Goal: Task Accomplishment & Management: Complete application form

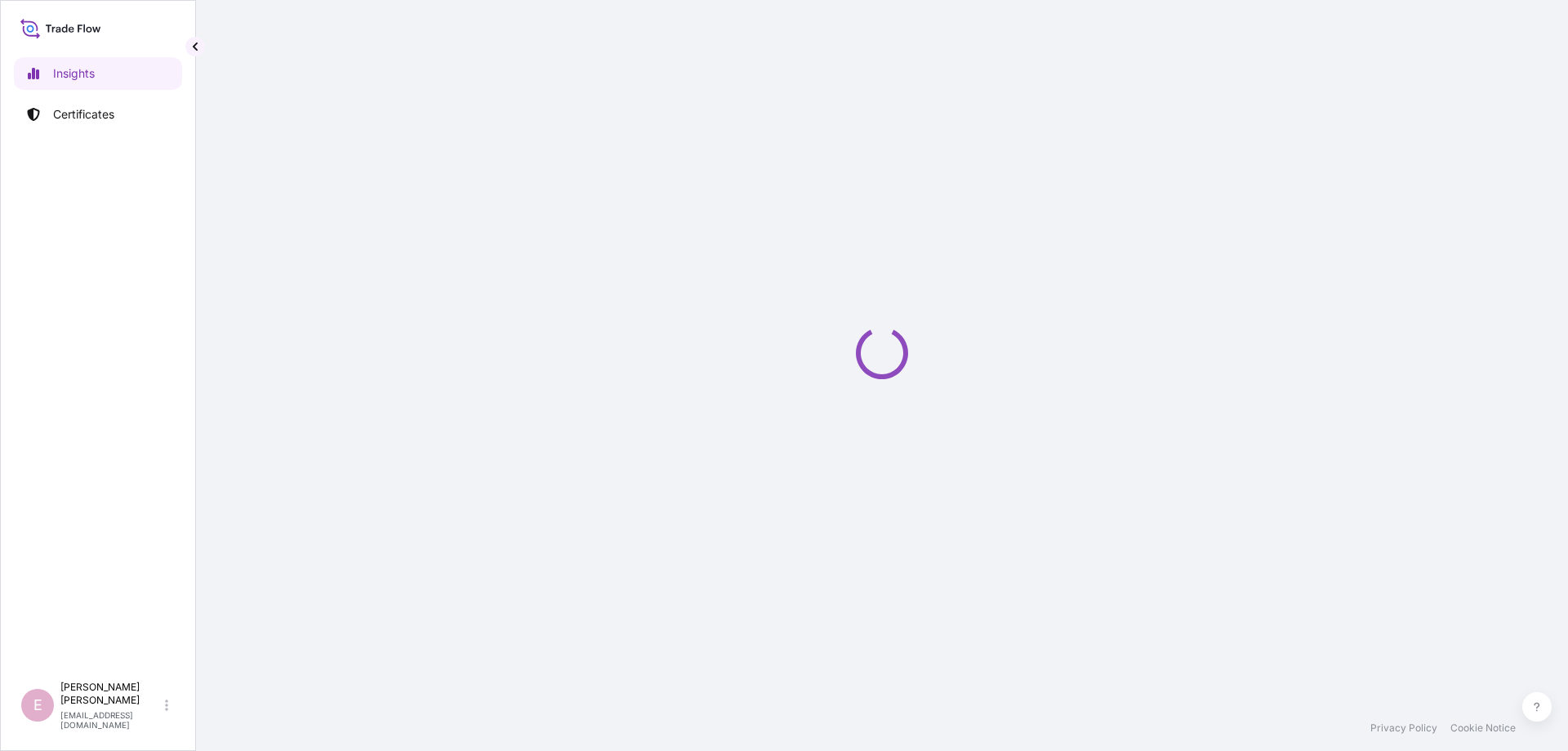
select select "2025"
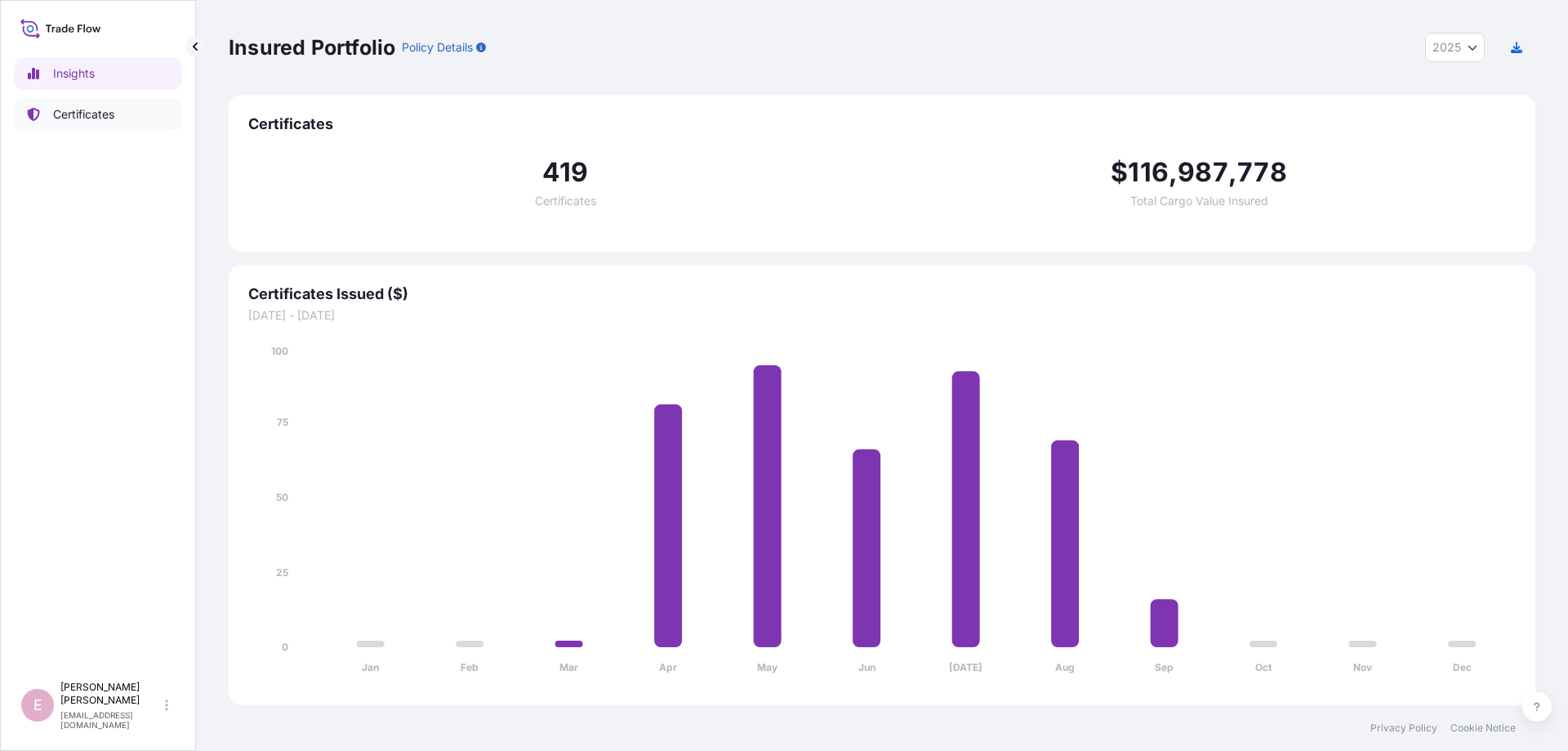
click at [115, 120] on p "Certificates" at bounding box center [84, 114] width 61 height 16
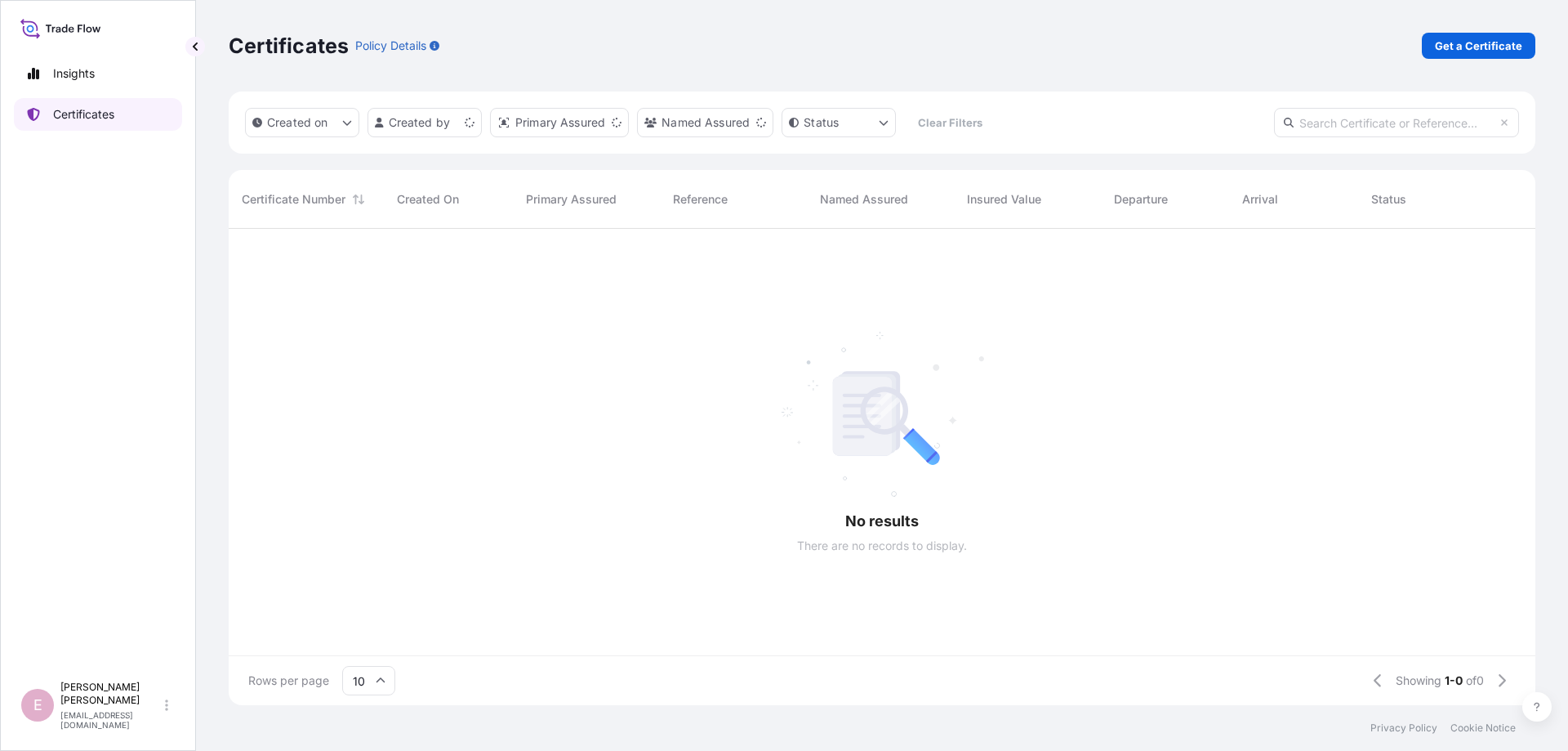
scroll to position [485, 1307]
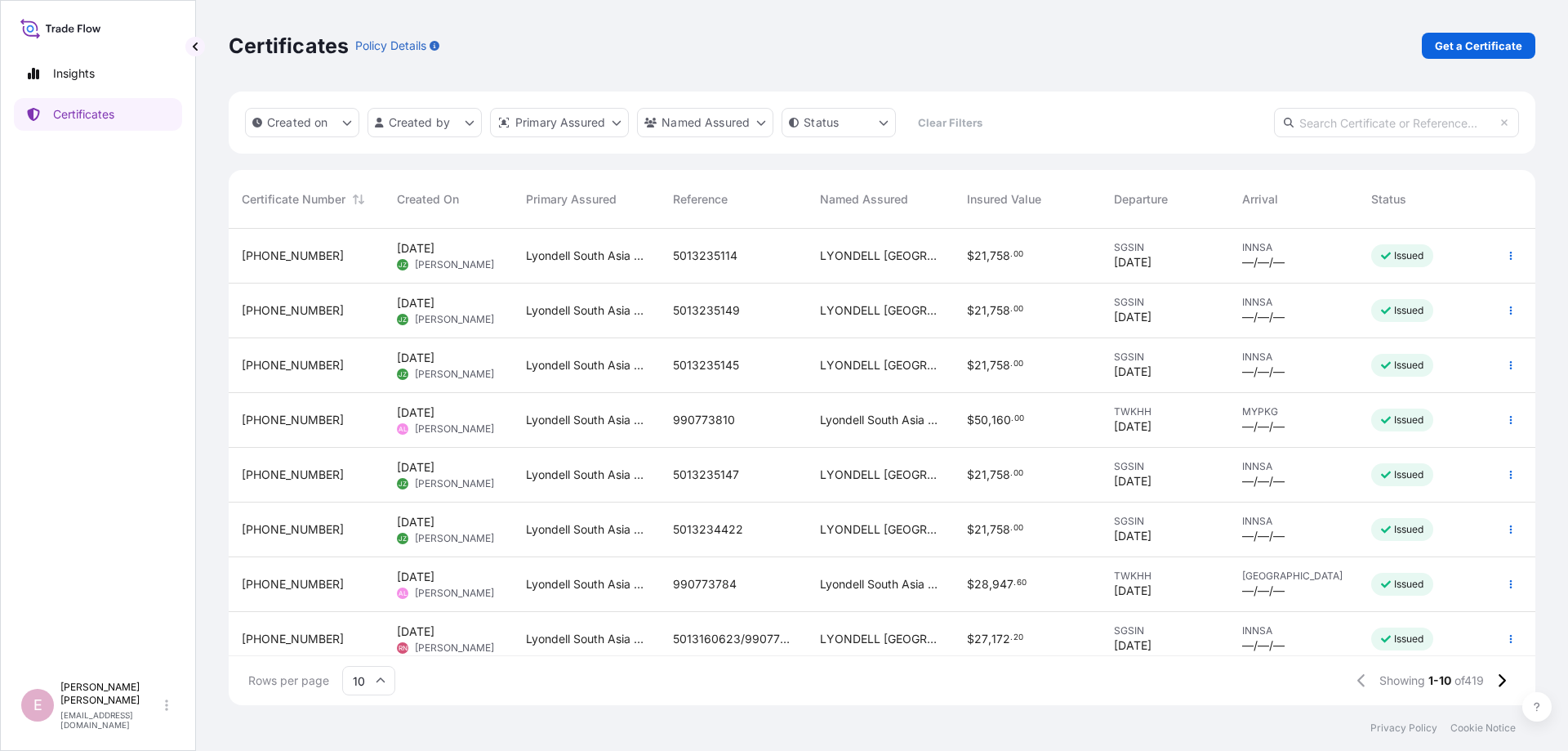
click at [1336, 125] on input "text" at bounding box center [1396, 122] width 245 height 29
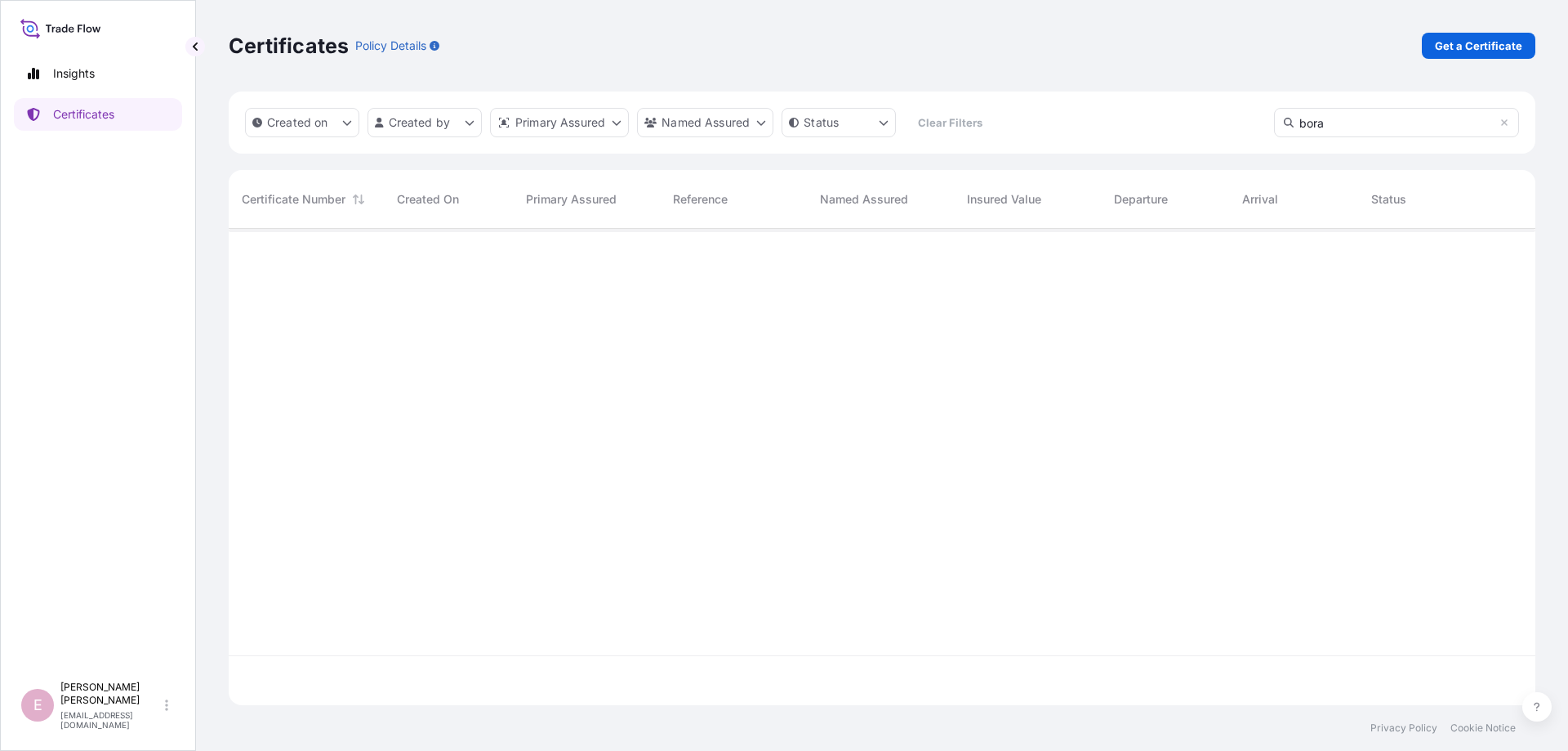
scroll to position [535, 1307]
drag, startPoint x: 1385, startPoint y: 122, endPoint x: 1271, endPoint y: 126, distance: 114.1
click at [1274, 126] on input "bora" at bounding box center [1396, 122] width 245 height 29
click at [1400, 126] on input "0133370" at bounding box center [1396, 122] width 245 height 29
drag, startPoint x: 1347, startPoint y: 124, endPoint x: 1290, endPoint y: 123, distance: 57.0
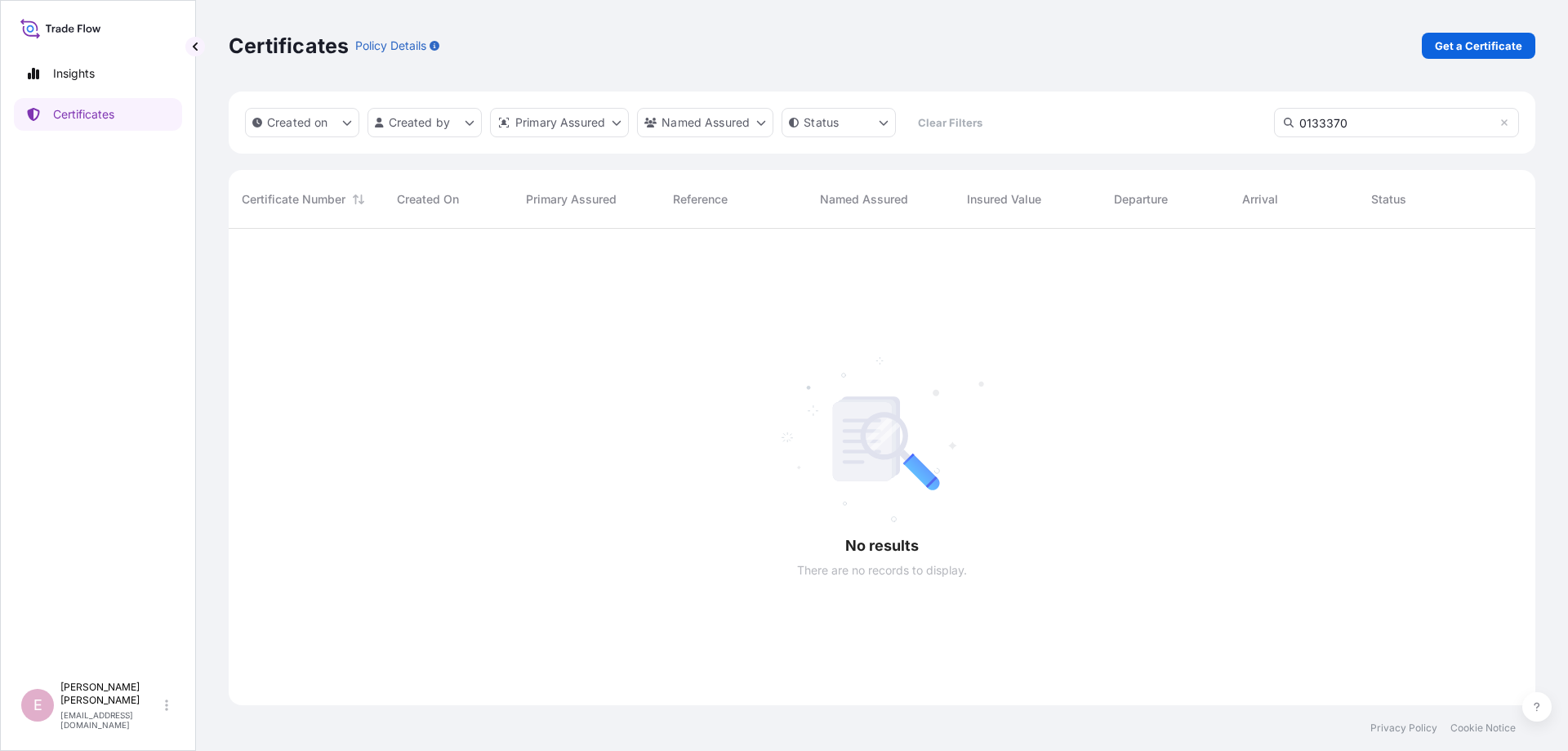
click at [1290, 123] on input "0133370" at bounding box center [1396, 122] width 245 height 29
type input "1507310177737"
click at [1503, 124] on icon at bounding box center [1504, 122] width 7 height 7
click at [1386, 124] on input "text" at bounding box center [1396, 122] width 245 height 29
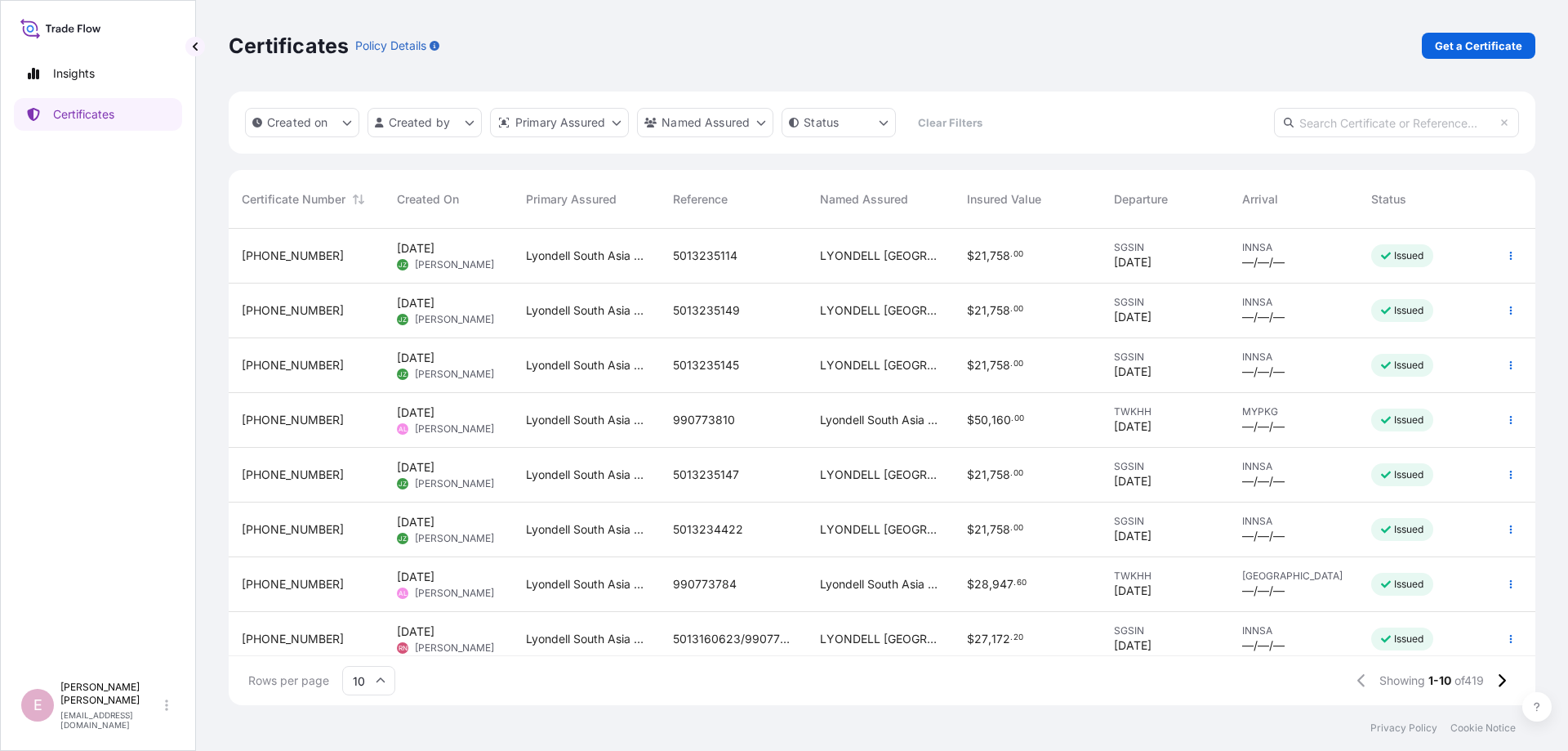
scroll to position [485, 1307]
click at [366, 684] on input "10" at bounding box center [369, 680] width 53 height 29
click at [377, 633] on div "50" at bounding box center [368, 635] width 40 height 31
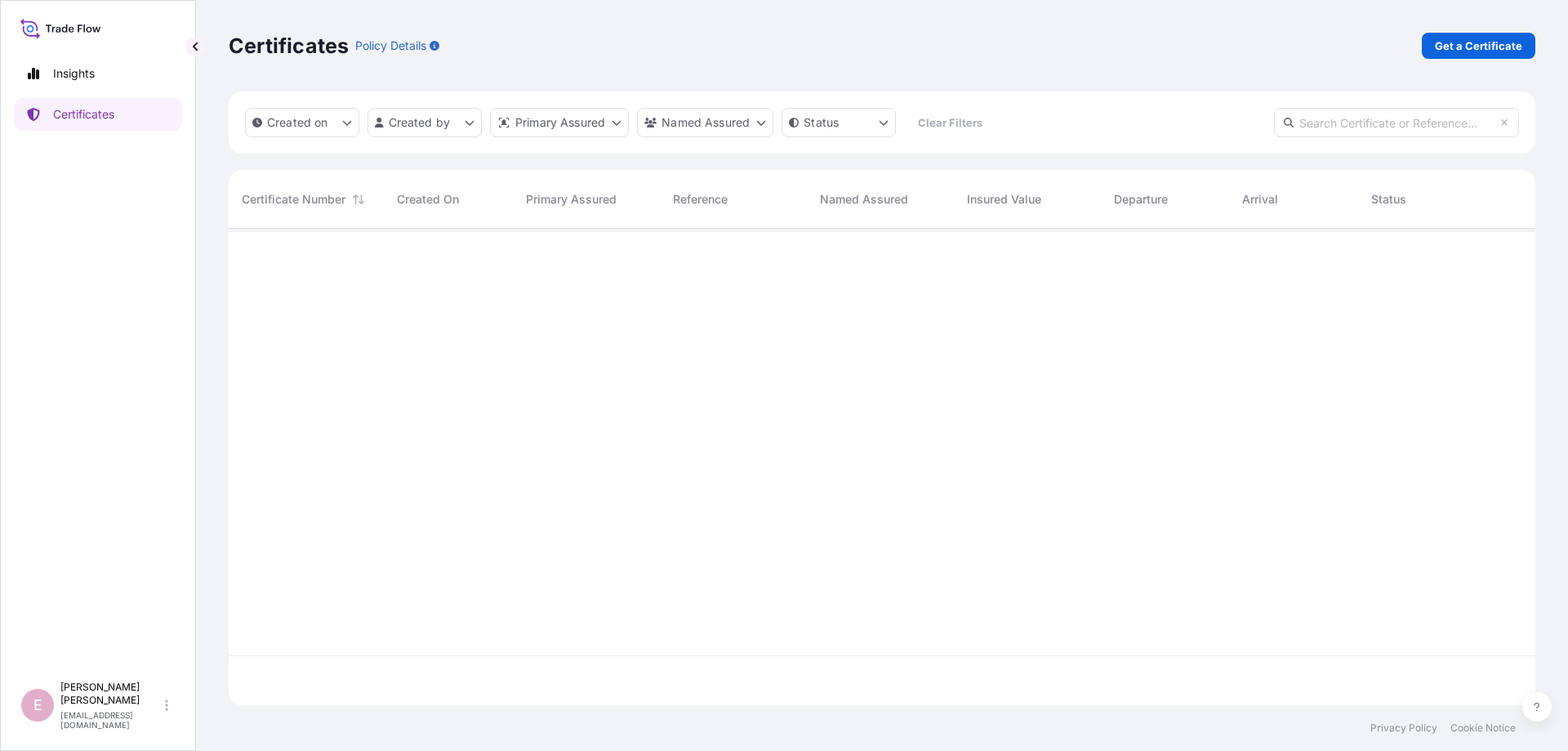
click at [1372, 121] on input "text" at bounding box center [1396, 122] width 245 height 29
type input "0133370"
click at [1508, 123] on icon at bounding box center [1503, 122] width 9 height 9
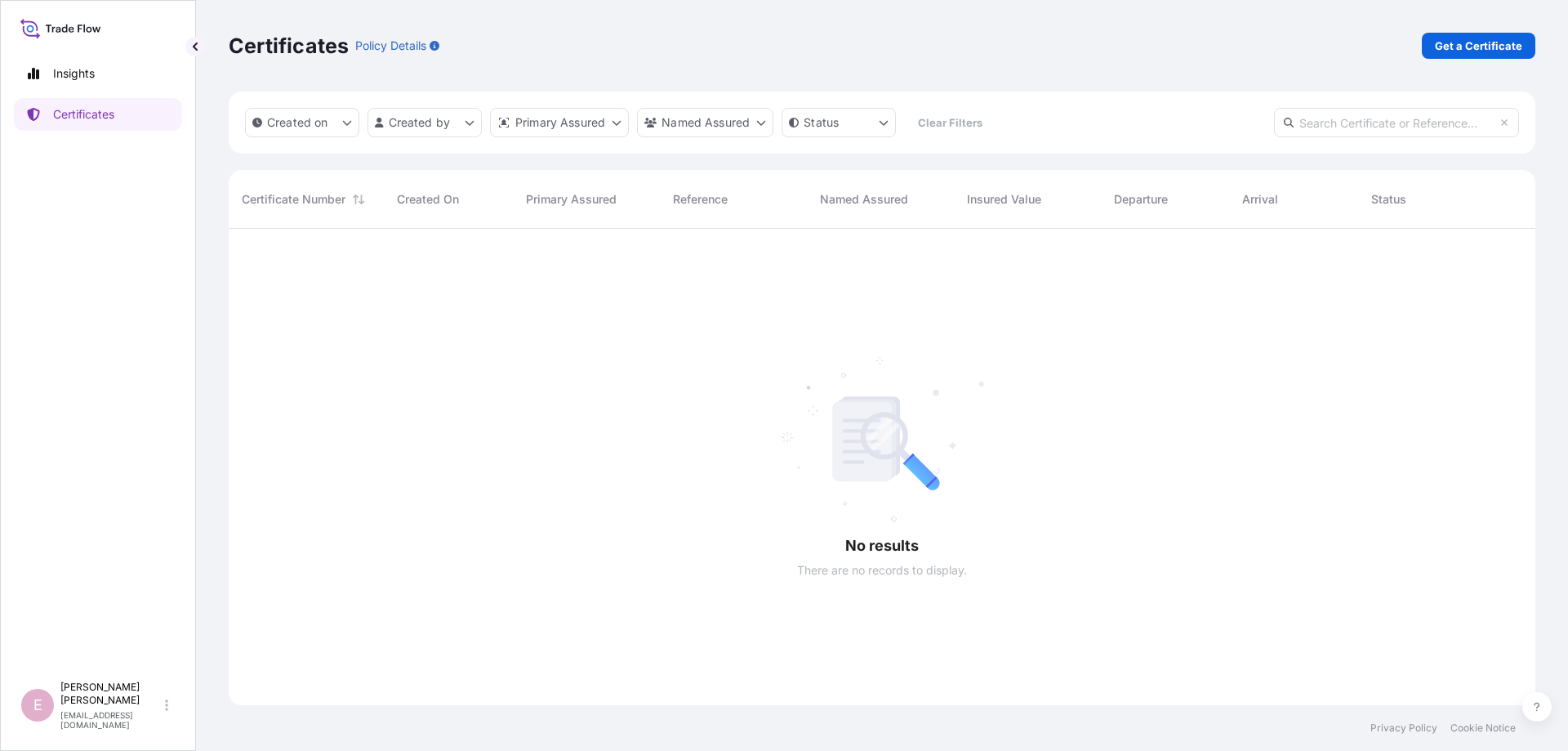
click at [1382, 116] on input "text" at bounding box center [1396, 122] width 245 height 29
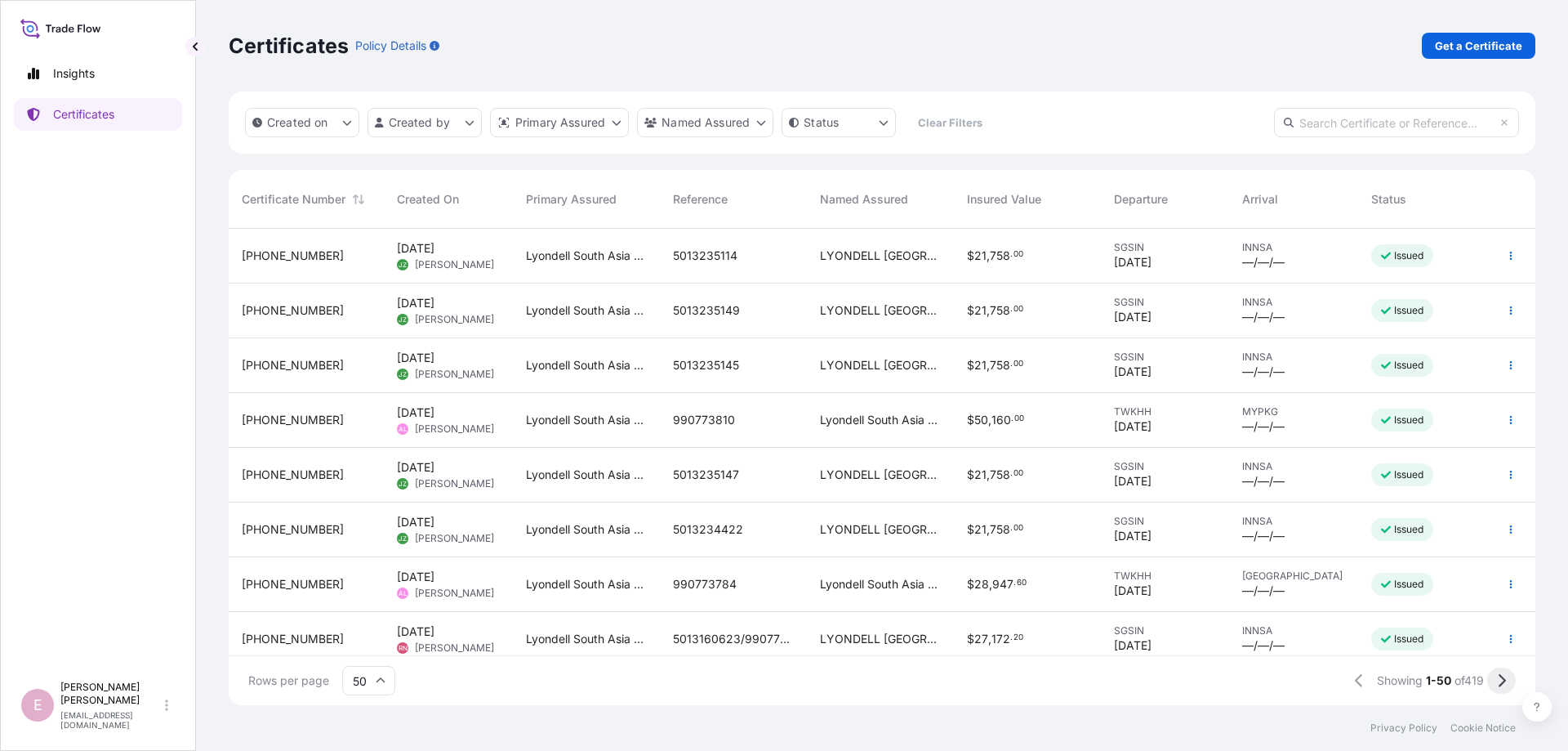
click at [1505, 680] on icon at bounding box center [1502, 679] width 8 height 13
click at [1503, 682] on icon at bounding box center [1502, 679] width 8 height 13
click at [1502, 682] on icon at bounding box center [1502, 679] width 8 height 13
click at [1503, 680] on icon at bounding box center [1501, 680] width 9 height 15
click at [1336, 124] on input "text" at bounding box center [1396, 122] width 245 height 29
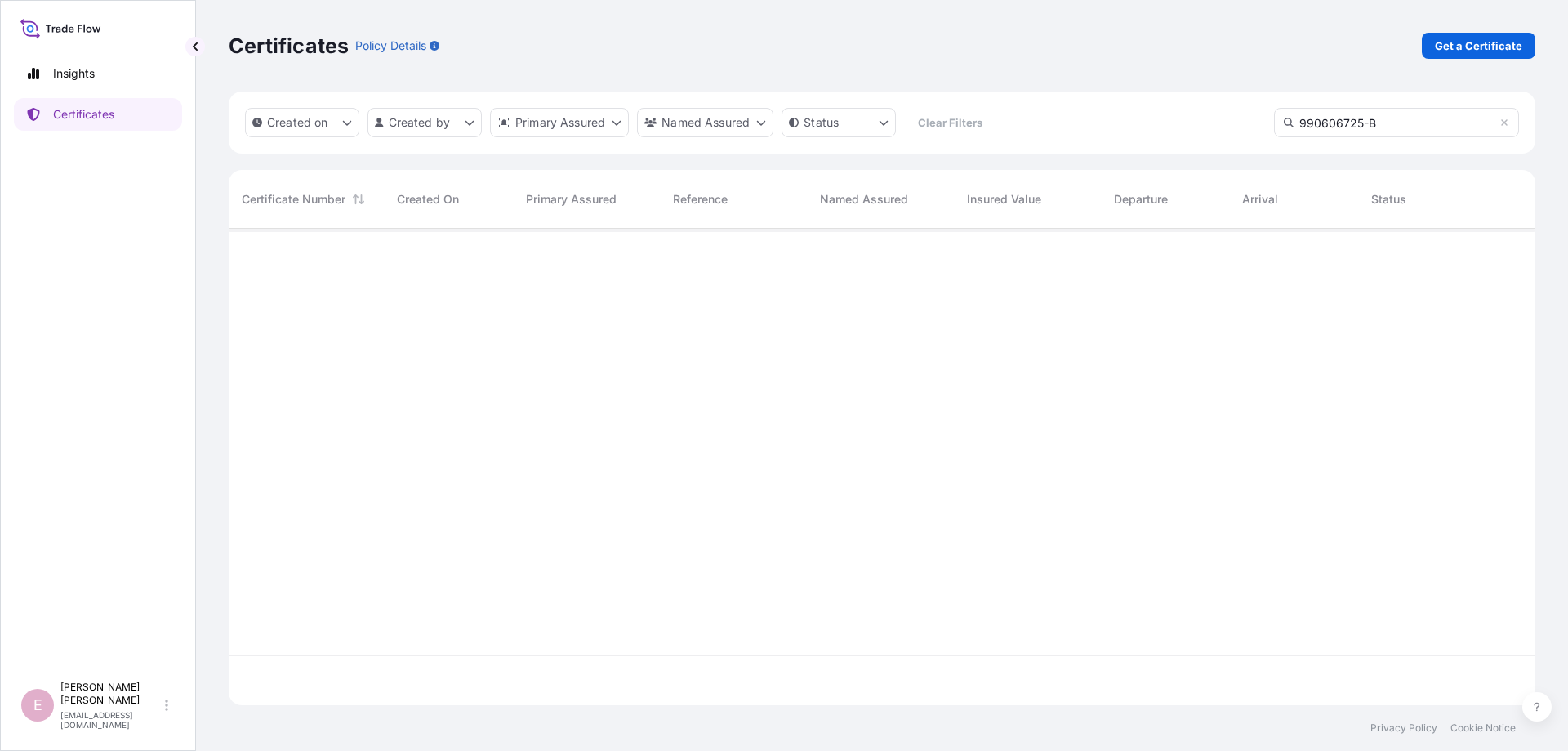
scroll to position [535, 1307]
drag, startPoint x: 1410, startPoint y: 128, endPoint x: 1261, endPoint y: 115, distance: 149.6
click at [1274, 115] on input "990606725-B" at bounding box center [1396, 122] width 245 height 29
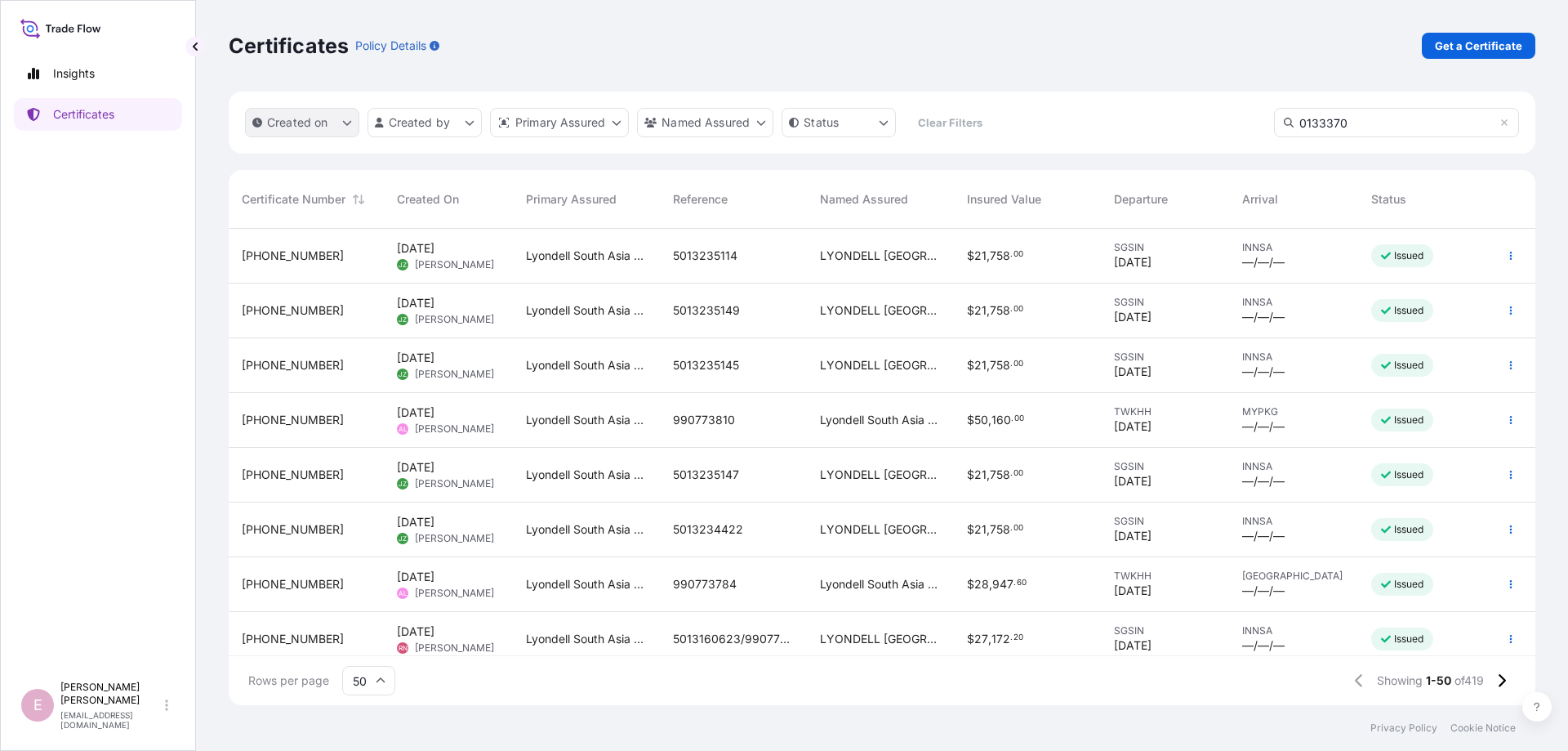
scroll to position [485, 1307]
type input "0133370"
click at [348, 119] on icon "createdOn Filter options" at bounding box center [347, 122] width 9 height 9
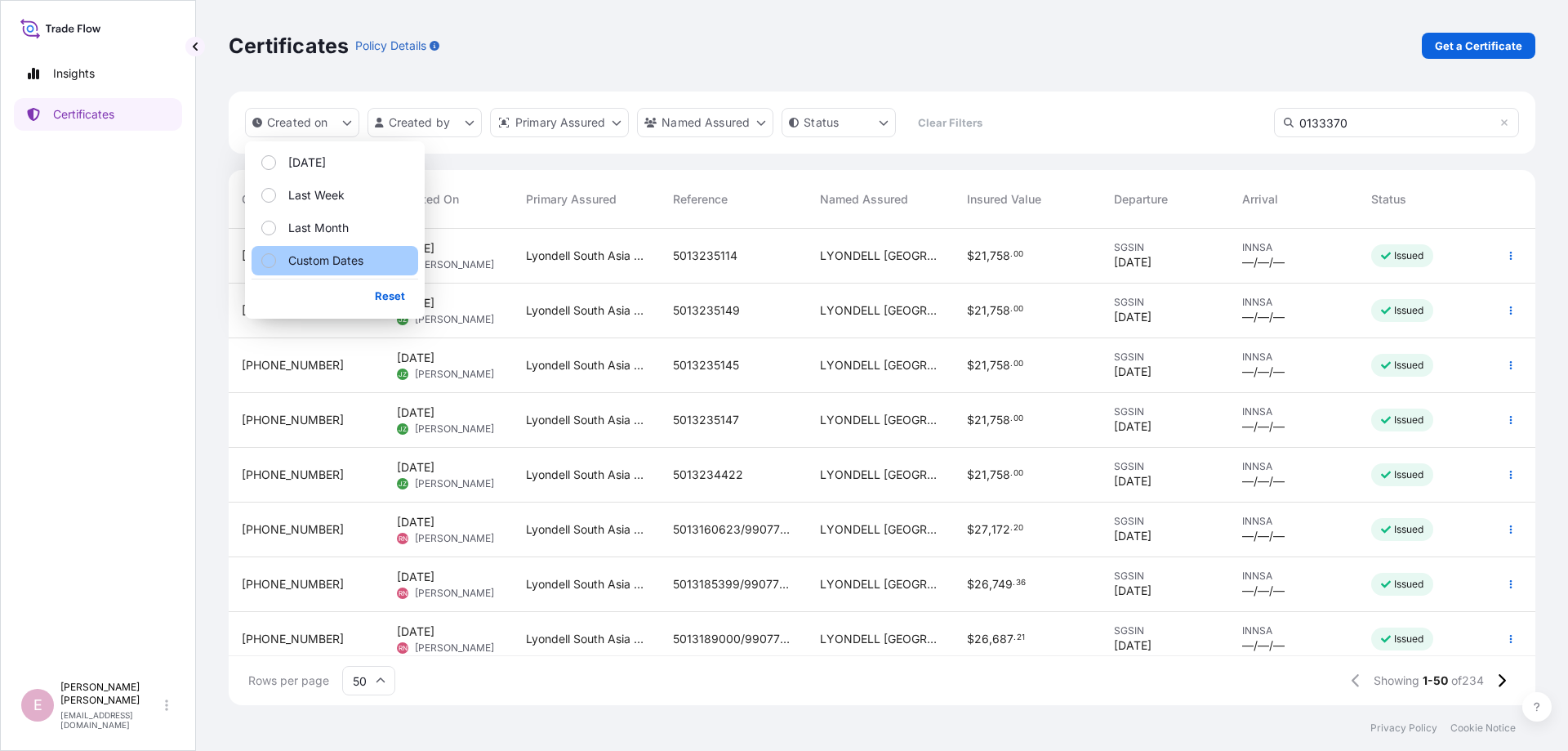
click at [272, 260] on div "Select Option" at bounding box center [268, 260] width 15 height 15
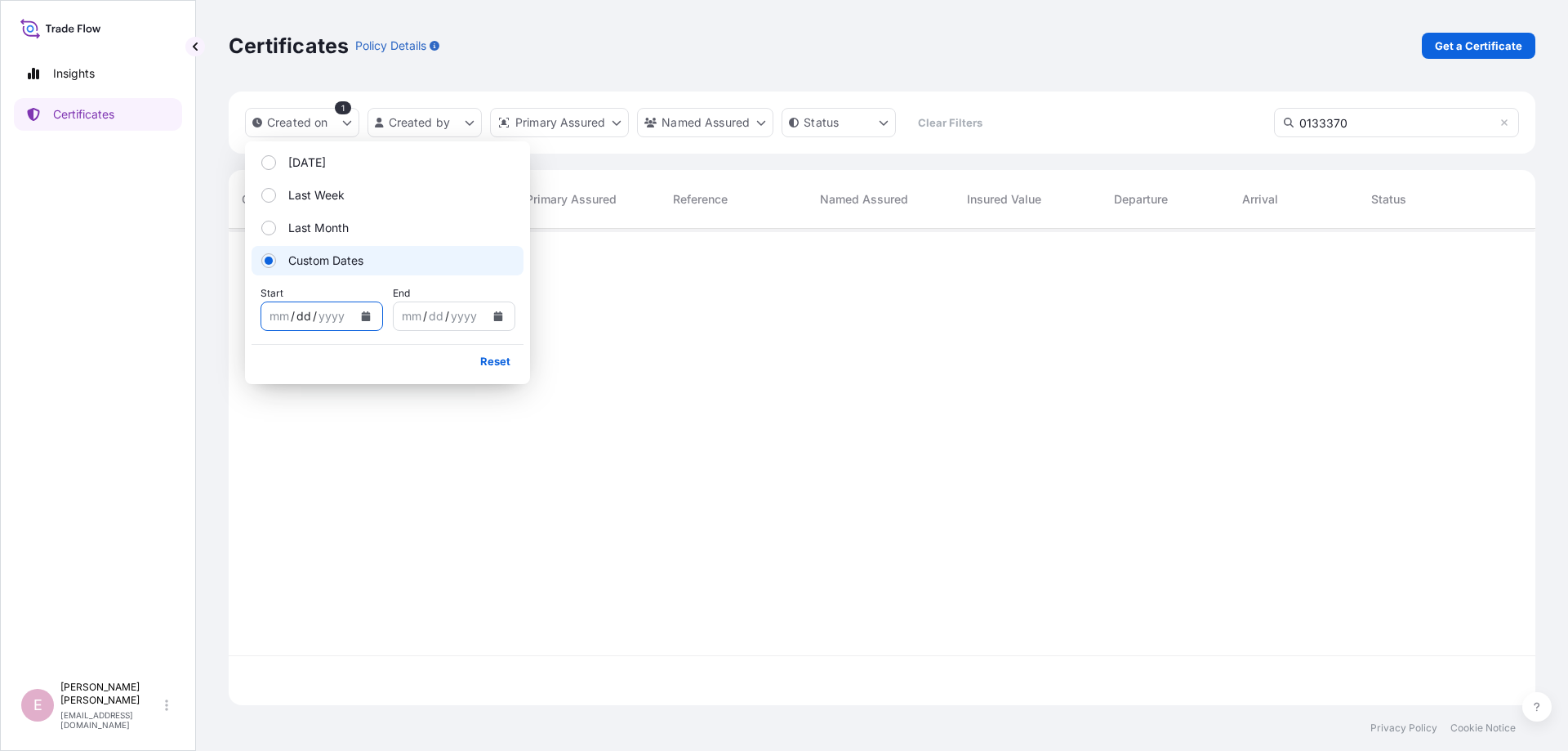
click at [296, 312] on div "dd" at bounding box center [303, 316] width 18 height 20
click at [371, 316] on button "Calendar" at bounding box center [365, 316] width 26 height 26
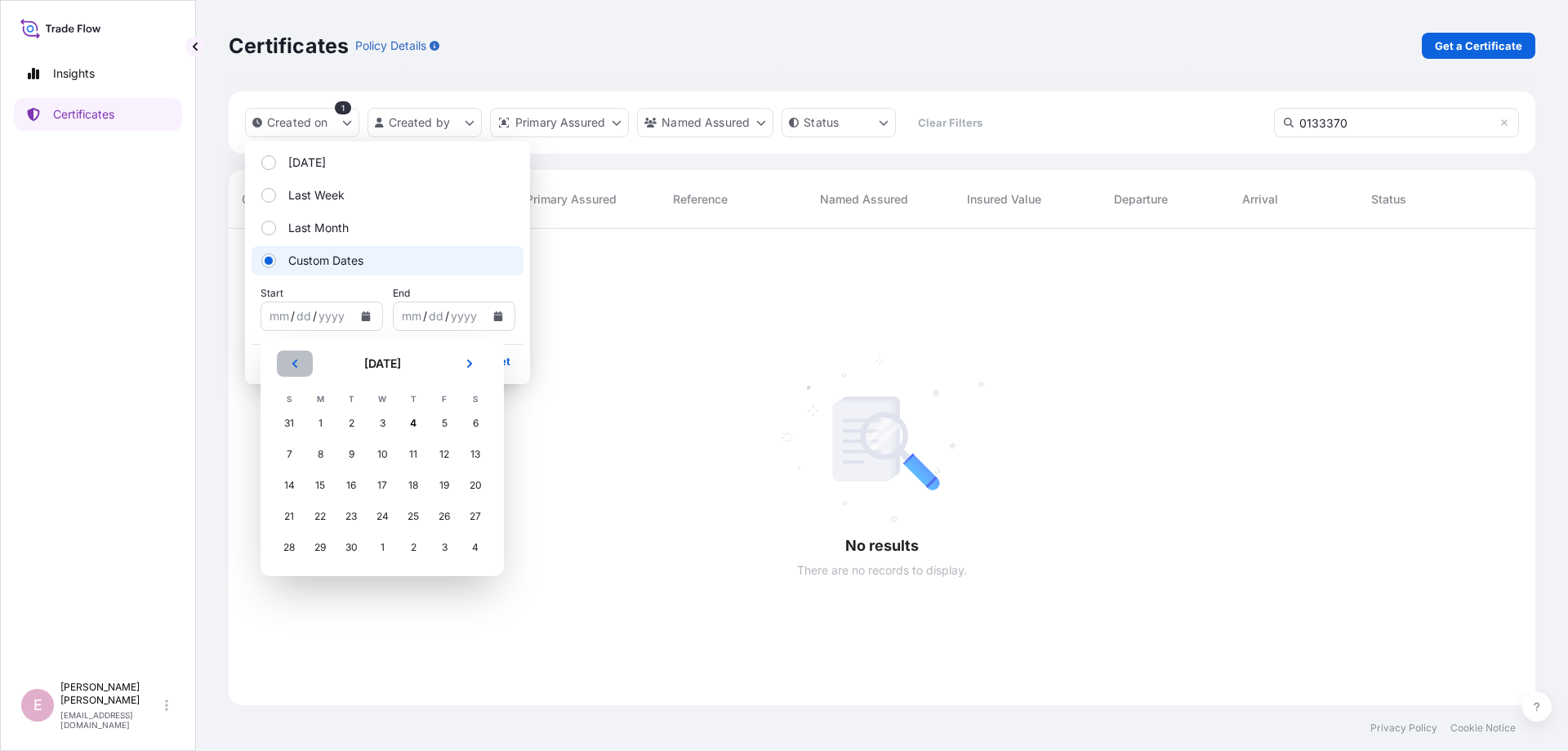
scroll to position [535, 1307]
click at [297, 360] on icon "Previous" at bounding box center [295, 363] width 5 height 8
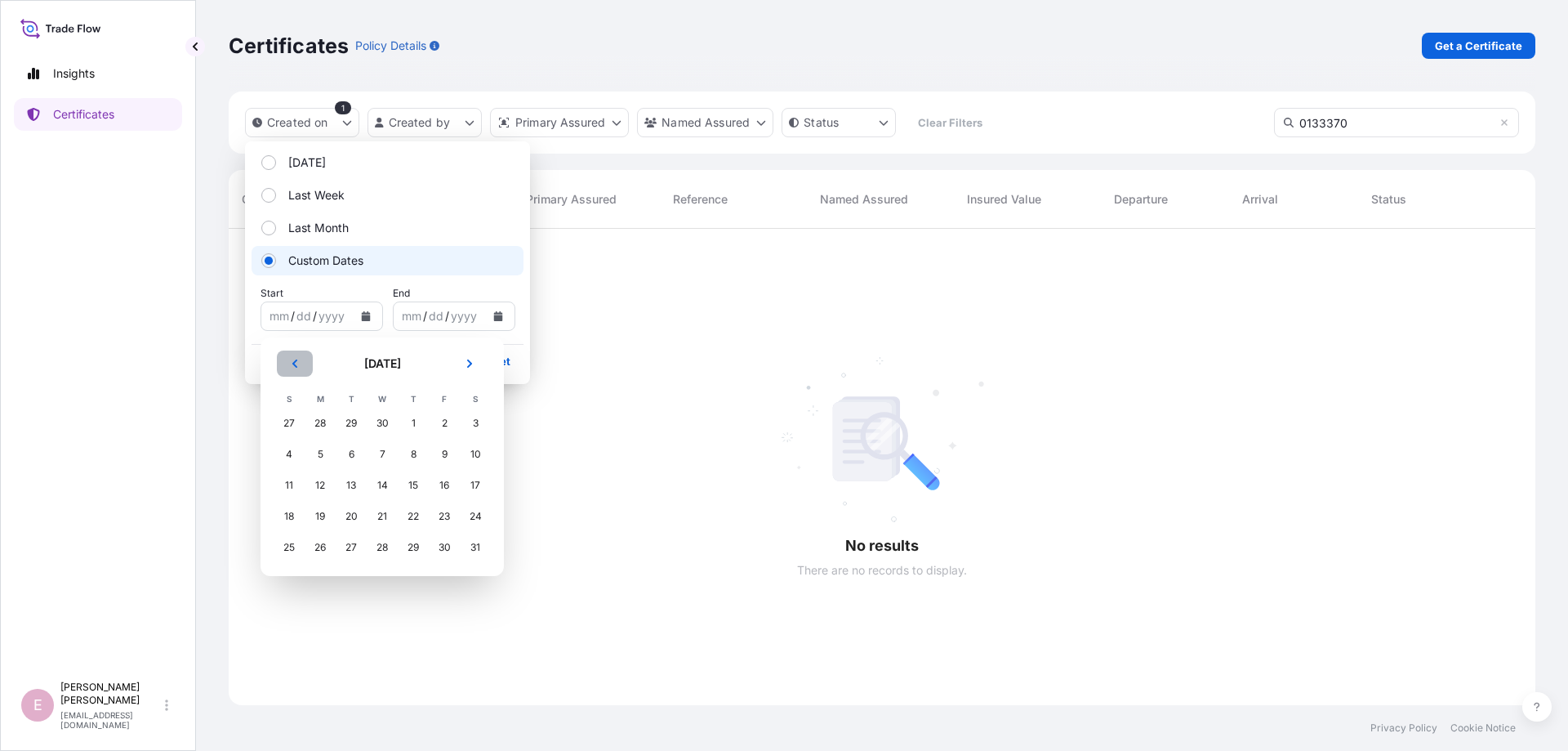
click at [297, 360] on icon "Previous" at bounding box center [295, 363] width 5 height 8
click at [328, 518] on div "17" at bounding box center [320, 516] width 29 height 29
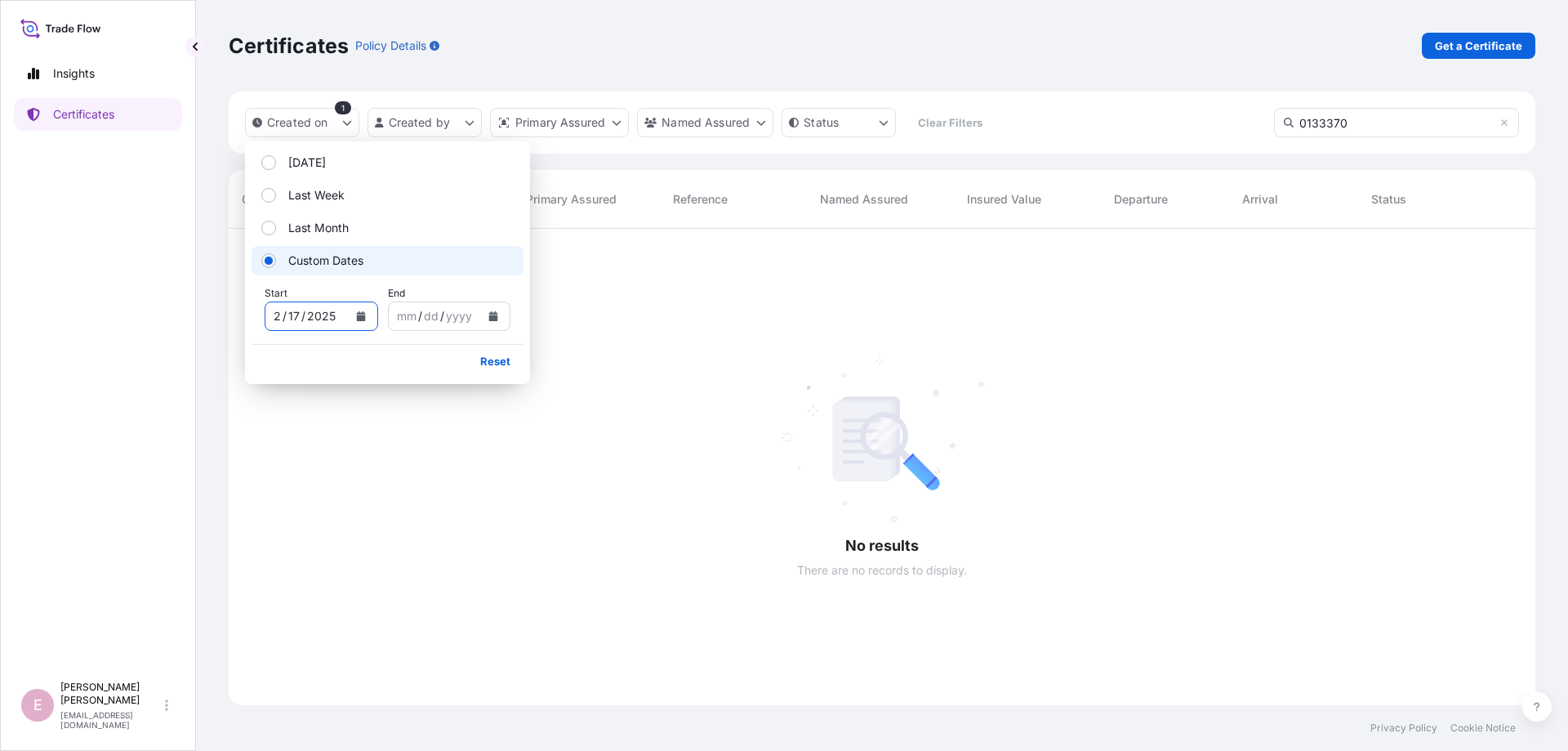
click at [496, 315] on icon "Calendar" at bounding box center [492, 316] width 9 height 9
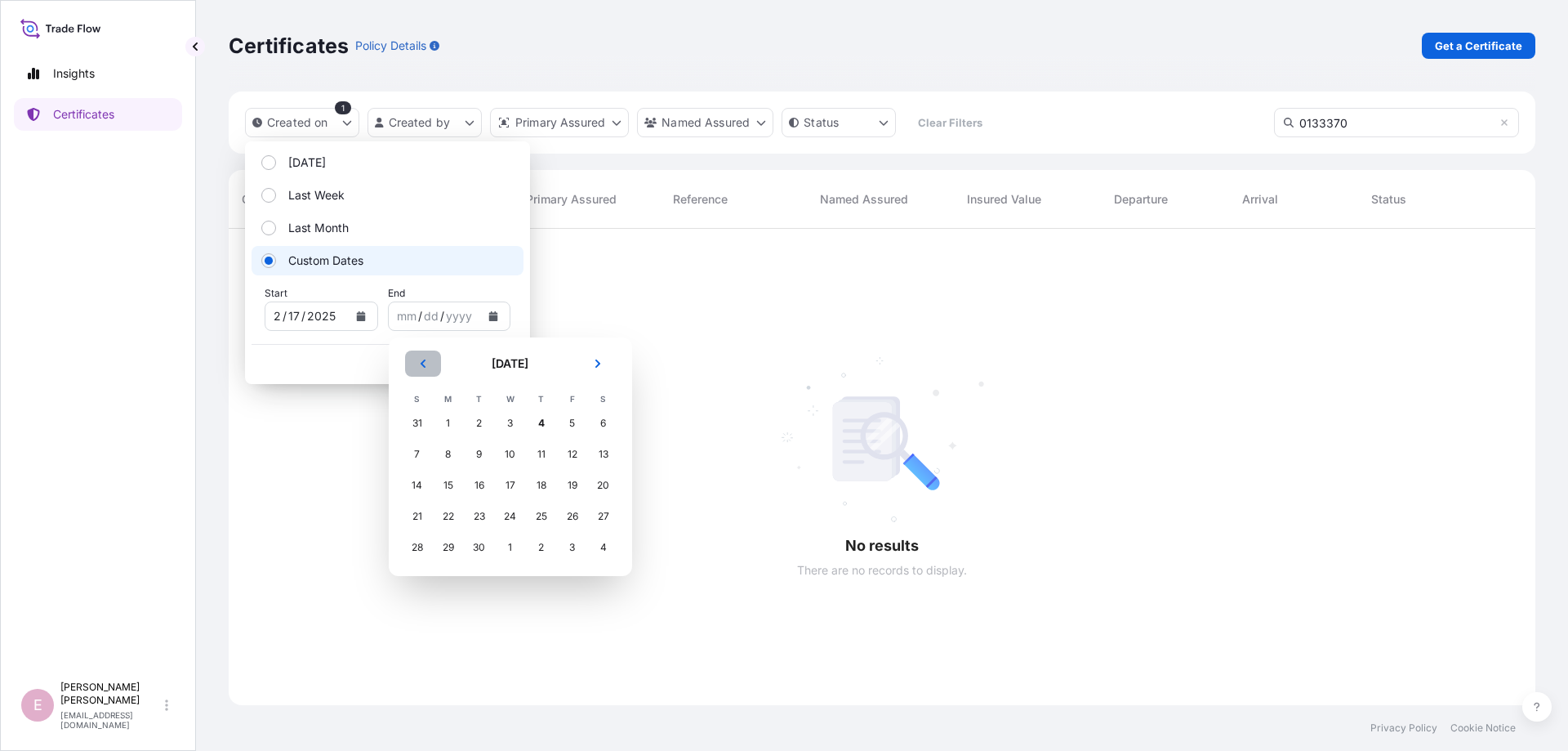
click at [429, 365] on button "Previous" at bounding box center [423, 363] width 36 height 26
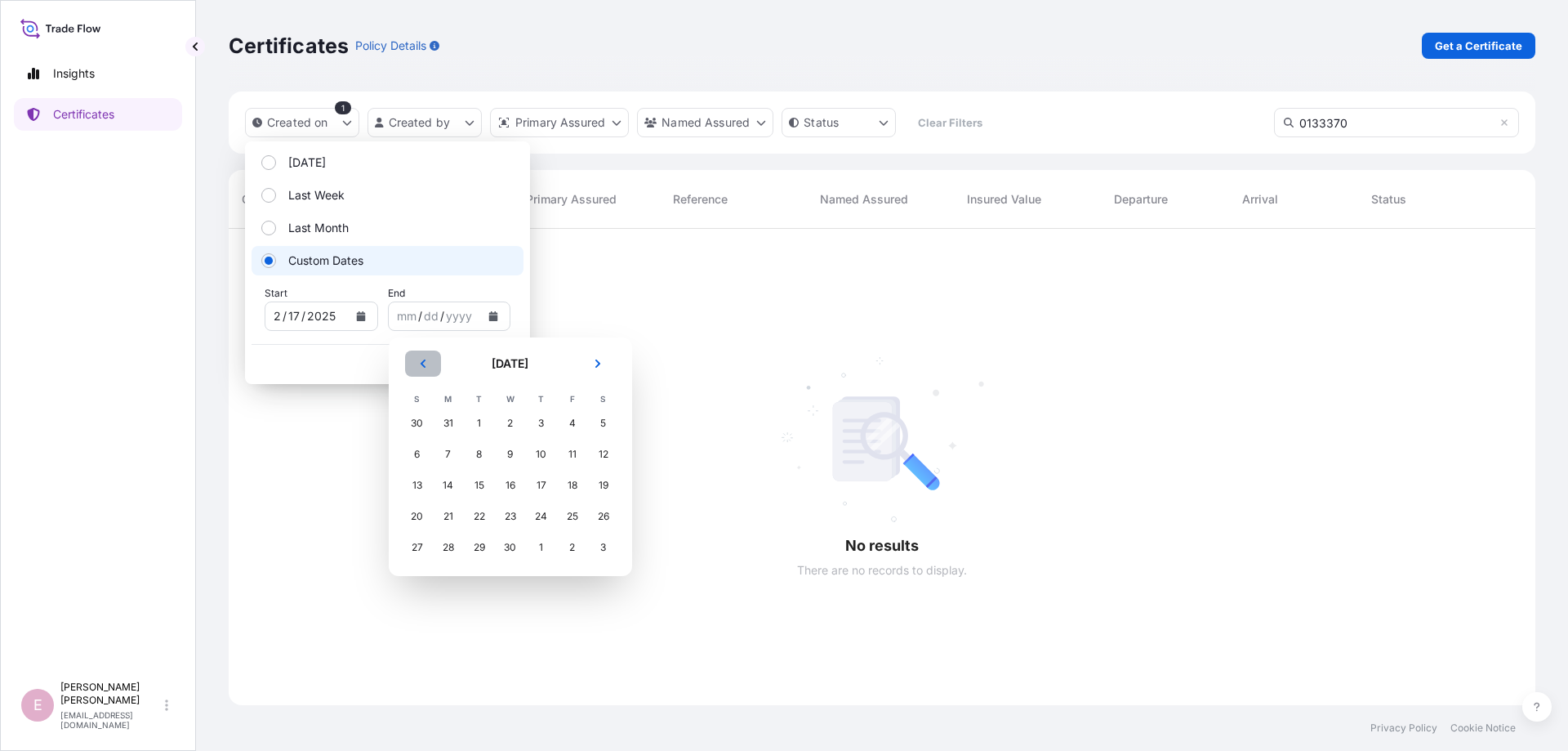
click at [429, 365] on button "Previous" at bounding box center [423, 363] width 36 height 26
click at [451, 521] on div "17" at bounding box center [448, 516] width 29 height 29
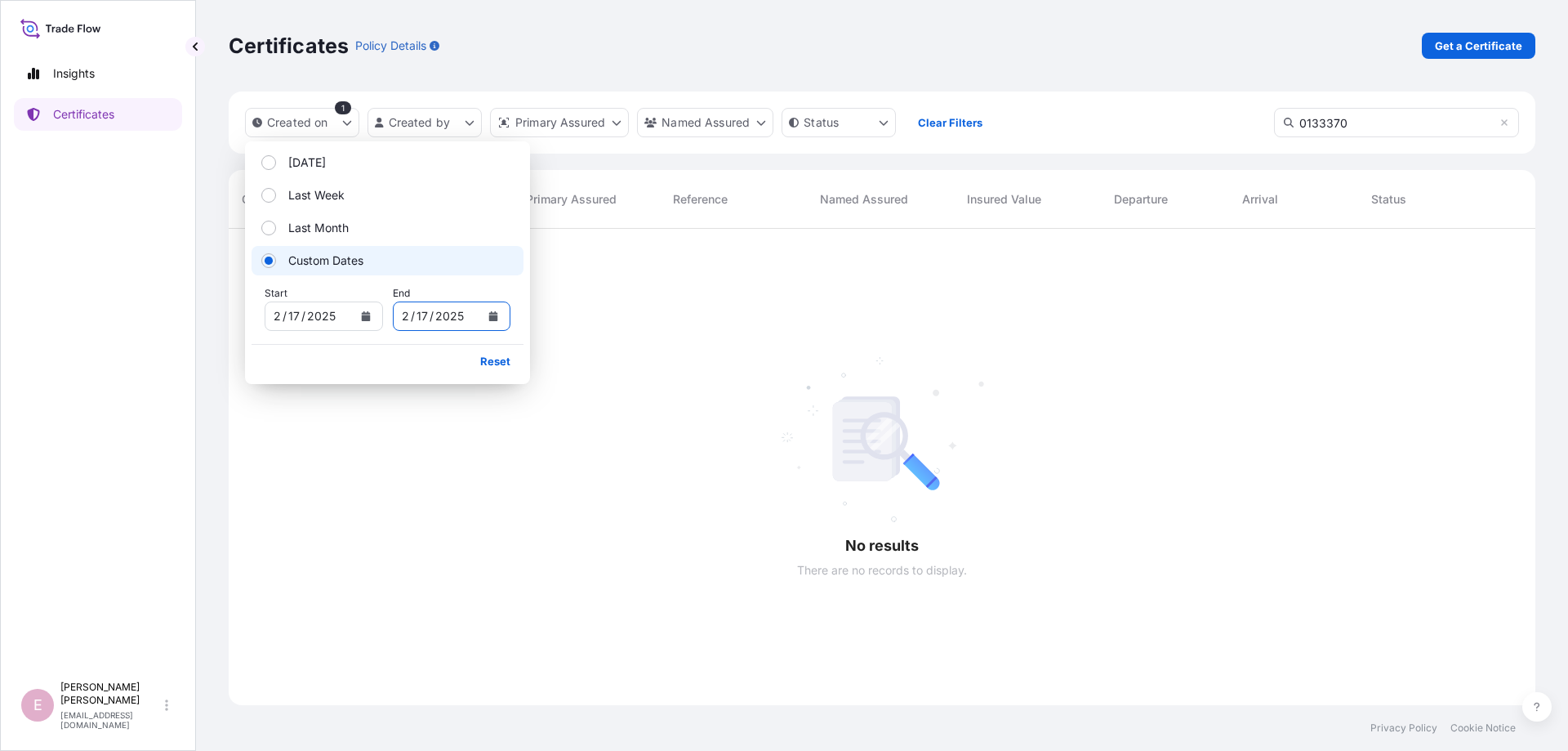
scroll to position [485, 1307]
click at [642, 354] on div at bounding box center [882, 441] width 1307 height 426
click at [565, 314] on div at bounding box center [882, 466] width 1307 height 476
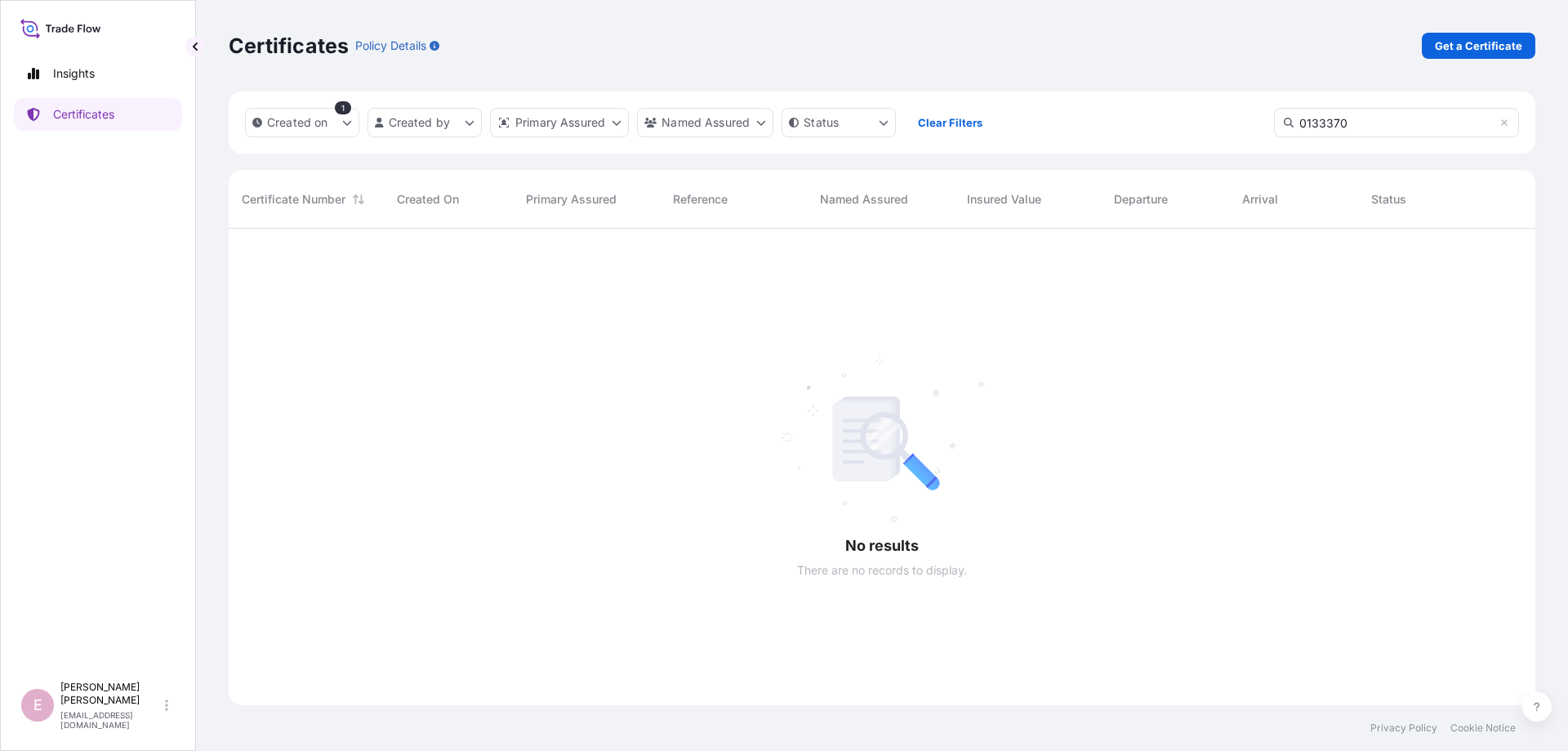
click at [1153, 402] on div at bounding box center [882, 466] width 1307 height 476
click at [1503, 122] on icon at bounding box center [1504, 122] width 7 height 7
click at [343, 127] on icon "createdOn Filter options" at bounding box center [347, 122] width 9 height 9
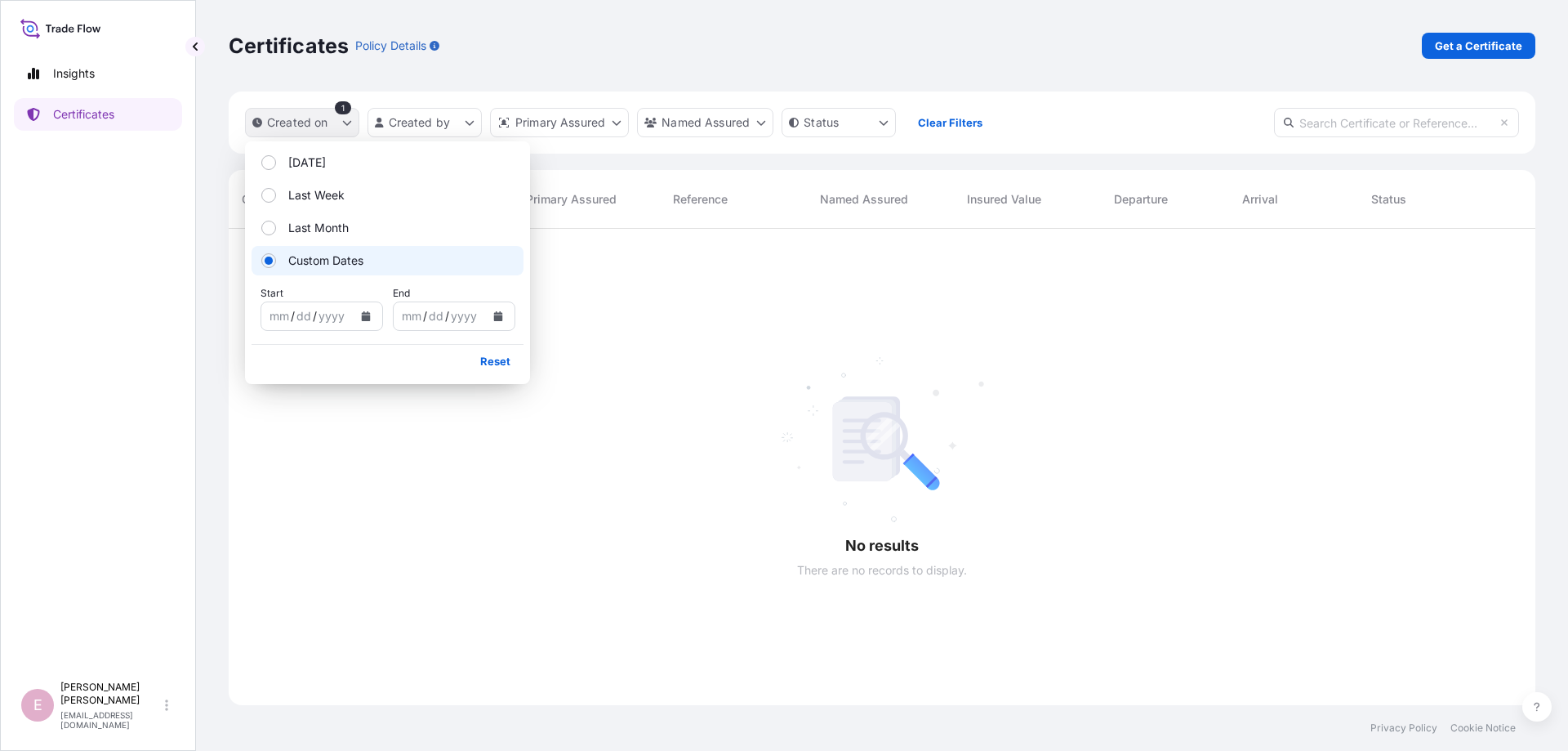
click at [343, 127] on icon "createdOn Filter options" at bounding box center [347, 122] width 9 height 9
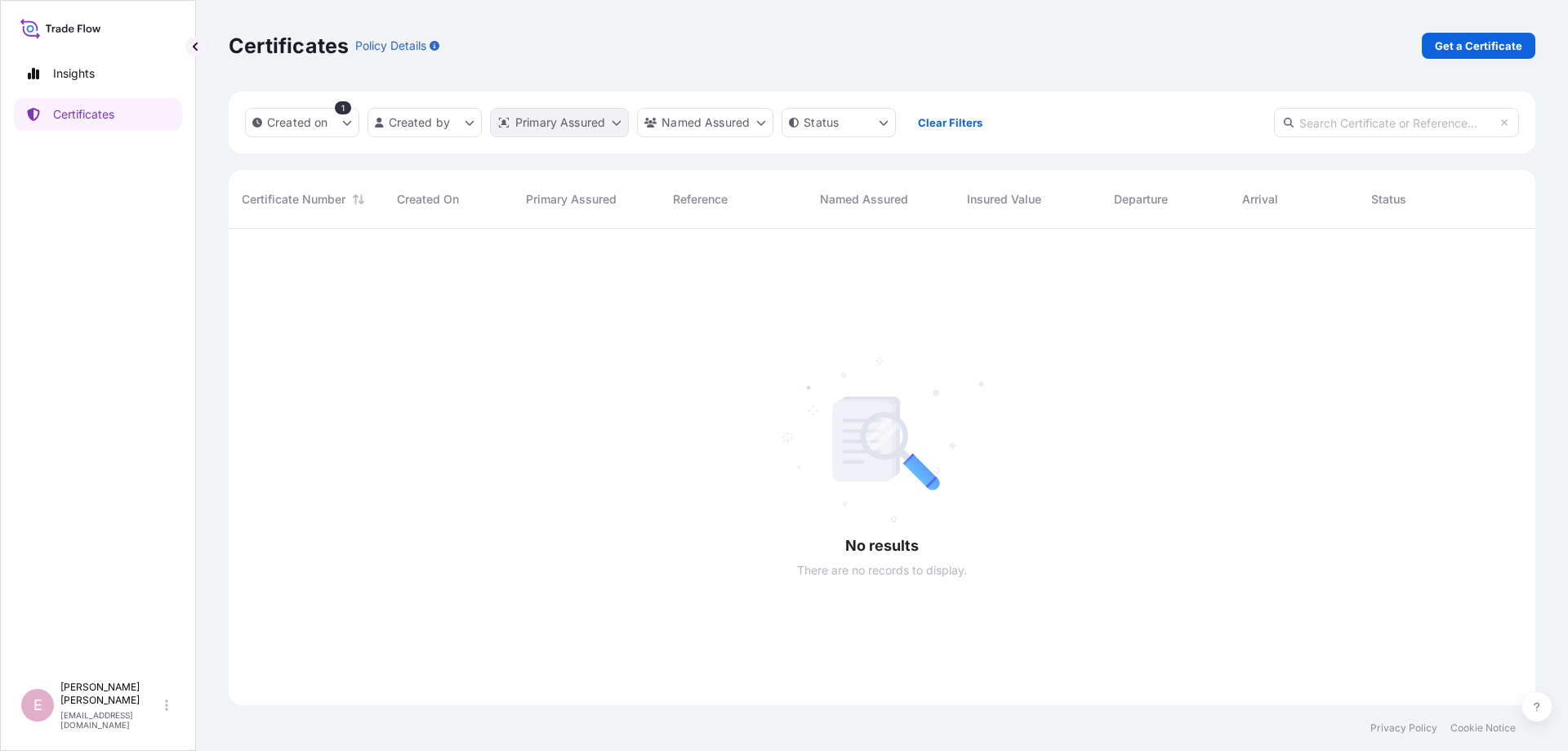
click at [616, 124] on html "Insights Certificates E Elizabeth Joseph ejoseph+lyondell@tradetechnologies.com…" at bounding box center [784, 375] width 1568 height 751
click at [753, 122] on html "Insights Certificates E Elizabeth Joseph ejoseph+lyondell@tradetechnologies.com…" at bounding box center [784, 375] width 1568 height 751
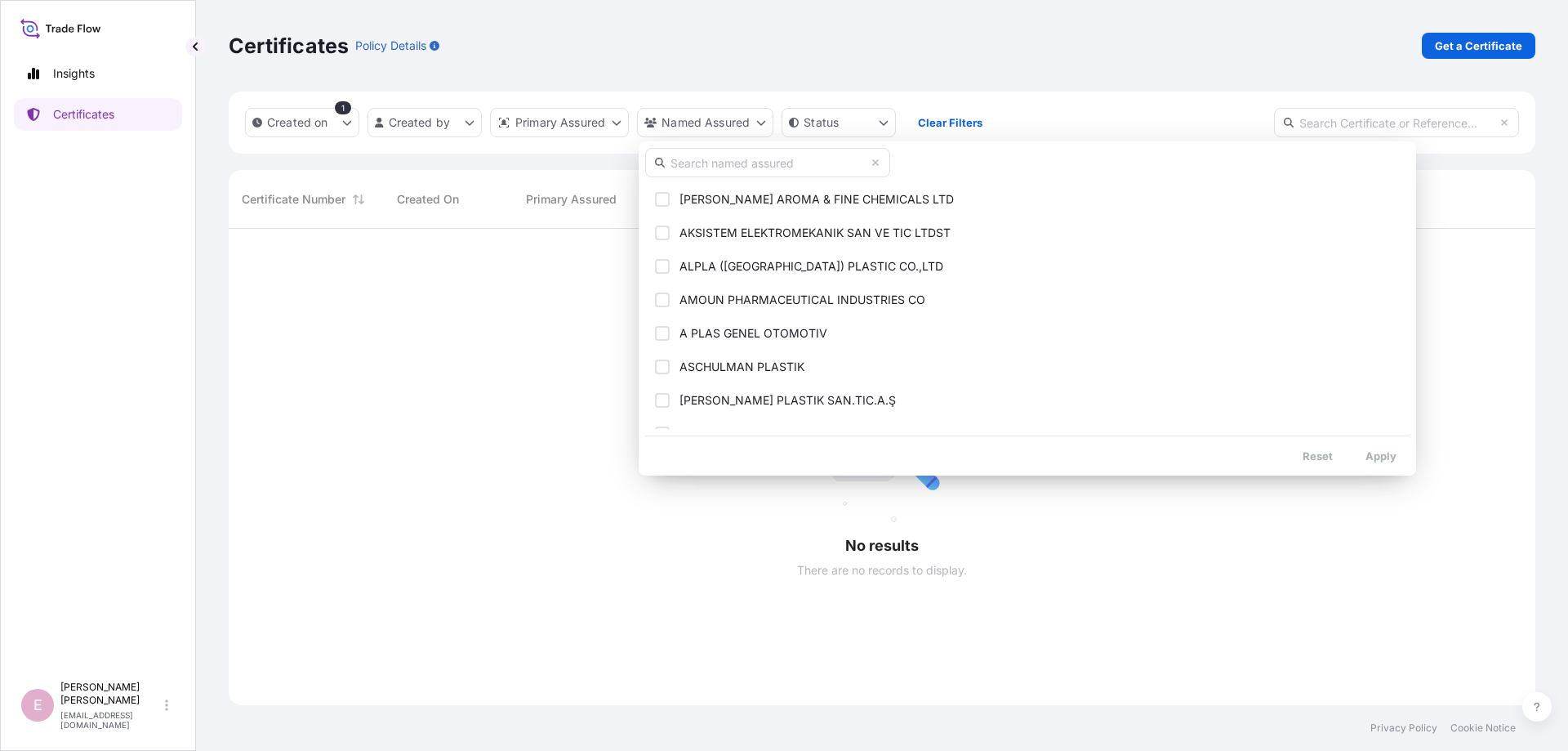
click at [697, 159] on input "text" at bounding box center [767, 162] width 245 height 29
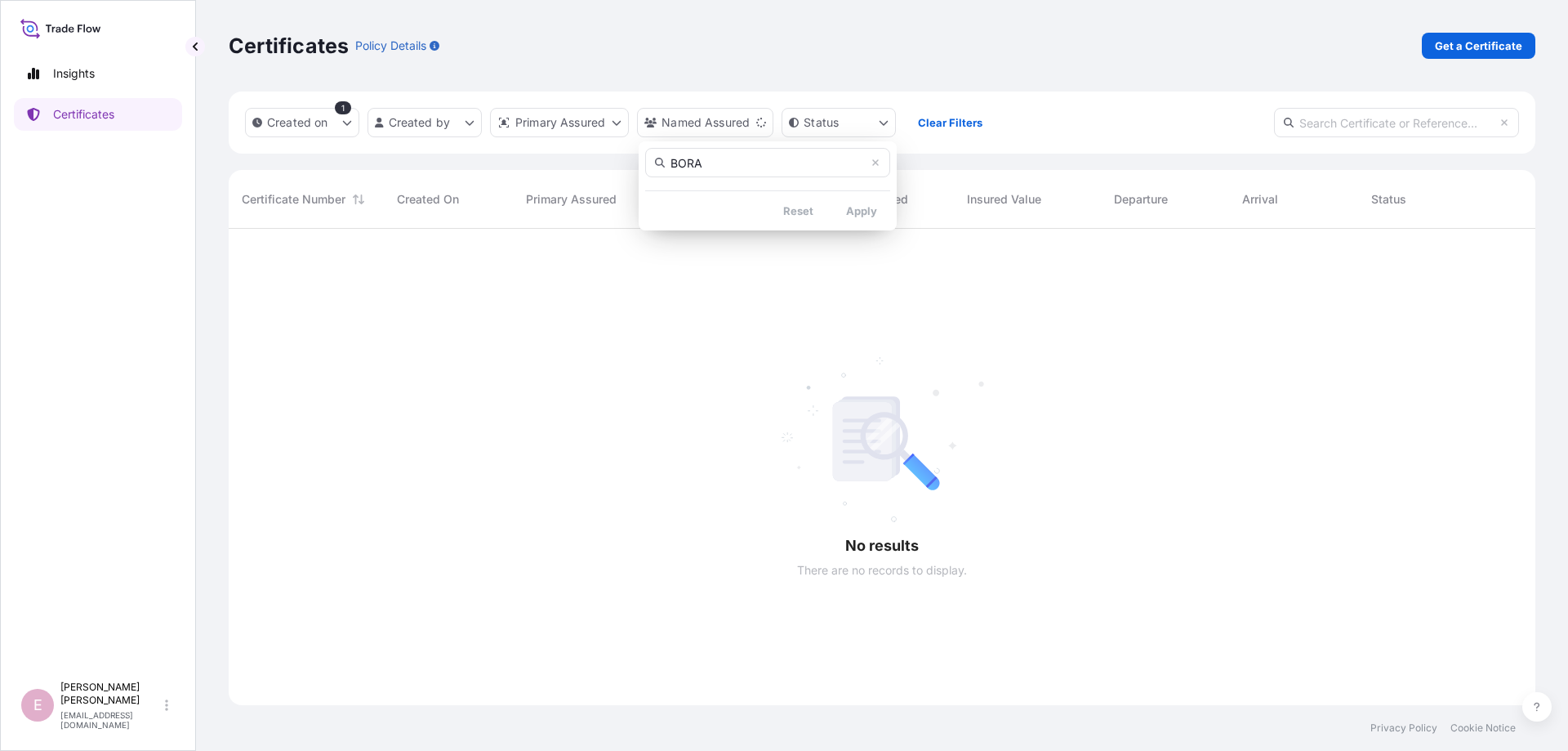
type input "BORA"
click at [769, 166] on input "BORA" at bounding box center [767, 162] width 245 height 29
click at [728, 163] on input "BORA" at bounding box center [767, 162] width 245 height 29
click at [394, 332] on html "Insights Certificates E Elizabeth Joseph ejoseph+lyondell@tradetechnologies.com…" at bounding box center [784, 375] width 1568 height 751
click at [763, 124] on html "Insights Certificates E Elizabeth Joseph ejoseph+lyondell@tradetechnologies.com…" at bounding box center [784, 375] width 1568 height 751
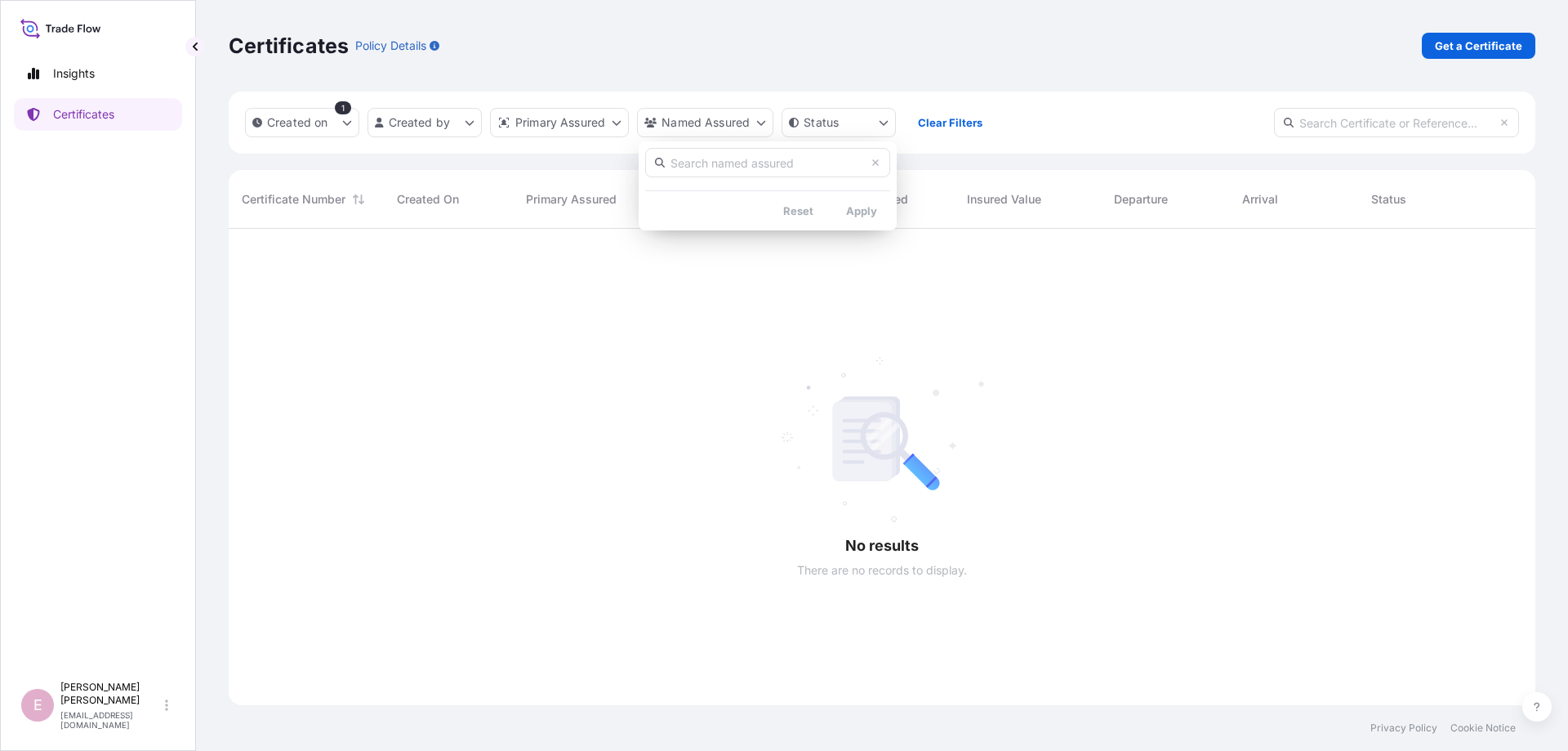
click at [555, 363] on html "Insights Certificates E Elizabeth Joseph ejoseph+lyondell@tradetechnologies.com…" at bounding box center [784, 375] width 1568 height 751
click at [347, 126] on icon "createdOn Filter options" at bounding box center [347, 122] width 9 height 9
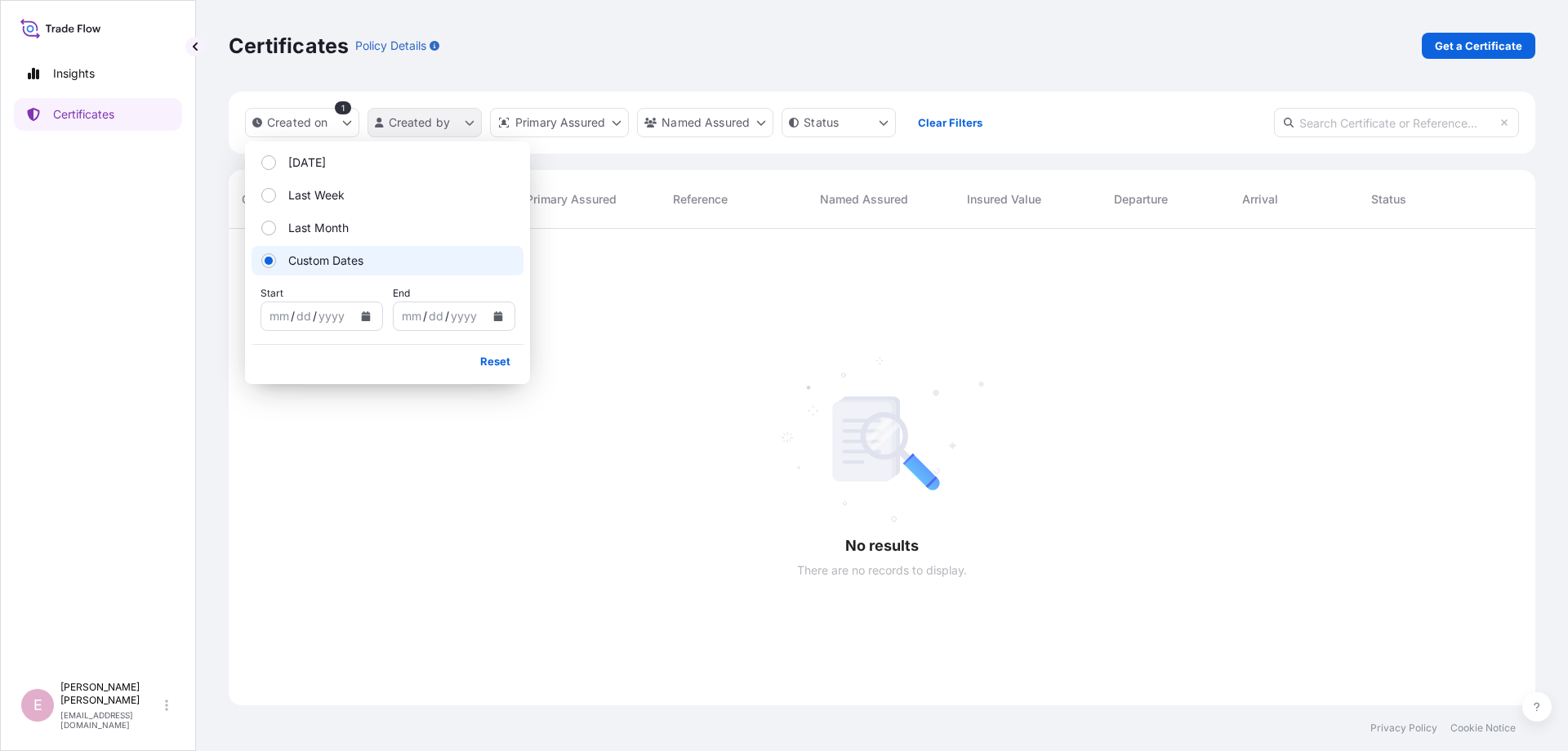
click at [478, 123] on html "Insights Certificates E Elizabeth Joseph ejoseph+lyondell@tradetechnologies.com…" at bounding box center [784, 375] width 1568 height 751
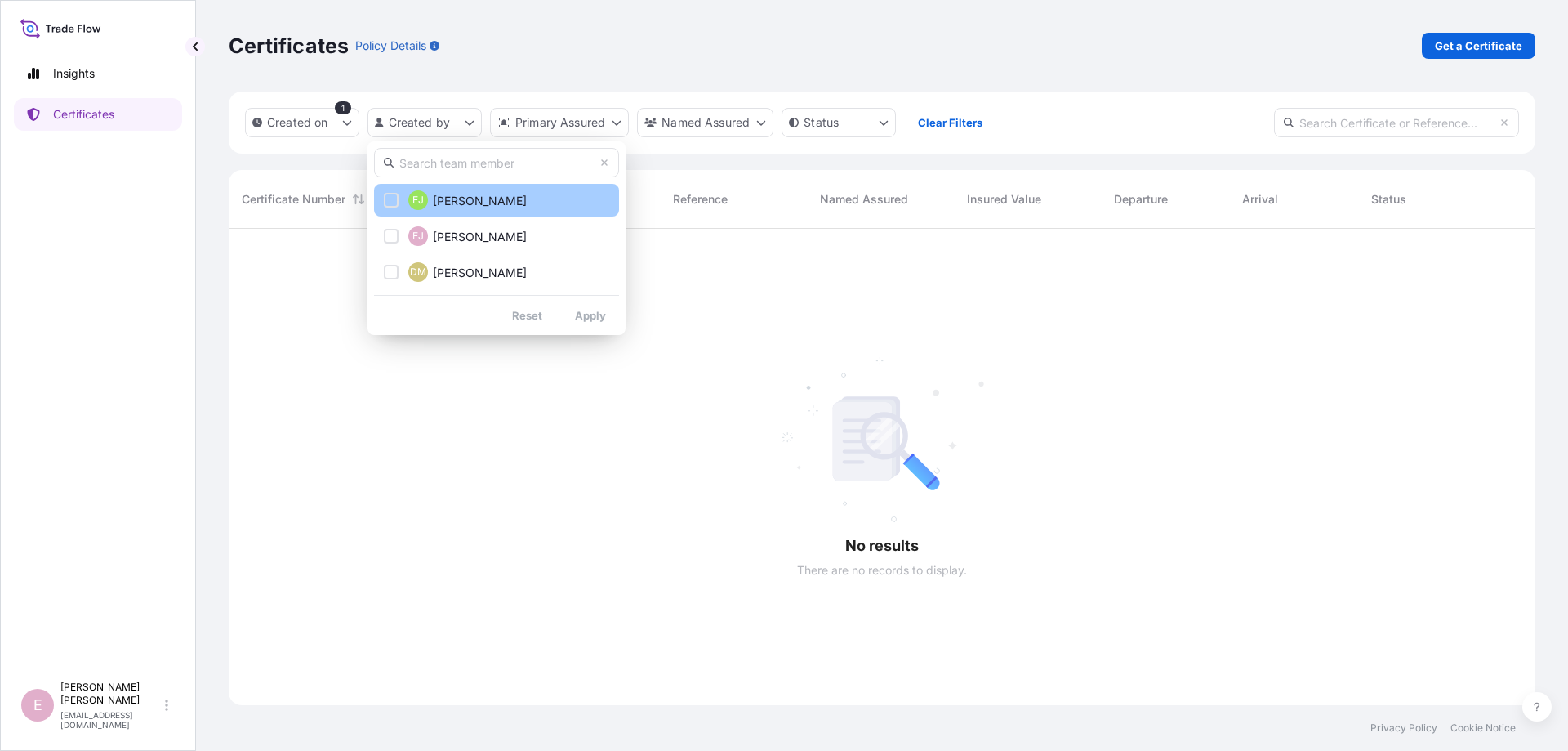
click at [392, 202] on div "Select Option" at bounding box center [390, 200] width 15 height 15
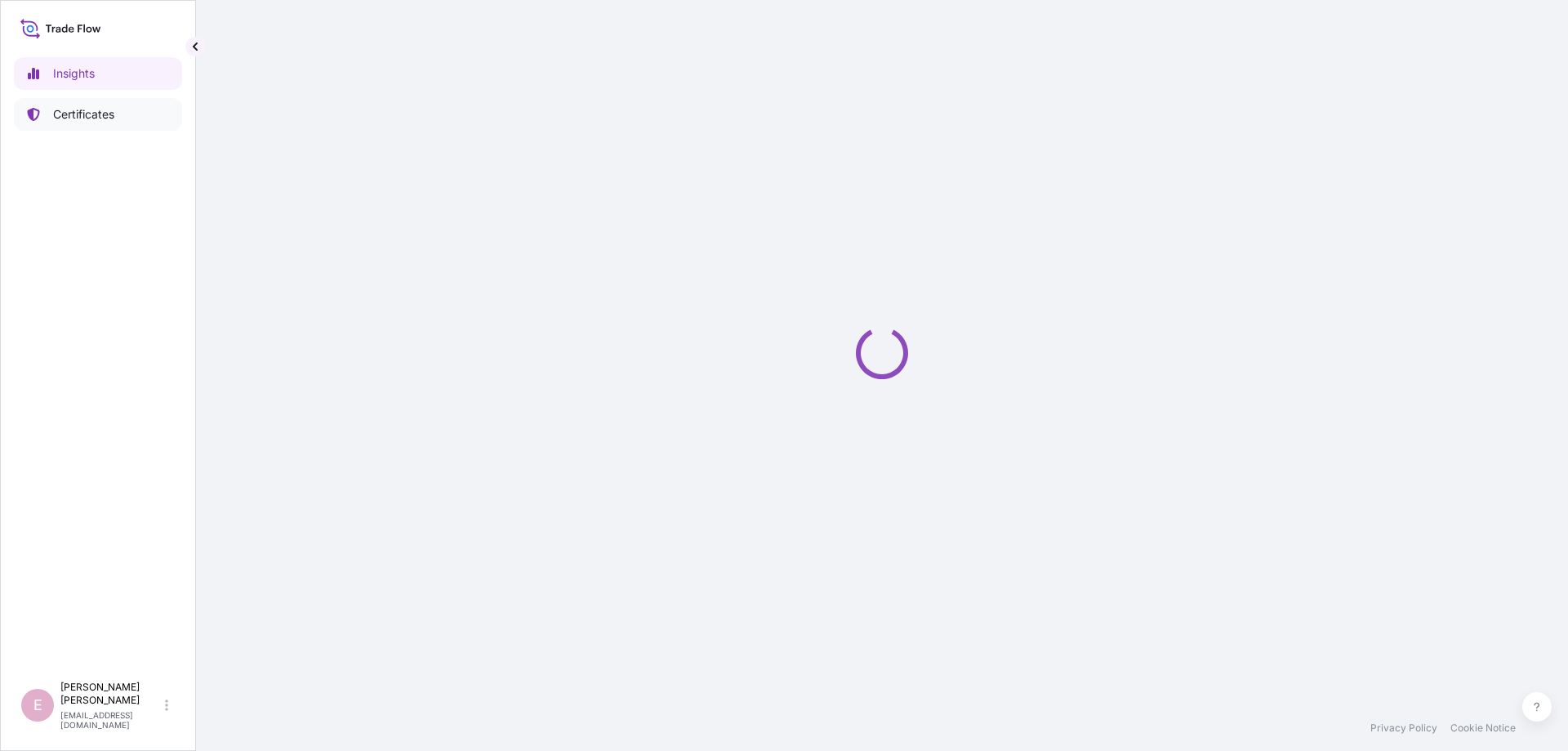
select select "2025"
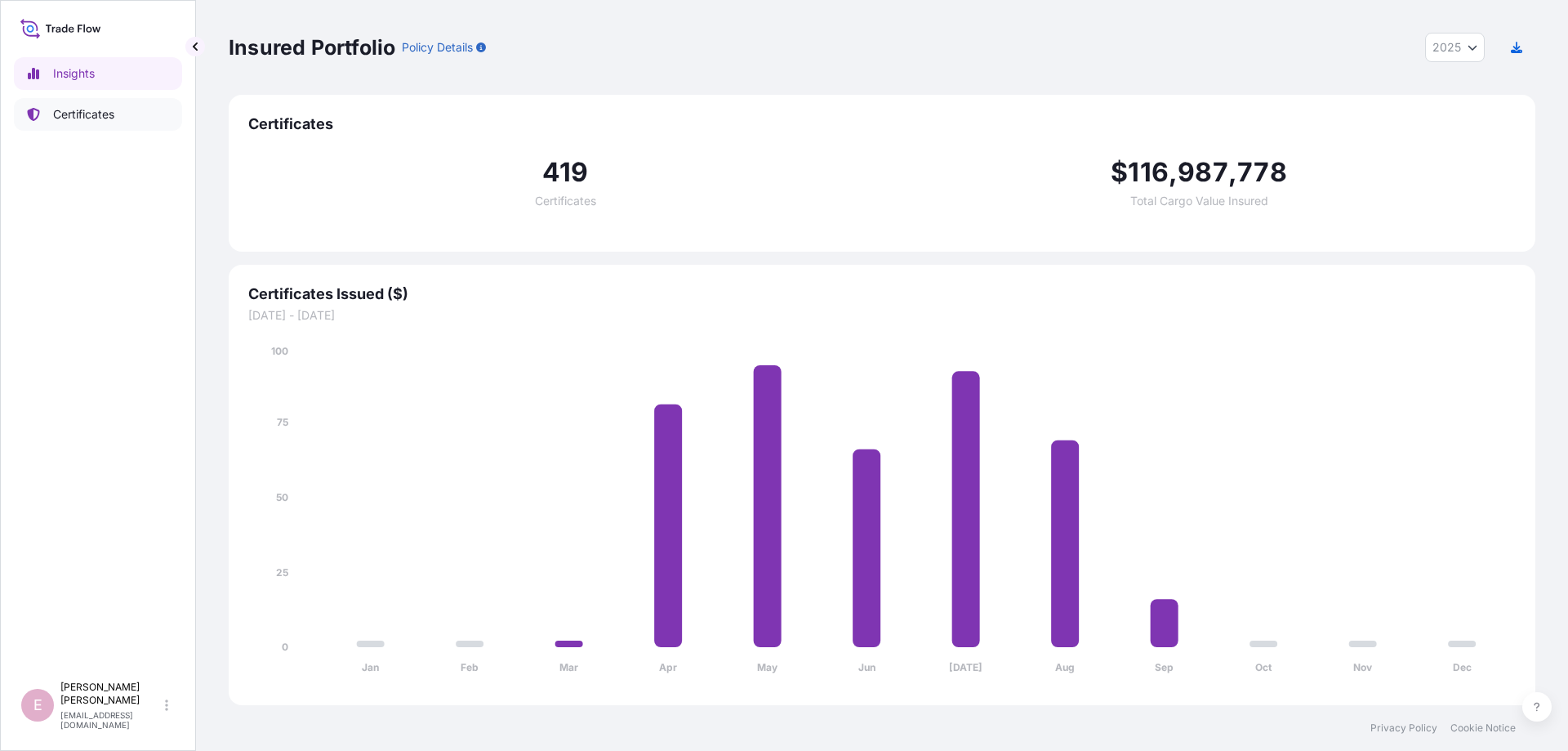
click at [72, 114] on p "Certificates" at bounding box center [84, 114] width 61 height 16
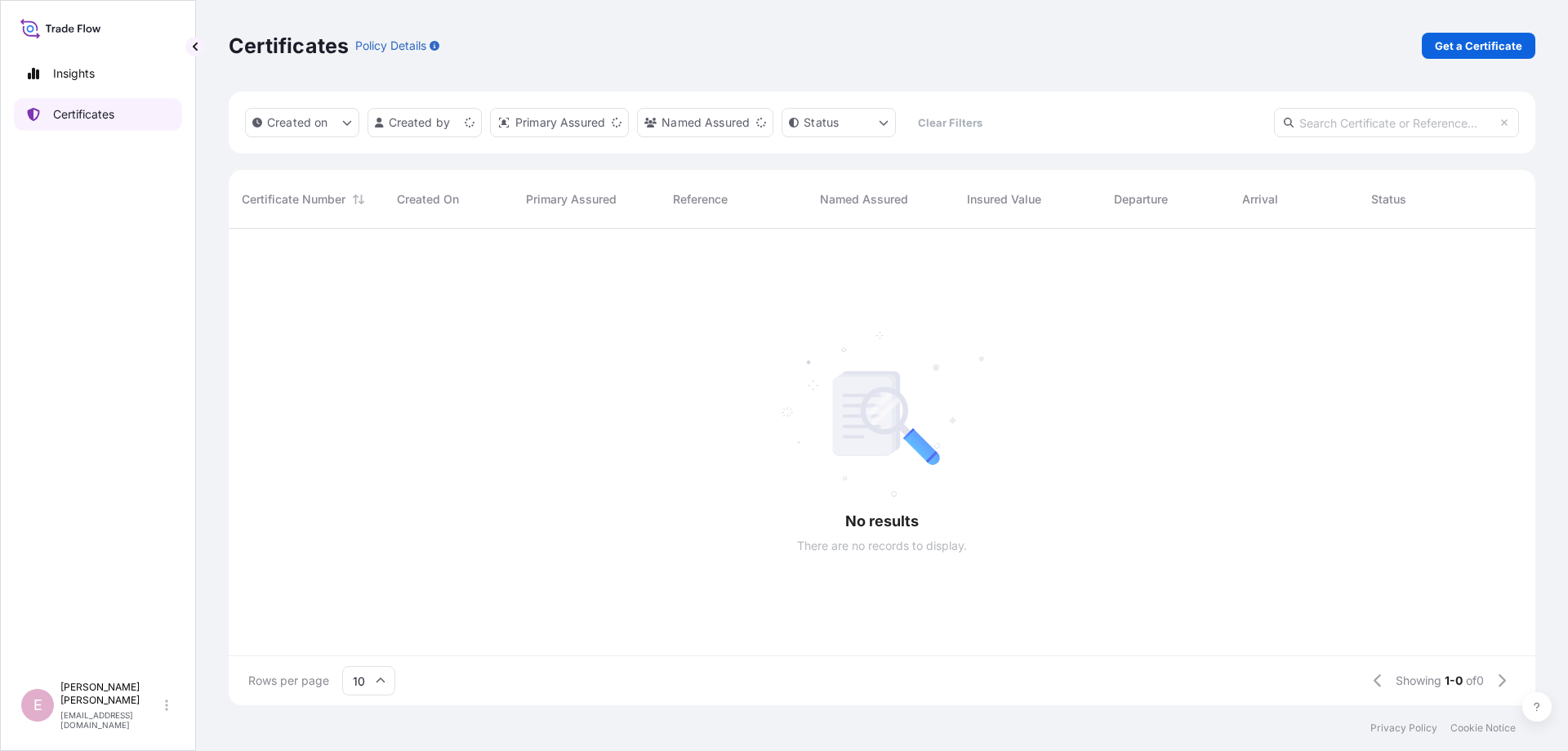
scroll to position [485, 1307]
click at [1352, 122] on input "text" at bounding box center [1396, 122] width 245 height 29
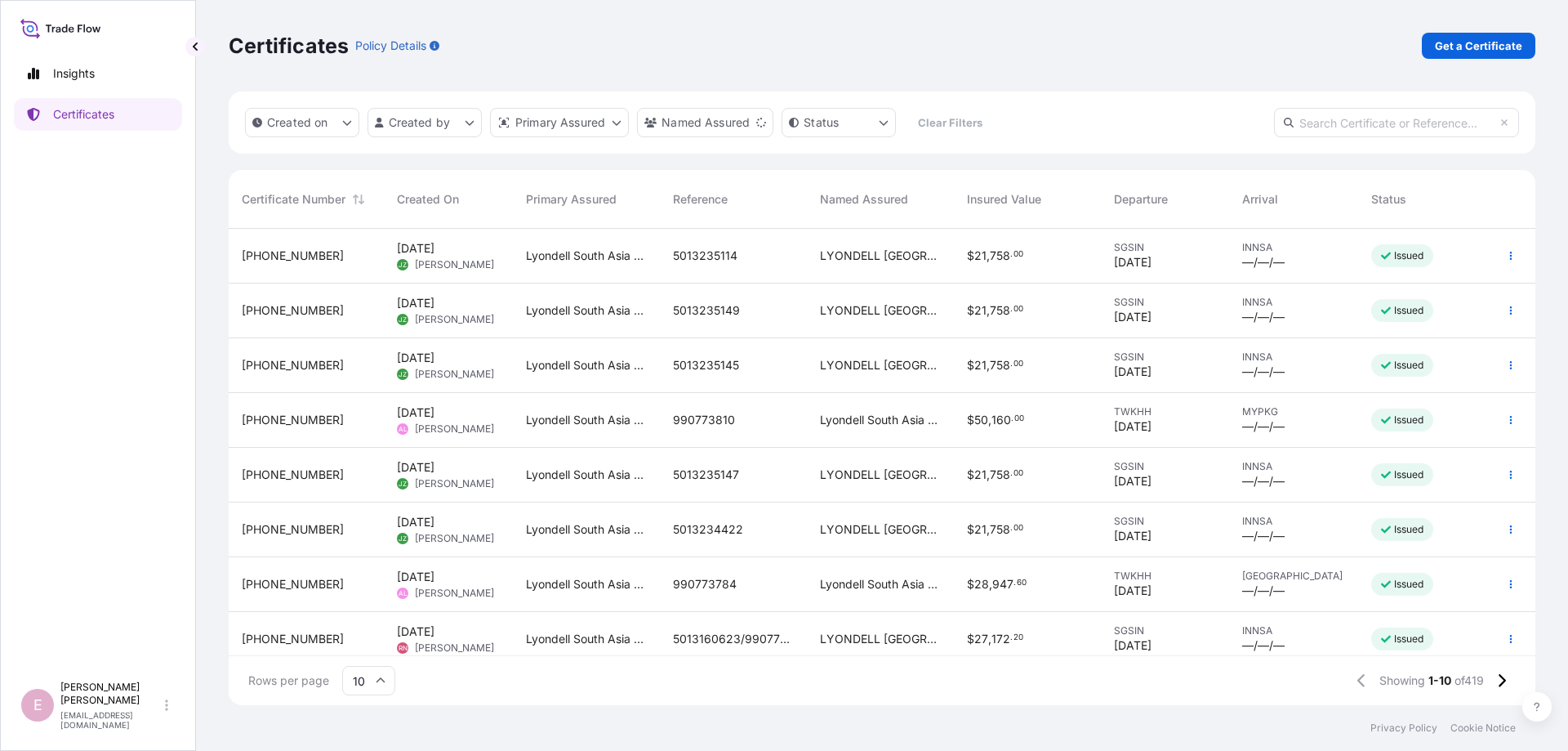
click at [378, 686] on input "10" at bounding box center [369, 680] width 53 height 29
click at [1326, 122] on input "text" at bounding box center [1396, 122] width 245 height 29
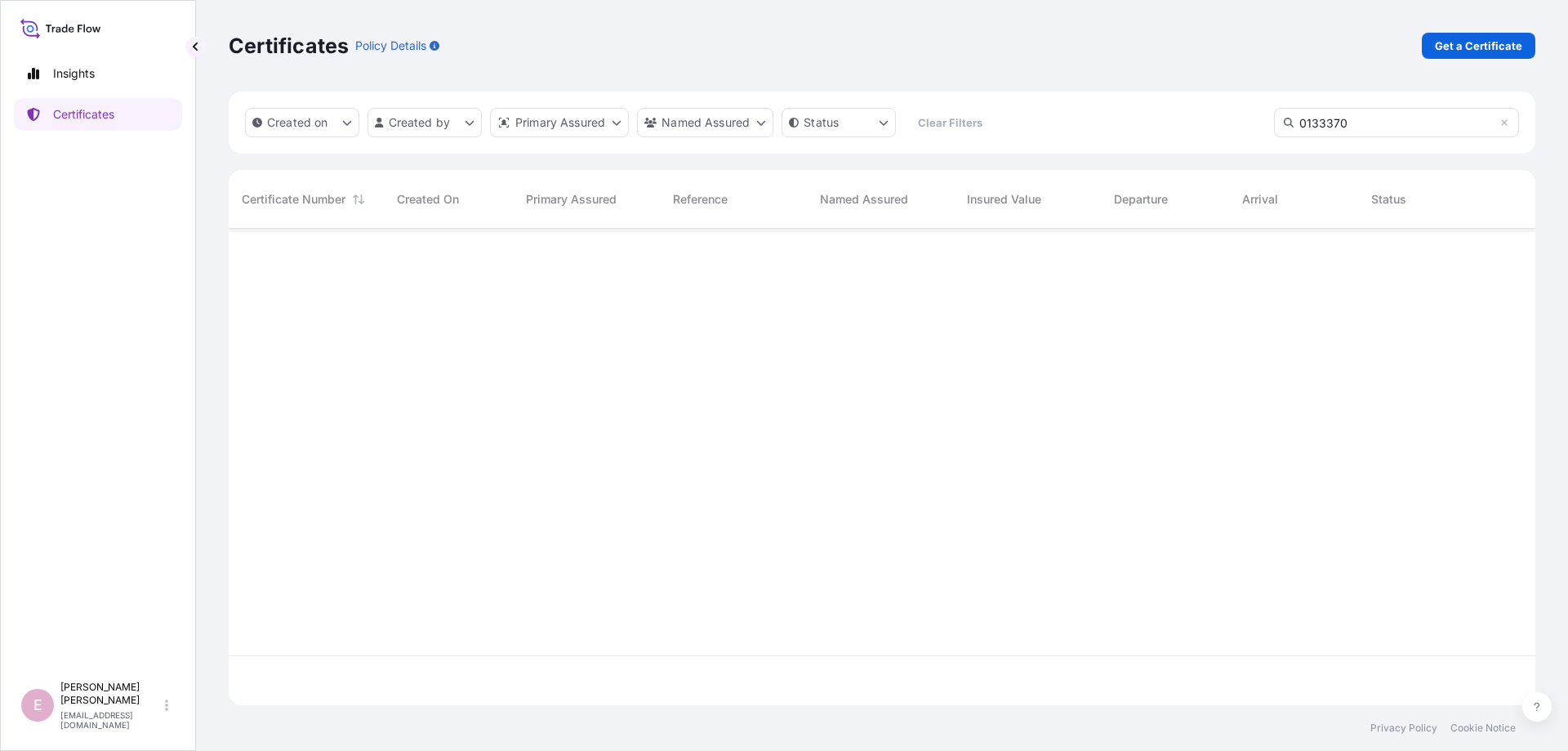
type input "0133370"
click at [1362, 119] on input "0133370" at bounding box center [1396, 122] width 245 height 29
click at [1508, 124] on icon at bounding box center [1503, 122] width 9 height 9
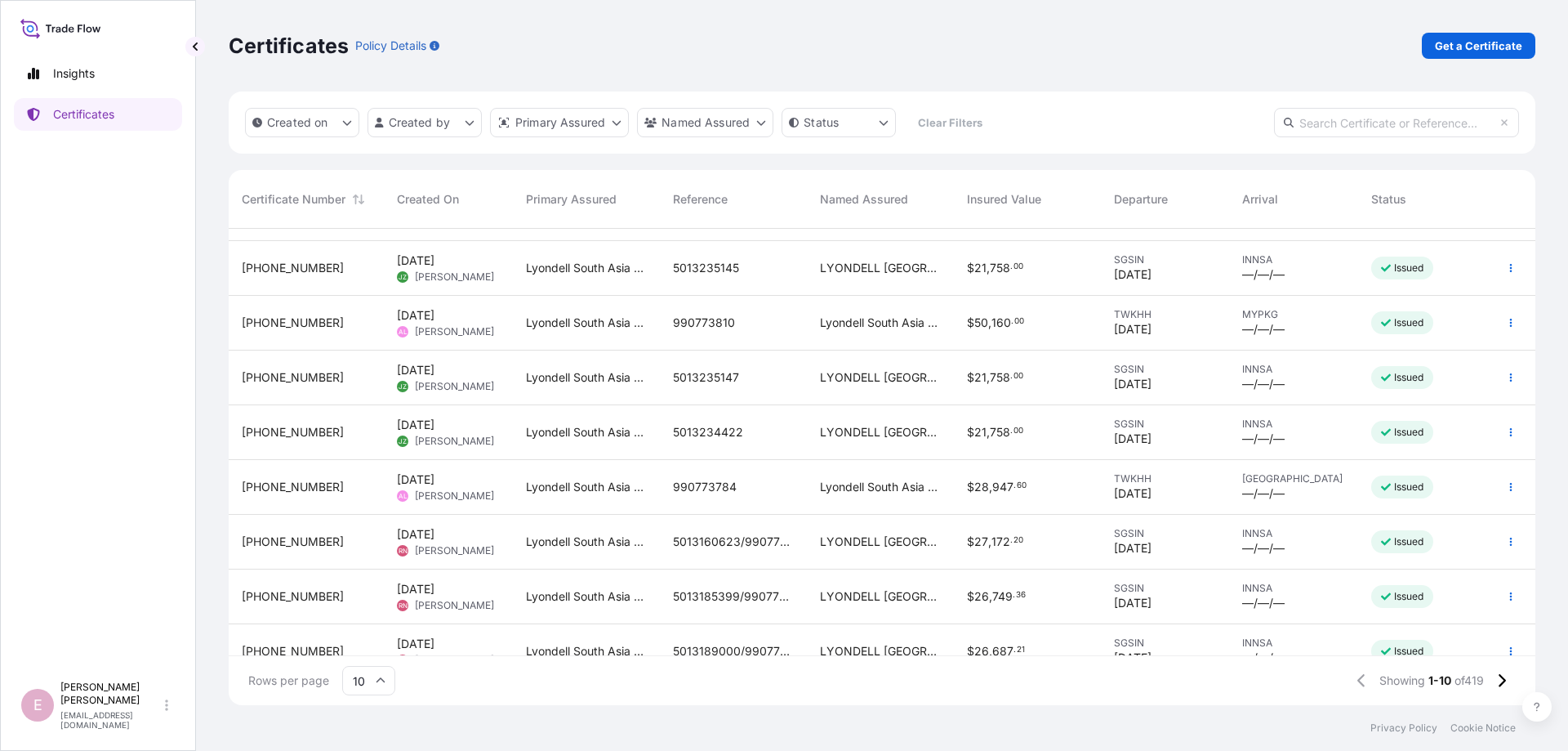
scroll to position [121, 0]
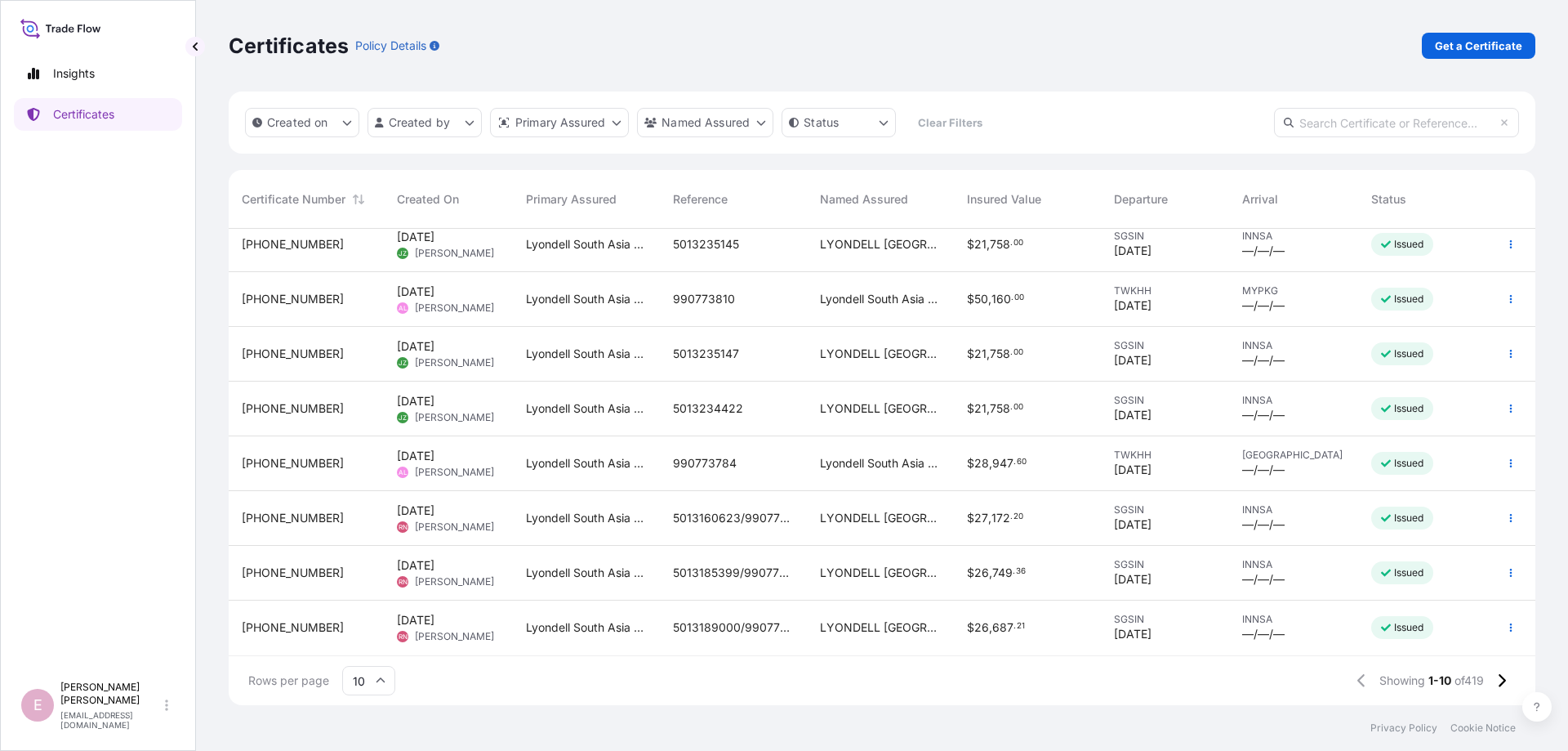
click at [384, 680] on icon at bounding box center [380, 679] width 9 height 9
click at [363, 625] on div "50" at bounding box center [368, 635] width 40 height 31
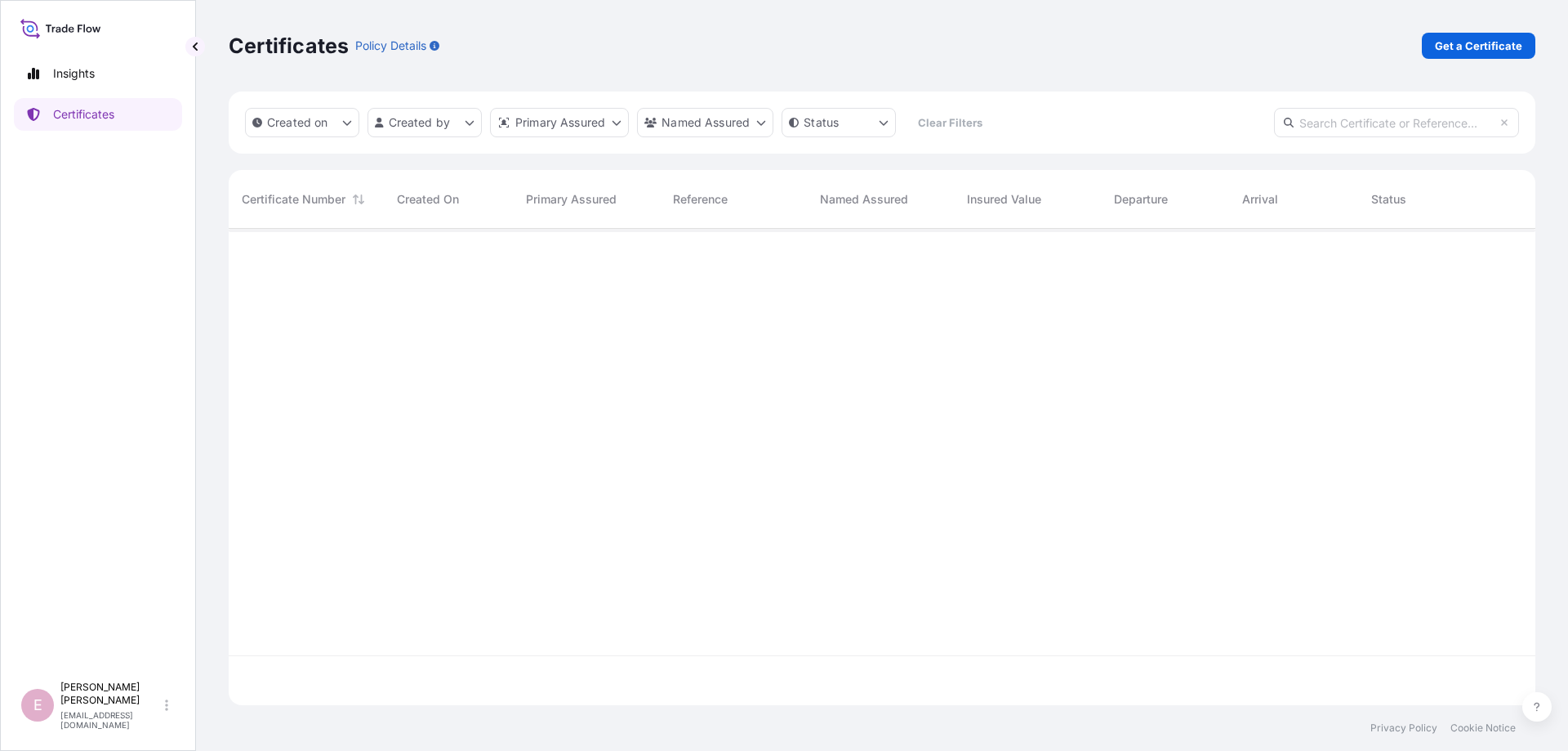
scroll to position [0, 0]
click at [1357, 120] on input "text" at bounding box center [1396, 122] width 245 height 29
type input "0133370"
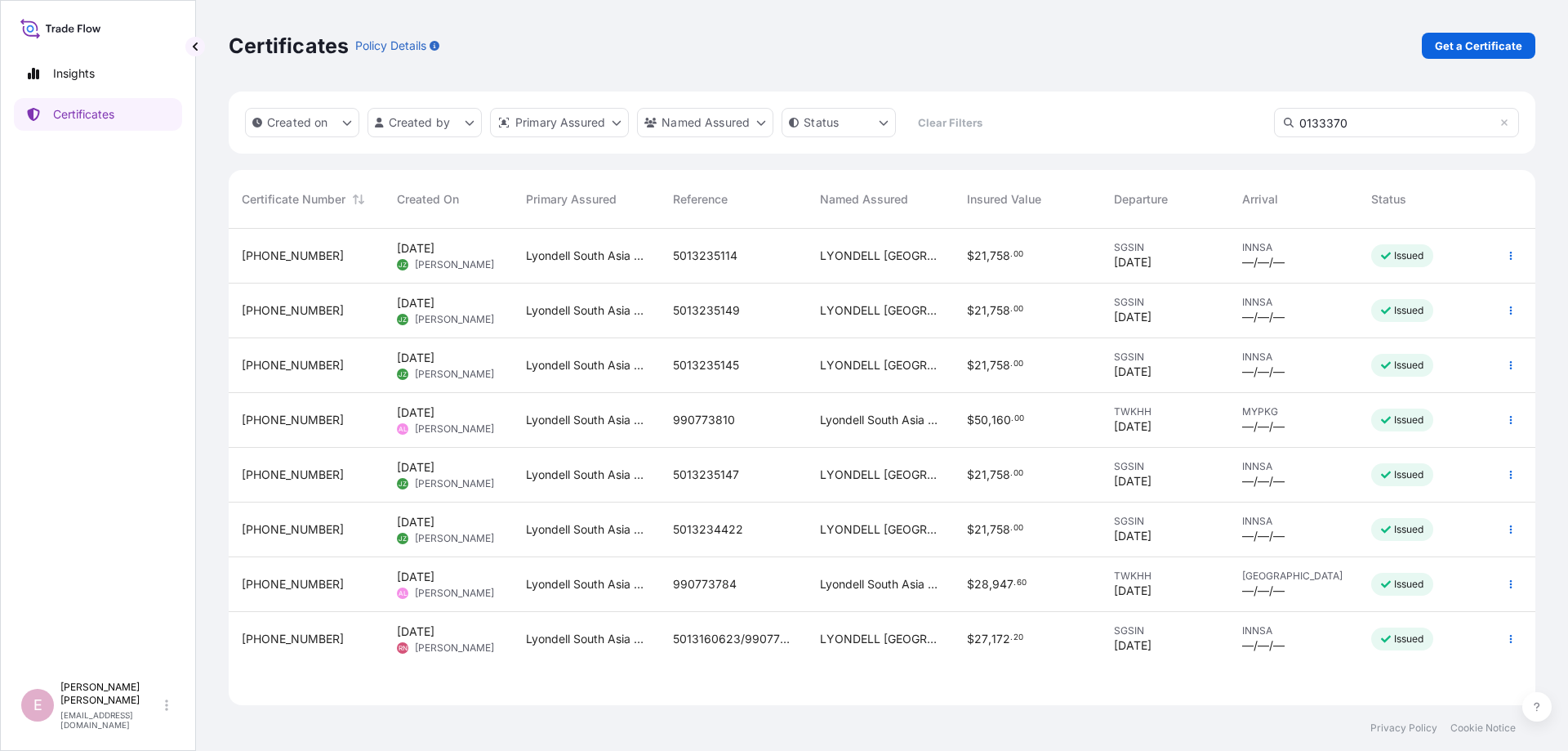
scroll to position [535, 1307]
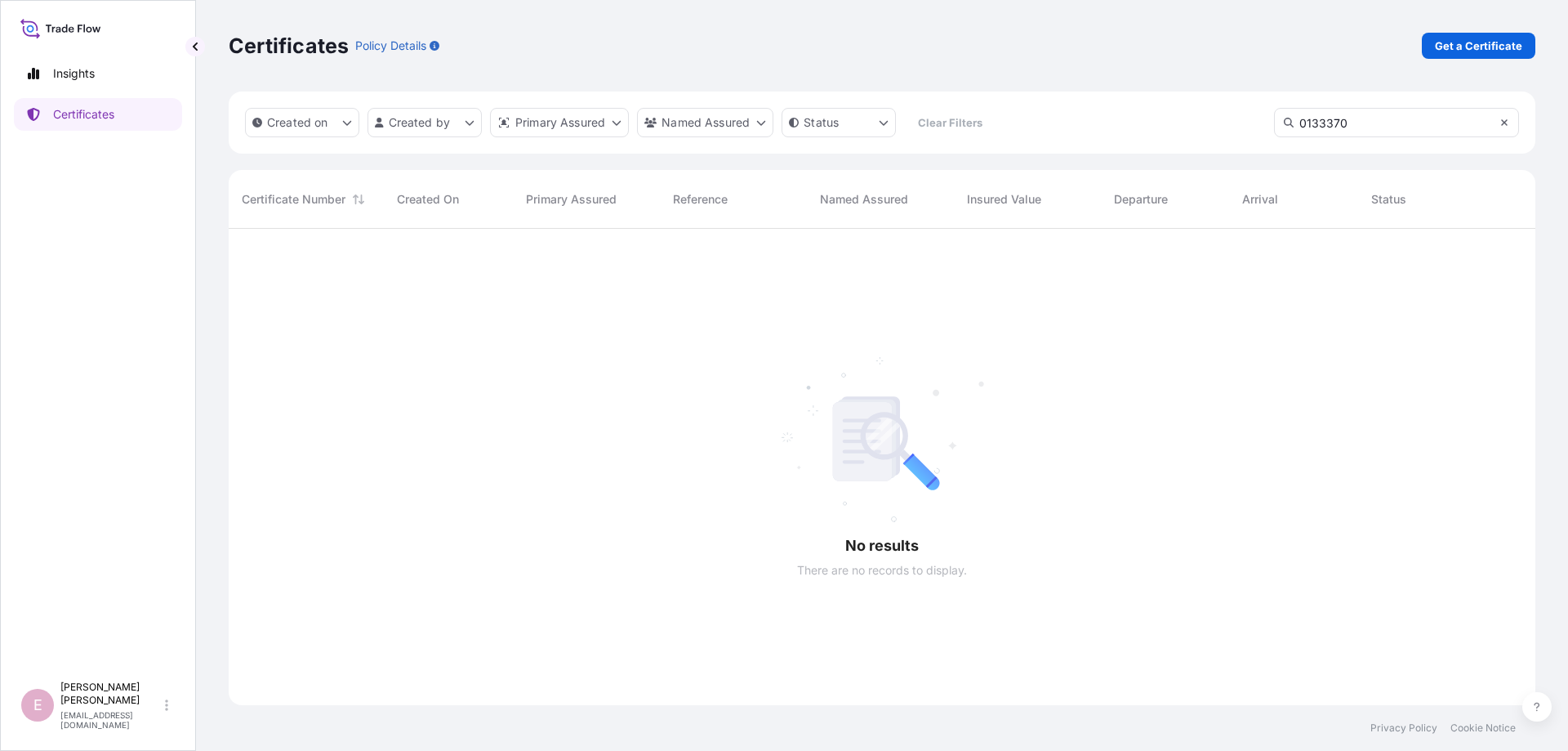
click at [1509, 123] on icon at bounding box center [1503, 122] width 9 height 9
click at [1365, 128] on input "text" at bounding box center [1396, 122] width 245 height 29
type input "1507310177737"
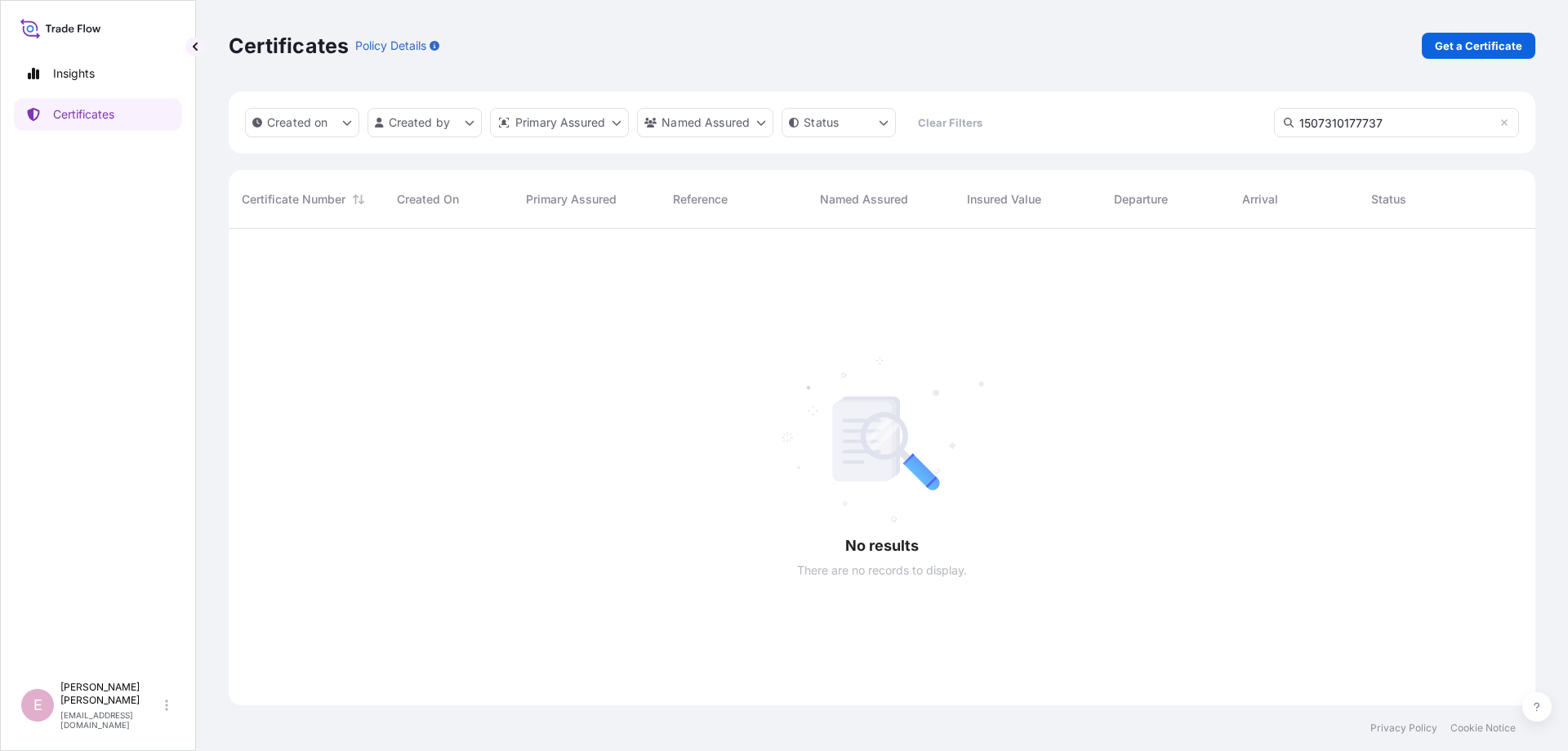
click at [902, 286] on div at bounding box center [882, 466] width 1307 height 476
click at [1507, 122] on icon at bounding box center [1503, 122] width 9 height 9
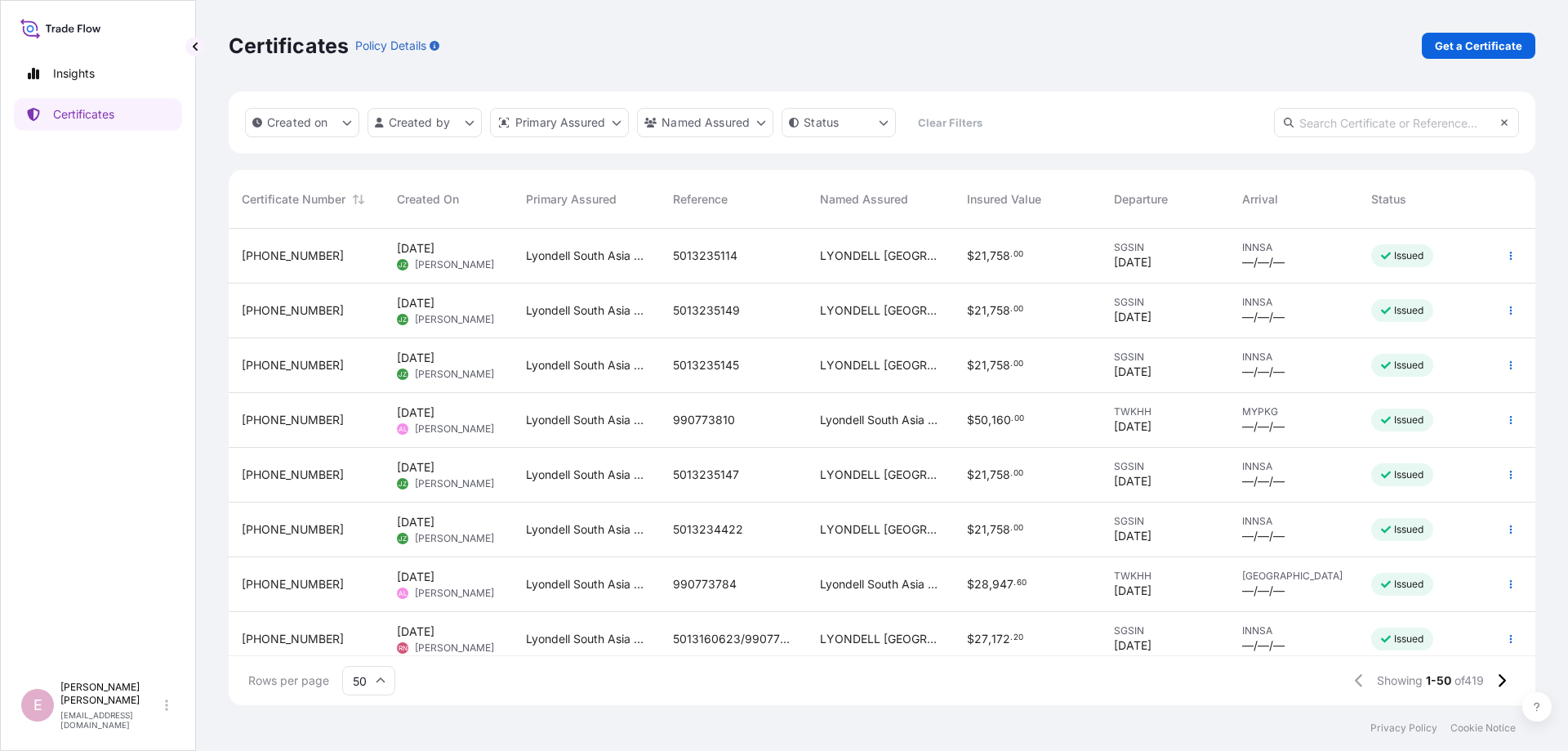
scroll to position [485, 1307]
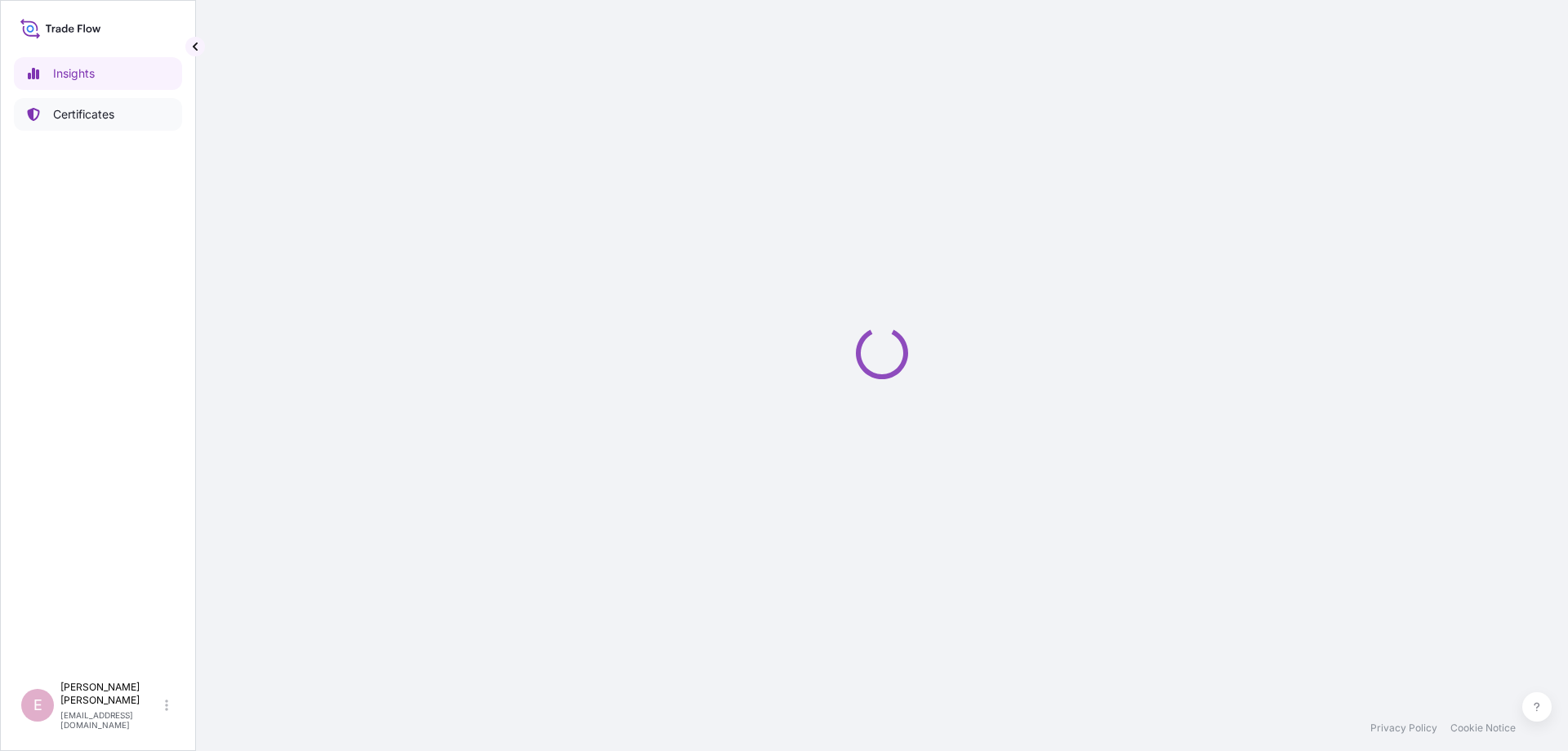
select select "2025"
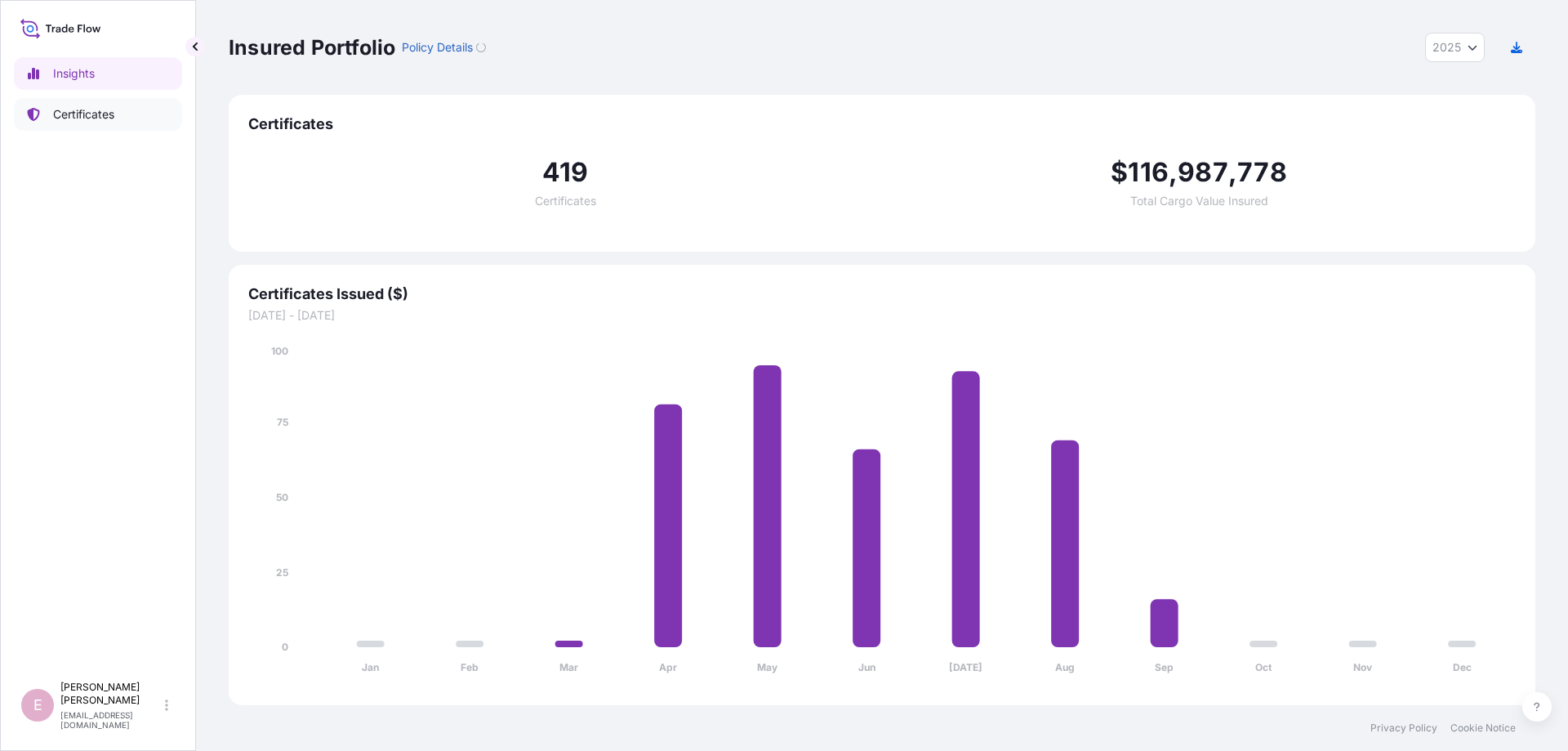
click at [103, 114] on p "Certificates" at bounding box center [84, 114] width 61 height 16
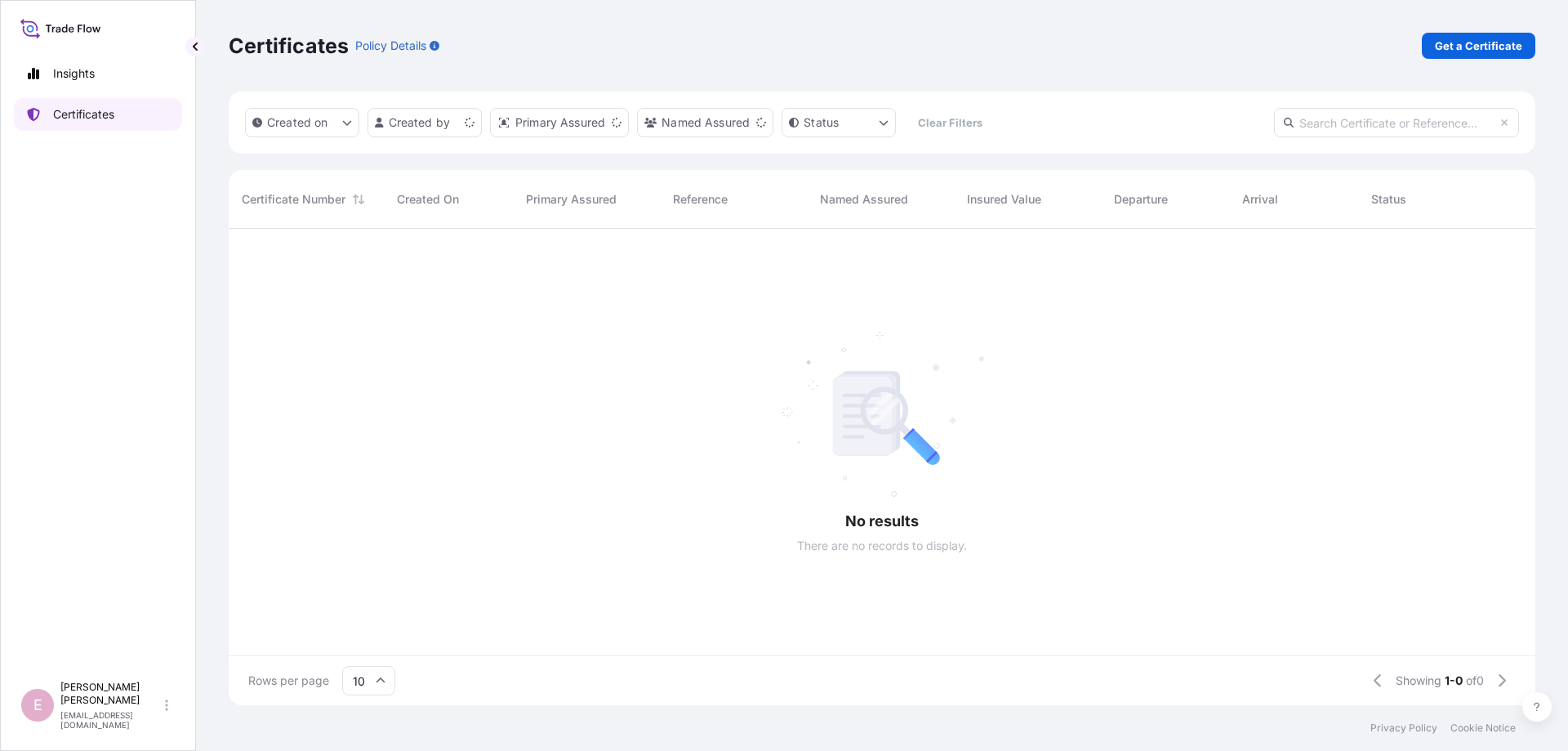
scroll to position [485, 1307]
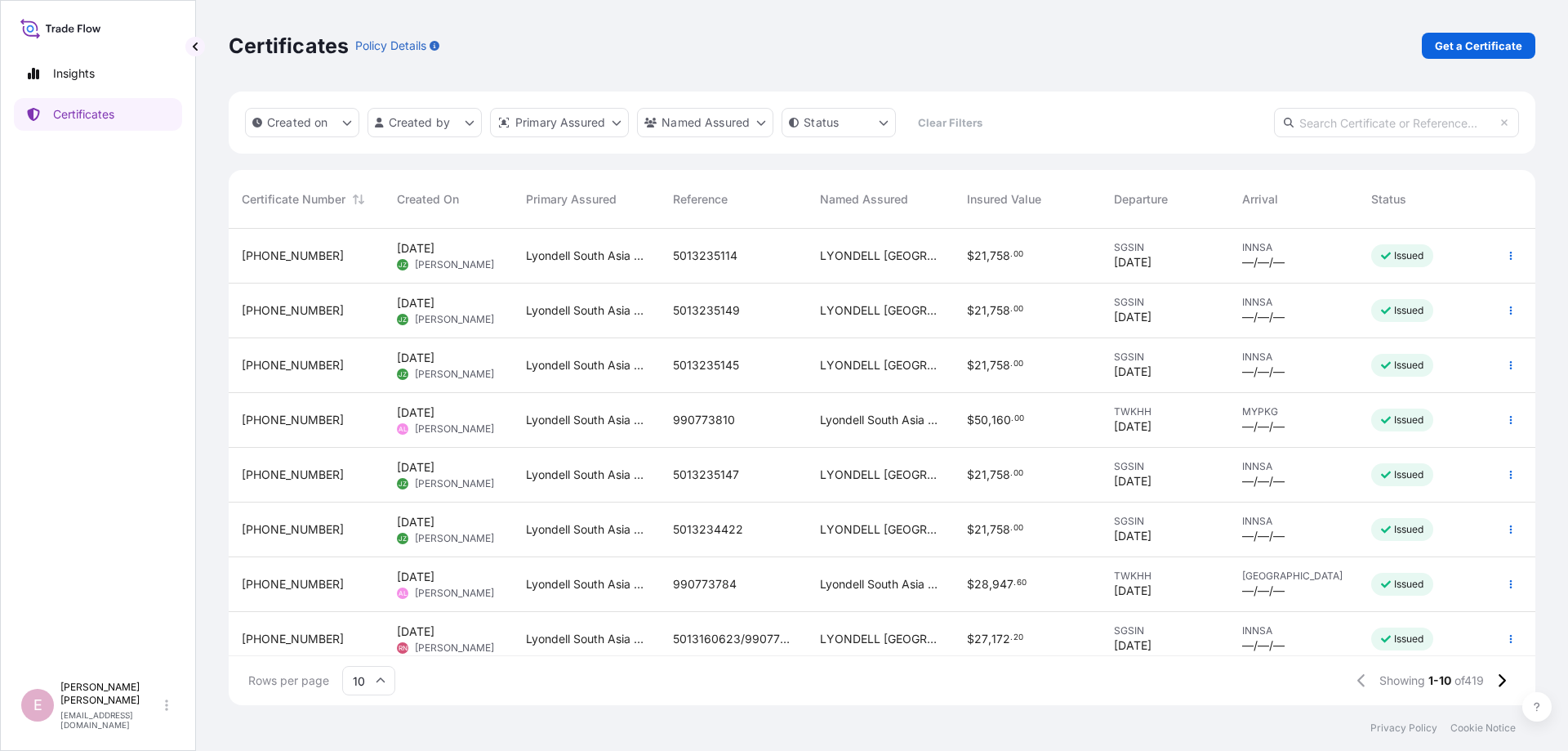
click at [380, 682] on icon at bounding box center [380, 679] width 9 height 9
click at [378, 642] on div "50" at bounding box center [368, 635] width 40 height 31
click at [338, 123] on button "Created on" at bounding box center [302, 122] width 115 height 29
click at [1352, 121] on input "text" at bounding box center [1396, 122] width 245 height 29
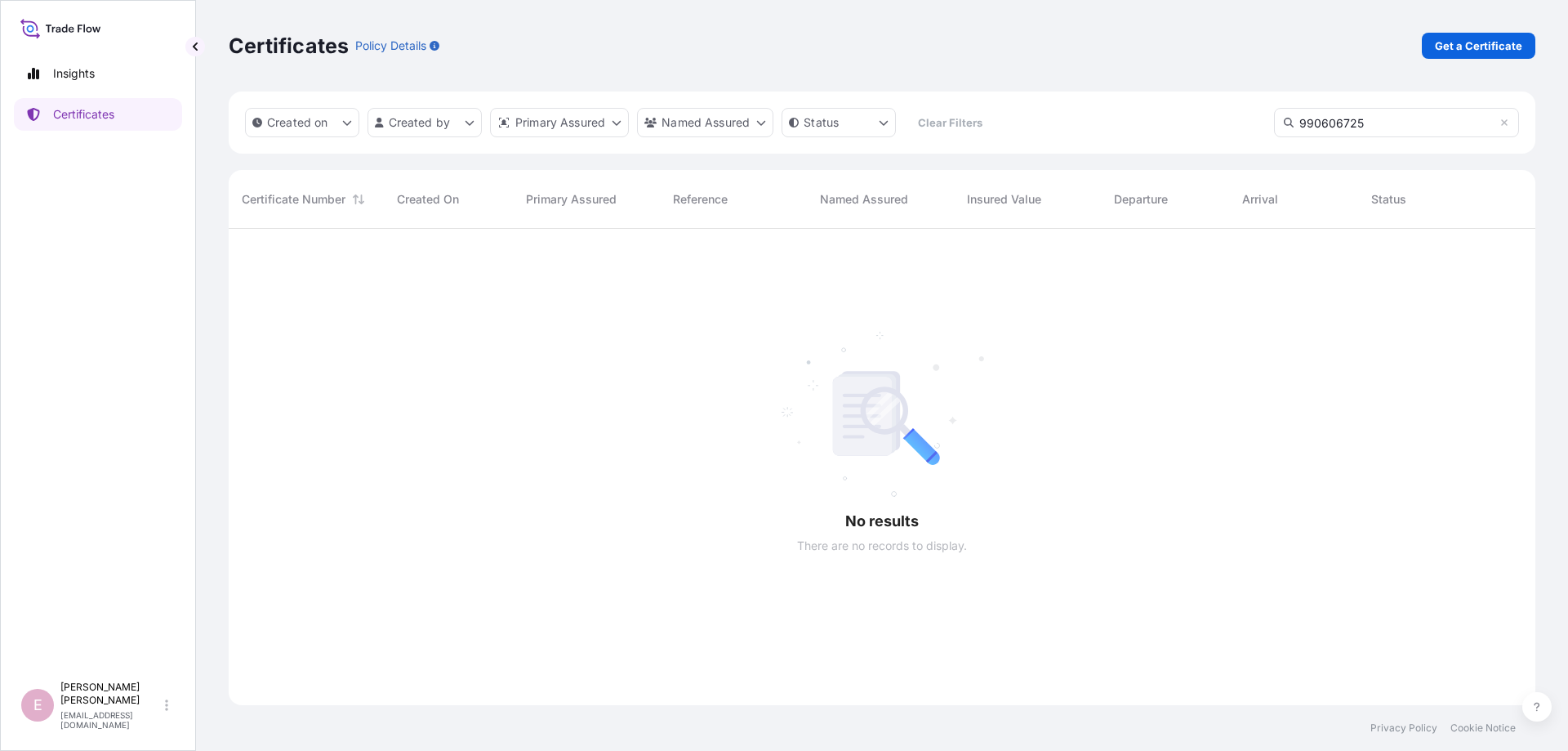
scroll to position [535, 1307]
type input "990606725"
click at [1506, 123] on icon at bounding box center [1504, 122] width 7 height 7
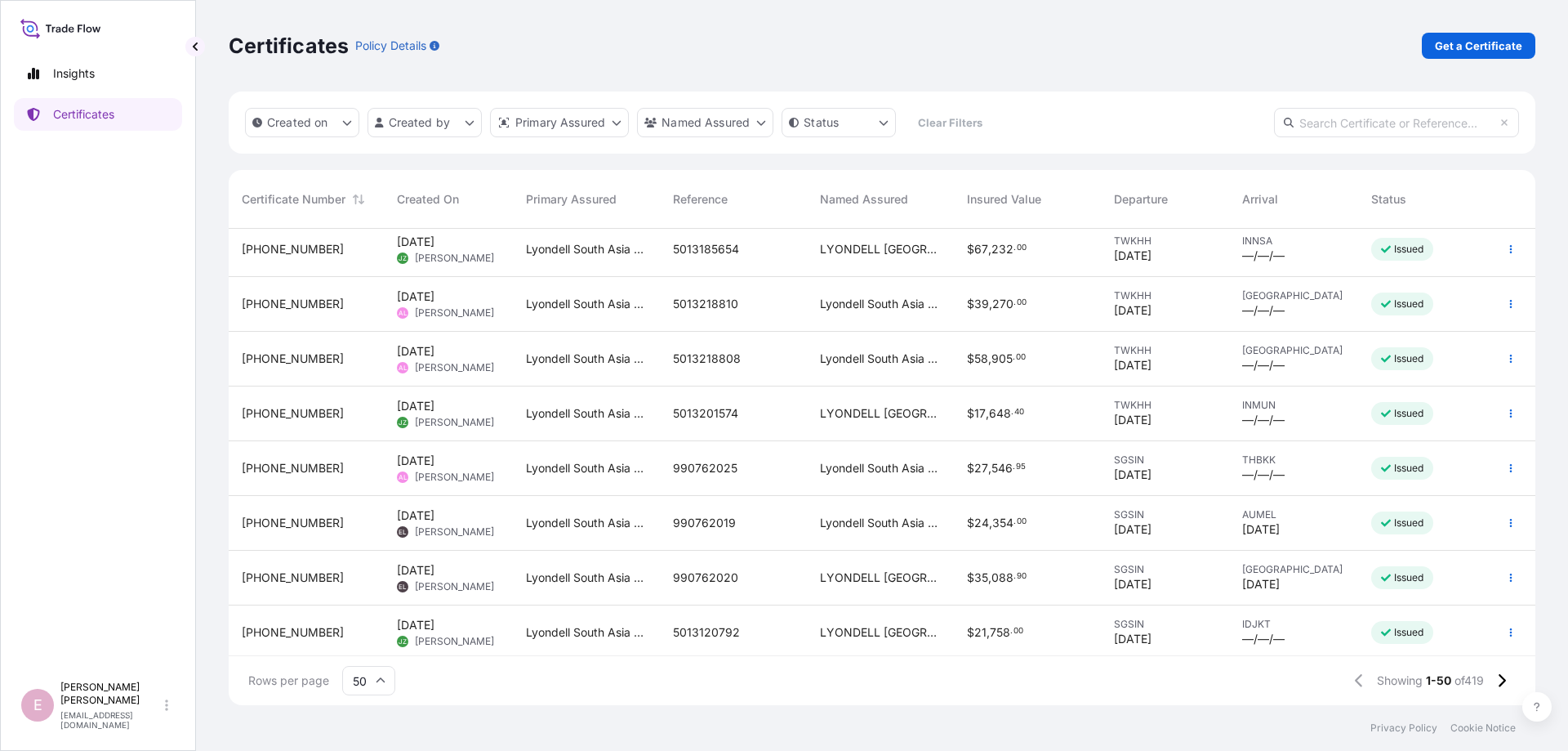
scroll to position [2310, 0]
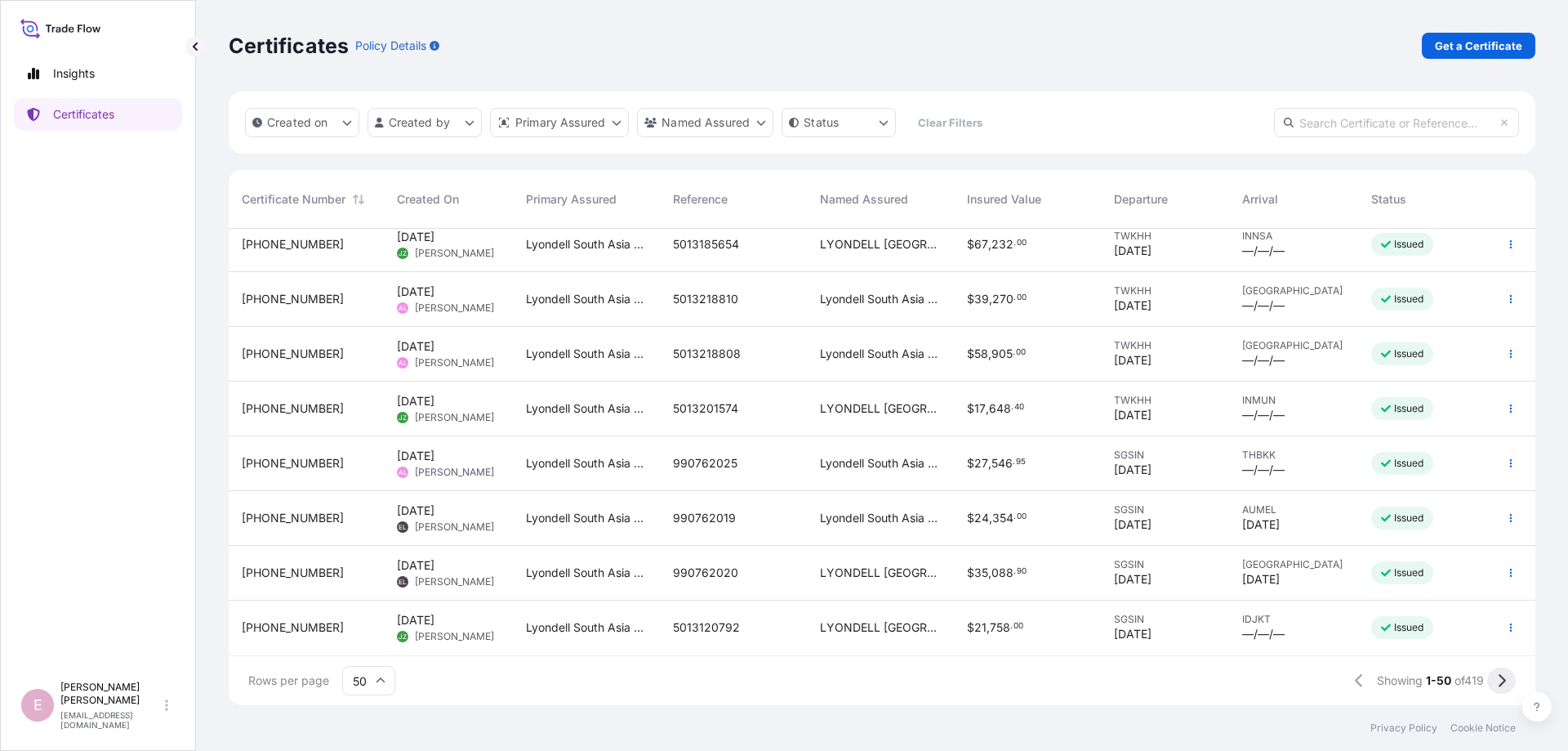
click at [1502, 675] on icon at bounding box center [1501, 680] width 9 height 15
click at [1502, 681] on icon at bounding box center [1501, 680] width 9 height 15
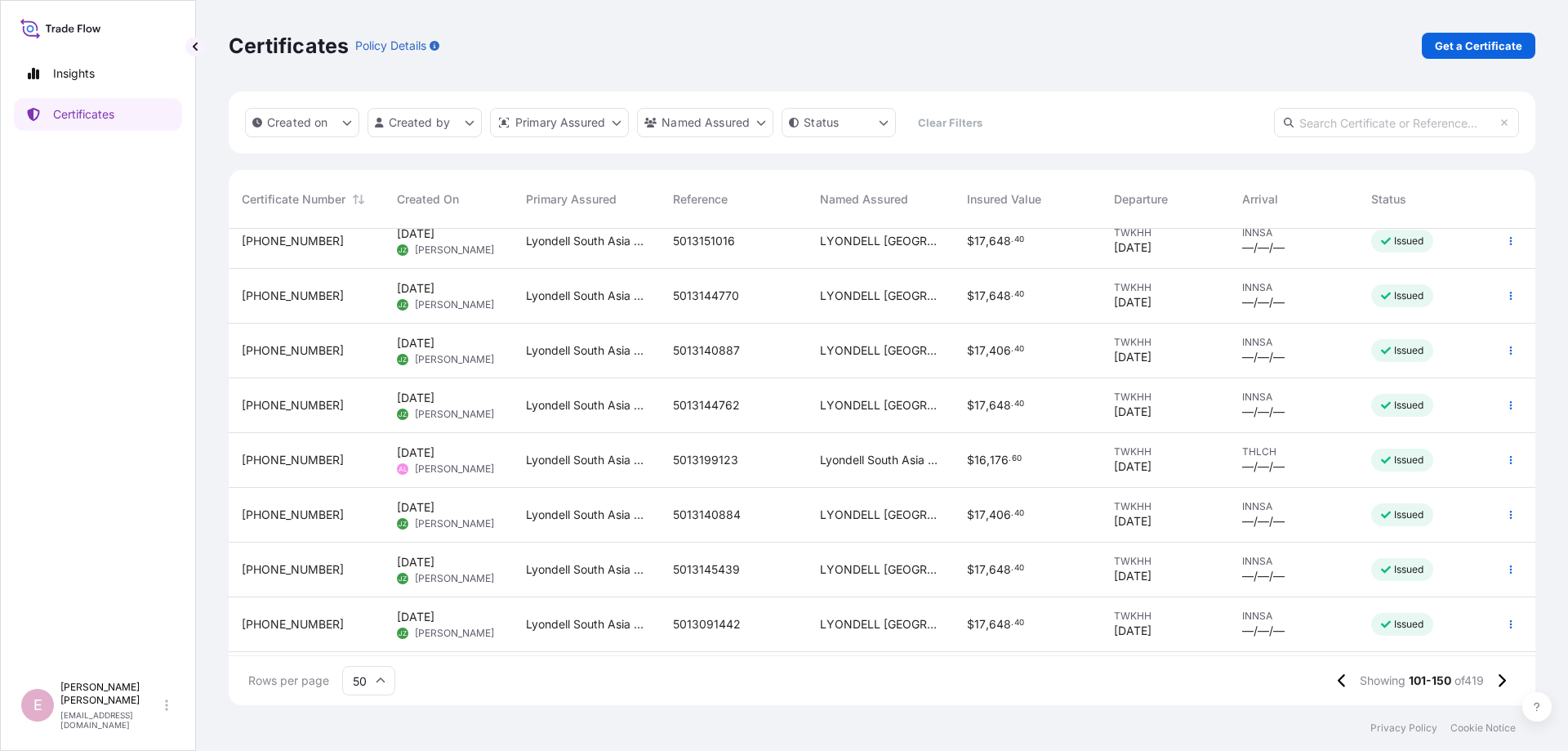
scroll to position [1666, 0]
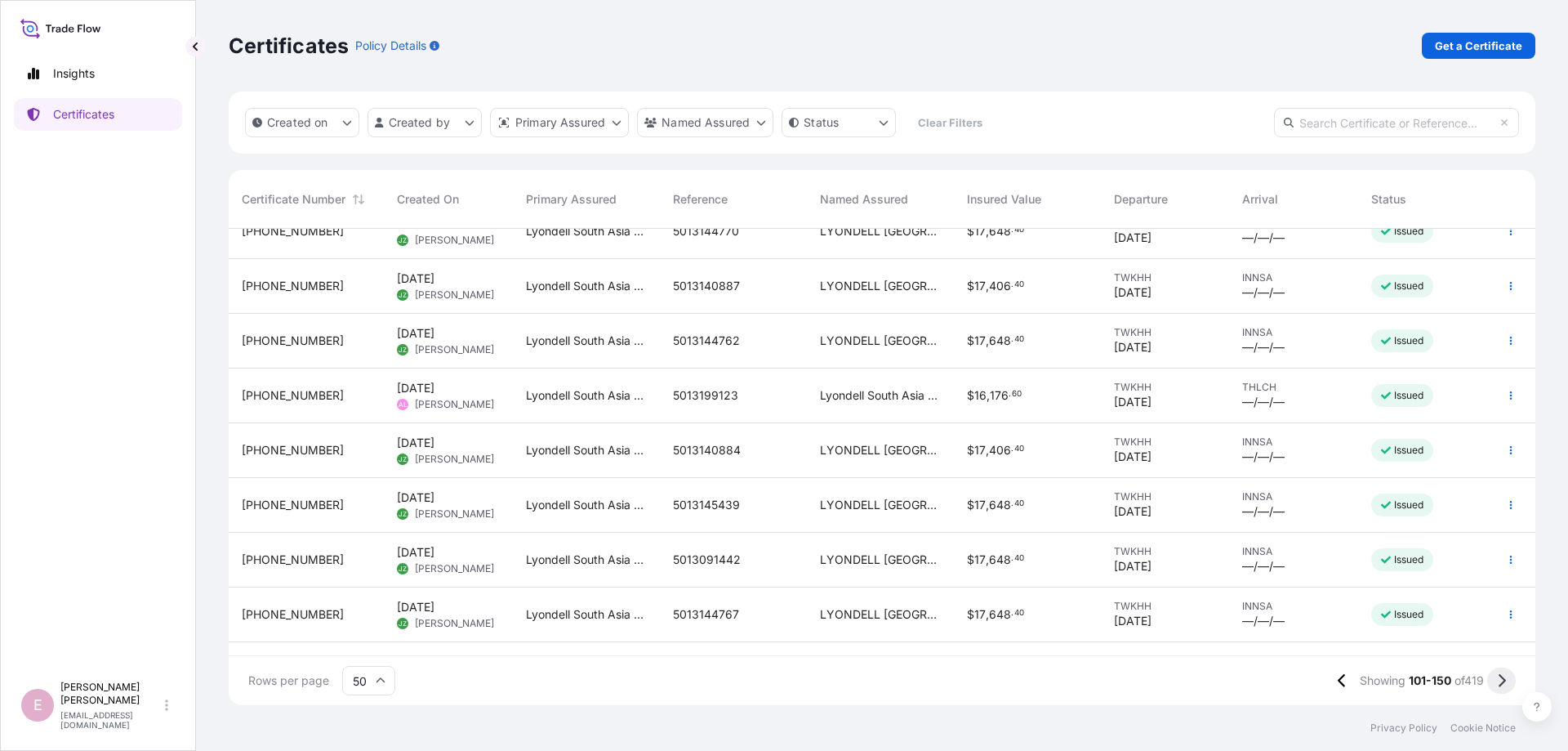
click at [1502, 679] on icon at bounding box center [1501, 680] width 9 height 15
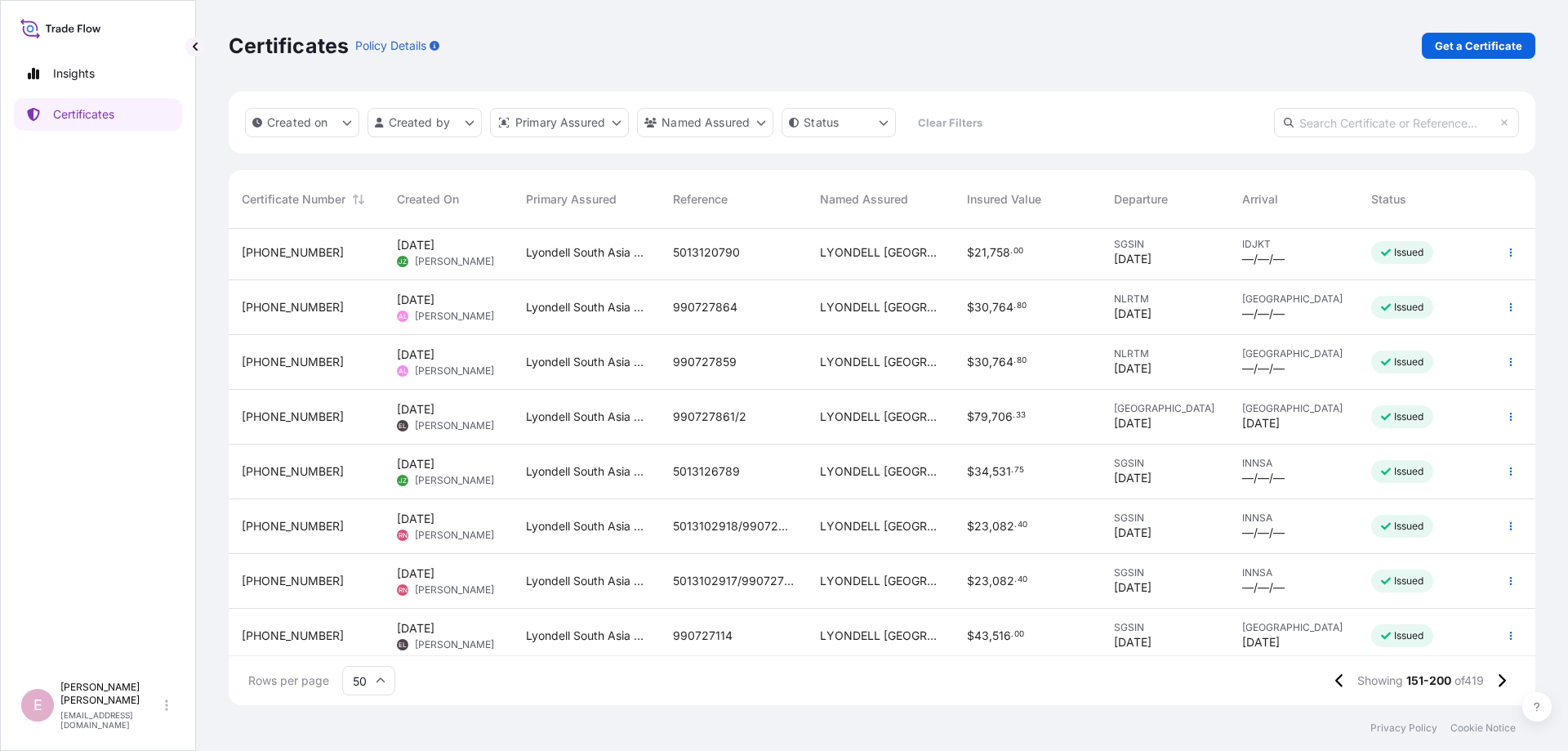
scroll to position [2310, 0]
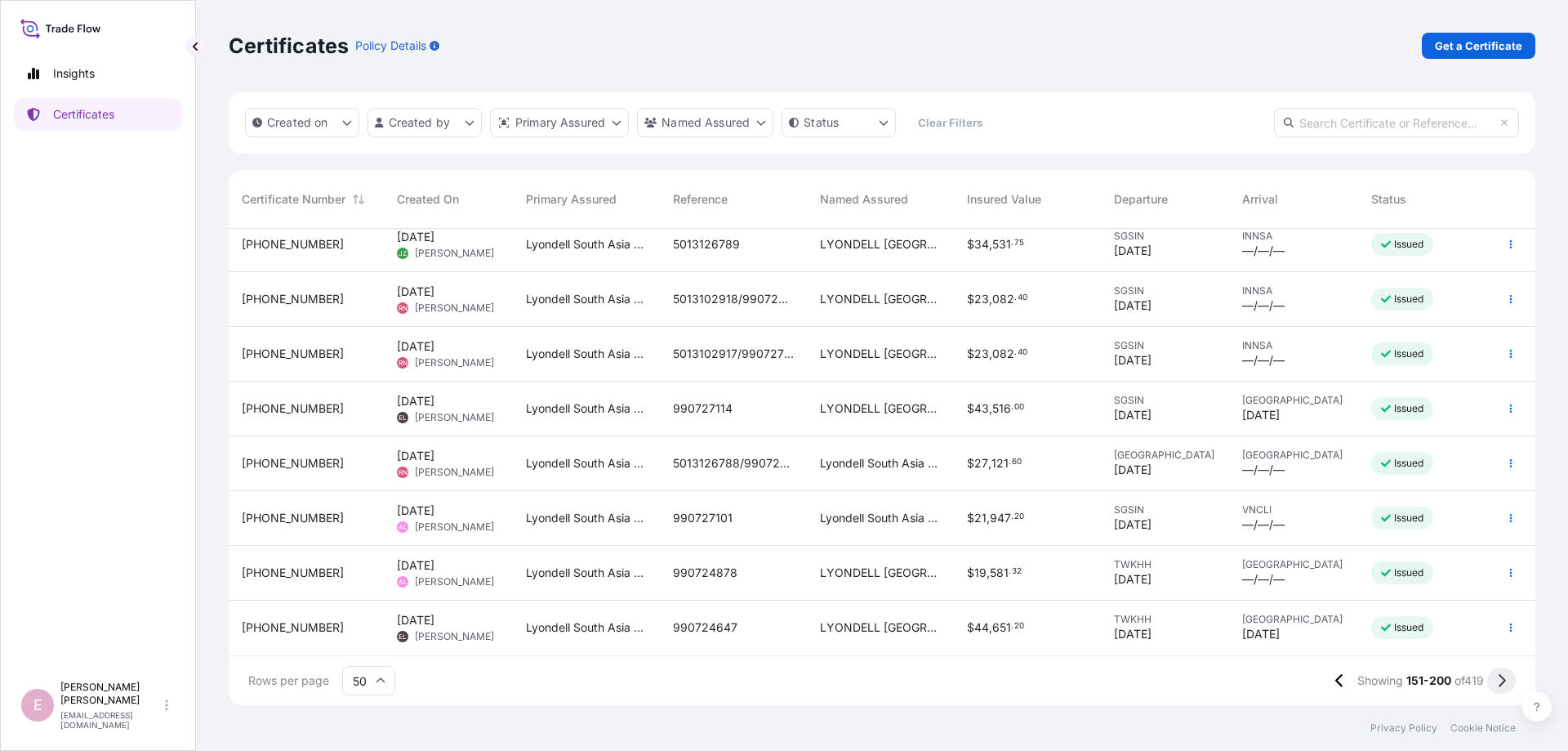
click at [1503, 675] on icon at bounding box center [1501, 680] width 9 height 15
click at [1502, 681] on icon at bounding box center [1501, 680] width 9 height 15
click at [1502, 683] on icon at bounding box center [1502, 679] width 8 height 13
click at [1493, 679] on button at bounding box center [1501, 680] width 28 height 26
click at [1499, 684] on icon at bounding box center [1501, 680] width 9 height 15
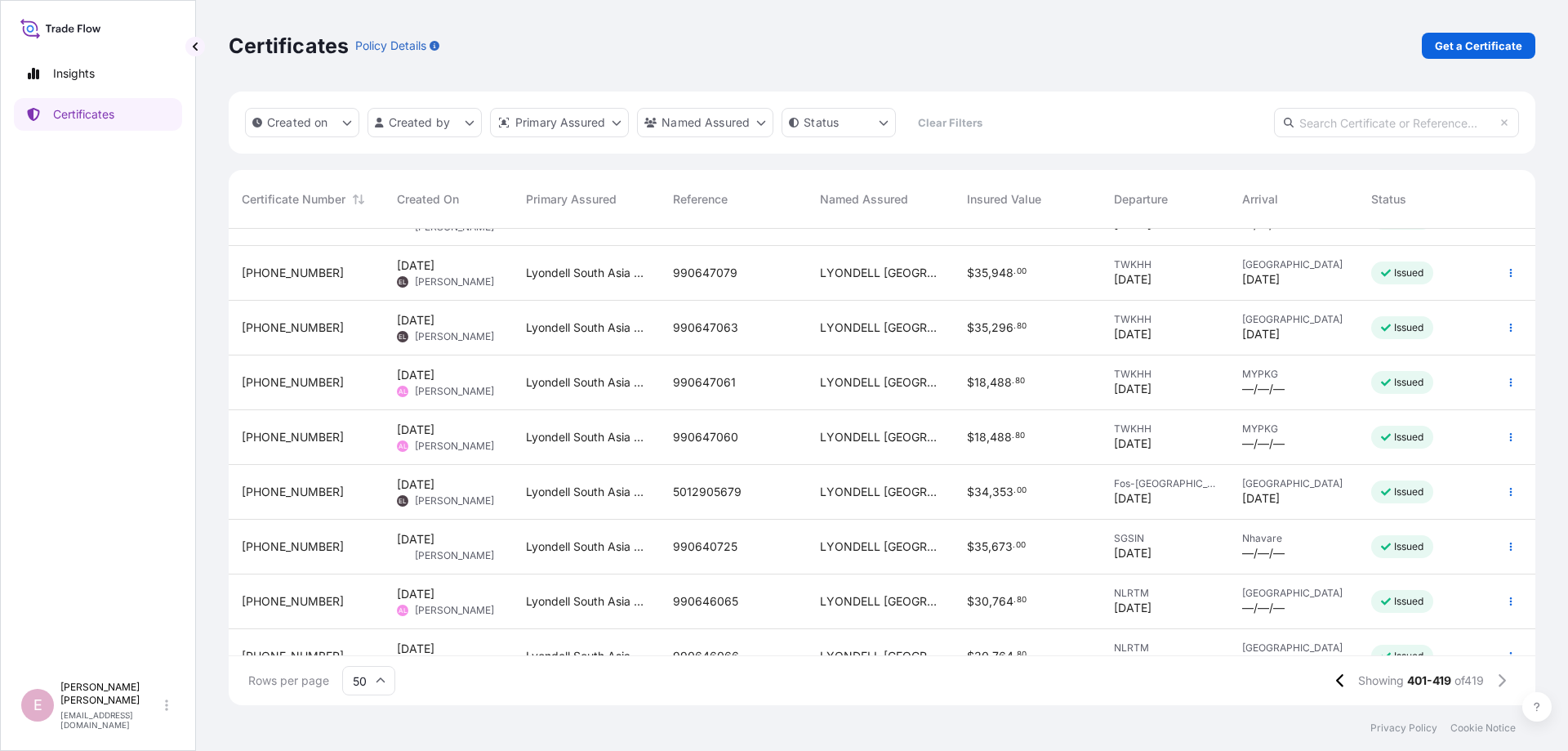
scroll to position [613, 0]
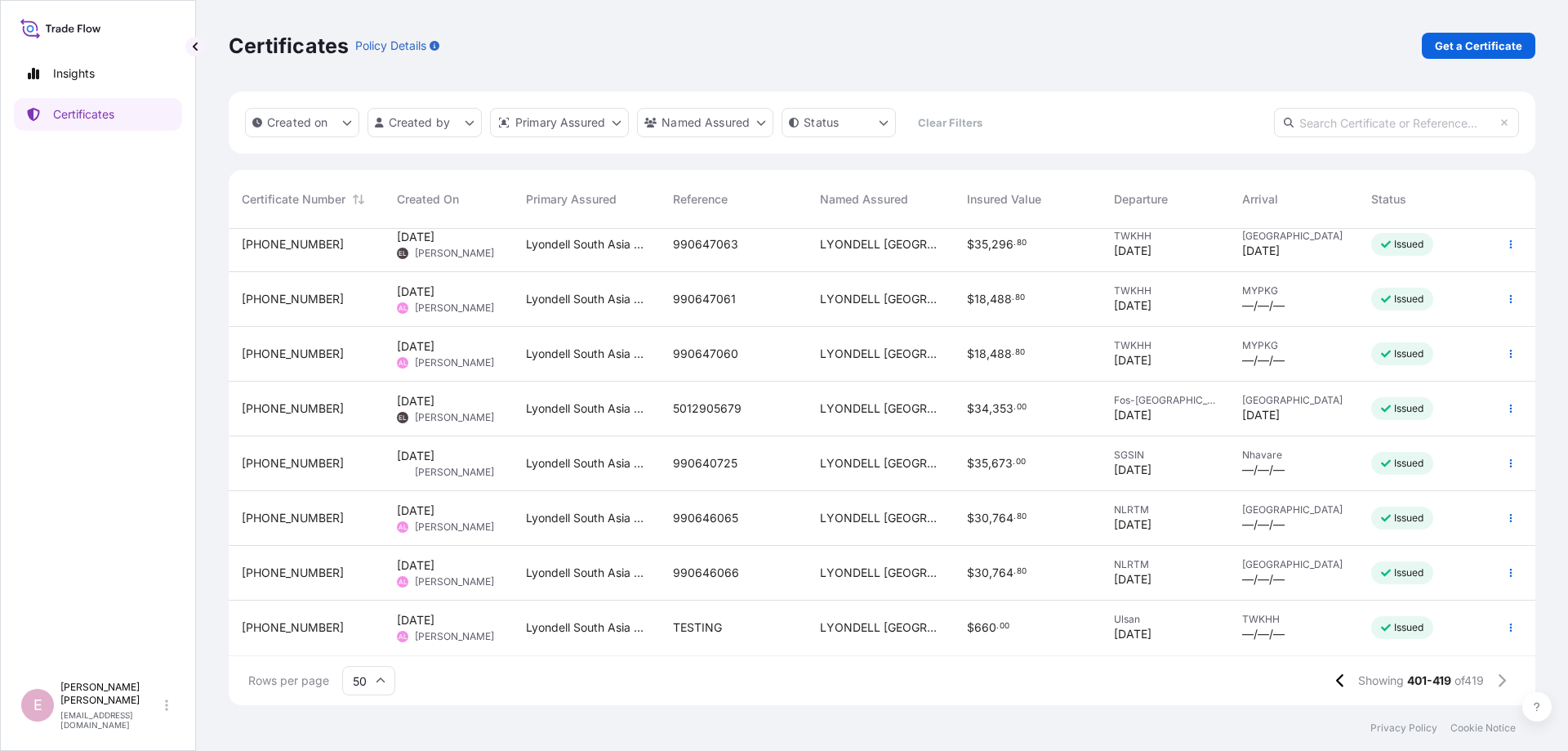
click at [1303, 119] on input "text" at bounding box center [1396, 122] width 245 height 29
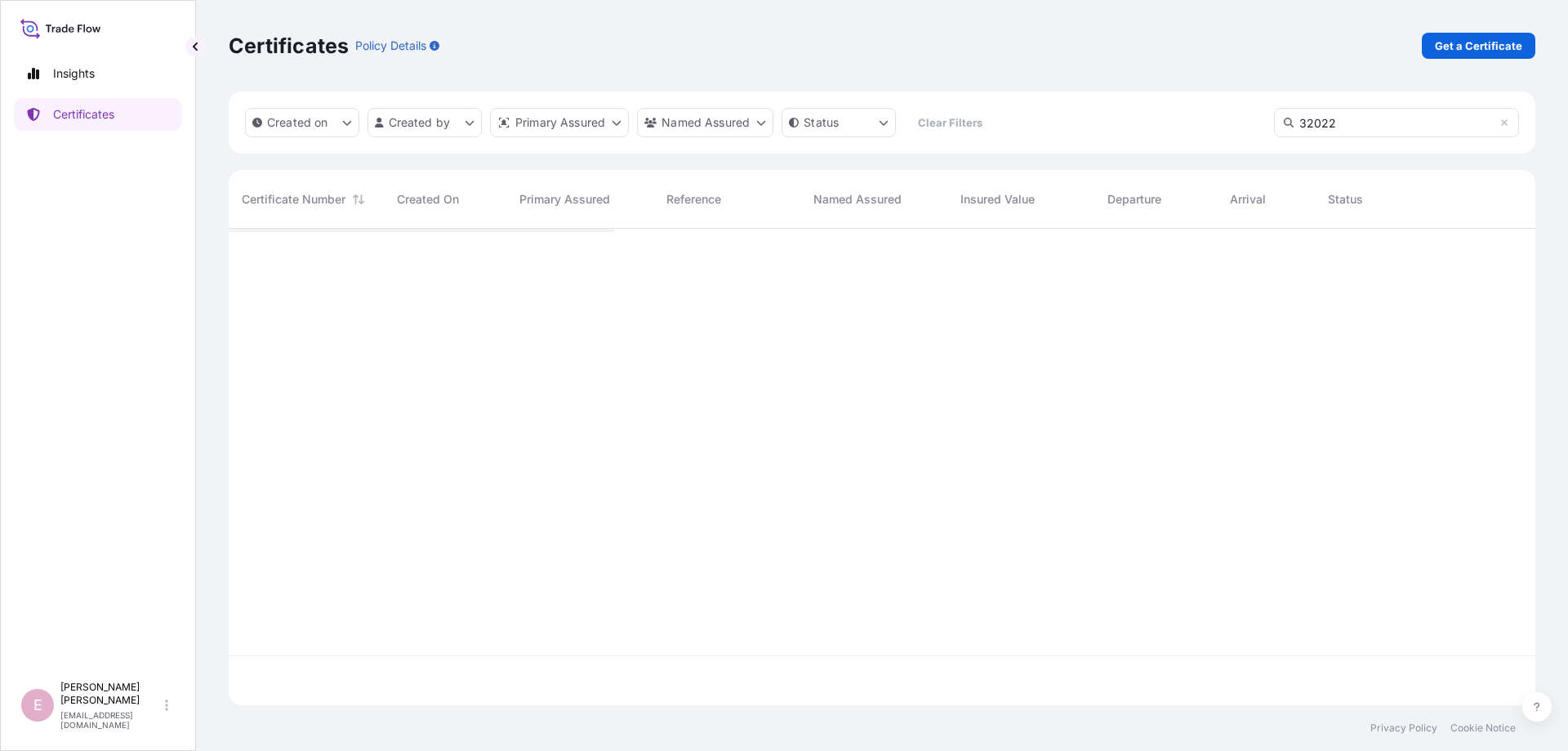
scroll to position [485, 1307]
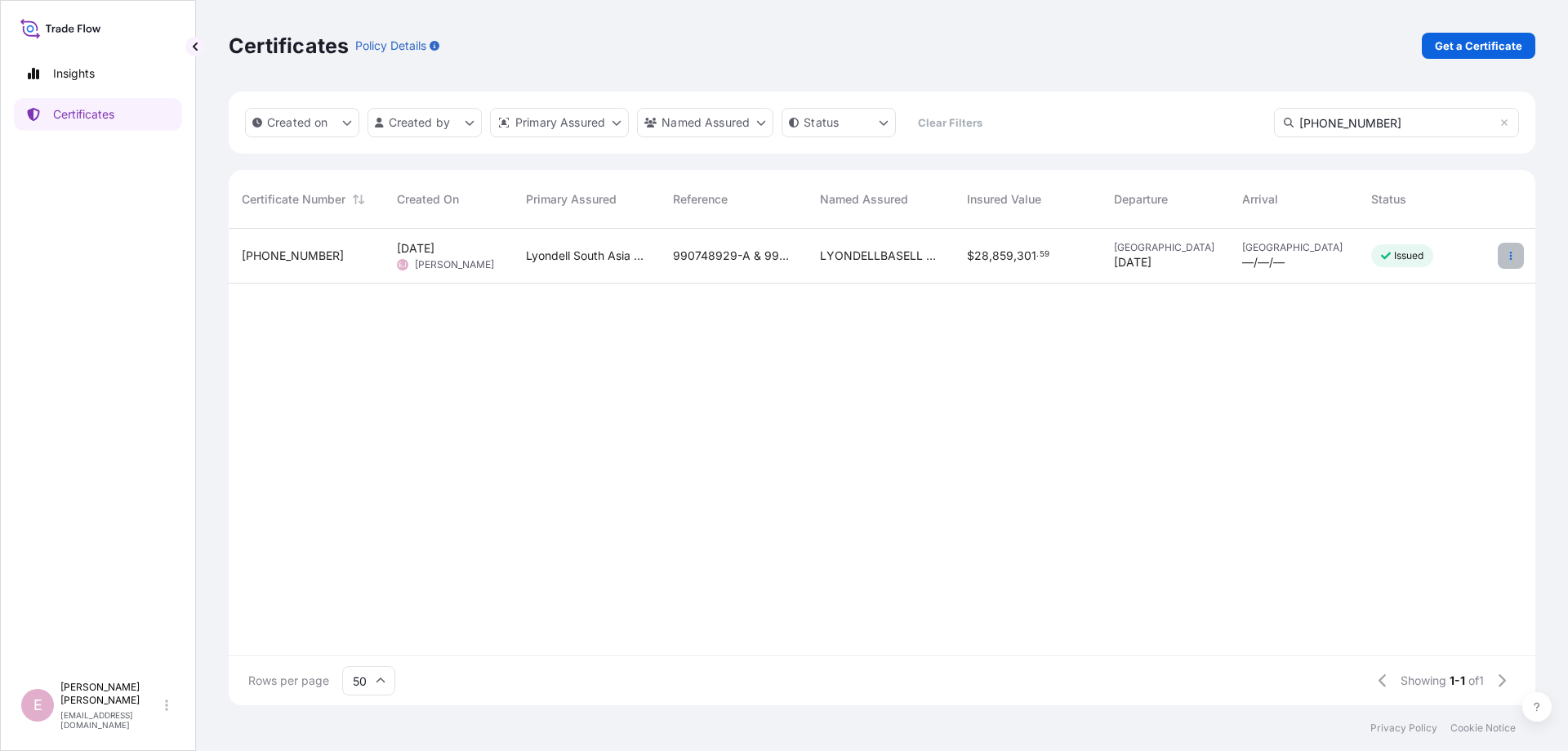
type input "[PHONE_NUMBER]"
click at [1510, 255] on icon "button" at bounding box center [1510, 255] width 3 height 8
click at [1413, 260] on p "Duplicate certificate" at bounding box center [1430, 259] width 108 height 16
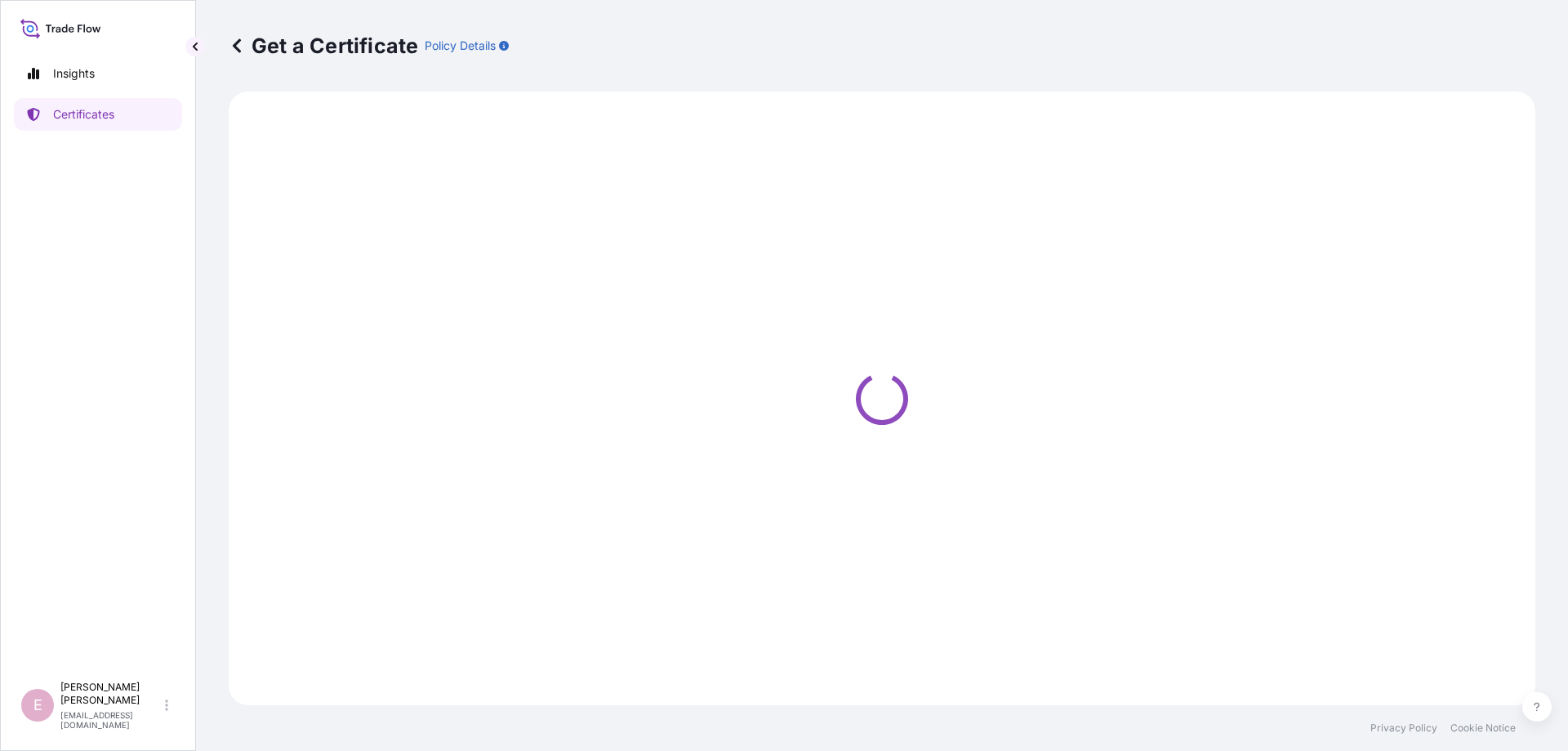
select select "Sea"
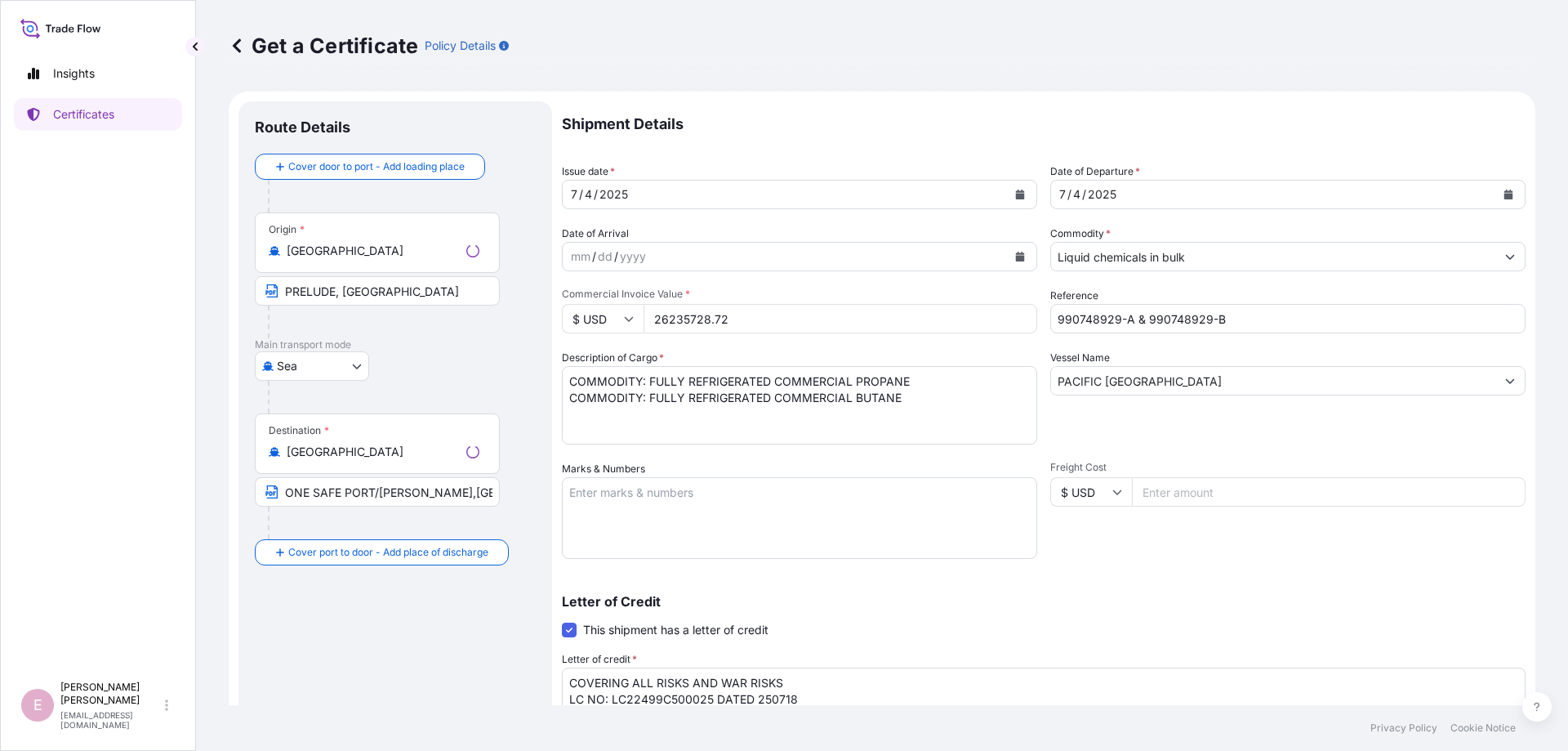
type input "ADD:[STREET_ADDRESS][PERSON_NAME]"
select select "32022"
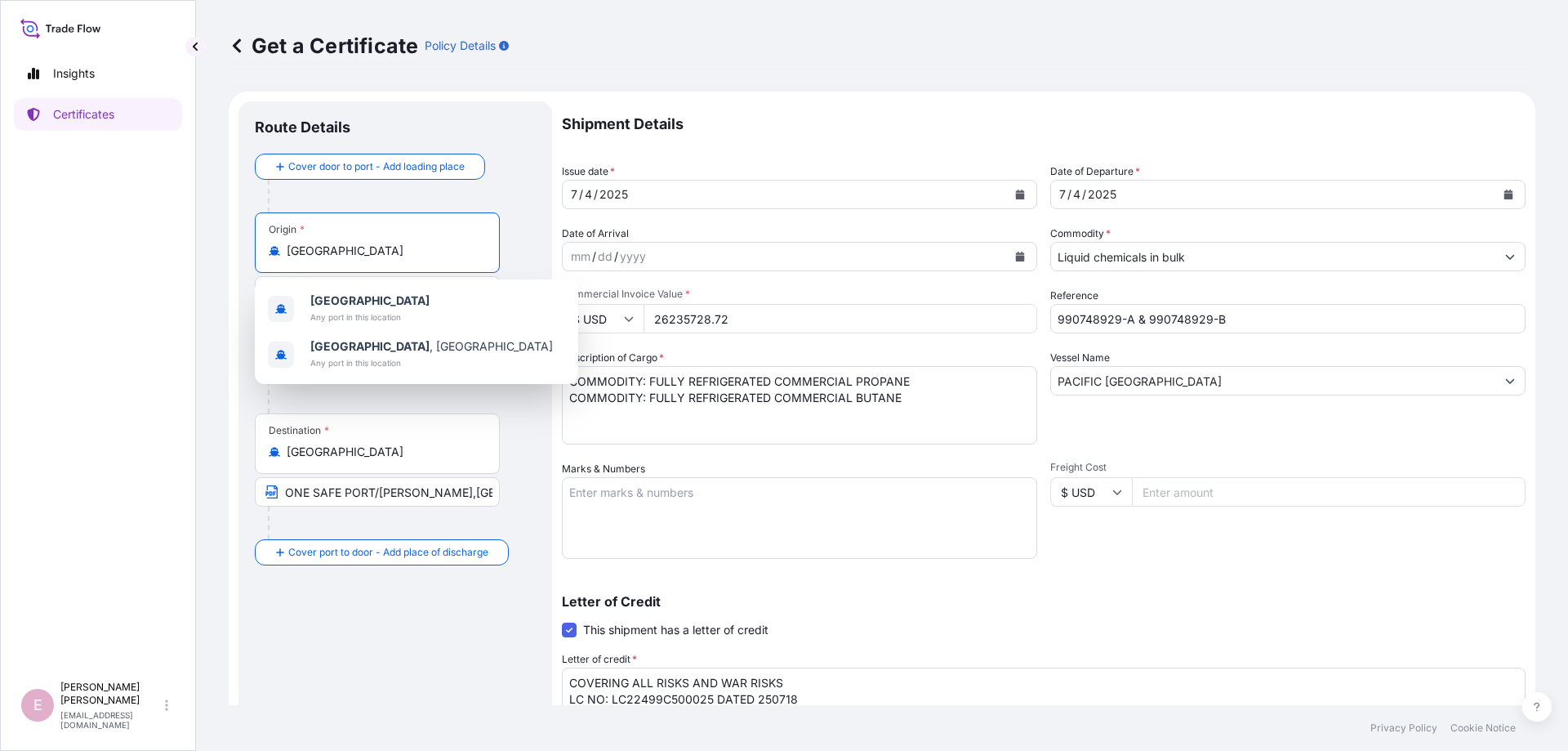
click at [347, 247] on input "[GEOGRAPHIC_DATA]" at bounding box center [383, 250] width 193 height 16
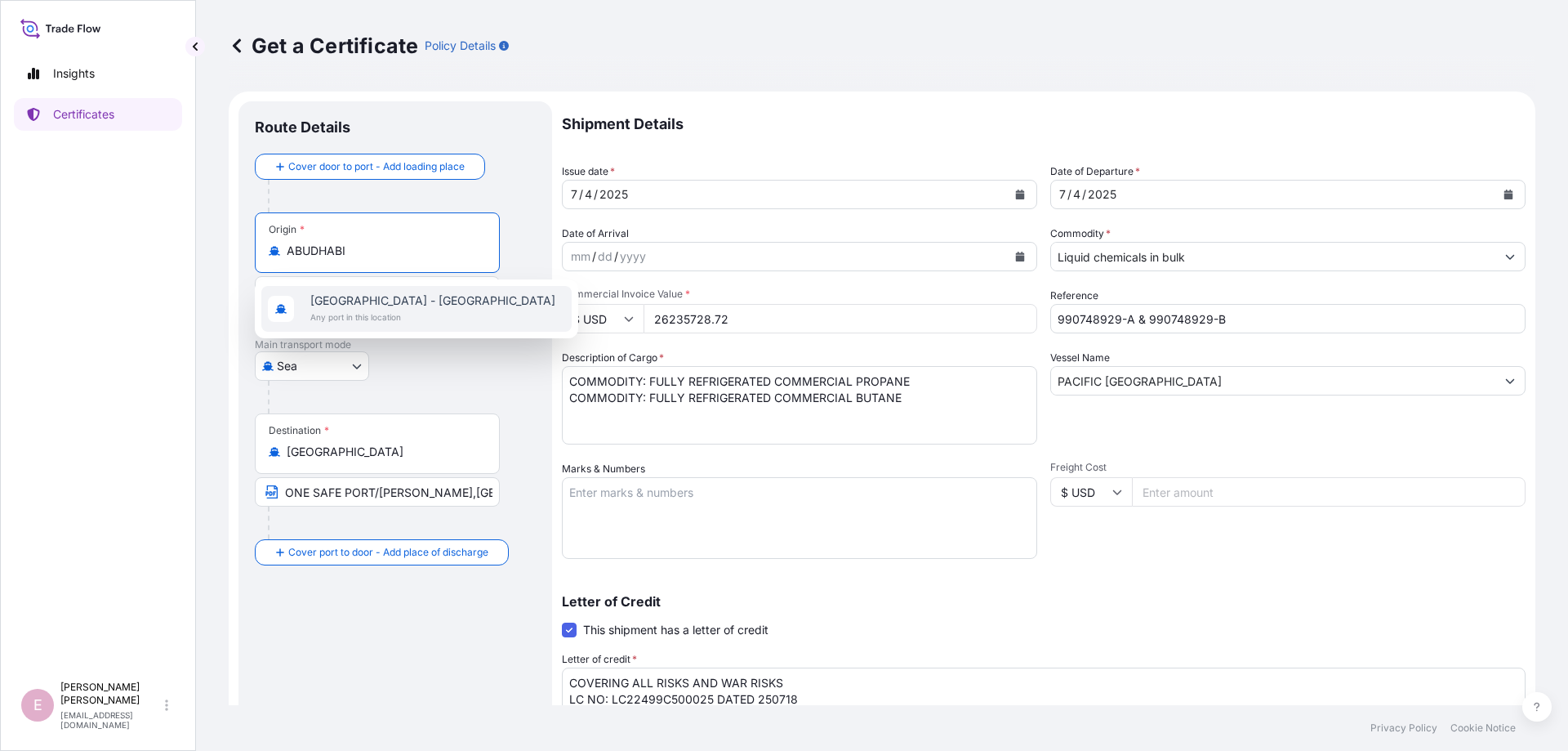
click at [397, 317] on span "Any port in this location" at bounding box center [433, 316] width 245 height 16
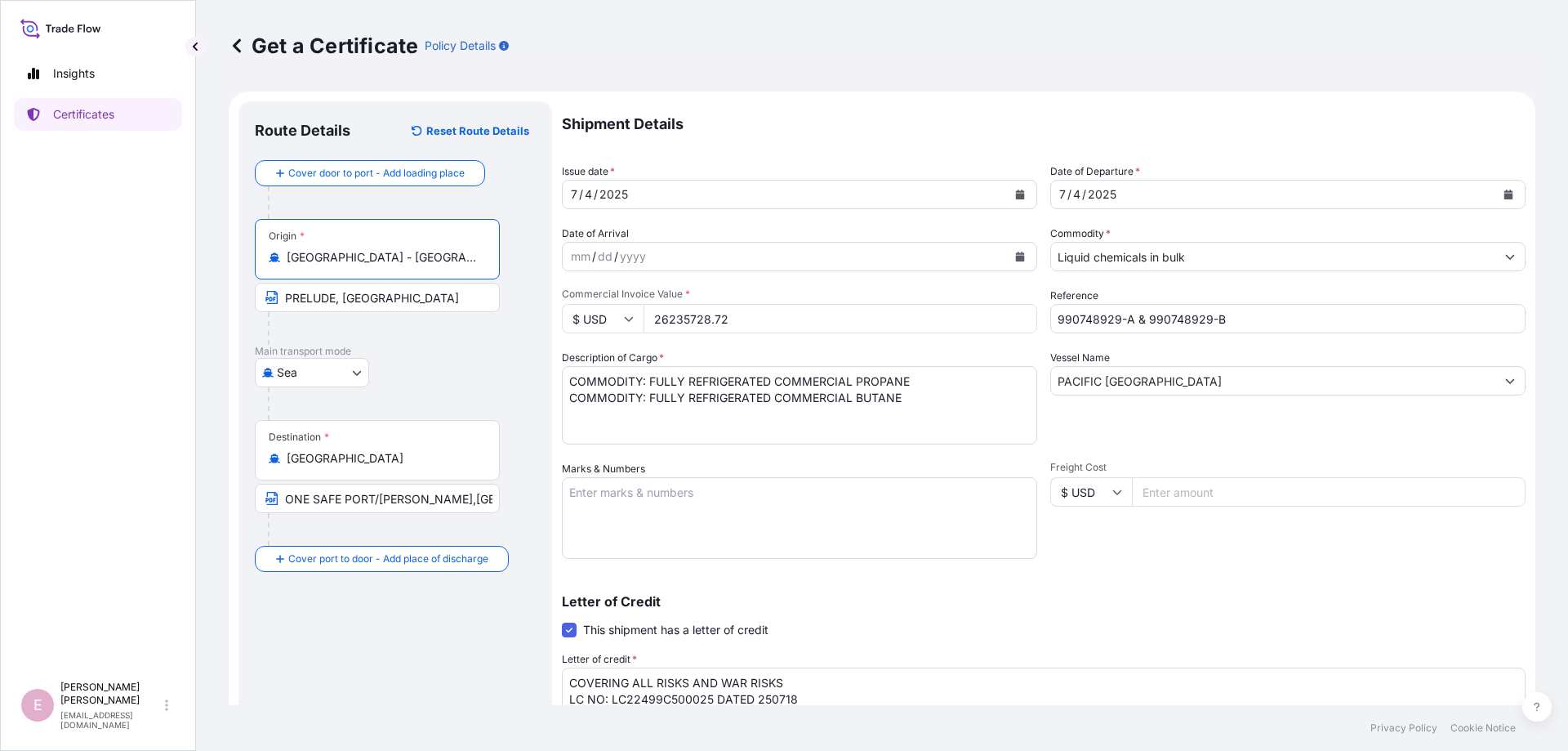
type input "[GEOGRAPHIC_DATA] - [GEOGRAPHIC_DATA]"
drag, startPoint x: 427, startPoint y: 302, endPoint x: 265, endPoint y: 290, distance: 162.4
click at [265, 290] on input "PRELUDE, [GEOGRAPHIC_DATA]" at bounding box center [378, 297] width 245 height 29
type input "RUWAIS, [GEOGRAPHIC_DATA]"
click at [428, 358] on div "[GEOGRAPHIC_DATA]" at bounding box center [396, 372] width 281 height 29
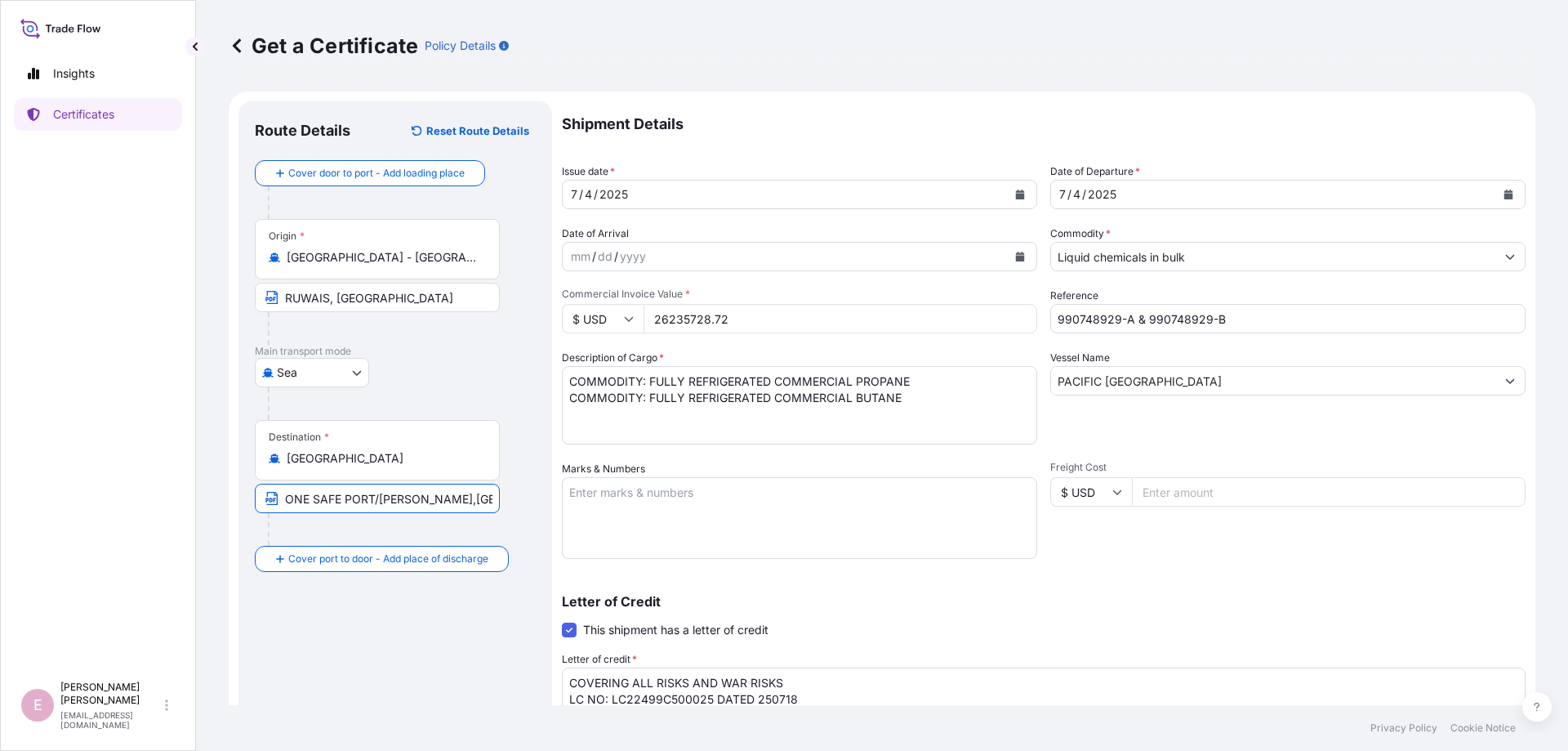
scroll to position [0, 8]
drag, startPoint x: 462, startPoint y: 497, endPoint x: 503, endPoint y: 500, distance: 41.1
click at [500, 500] on input "ONE SAFE PORT/[PERSON_NAME],[GEOGRAPHIC_DATA]" at bounding box center [378, 498] width 245 height 29
click at [493, 522] on div at bounding box center [384, 529] width 232 height 33
click at [1016, 196] on icon "Calendar" at bounding box center [1020, 194] width 9 height 9
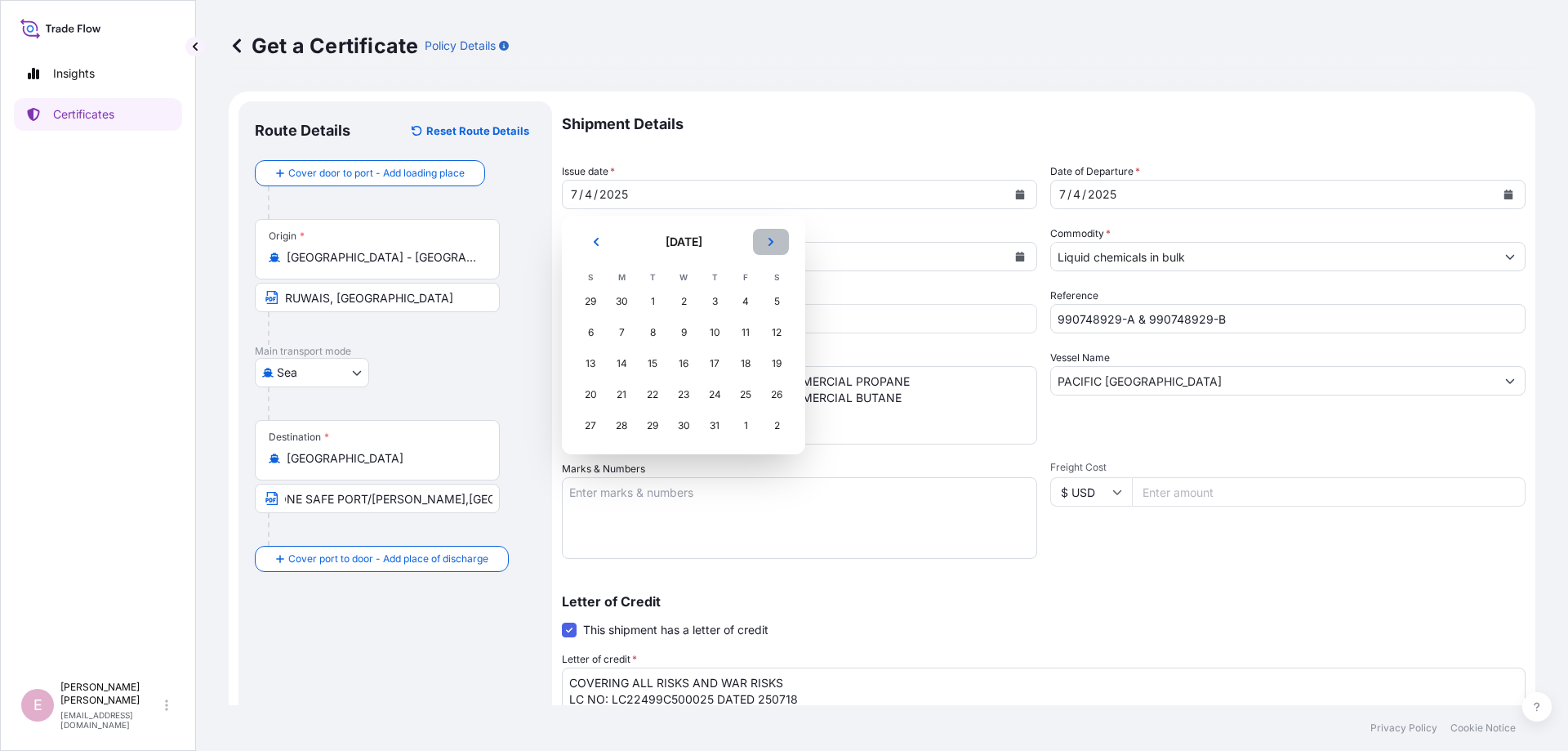
click at [759, 240] on button "Next" at bounding box center [771, 241] width 36 height 26
click at [772, 397] on div "23" at bounding box center [777, 394] width 29 height 29
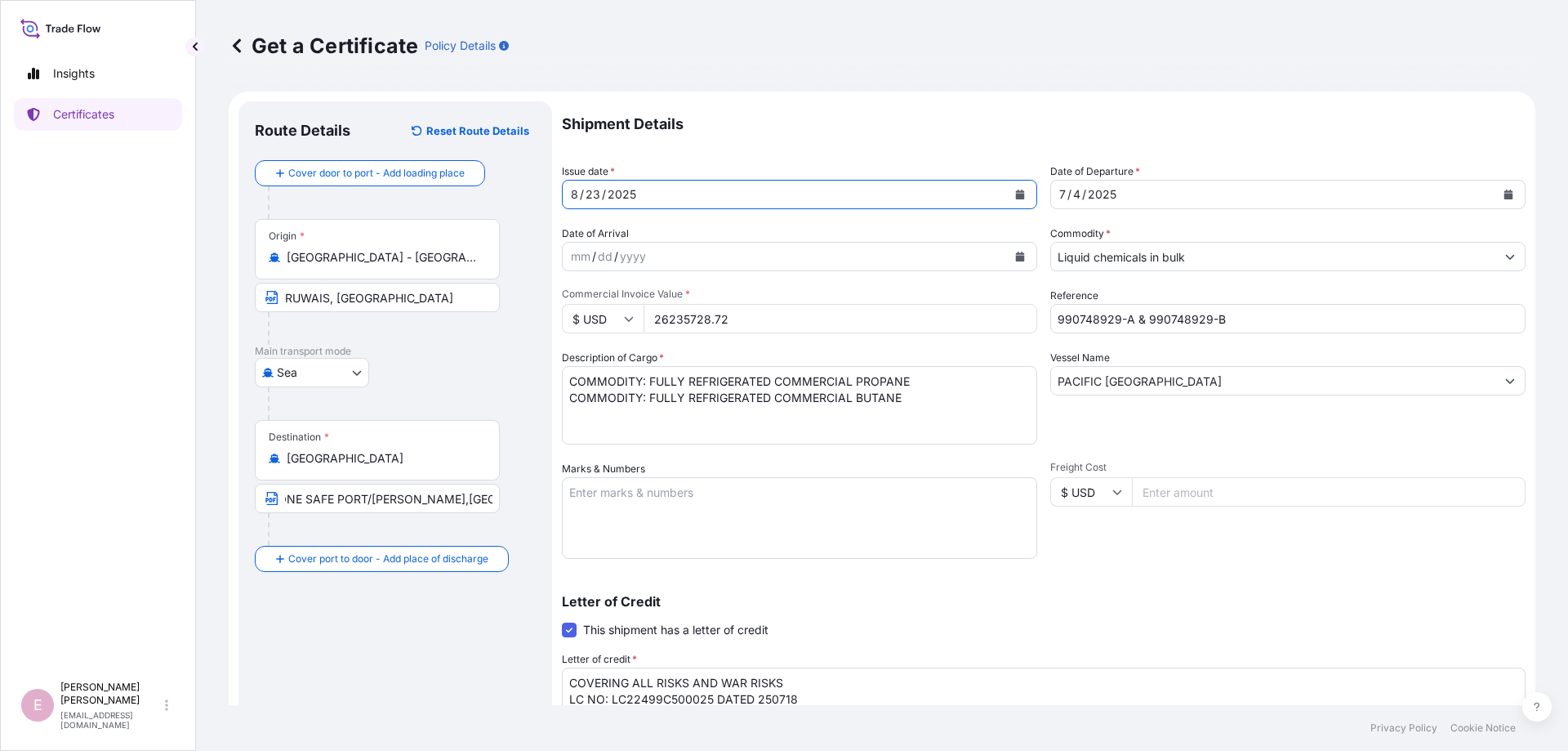
click at [1502, 193] on button "Calendar" at bounding box center [1508, 194] width 26 height 26
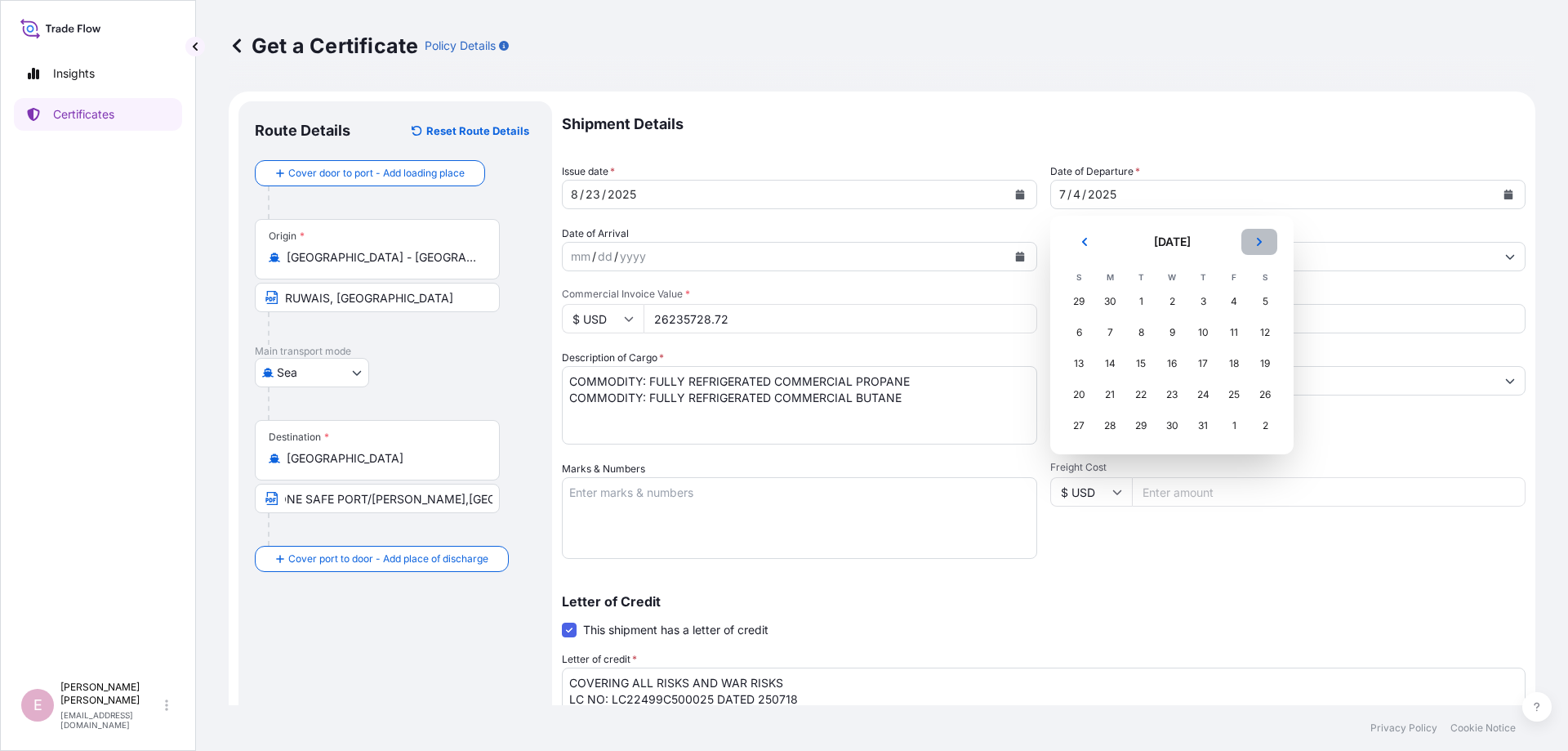
click at [1253, 242] on button "Next" at bounding box center [1259, 241] width 36 height 26
click at [1261, 397] on div "23" at bounding box center [1265, 394] width 29 height 29
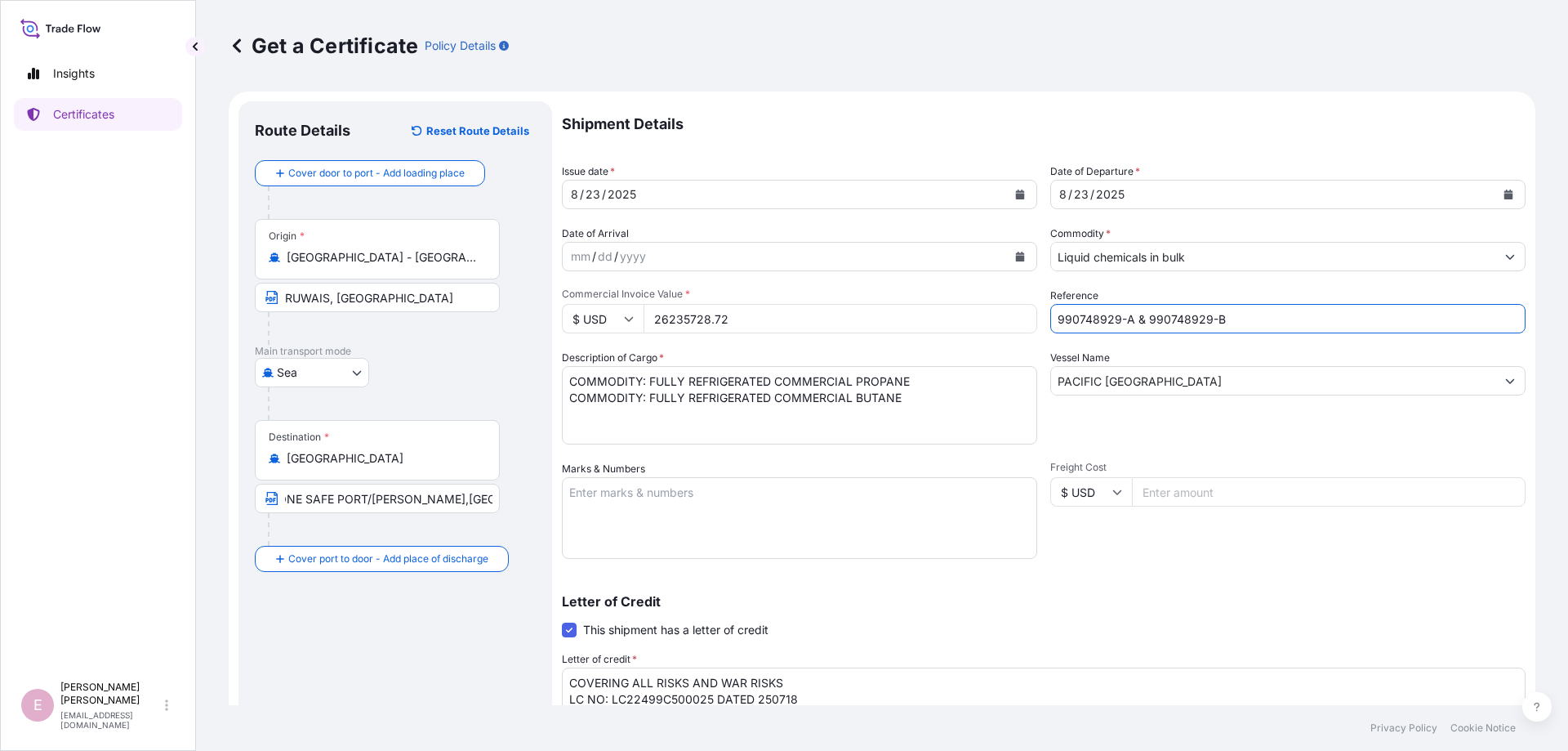
drag, startPoint x: 1241, startPoint y: 321, endPoint x: 1087, endPoint y: 316, distance: 154.1
click at [1087, 316] on input "990748929-A & 990748929-B" at bounding box center [1287, 318] width 475 height 29
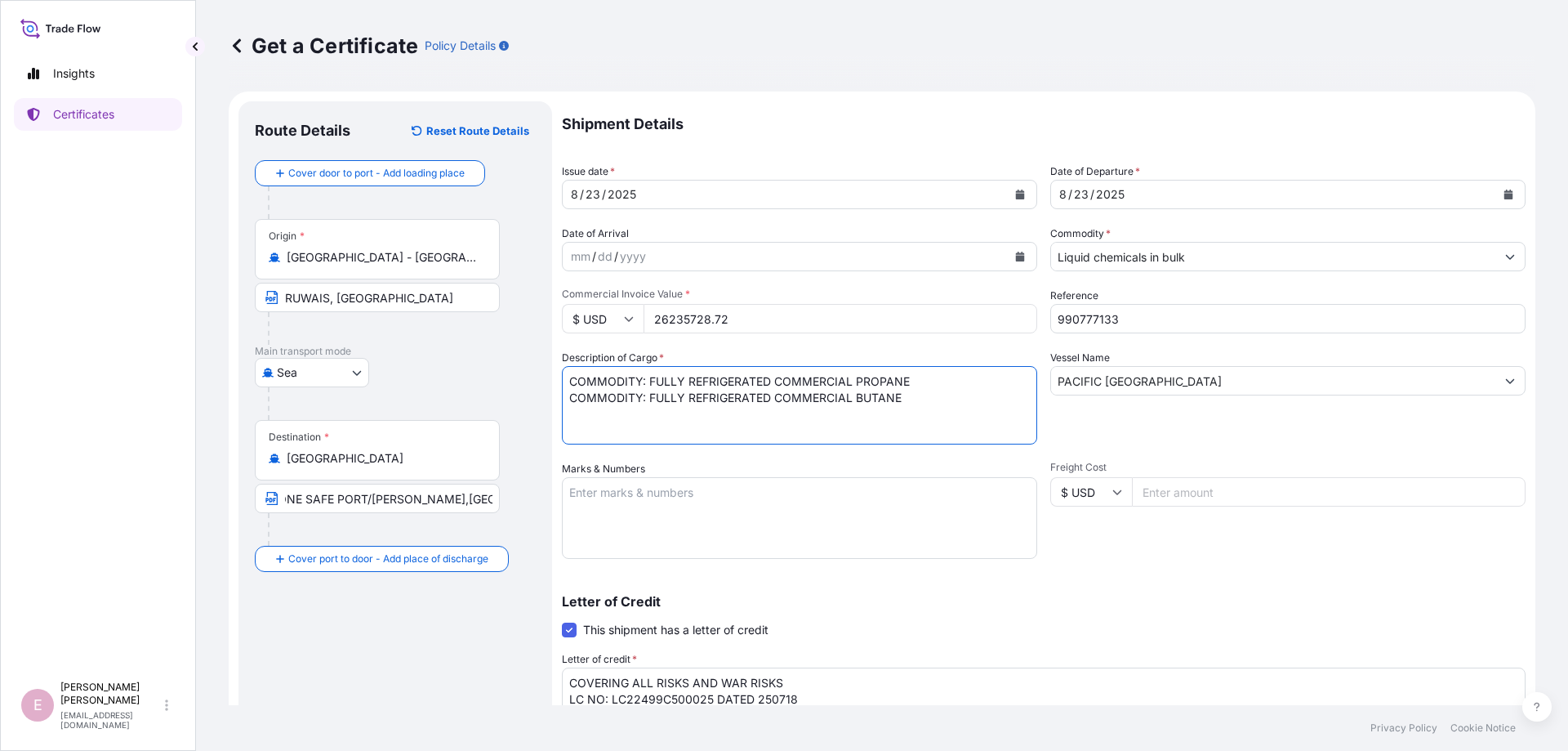
click at [934, 401] on textarea "COMMODITY: FULLY REFRIGERATED COMMERCIAL PROPANE COMMODITY: FULLY REFRIGERATED …" at bounding box center [799, 404] width 475 height 78
click at [1128, 320] on input "990777133" at bounding box center [1287, 318] width 475 height 29
type input "990777133A"
type input "ADD:[STREET_ADDRESS][PERSON_NAME]"
type input "990777133A,"
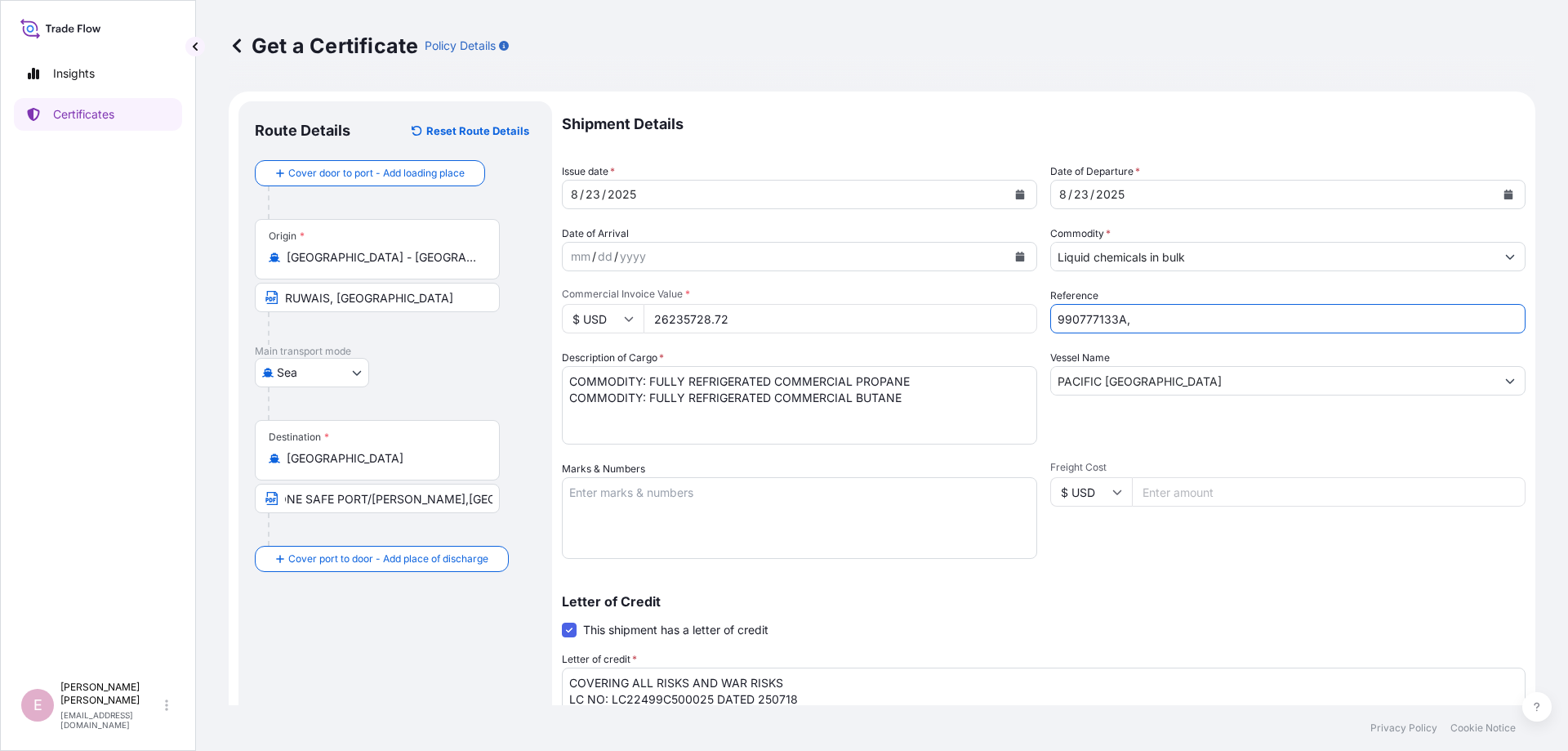
type input "ADD:[STREET_ADDRESS][PERSON_NAME]"
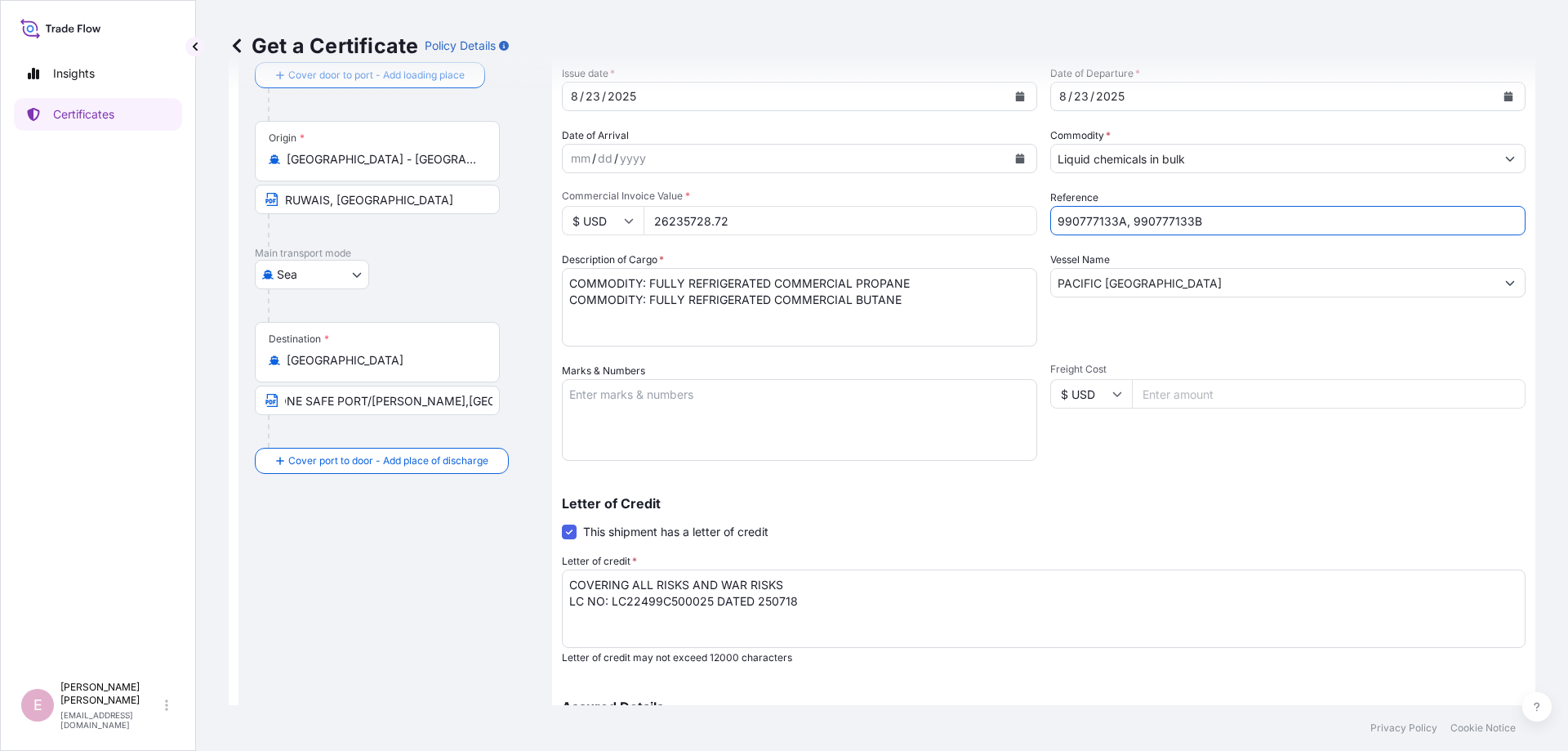
type input "990777133A, 990777133B"
drag, startPoint x: 1182, startPoint y: 285, endPoint x: 1103, endPoint y: 281, distance: 79.1
click at [1103, 281] on input "PACIFIC [GEOGRAPHIC_DATA]" at bounding box center [1272, 283] width 444 height 29
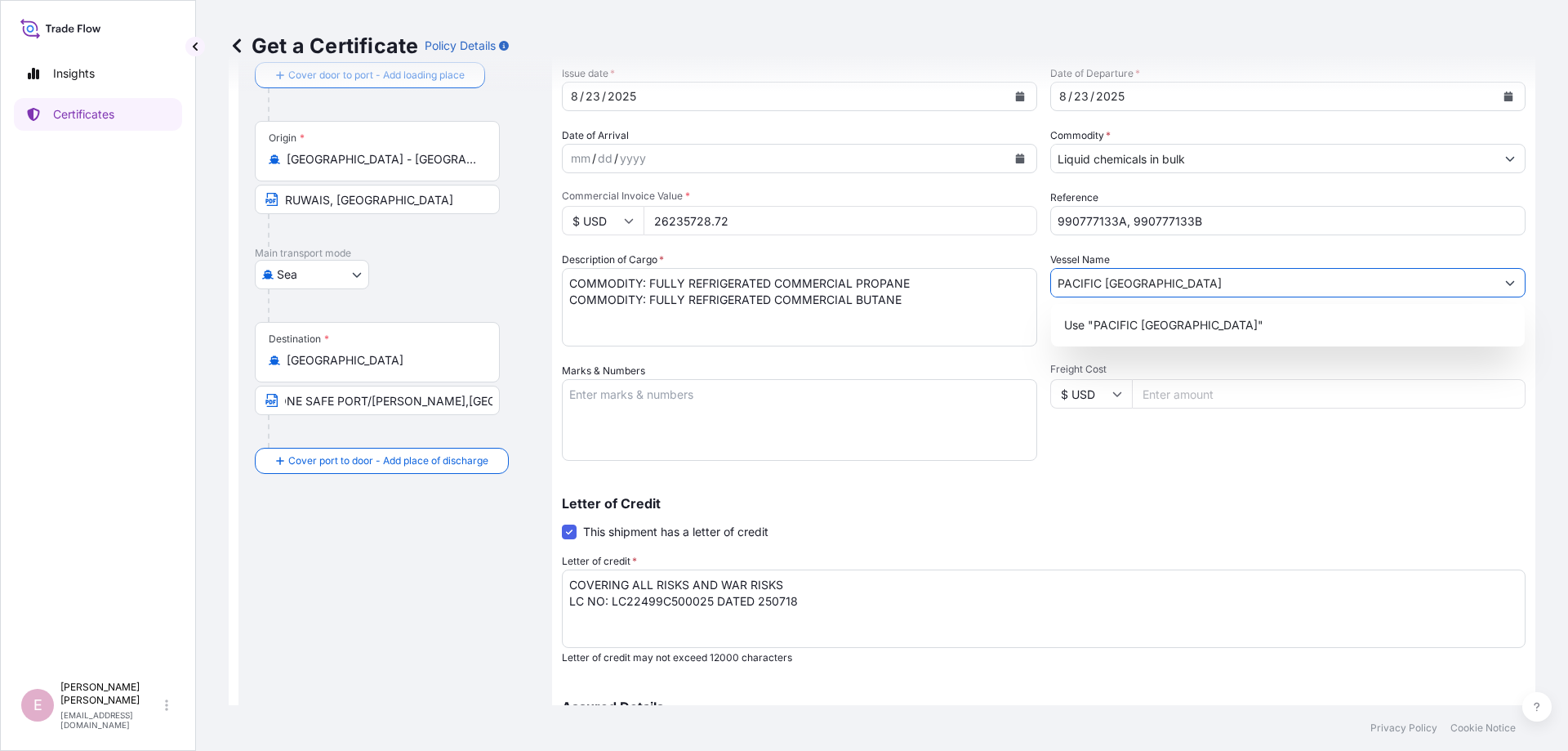
type input "PACIFIC [GEOGRAPHIC_DATA]"
click at [1116, 222] on input "990777133A, 990777133B" at bounding box center [1287, 221] width 475 height 29
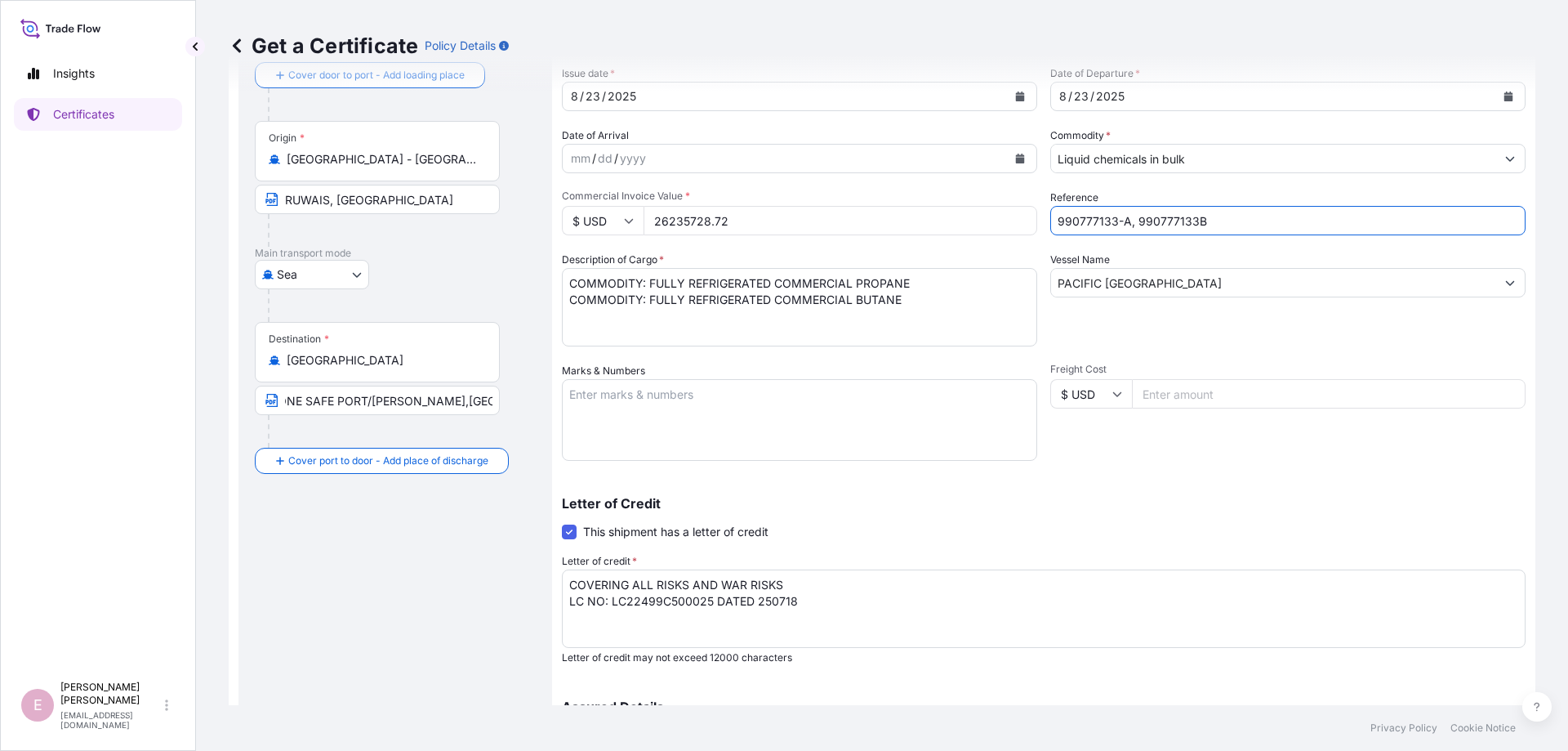
click at [1196, 221] on input "990777133-A, 990777133B" at bounding box center [1287, 221] width 475 height 29
click at [1234, 330] on div "Vessel Name PACIFIC [GEOGRAPHIC_DATA]" at bounding box center [1287, 299] width 475 height 95
click at [1138, 221] on input "990777133-A, 990777133-B" at bounding box center [1287, 221] width 475 height 29
type input "990777133-A,990777133-B"
drag, startPoint x: 1220, startPoint y: 222, endPoint x: 1127, endPoint y: 217, distance: 93.1
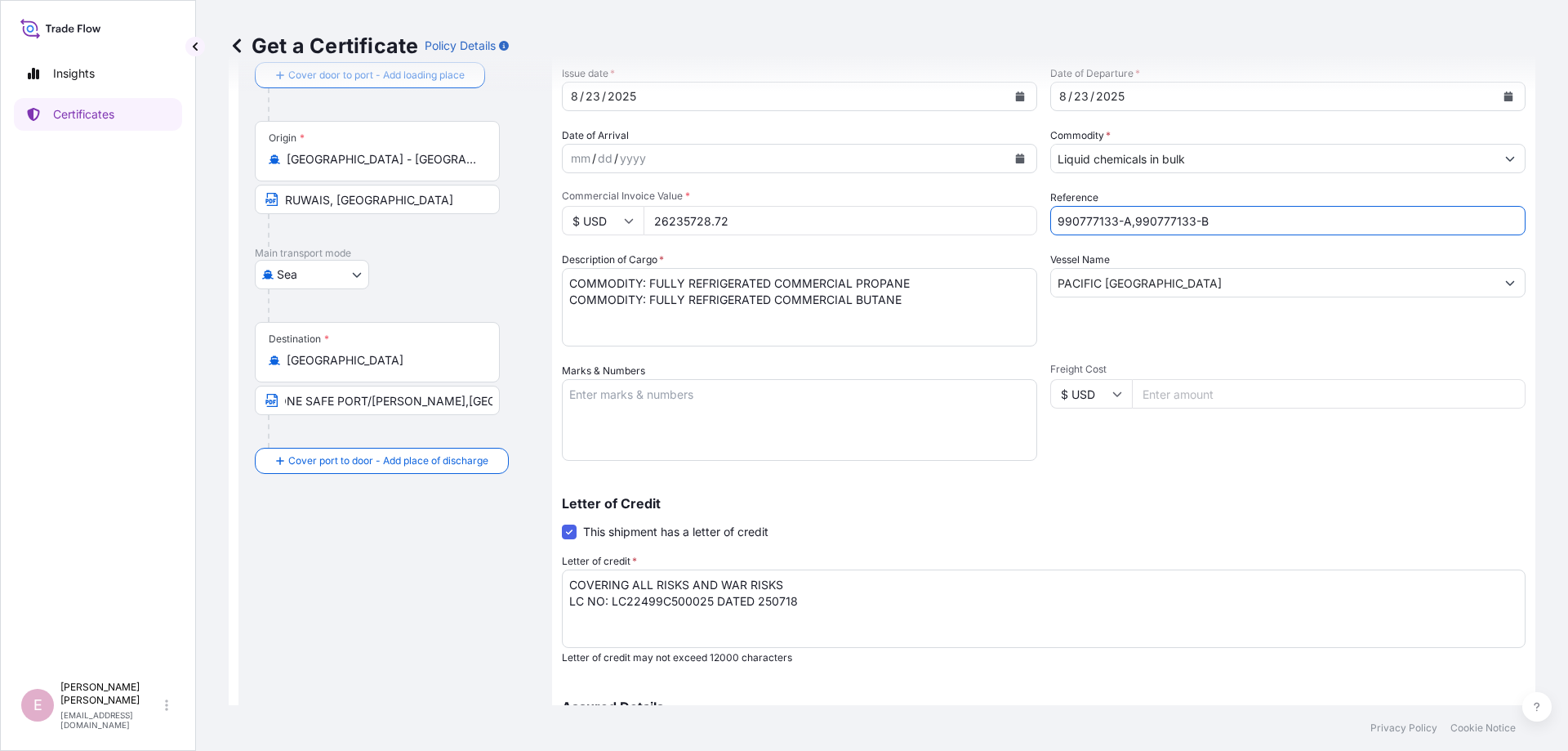
click at [1127, 217] on input "990777133-A,990777133-B" at bounding box center [1287, 221] width 475 height 29
type input "ADD:[STREET_ADDRESS][PERSON_NAME]"
type input "990777133-A"
click at [1241, 394] on input "Freight Cost" at bounding box center [1328, 394] width 394 height 29
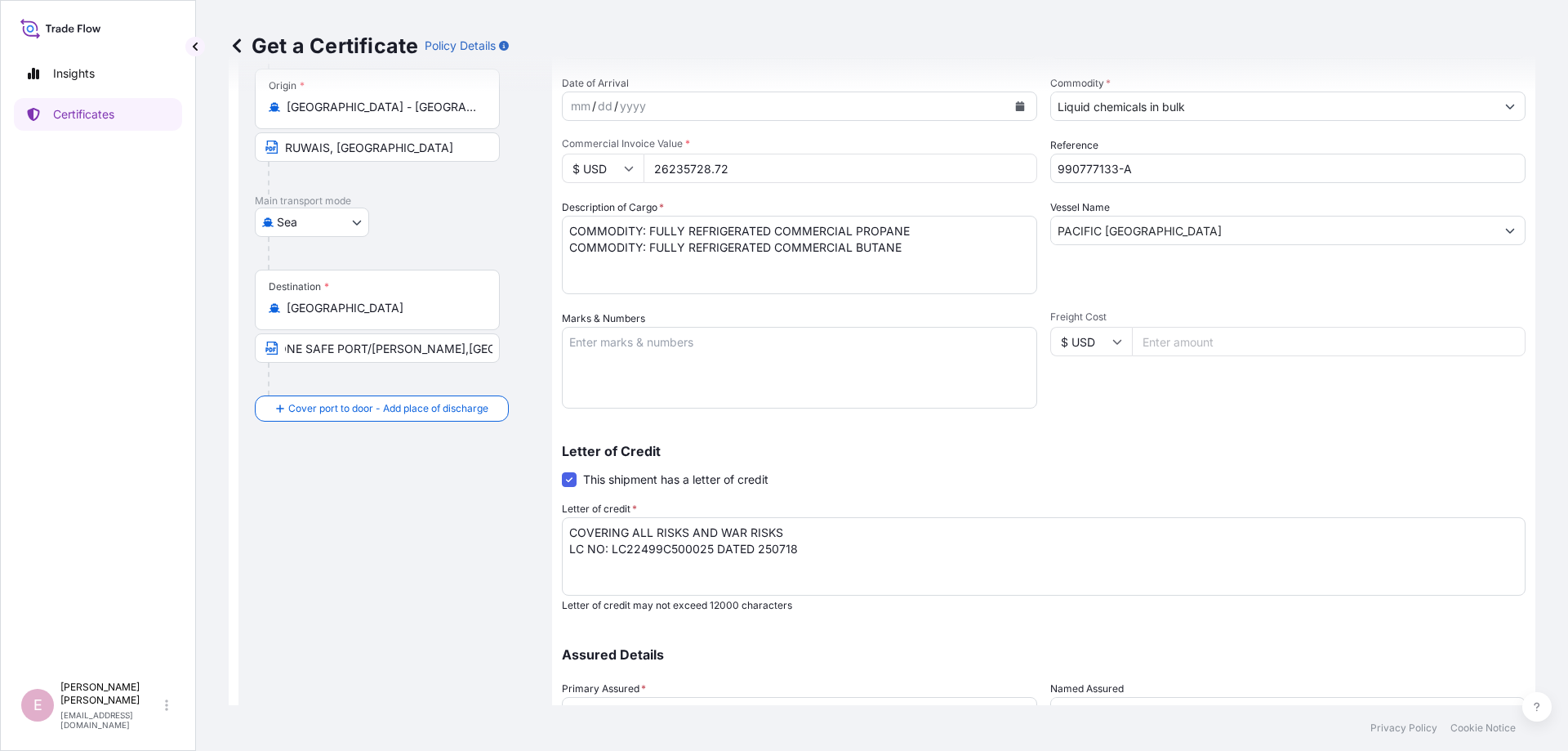
scroll to position [196, 0]
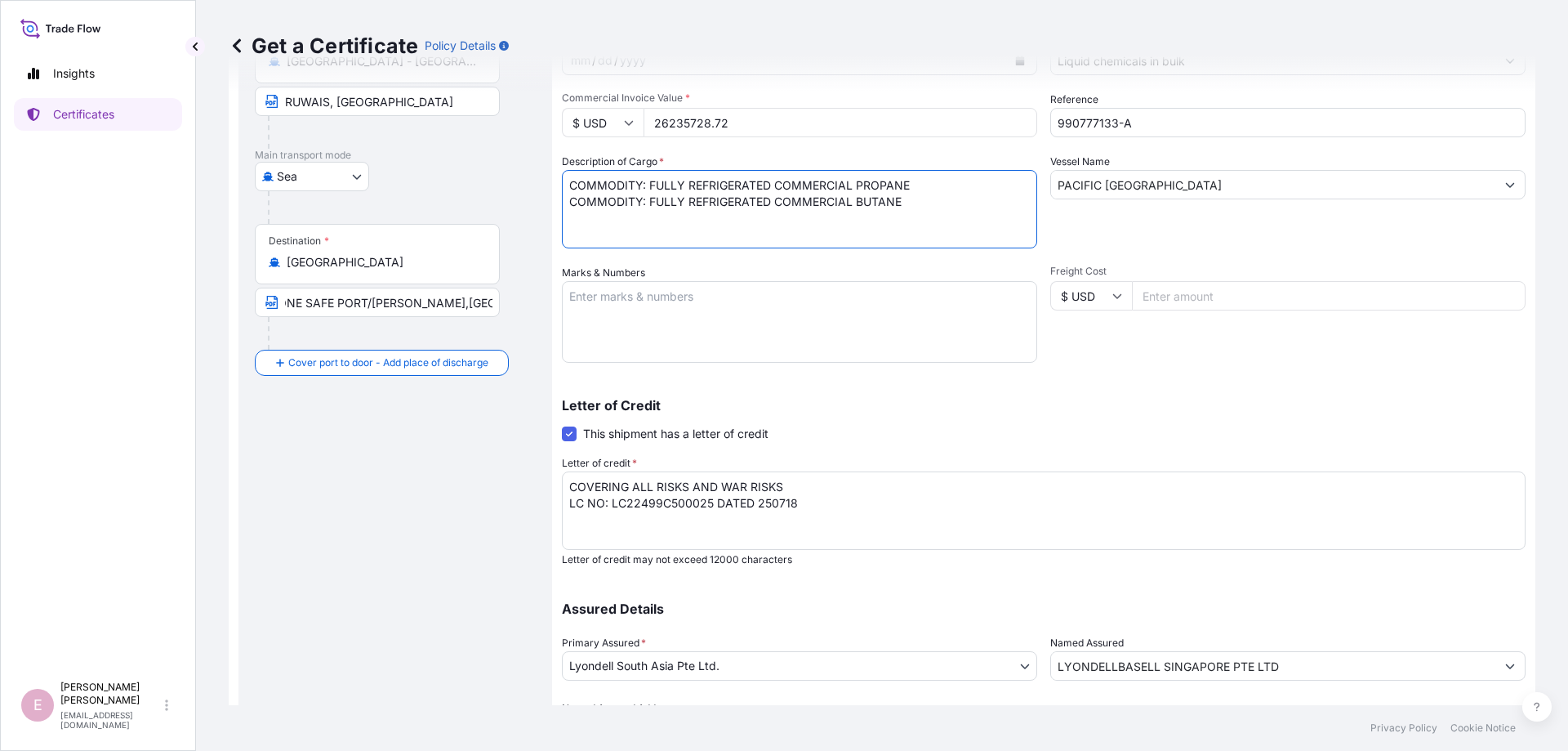
type input "ADD:[STREET_ADDRESS][PERSON_NAME]"
drag, startPoint x: 915, startPoint y: 185, endPoint x: 649, endPoint y: 186, distance: 266.0
click at [649, 186] on textarea "COMMODITY: FULLY REFRIGERATED COMMERCIAL PROPANE COMMODITY: FULLY REFRIGERATED …" at bounding box center [799, 209] width 475 height 78
paste textarea "22,500 METRIC TONS"
drag, startPoint x: 909, startPoint y: 219, endPoint x: 555, endPoint y: 218, distance: 354.0
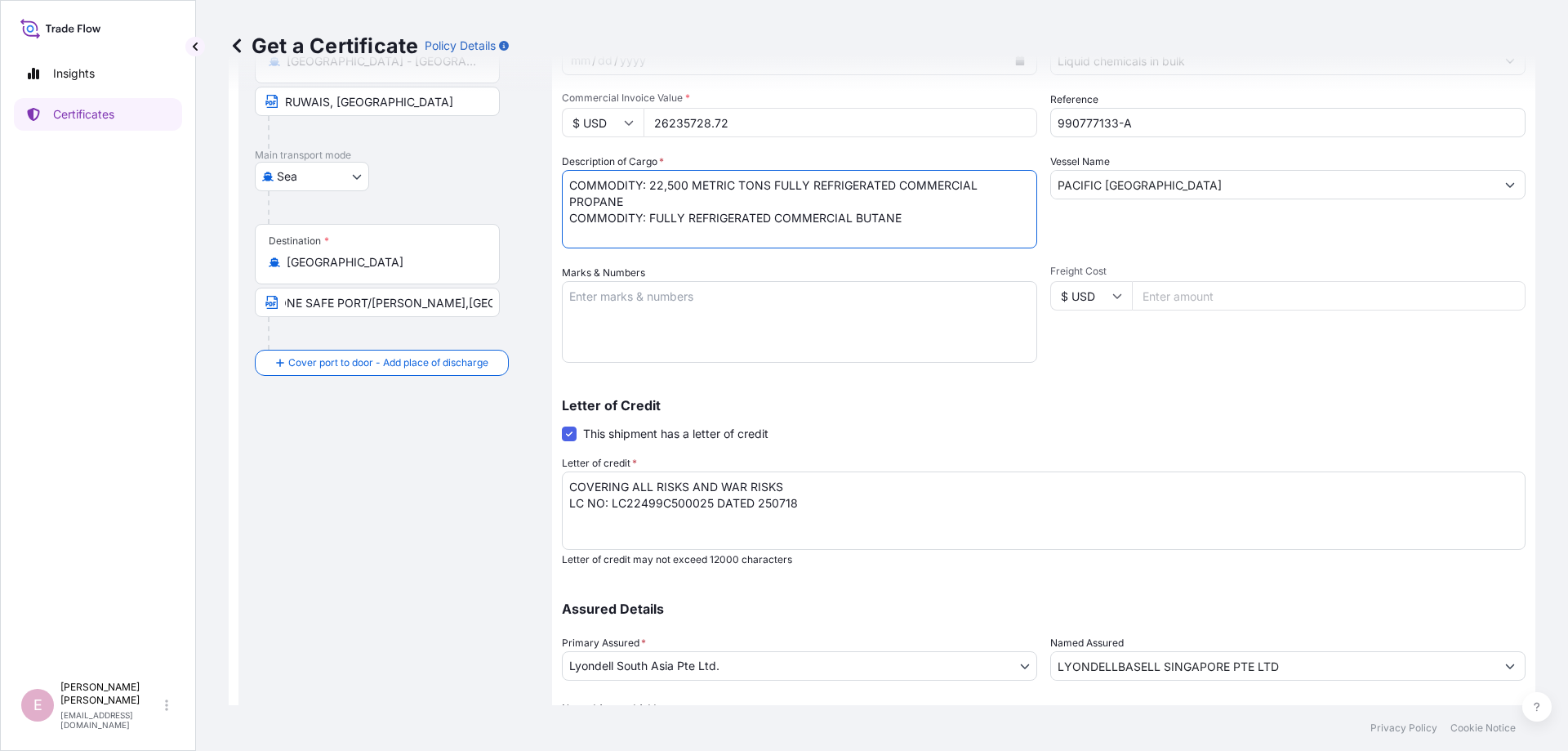
click at [562, 218] on textarea "COMMODITY: FULLY REFRIGERATED COMMERCIAL PROPANE COMMODITY: FULLY REFRIGERATED …" at bounding box center [799, 209] width 475 height 78
click at [1165, 300] on input "Freight Cost" at bounding box center [1328, 296] width 394 height 29
click at [660, 187] on textarea "COMMODITY: FULLY REFRIGERATED COMMERCIAL PROPANE COMMODITY: FULLY REFRIGERATED …" at bounding box center [799, 209] width 475 height 78
click at [682, 188] on textarea "COMMODITY: FULLY REFRIGERATED COMMERCIAL PROPANE COMMODITY: FULLY REFRIGERATED …" at bounding box center [799, 209] width 475 height 78
type textarea "COMMODITY: 21,434 METRIC TONS FULLY REFRIGERATED COMMERCIAL PROPANE"
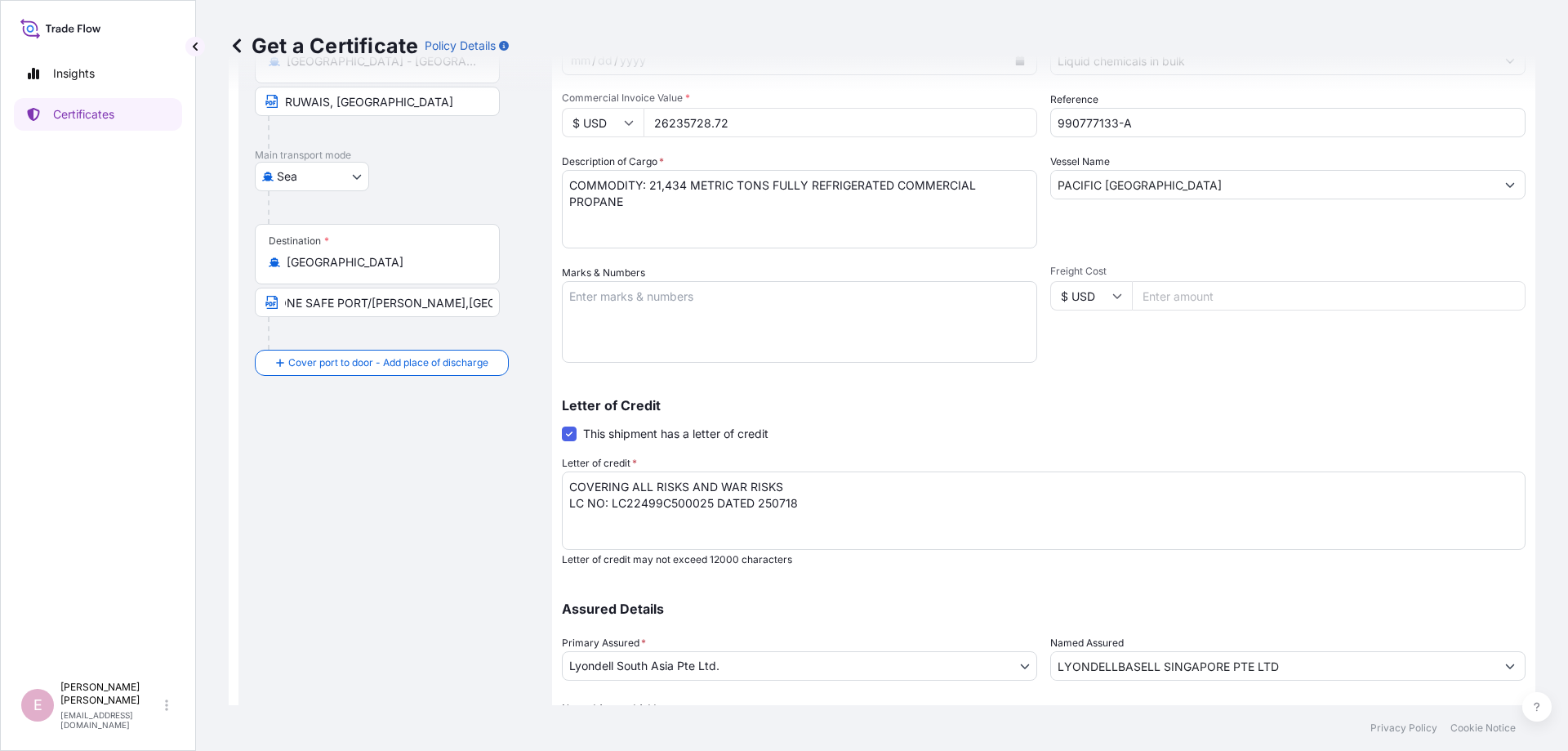
click at [1167, 291] on input "Freight Cost" at bounding box center [1328, 296] width 394 height 29
type input "11"
click at [1272, 397] on div "Letter of Credit This shipment has a letter of credit Letter of credit * COVERI…" at bounding box center [1044, 473] width 964 height 187
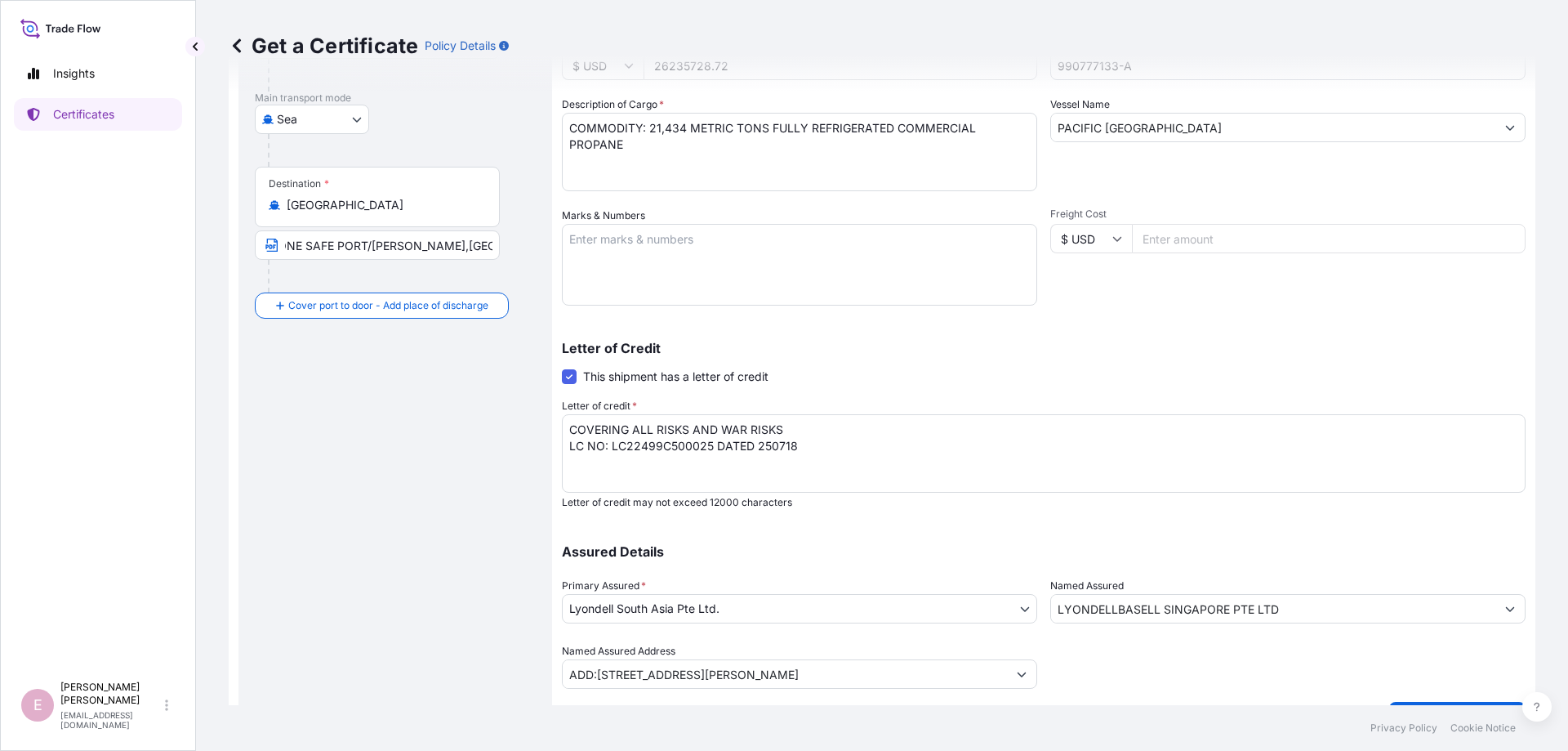
scroll to position [283, 0]
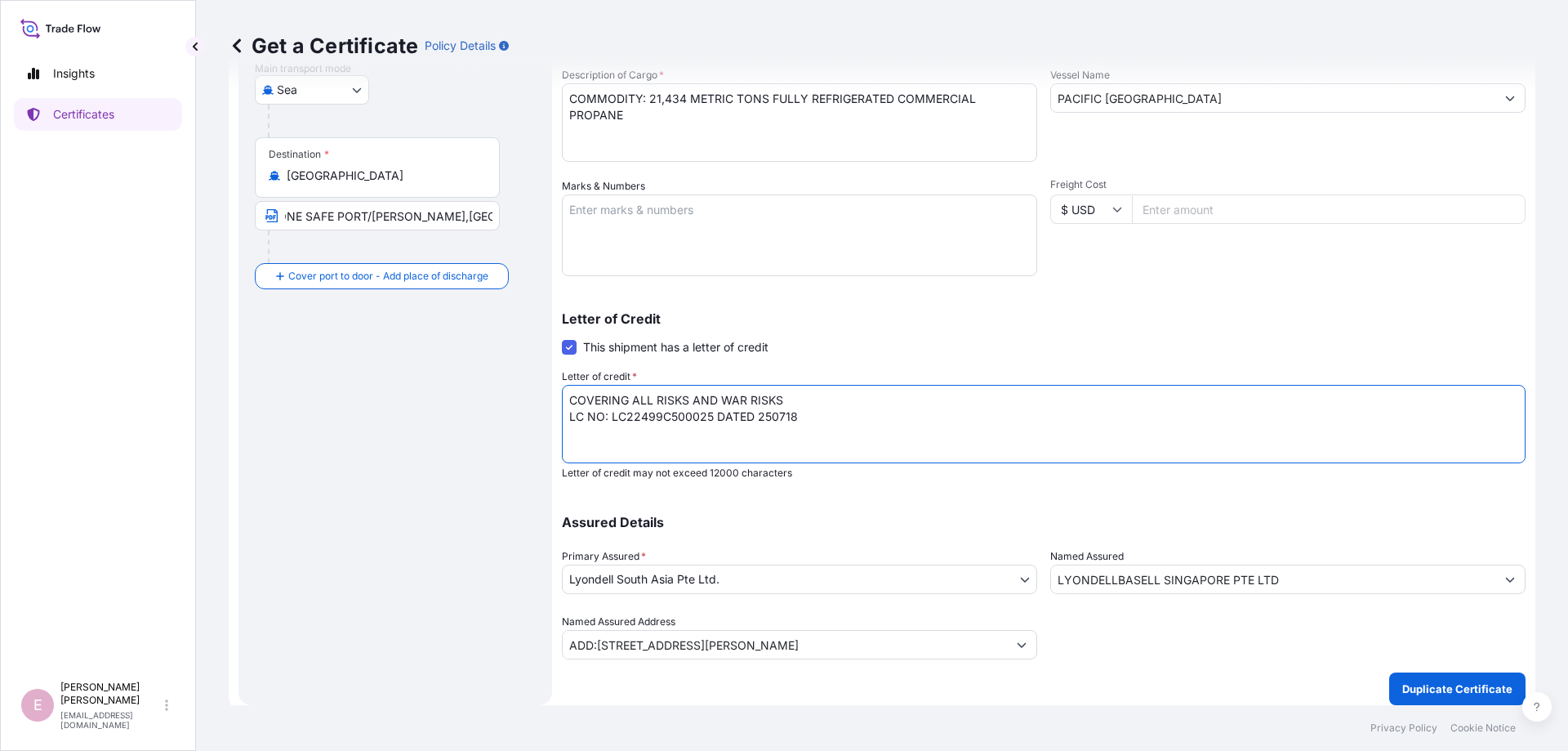
type input "ADD:[STREET_ADDRESS][PERSON_NAME]"
drag, startPoint x: 570, startPoint y: 396, endPoint x: 788, endPoint y: 395, distance: 218.0
click at [788, 395] on textarea "COVERING ALL RISKS AND WAR RISKS LC NO: LC22499C500025 DATED 250718" at bounding box center [1044, 423] width 964 height 78
paste textarea "LAIMS PAYABLE IN [GEOGRAPHIC_DATA], IN CURRENCY OF THE DRAFT, BLANK ENDORSED, C…"
type textarea "CLAIMS PAYABLE IN [GEOGRAPHIC_DATA], IN CURRENCY OF THE DRAFT, BLANK ENDORSED, …"
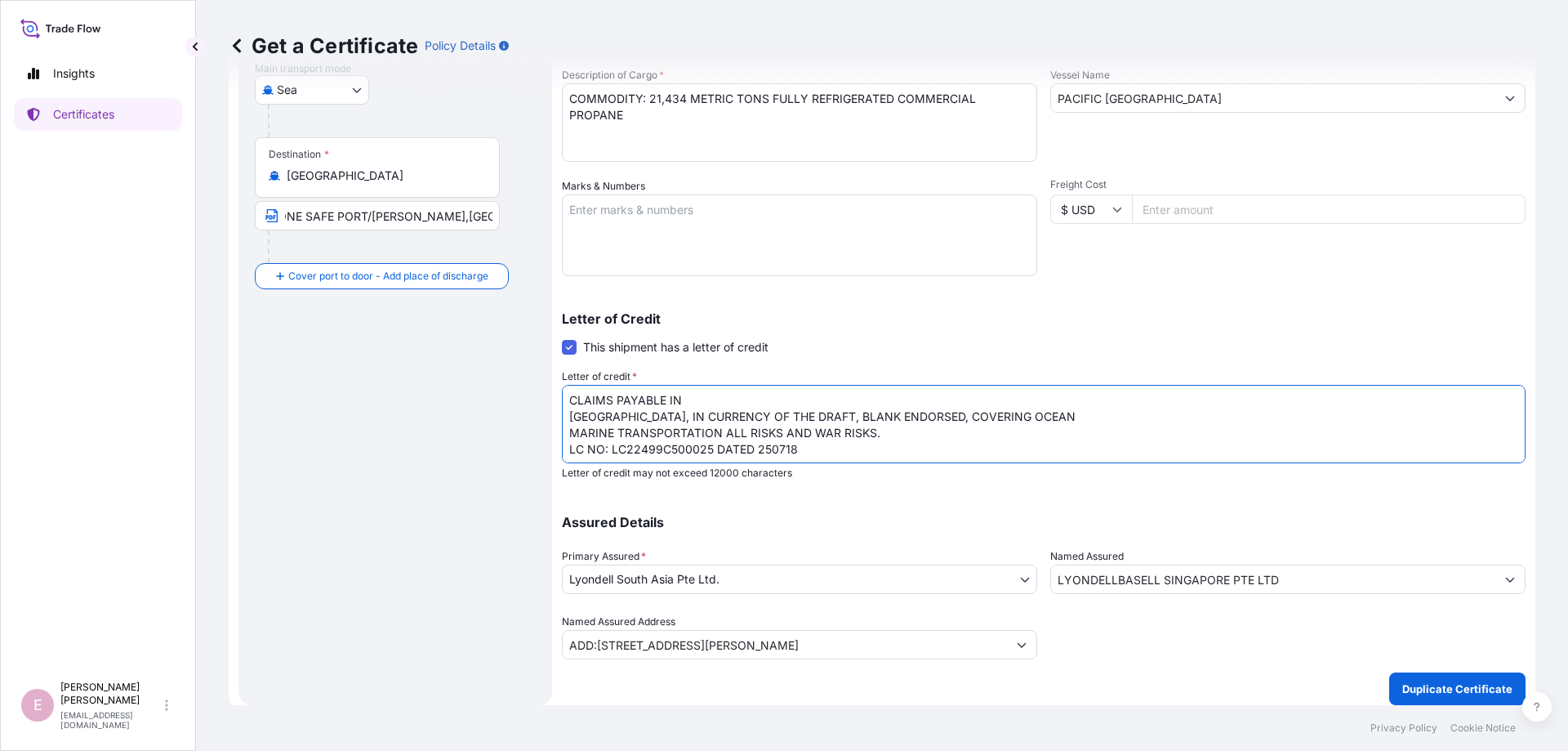
type input "ADD:[STREET_ADDRESS][PERSON_NAME]"
drag, startPoint x: 798, startPoint y: 447, endPoint x: 609, endPoint y: 451, distance: 189.0
click at [609, 451] on textarea "COVERING ALL RISKS AND WAR RISKS LC NO: LC22499C500025 DATED 250718" at bounding box center [1044, 423] width 964 height 78
click at [566, 420] on textarea "COVERING ALL RISKS AND WAR RISKS LC NO: LC22499C500025 DATED 250718" at bounding box center [1044, 423] width 964 height 78
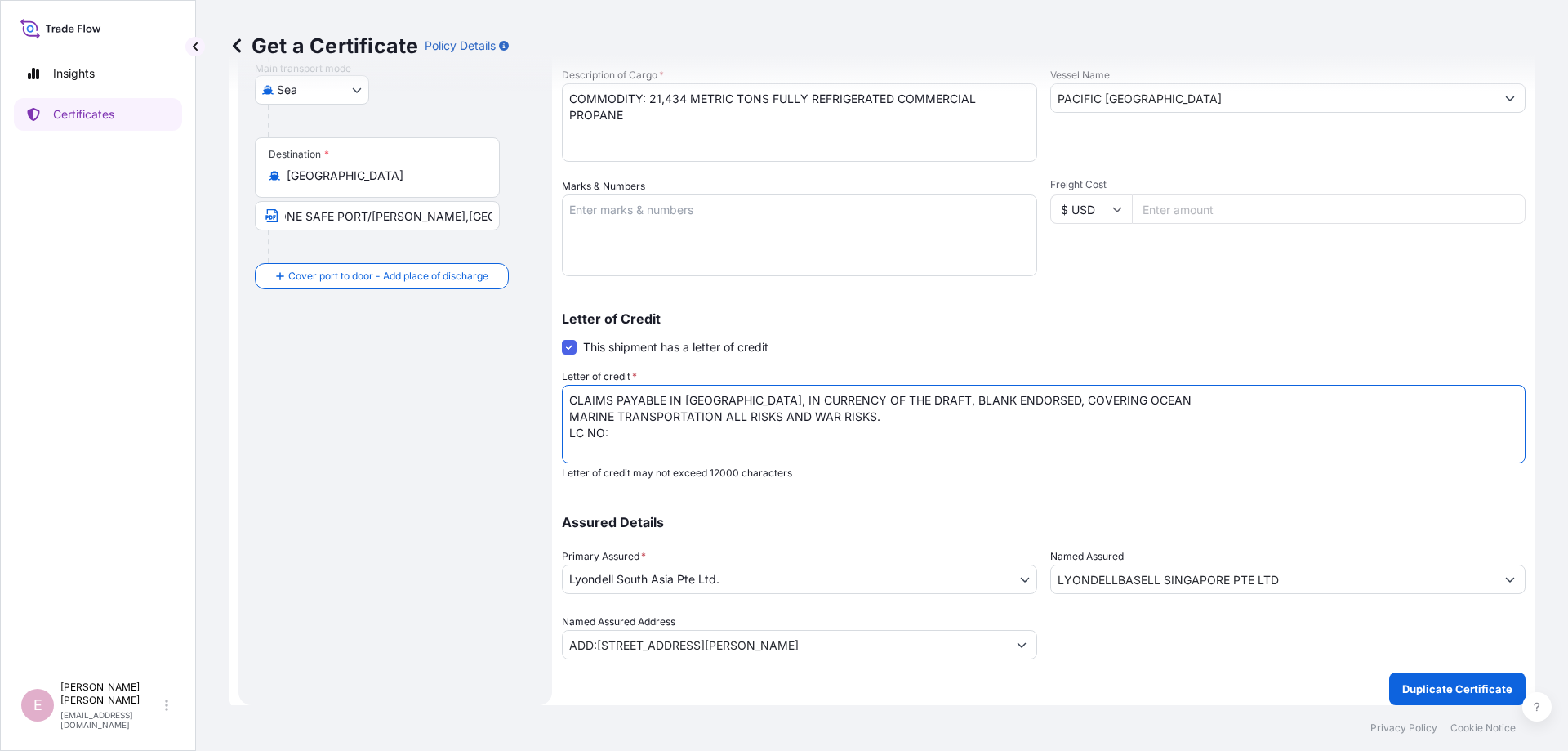
click at [570, 414] on textarea "COVERING ALL RISKS AND WAR RISKS LC NO: LC22499C500025 DATED 250718" at bounding box center [1044, 423] width 964 height 78
type textarea "CLAIMS PAYABLE IN [GEOGRAPHIC_DATA], IN CURRENCY OF THE DRAFT, BLANK ENDORSED, …"
type input "ADD:[STREET_ADDRESS][PERSON_NAME]"
type textarea "CLAIMS PAYABLE IN [GEOGRAPHIC_DATA], IN CURRENCY OF THE DRAFT, BLANK ENDORSED, …"
type input "ADD:[STREET_ADDRESS][PERSON_NAME]"
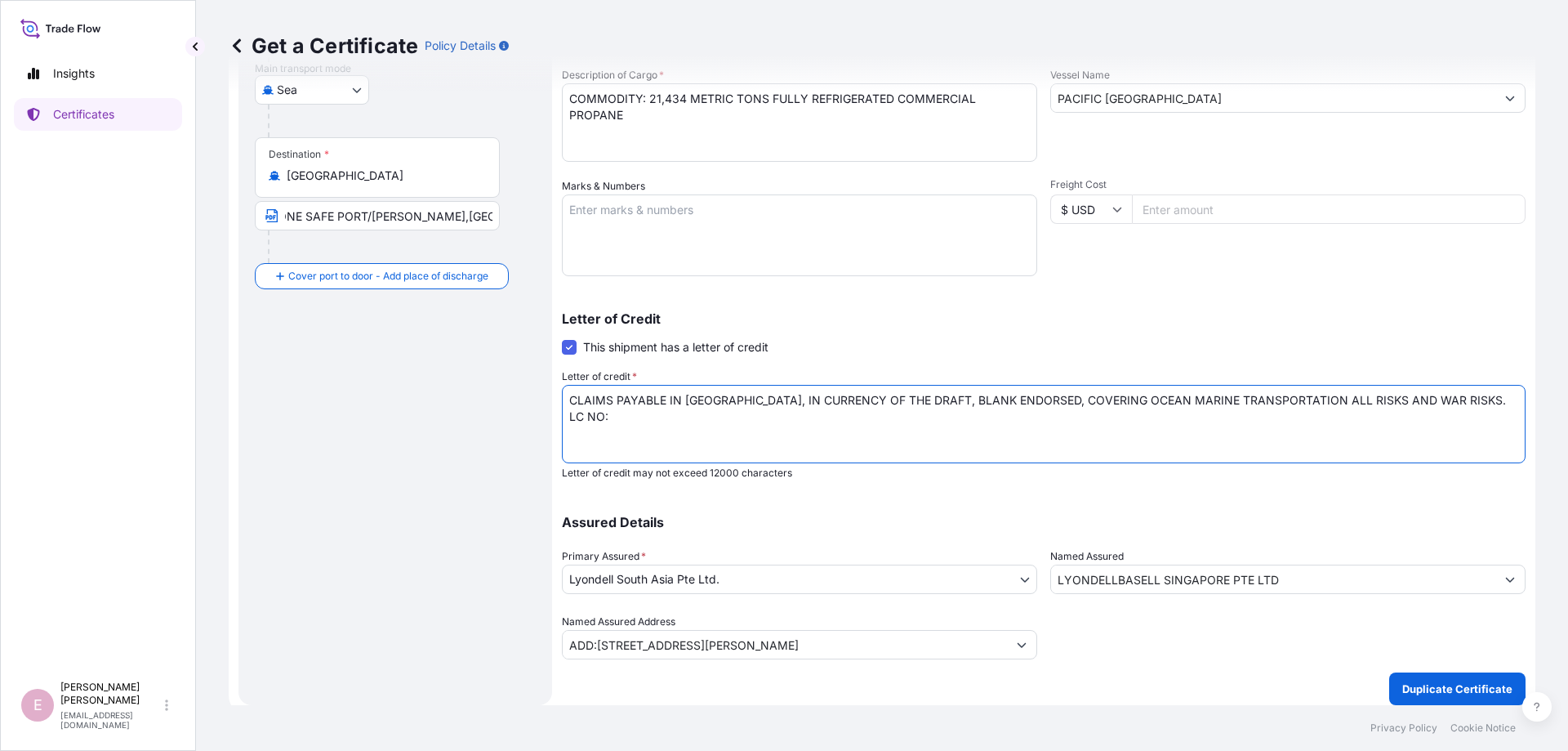
click at [629, 419] on textarea "COVERING ALL RISKS AND WAR RISKS LC NO: LC22499C500025 DATED 250718" at bounding box center [1044, 423] width 964 height 78
paste textarea "LC0499325000019"
click at [772, 413] on textarea "COVERING ALL RISKS AND WAR RISKS LC NO: LC22499C500025 DATED 250718" at bounding box center [1044, 423] width 964 height 78
type textarea "CLAIMS PAYABLE IN [GEOGRAPHIC_DATA], IN CURRENCY OF THE DRAFT, BLANK ENDORSED, …"
click at [836, 502] on div "Assured Details Primary Assured * Lyondell South Asia Pte Ltd. Lyondell South A…" at bounding box center [1044, 577] width 964 height 163
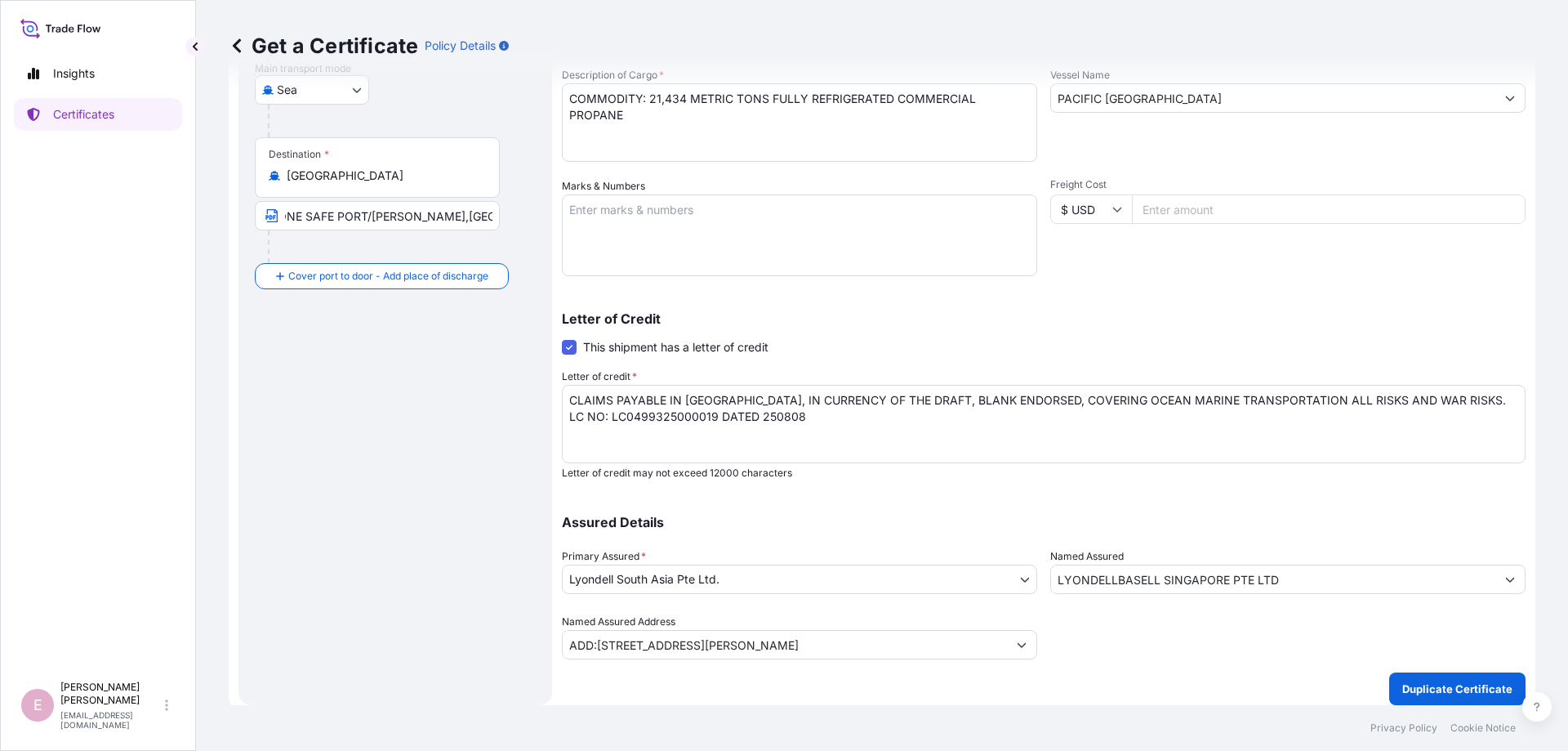
type input "ADD:[STREET_ADDRESS][PERSON_NAME]"
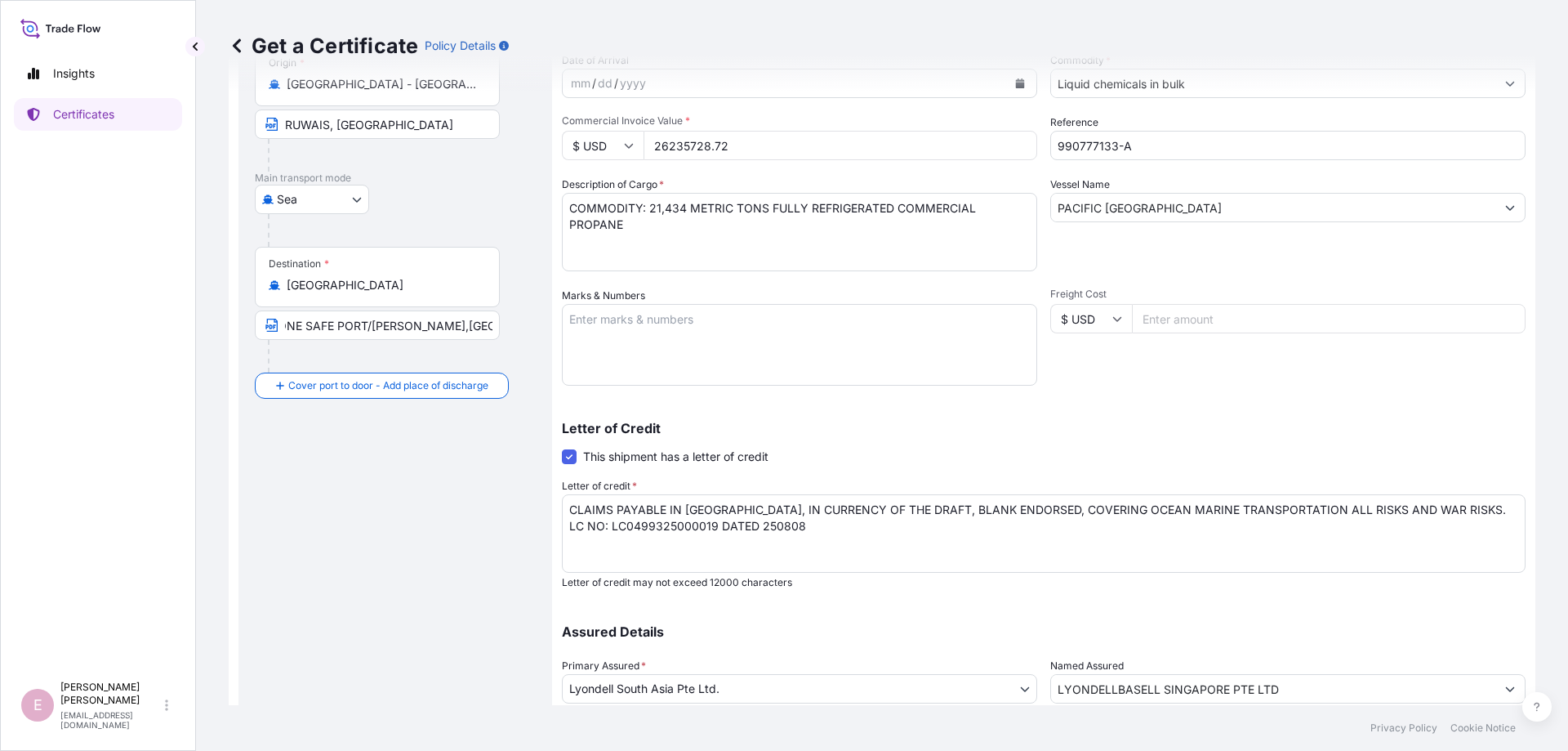
scroll to position [86, 0]
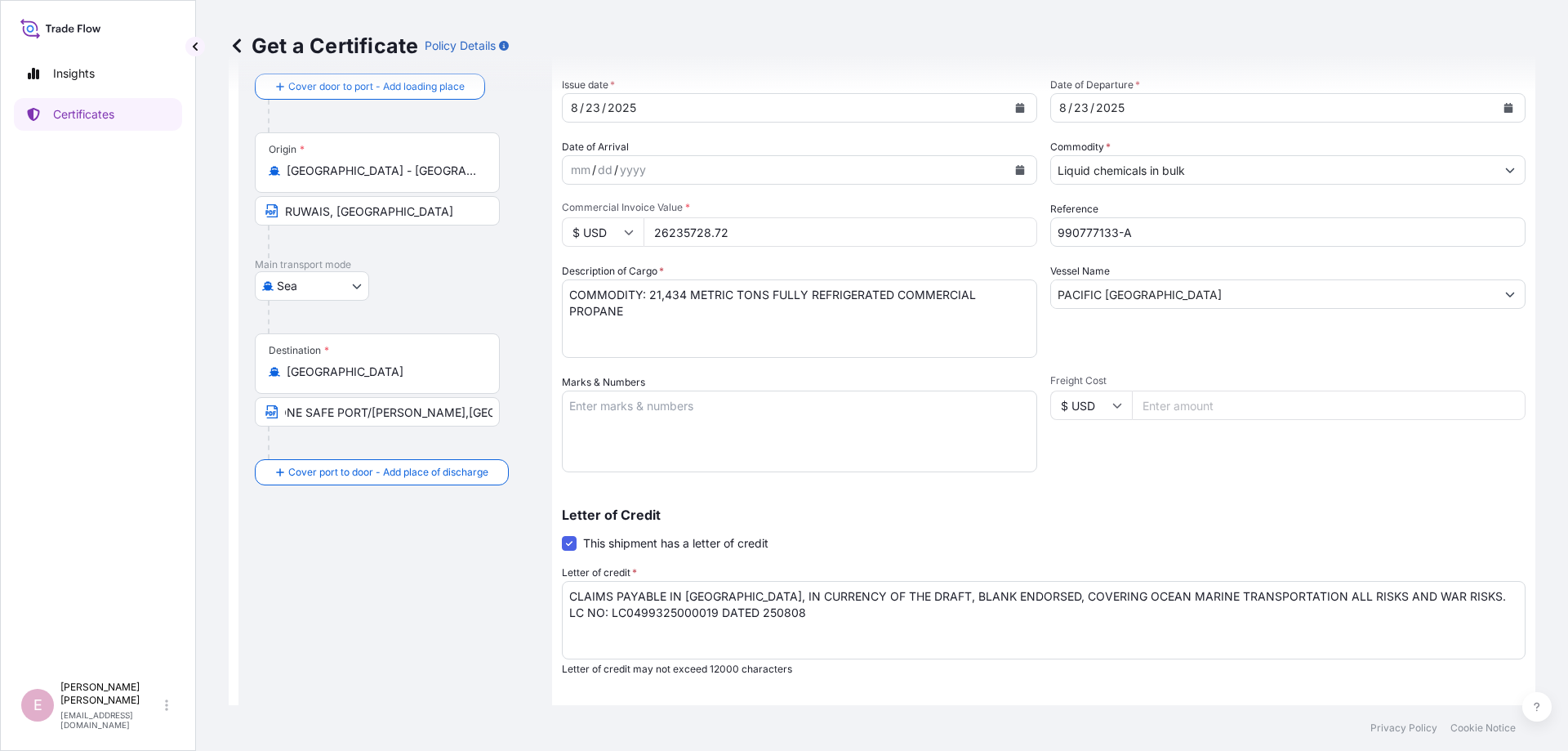
drag, startPoint x: 747, startPoint y: 234, endPoint x: 646, endPoint y: 231, distance: 101.0
click at [646, 231] on input "26235728.72" at bounding box center [840, 232] width 394 height 29
type input "11934110.40"
drag, startPoint x: 1233, startPoint y: 401, endPoint x: 1115, endPoint y: 396, distance: 118.1
click at [1132, 396] on input "Freight Cost" at bounding box center [1328, 405] width 394 height 29
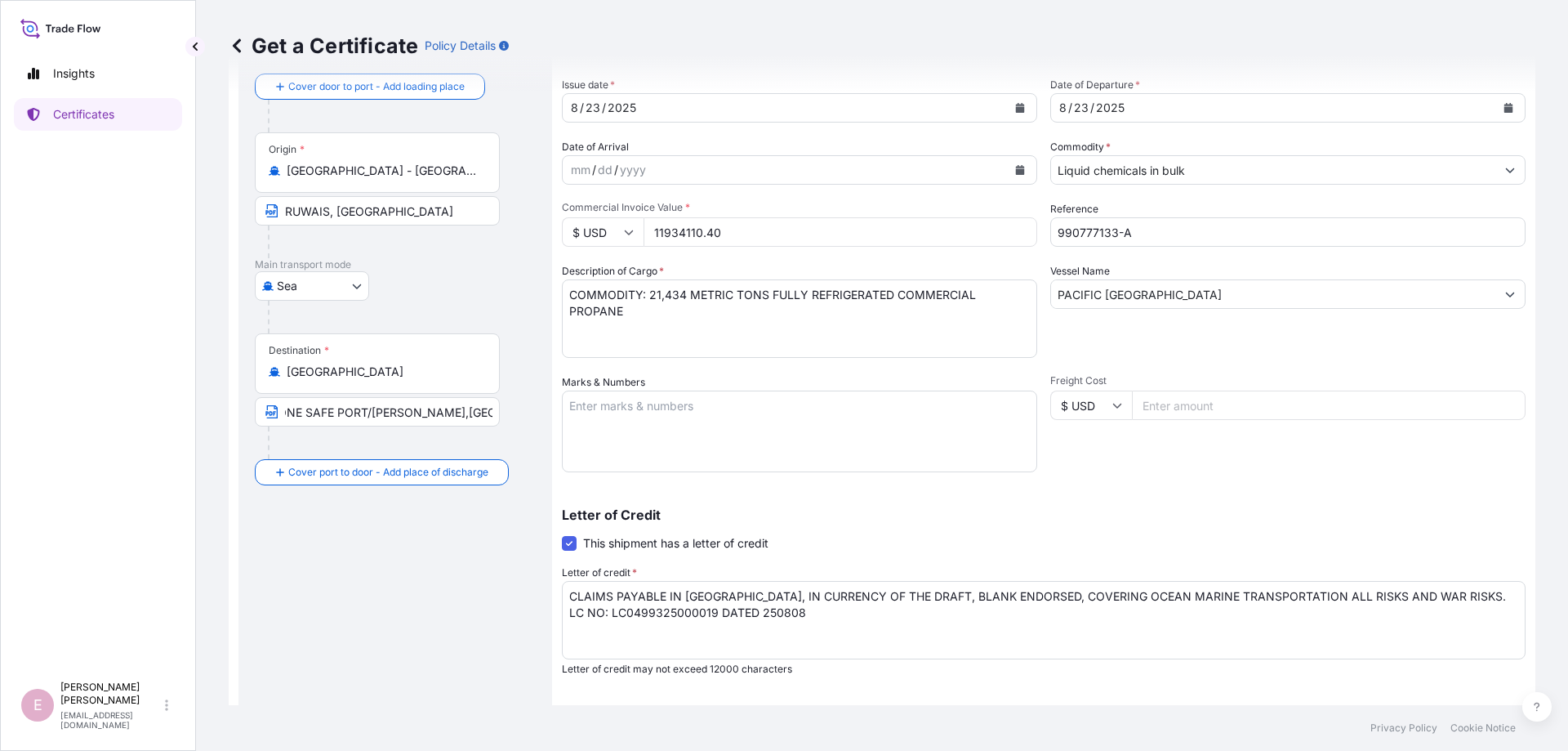
click at [1258, 474] on div "Shipment Details Issue date * [DATE] Date of Departure * [DATE] Date of Arrival…" at bounding box center [1044, 435] width 964 height 841
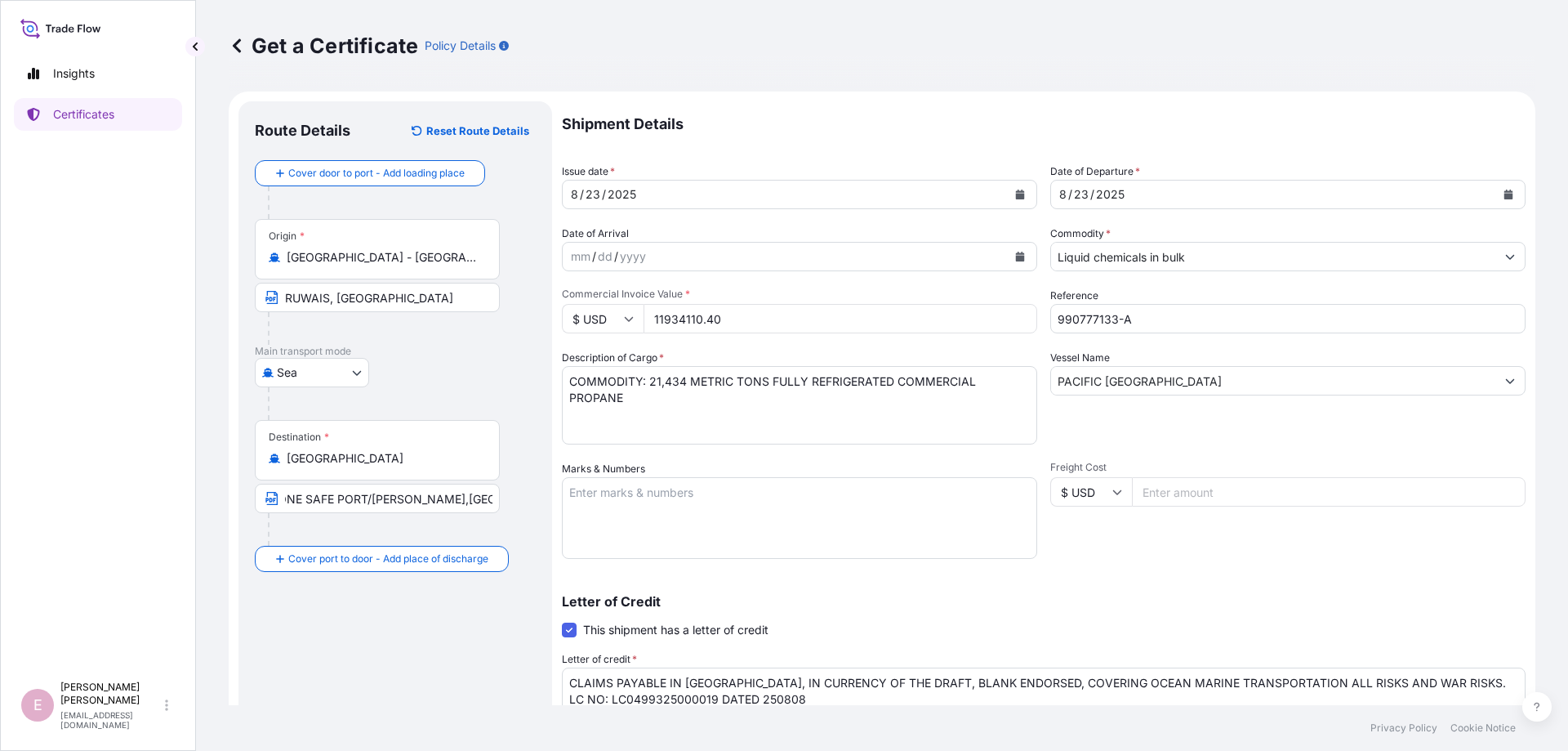
scroll to position [283, 0]
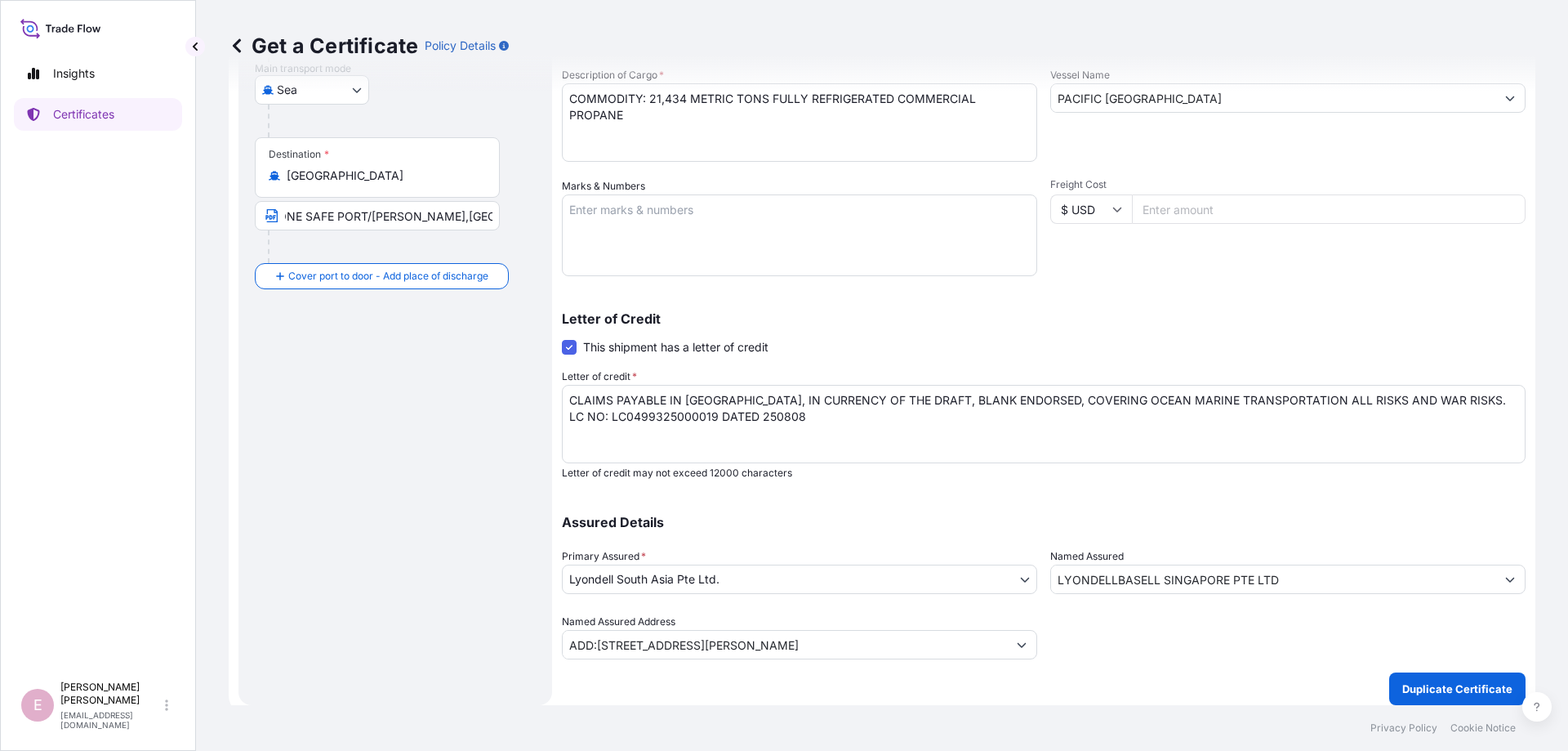
type input "ADD:[STREET_ADDRESS][PERSON_NAME]"
click at [1226, 211] on input "Freight Cost" at bounding box center [1328, 209] width 394 height 29
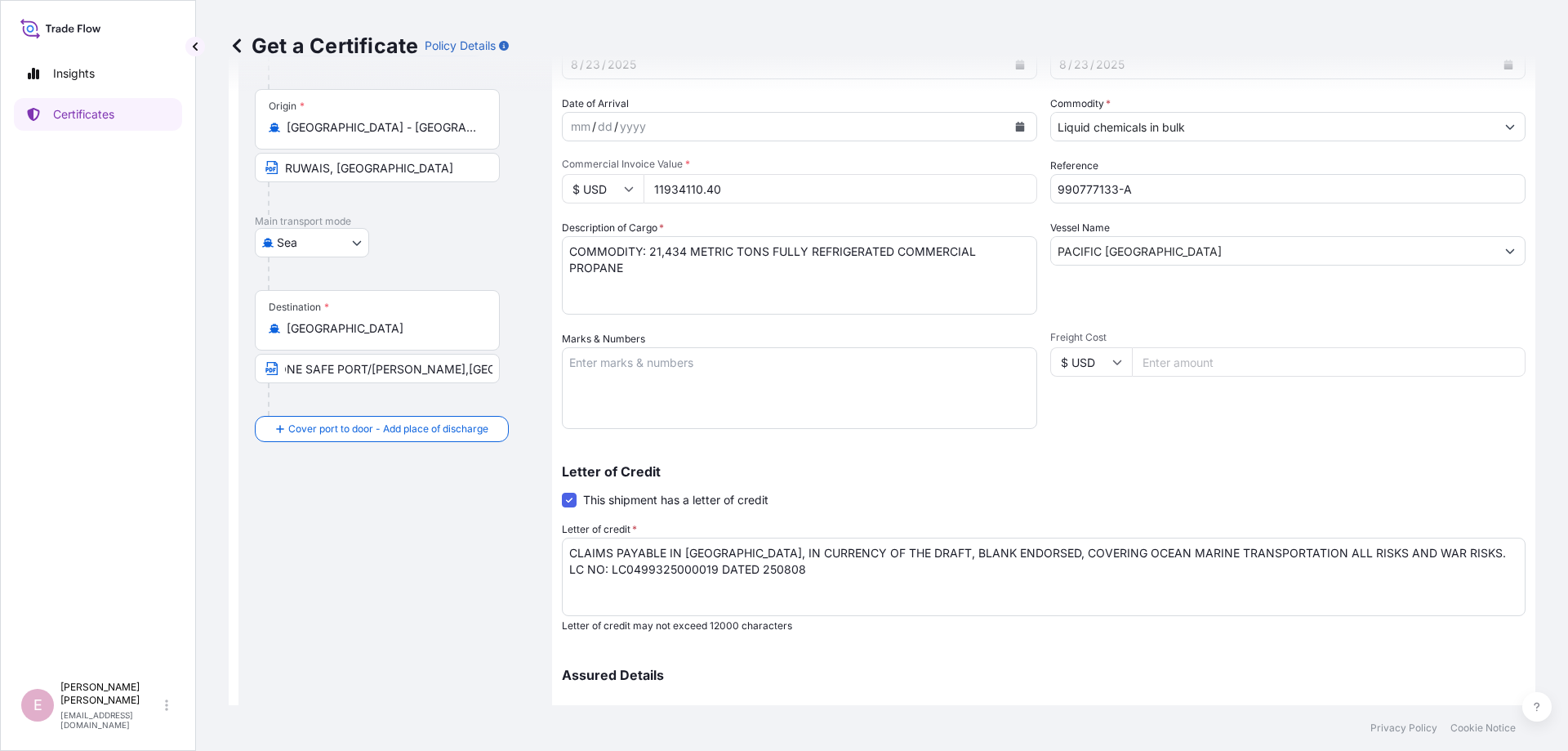
scroll to position [0, 0]
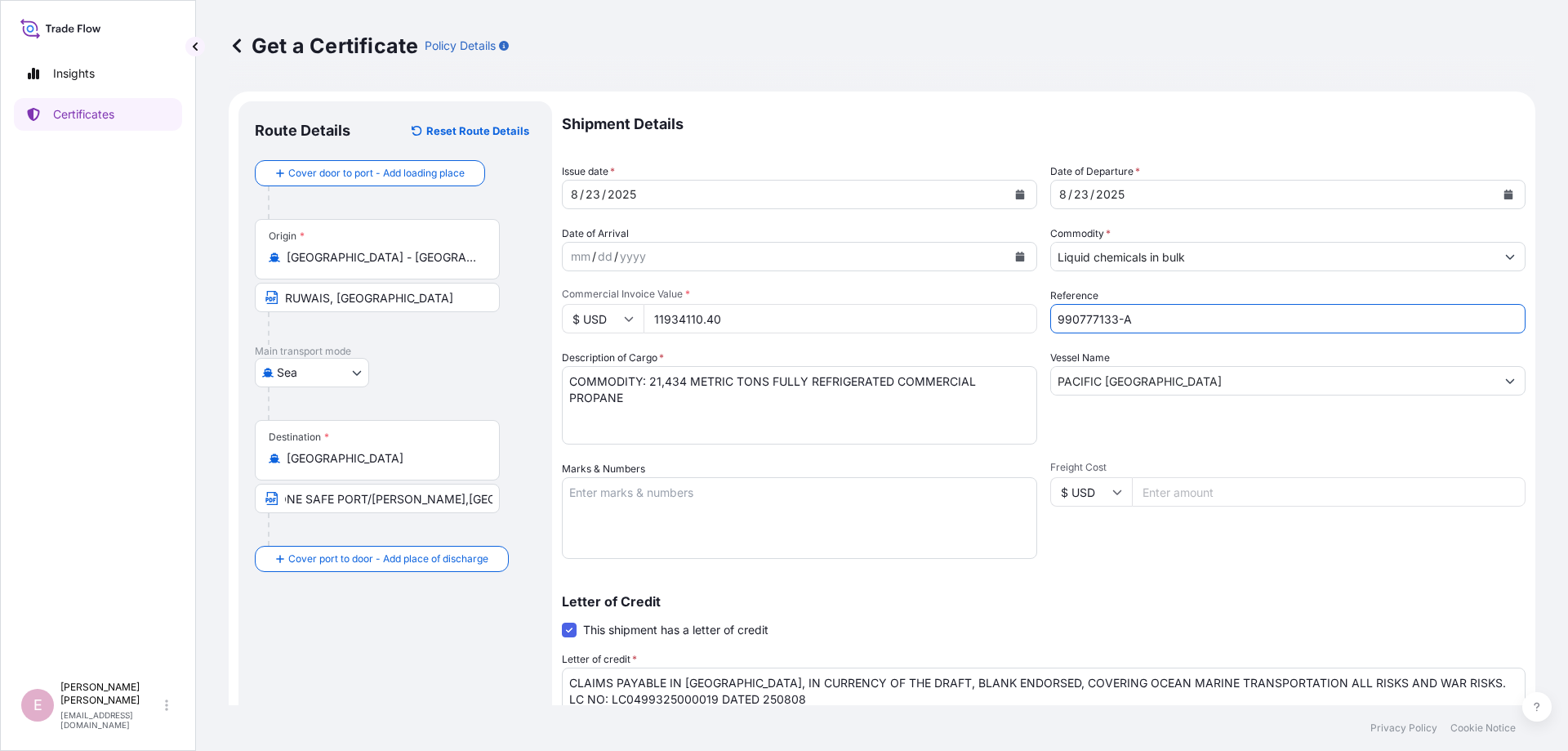
click at [1161, 319] on input "990777133-A" at bounding box center [1287, 318] width 475 height 29
drag, startPoint x: 1127, startPoint y: 315, endPoint x: 1084, endPoint y: 317, distance: 43.0
click at [1050, 314] on input "990777133-A," at bounding box center [1287, 318] width 475 height 29
click at [1154, 322] on input "990777133-A," at bounding box center [1287, 318] width 475 height 29
paste input "990777133-A"
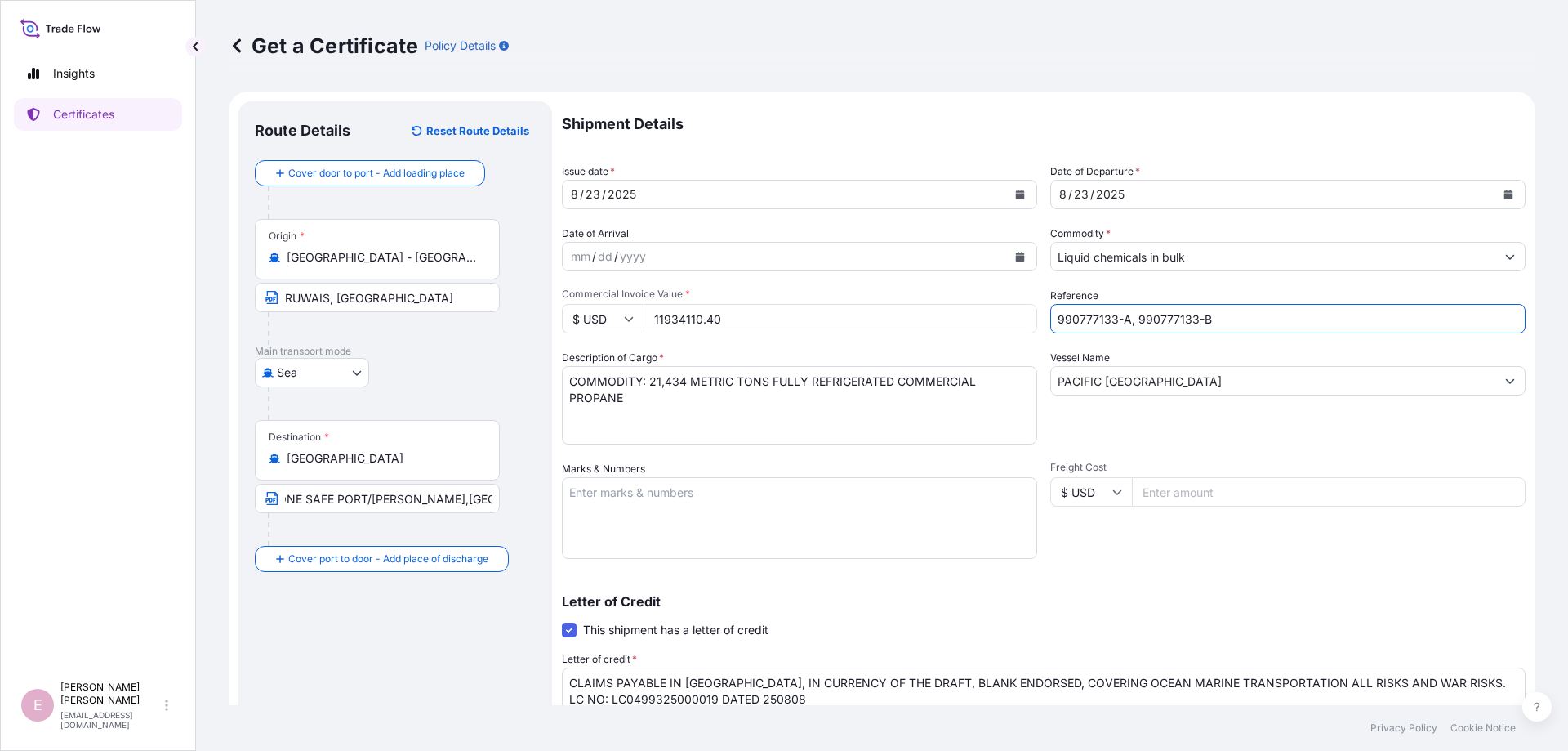
type input "990777133-A, 990777133-B"
click at [1196, 563] on div "Shipment Details Issue date * [DATE] Date of Departure * [DATE] Date of Arrival…" at bounding box center [1044, 521] width 964 height 841
drag, startPoint x: 763, startPoint y: 318, endPoint x: 651, endPoint y: 315, distance: 112.0
click at [651, 315] on input "11934110.40" at bounding box center [840, 318] width 394 height 29
type input "25007163.97"
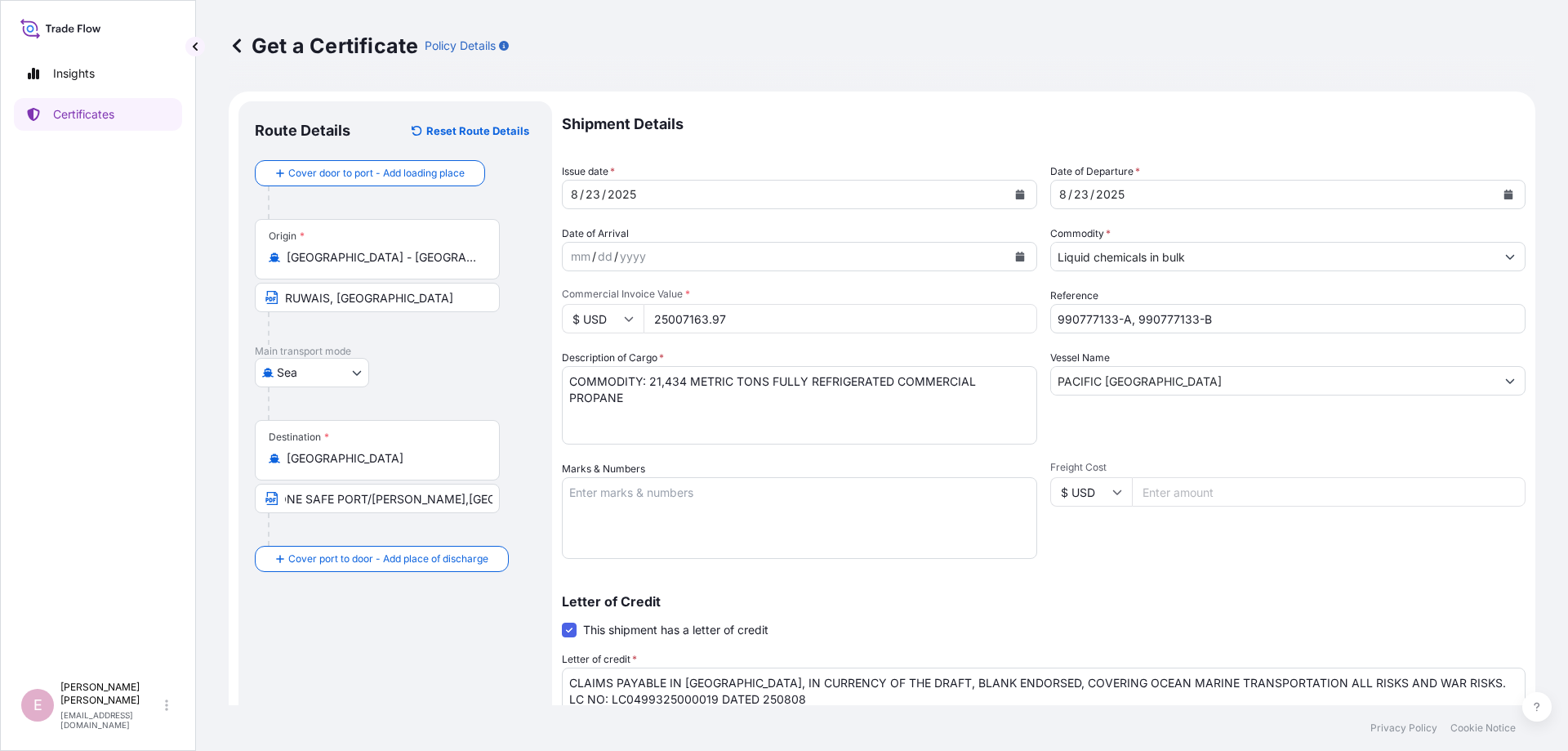
click at [1074, 593] on div "Letter of Credit This shipment has a letter of credit Letter of credit * COVERI…" at bounding box center [1044, 668] width 964 height 187
drag, startPoint x: 686, startPoint y: 379, endPoint x: 664, endPoint y: 379, distance: 22.0
click at [664, 379] on textarea "COMMODITY: FULLY REFRIGERATED COMMERCIAL PROPANE COMMODITY: FULLY REFRIGERATED …" at bounding box center [799, 404] width 475 height 78
click at [1025, 380] on textarea "COMMODITY: FULLY REFRIGERATED COMMERCIAL PROPANE COMMODITY: FULLY REFRIGERATED …" at bounding box center [799, 404] width 475 height 78
click at [1033, 375] on textarea "COMMODITY: FULLY REFRIGERATED COMMERCIAL PROPANE COMMODITY: FULLY REFRIGERATED …" at bounding box center [799, 404] width 475 height 78
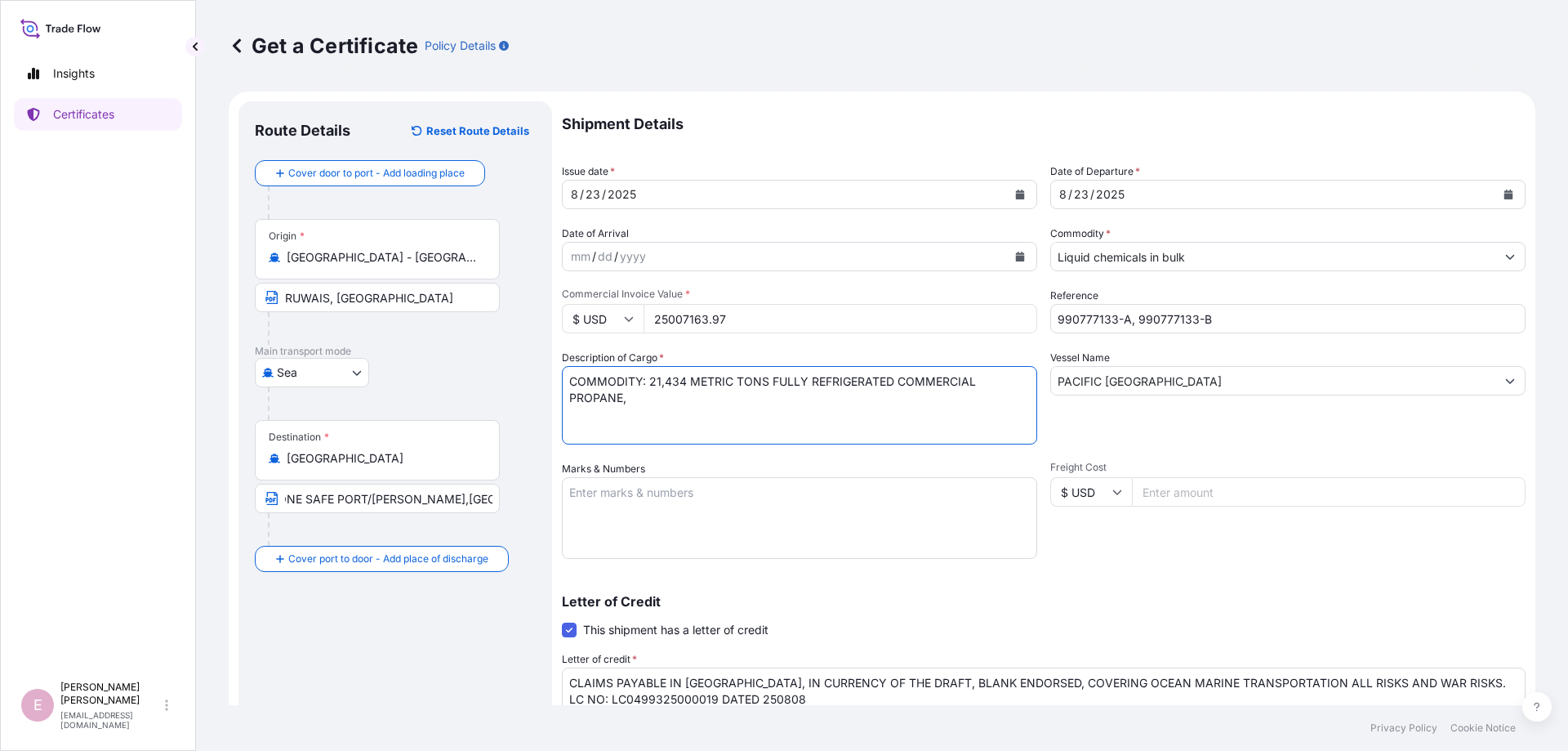
type textarea "COMMODITY: 21,434 METRIC TONS FULLY REFRIGERATED COMMERCIAL PROPANE,"
click at [656, 402] on textarea "COMMODITY: FULLY REFRIGERATED COMMERCIAL PROPANE COMMODITY: FULLY REFRIGERATED …" at bounding box center [799, 404] width 475 height 78
type input "ADD:[STREET_ADDRESS][PERSON_NAME]"
paste textarea "22,500 METRIC TONS FULLY REFRIGERATED COMMERCIAL BUTANE"
type textarea "COMMODITY: 21,434 METRIC TONS FULLY REFRIGERATED COMMERCIAL PROPANE, 22,500 MET…"
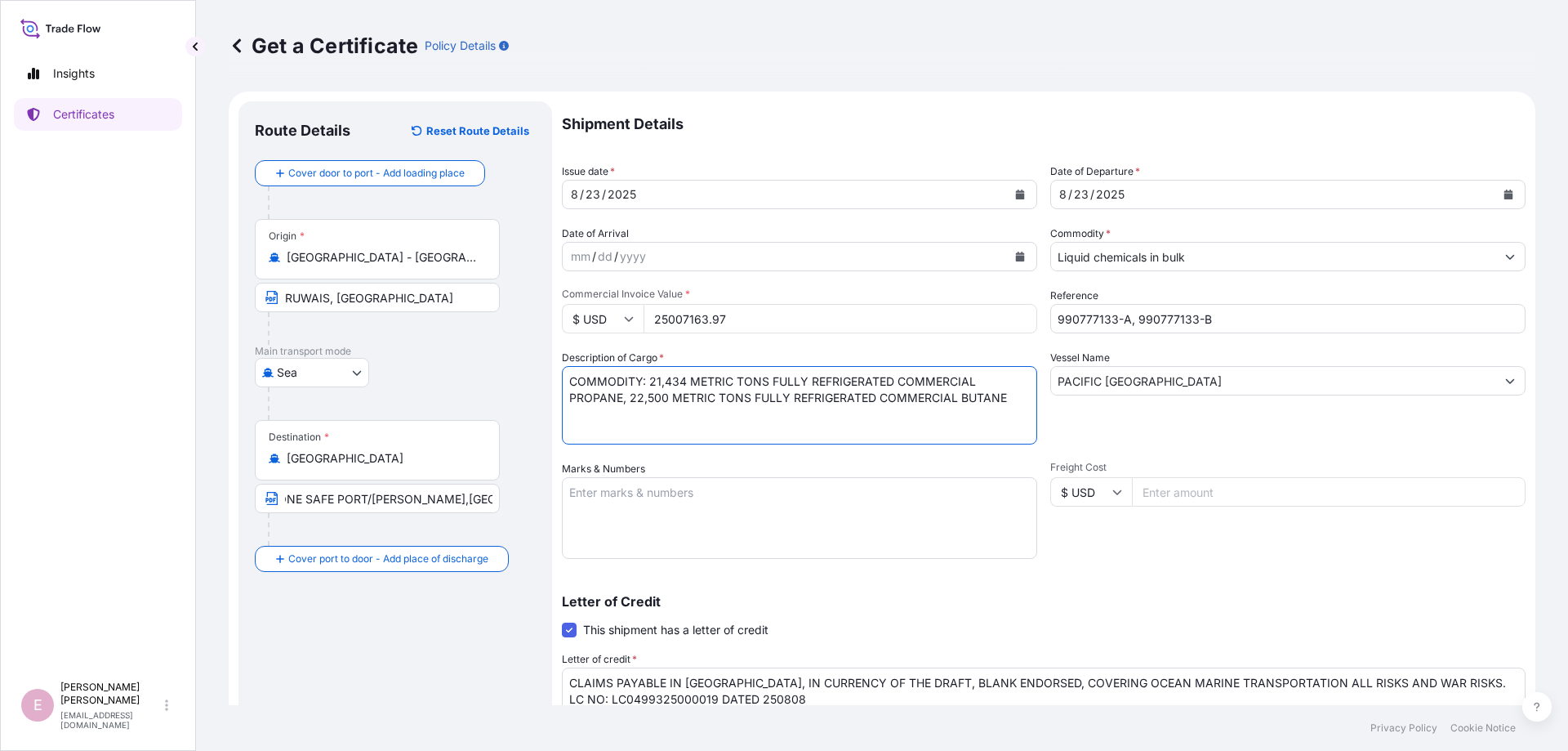
type input "ADD:[STREET_ADDRESS][PERSON_NAME]"
drag, startPoint x: 641, startPoint y: 395, endPoint x: 631, endPoint y: 404, distance: 13.5
click at [636, 395] on textarea "COMMODITY: FULLY REFRIGERATED COMMERCIAL PROPANE COMMODITY: FULLY REFRIGERATED …" at bounding box center [799, 404] width 475 height 78
drag, startPoint x: 666, startPoint y: 395, endPoint x: 653, endPoint y: 397, distance: 13.2
click at [653, 397] on textarea "COMMODITY: FULLY REFRIGERATED COMMERCIAL PROPANE COMMODITY: FULLY REFRIGERATED …" at bounding box center [799, 404] width 475 height 78
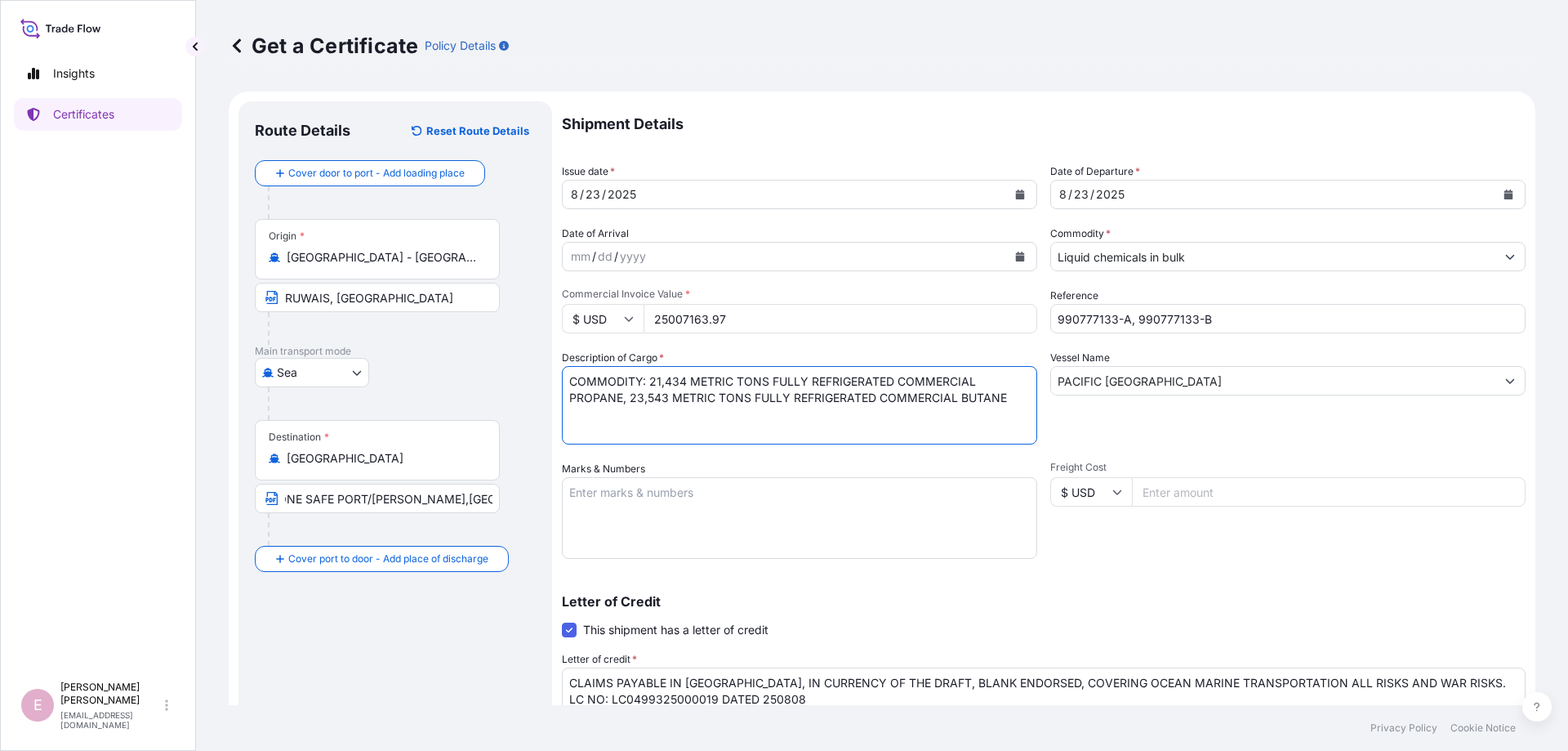
click at [829, 419] on textarea "COMMODITY: FULLY REFRIGERATED COMMERCIAL PROPANE COMMODITY: FULLY REFRIGERATED …" at bounding box center [799, 404] width 475 height 78
click at [627, 397] on textarea "COMMODITY: FULLY REFRIGERATED COMMERCIAL PROPANE COMMODITY: FULLY REFRIGERATED …" at bounding box center [799, 404] width 475 height 78
click at [628, 397] on textarea "COMMODITY: FULLY REFRIGERATED COMMERCIAL PROPANE COMMODITY: FULLY REFRIGERATED …" at bounding box center [799, 404] width 475 height 78
click at [627, 403] on textarea "COMMODITY: FULLY REFRIGERATED COMMERCIAL PROPANE COMMODITY: FULLY REFRIGERATED …" at bounding box center [799, 404] width 475 height 78
click at [955, 404] on textarea "COMMODITY: FULLY REFRIGERATED COMMERCIAL PROPANE COMMODITY: FULLY REFRIGERATED …" at bounding box center [799, 404] width 475 height 78
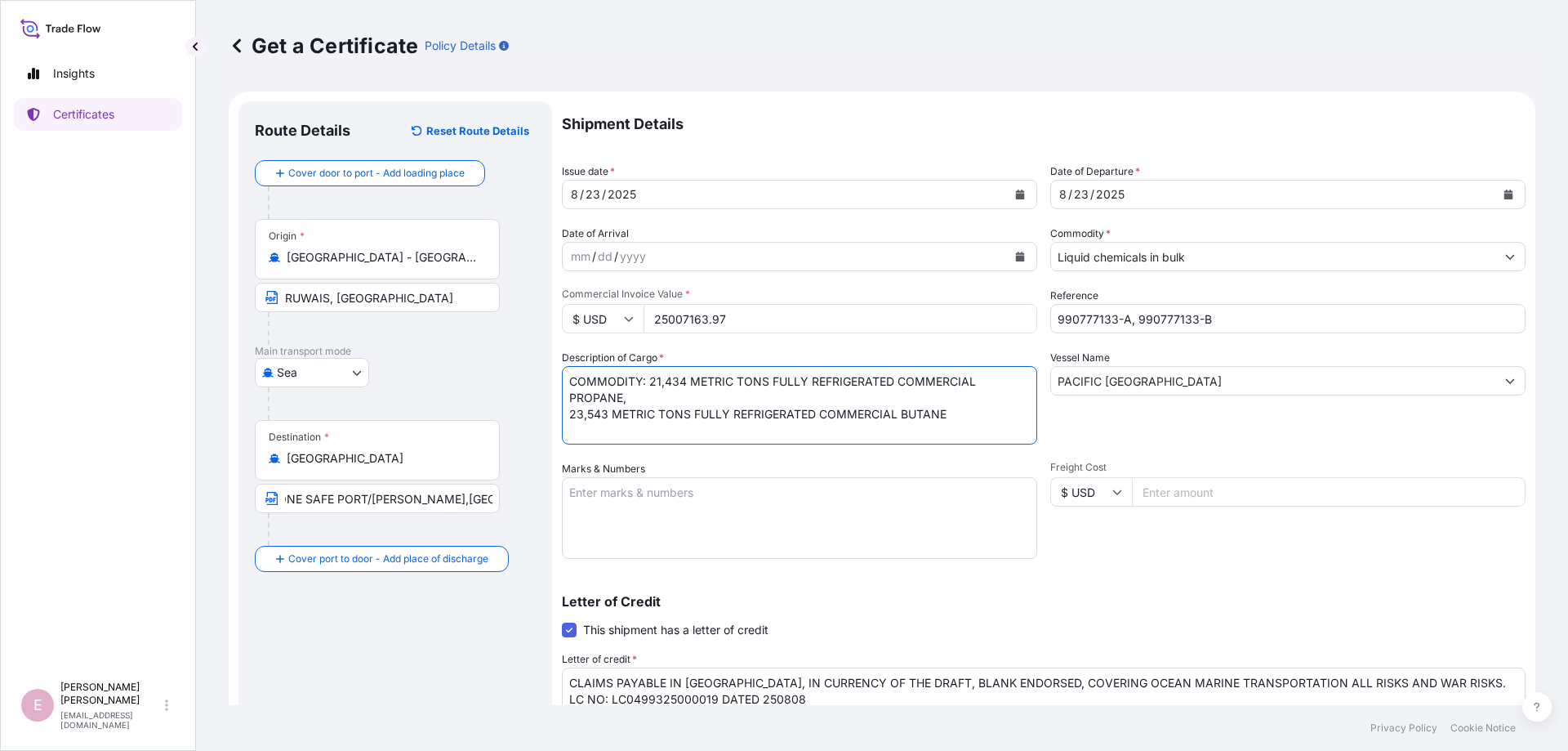
click at [945, 420] on textarea "COMMODITY: FULLY REFRIGERATED COMMERCIAL PROPANE COMMODITY: FULLY REFRIGERATED …" at bounding box center [799, 404] width 475 height 78
drag, startPoint x: 645, startPoint y: 381, endPoint x: 569, endPoint y: 385, distance: 76.1
click at [567, 382] on textarea "COMMODITY: FULLY REFRIGERATED COMMERCIAL PROPANE COMMODITY: FULLY REFRIGERATED …" at bounding box center [799, 404] width 475 height 78
click at [568, 416] on textarea "COMMODITY: FULLY REFRIGERATED COMMERCIAL PROPANE COMMODITY: FULLY REFRIGERATED …" at bounding box center [799, 404] width 475 height 78
paste textarea "COMMODITY:"
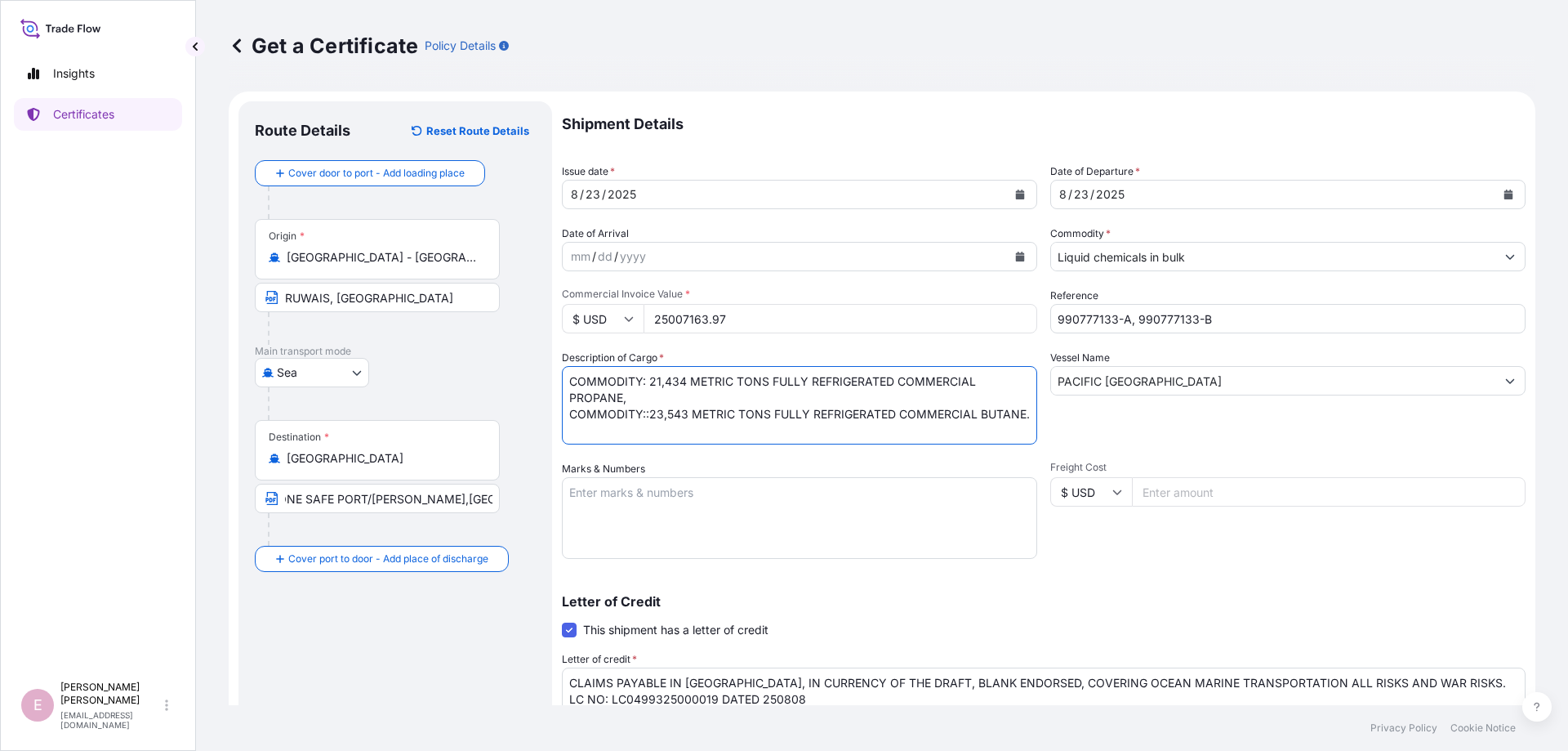
click at [648, 387] on textarea "COMMODITY: FULLY REFRIGERATED COMMERCIAL PROPANE COMMODITY: FULLY REFRIGERATED …" at bounding box center [799, 404] width 475 height 78
click at [650, 399] on textarea "COMMODITY: FULLY REFRIGERATED COMMERCIAL PROPANE COMMODITY: FULLY REFRIGERATED …" at bounding box center [799, 404] width 475 height 78
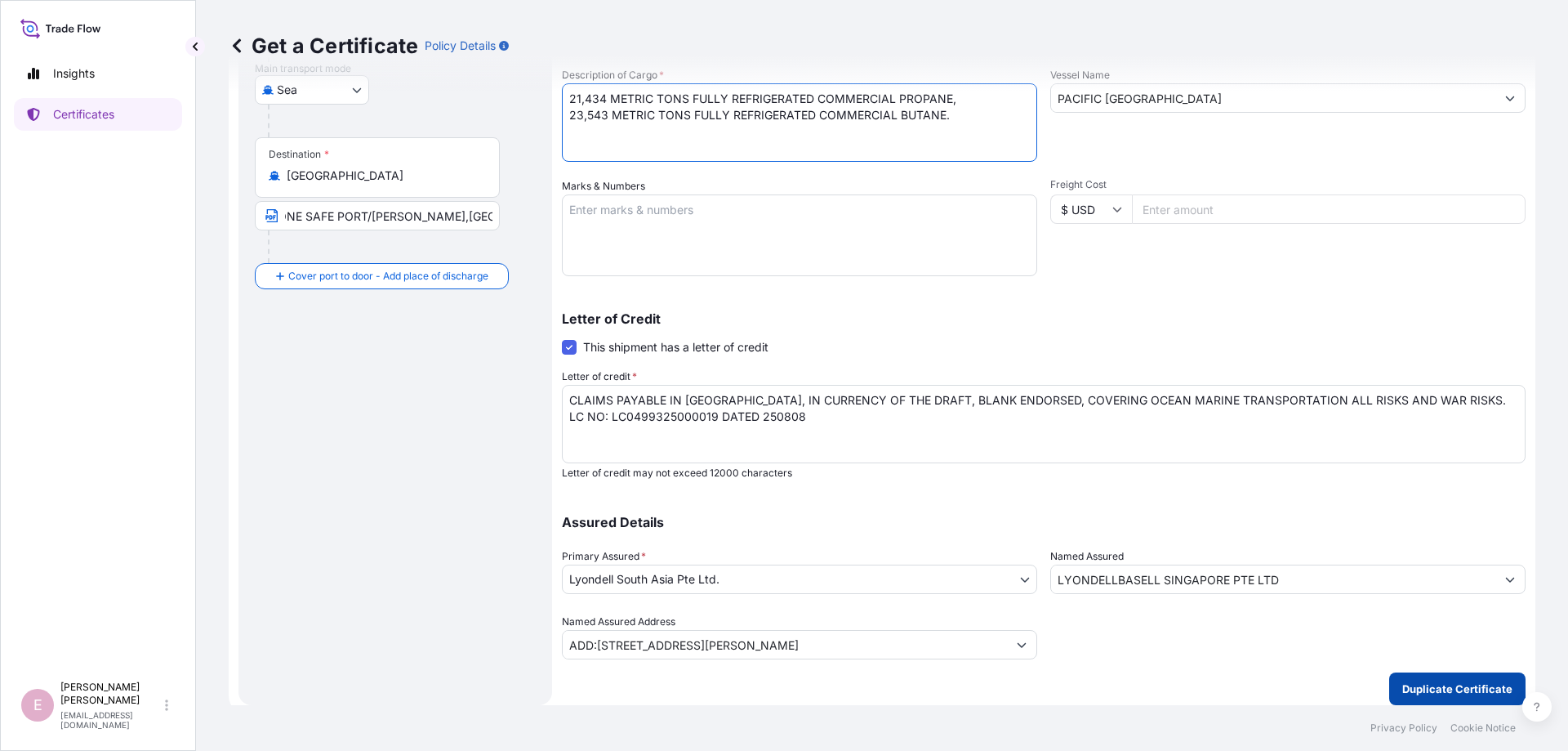
type textarea "21,434 METRIC TONS FULLY REFRIGERATED COMMERCIAL PROPANE, 23,543 METRIC TONS FU…"
click at [1446, 691] on p "Duplicate Certificate" at bounding box center [1457, 688] width 110 height 16
type input "ADD:[STREET_ADDRESS][PERSON_NAME]"
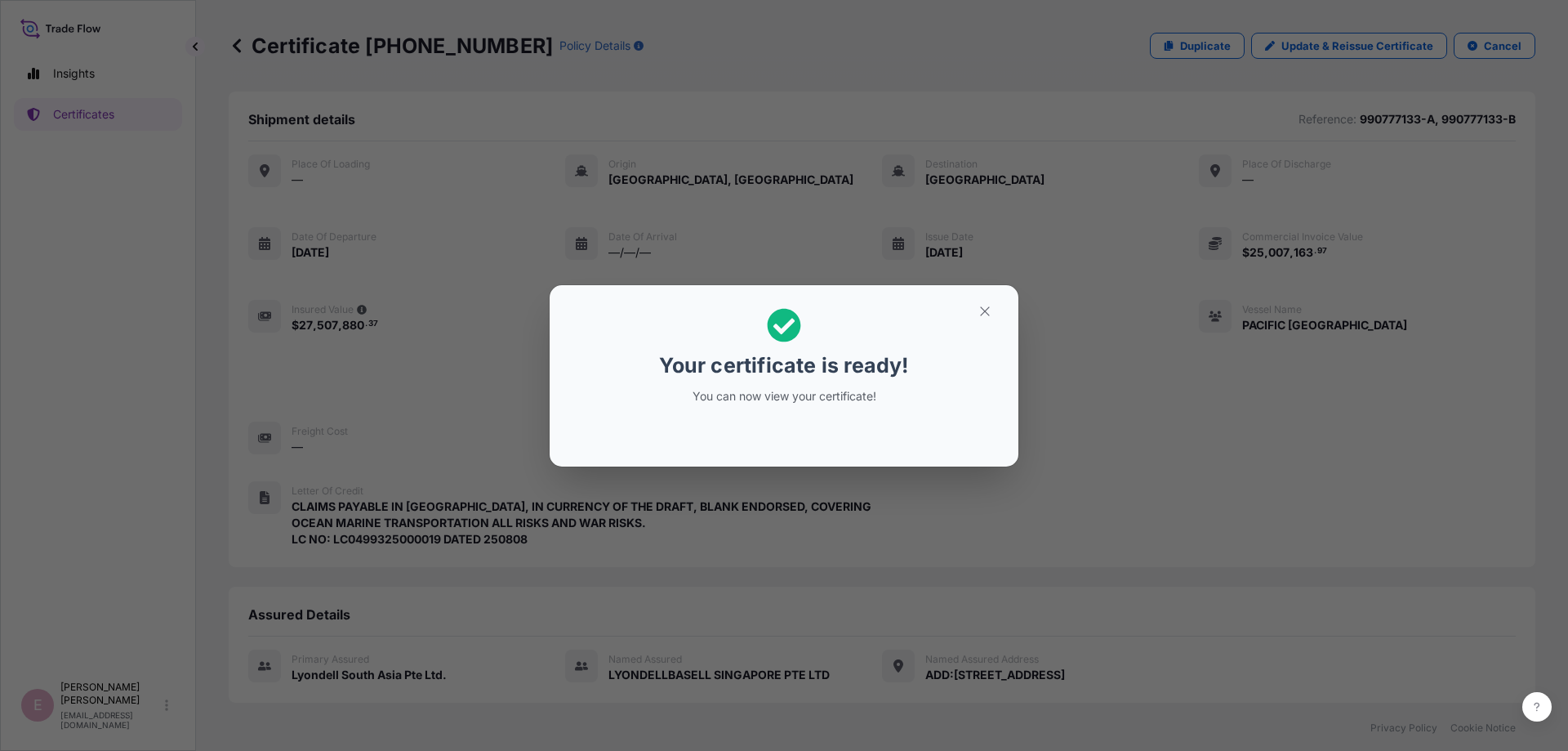
click at [810, 395] on p "You can now view your certificate!" at bounding box center [784, 396] width 252 height 16
click at [990, 310] on icon "button" at bounding box center [984, 310] width 15 height 15
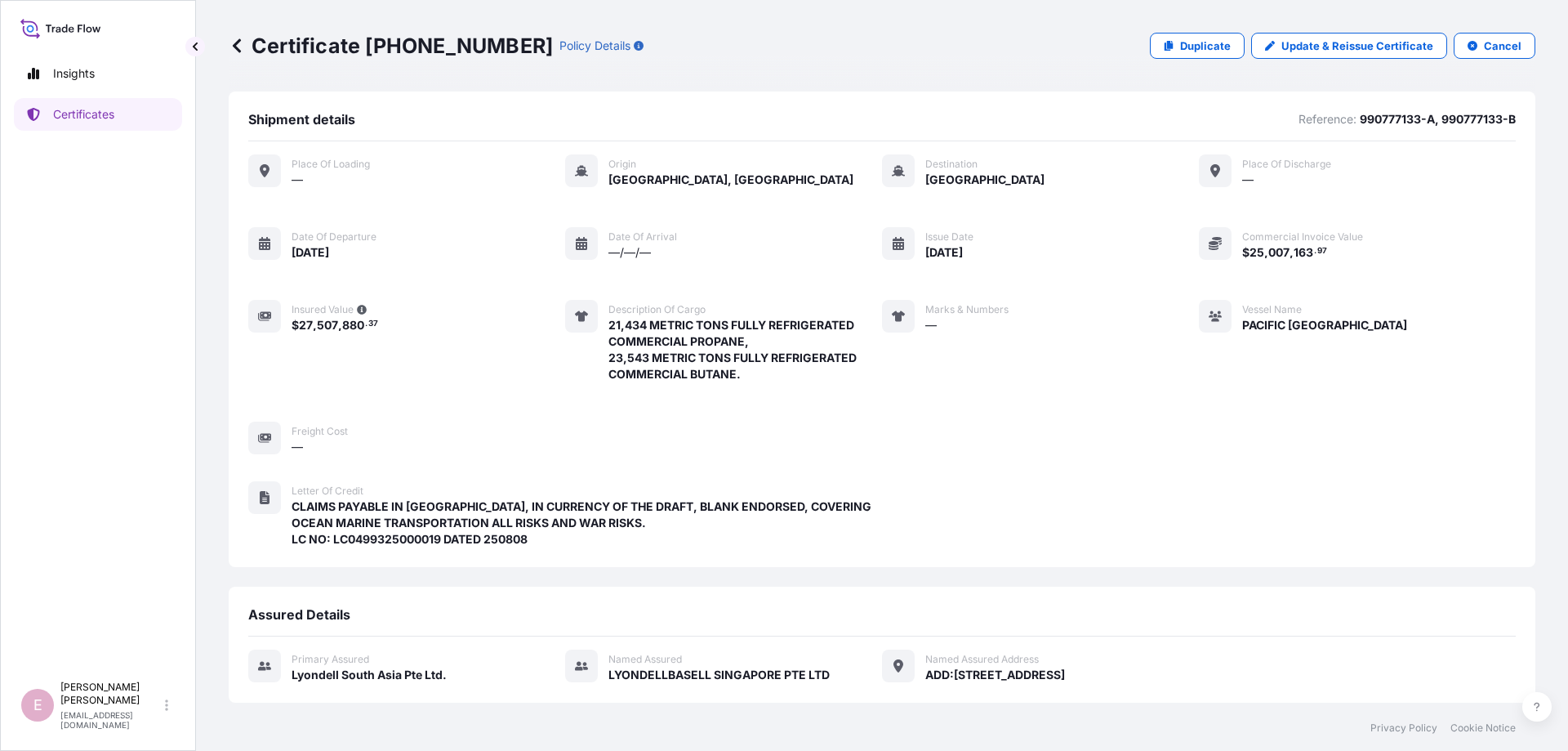
scroll to position [364, 0]
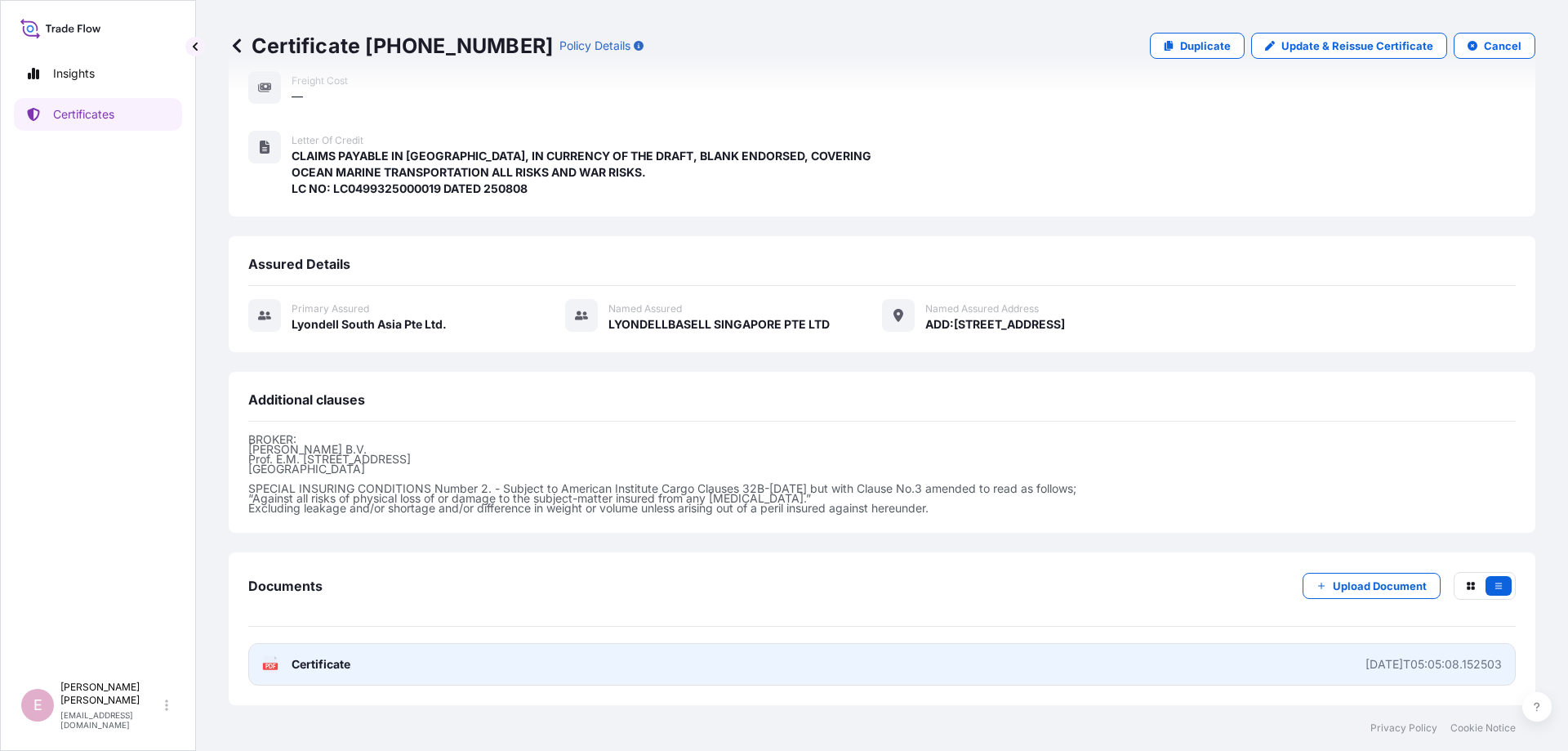
click at [267, 666] on text "PDF" at bounding box center [271, 666] width 10 height 6
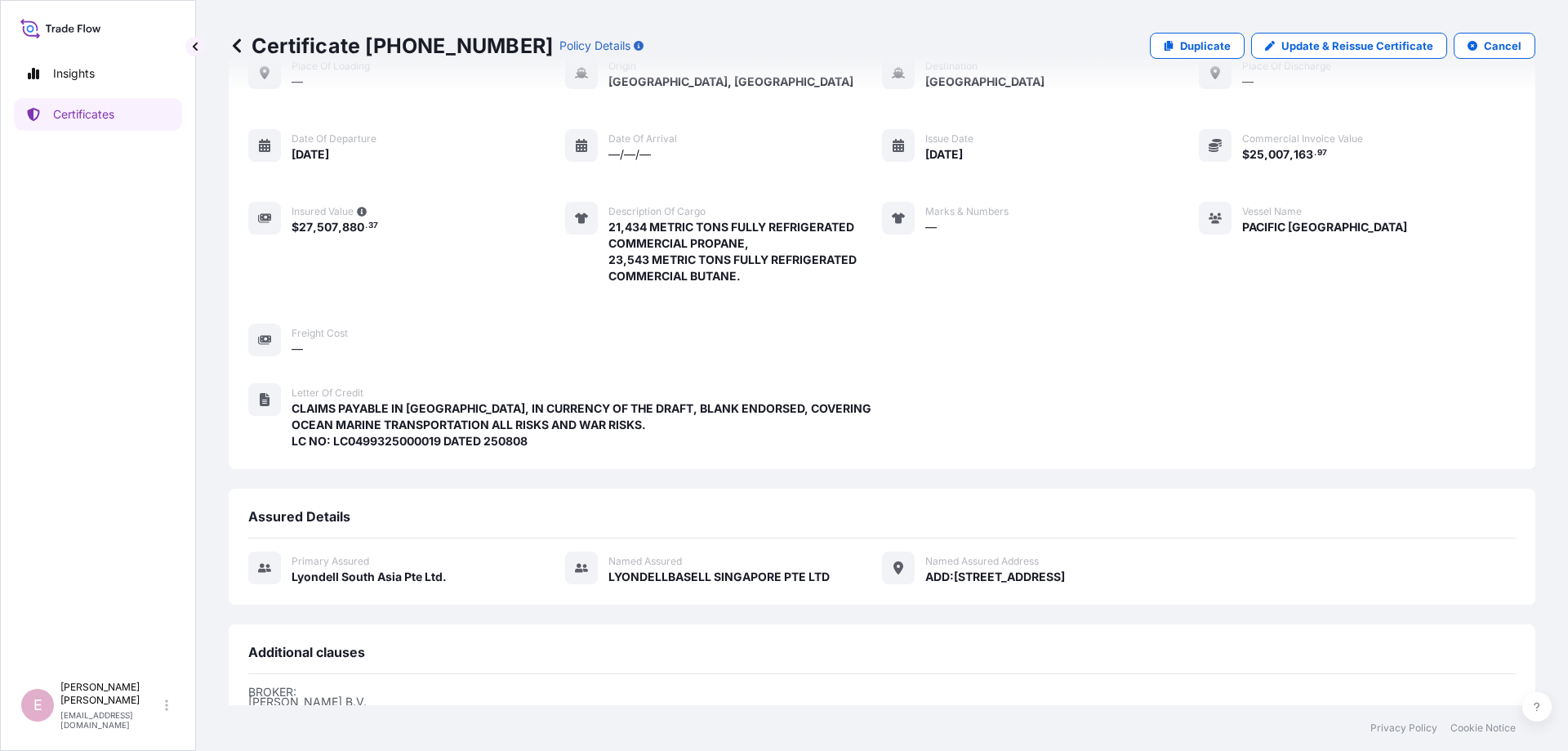
scroll to position [0, 0]
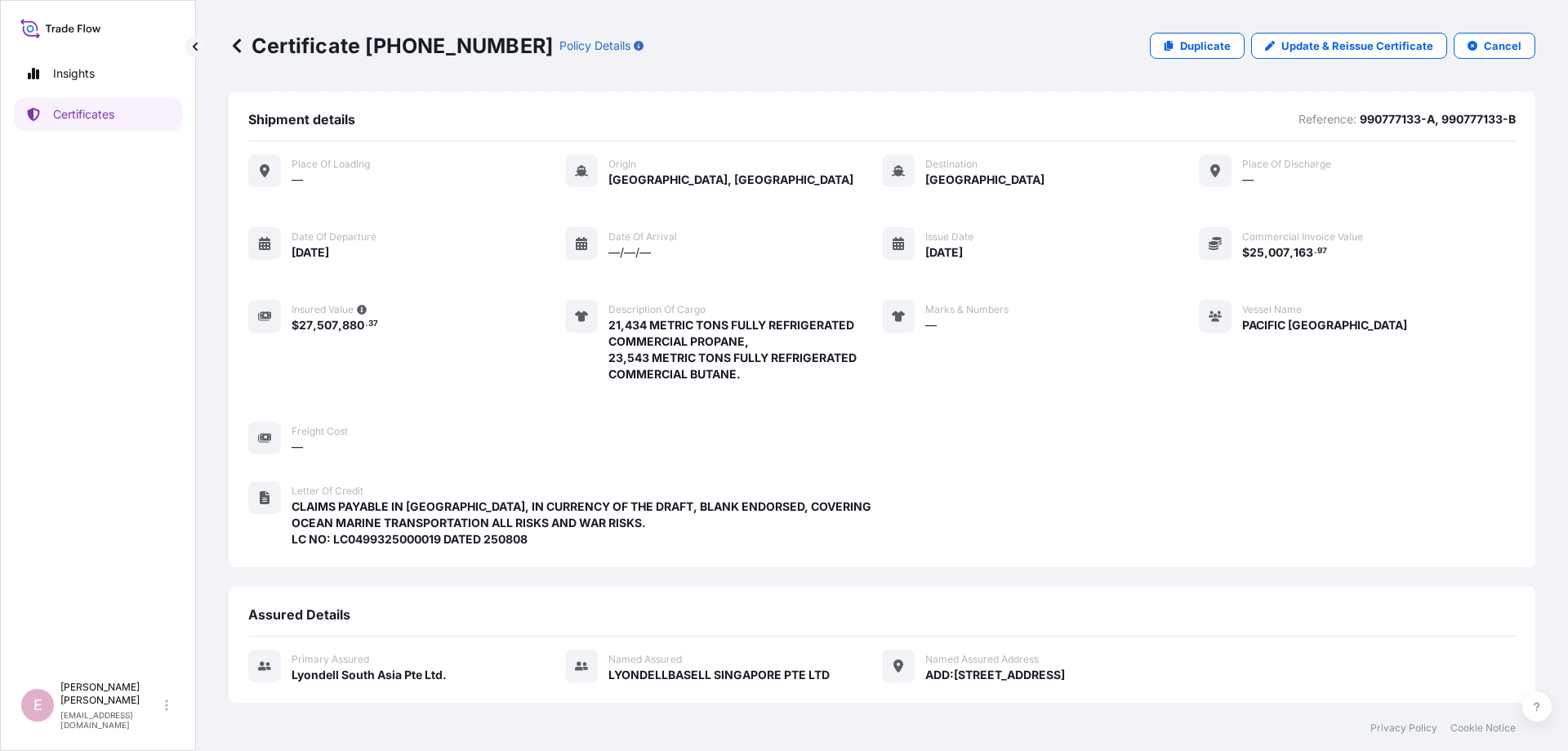
click at [1323, 379] on div "Vessel Name PACIFIC [GEOGRAPHIC_DATA]" at bounding box center [1303, 341] width 209 height 83
click at [1483, 220] on div "Certificate [PHONE_NUMBER] Policy Details Duplicate Update & Reissue Certificat…" at bounding box center [881, 352] width 1371 height 704
click at [619, 427] on div "Place of Loading — Origin [GEOGRAPHIC_DATA], [GEOGRAPHIC_DATA] Destination [GEO…" at bounding box center [882, 304] width 1267 height 301
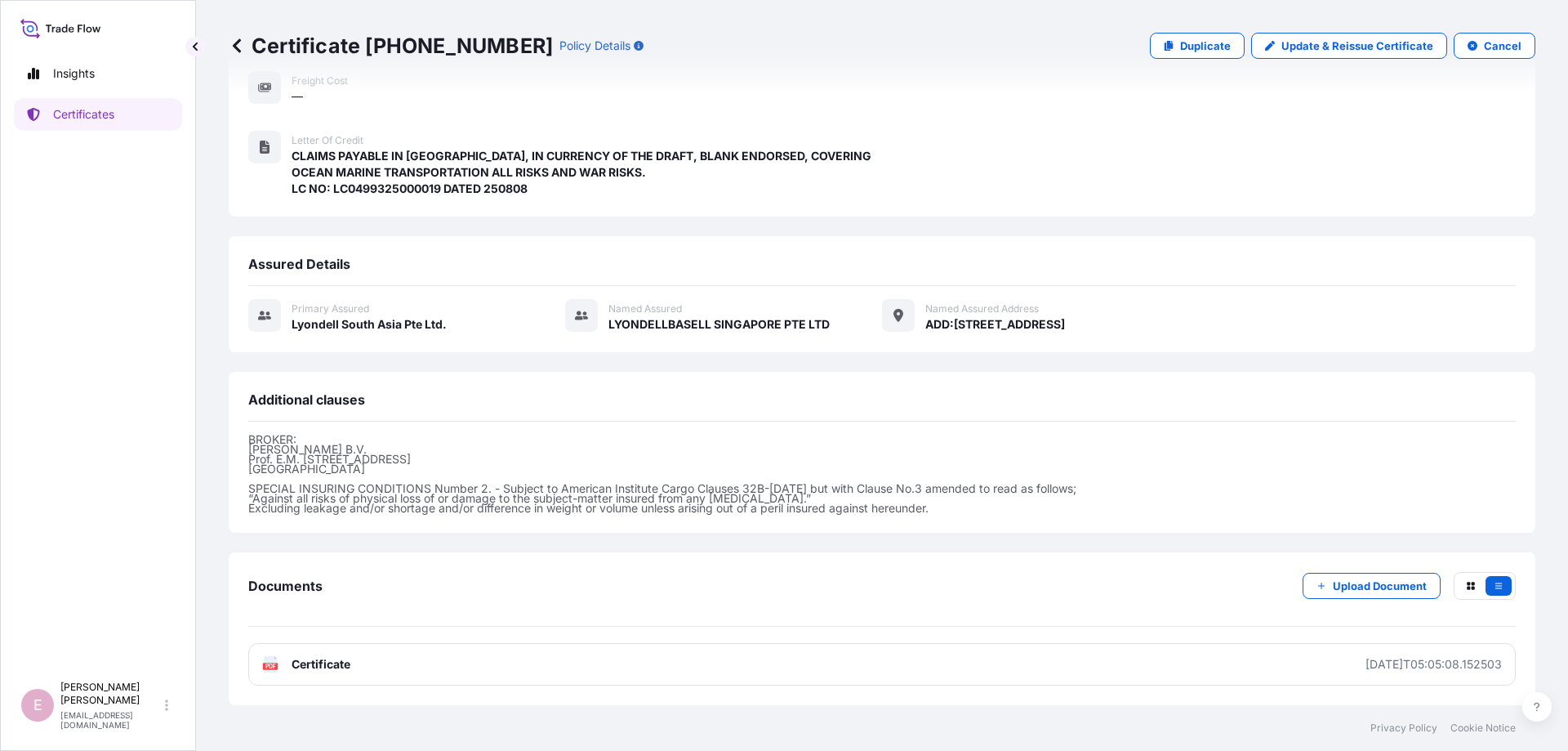
scroll to position [364, 0]
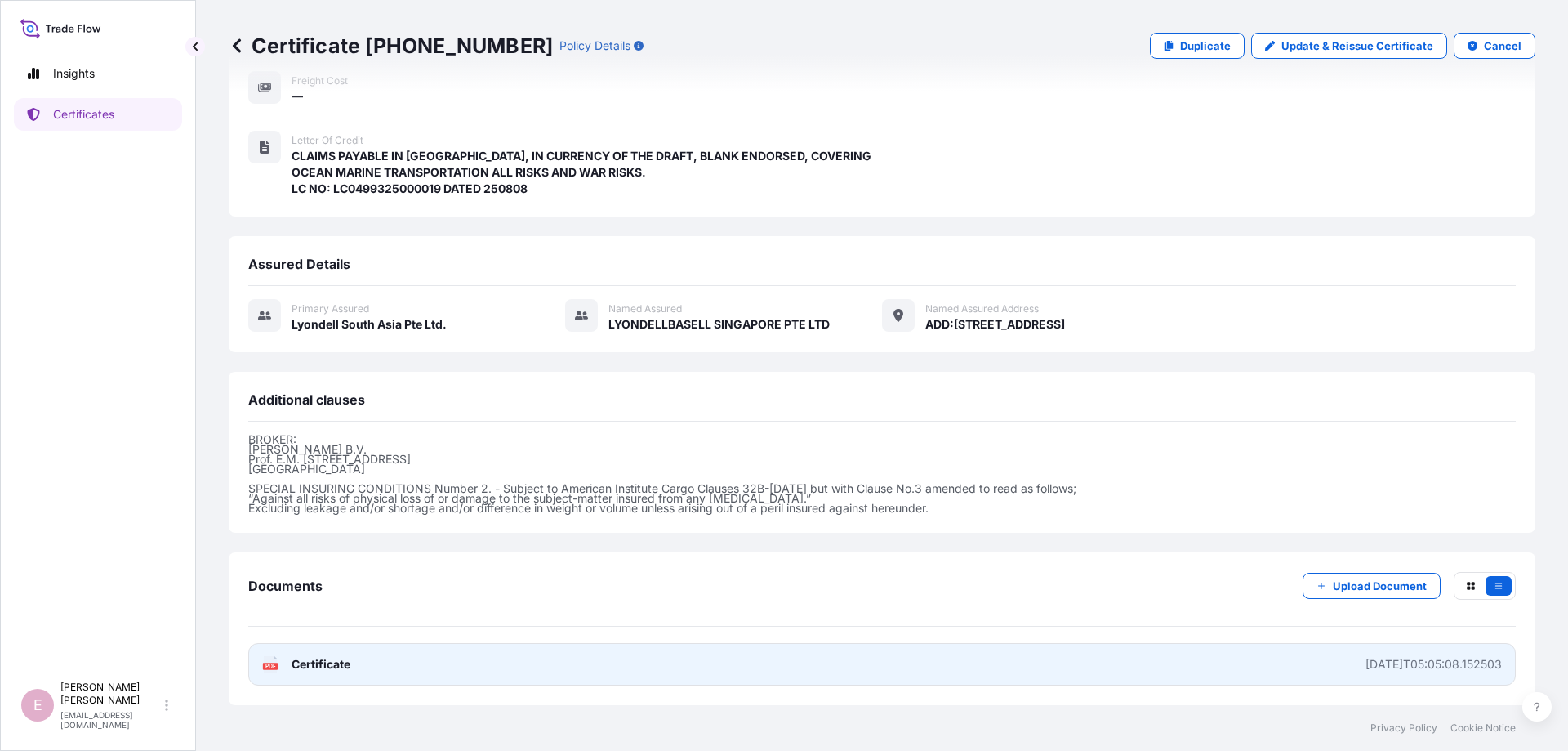
click at [269, 666] on text "PDF" at bounding box center [271, 666] width 10 height 6
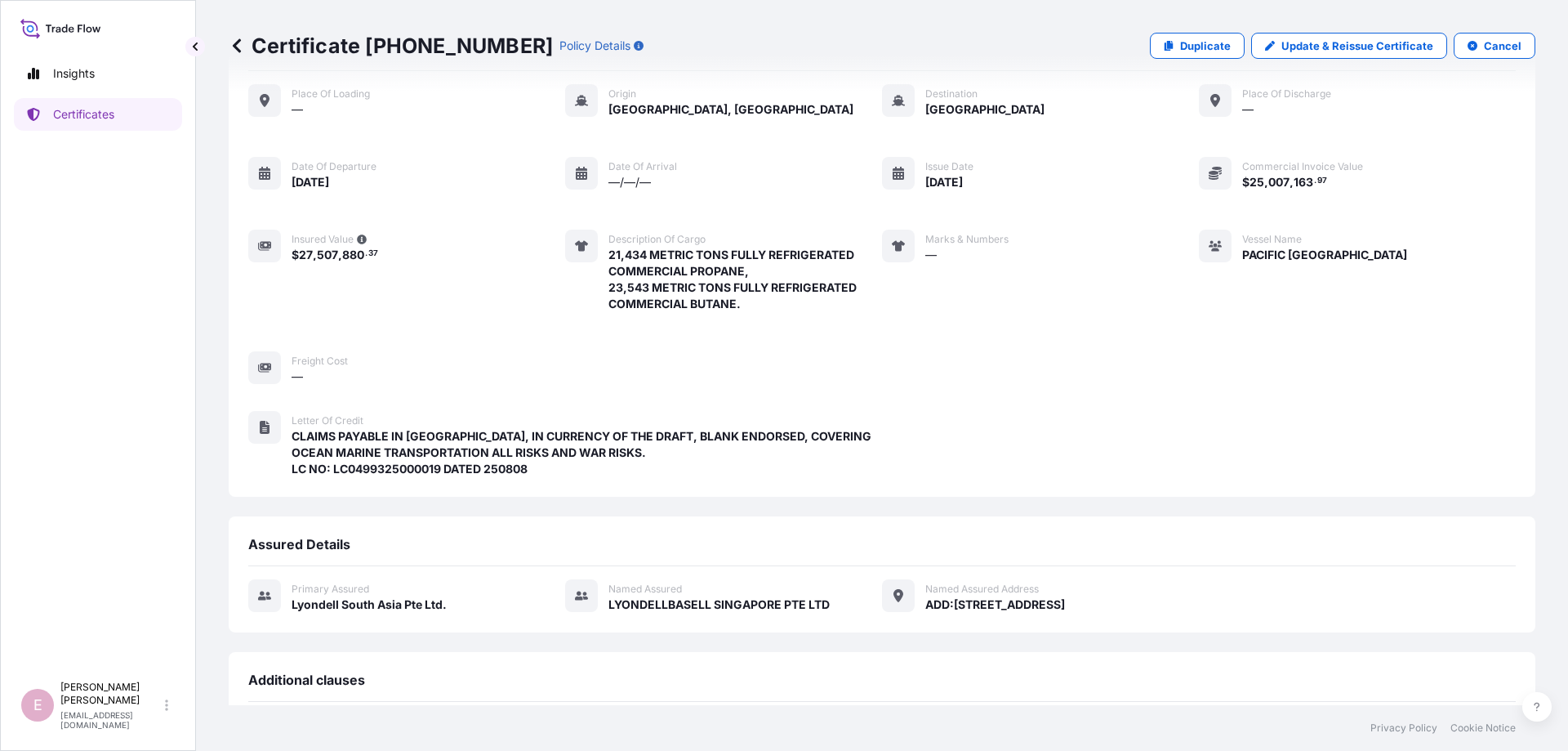
scroll to position [0, 0]
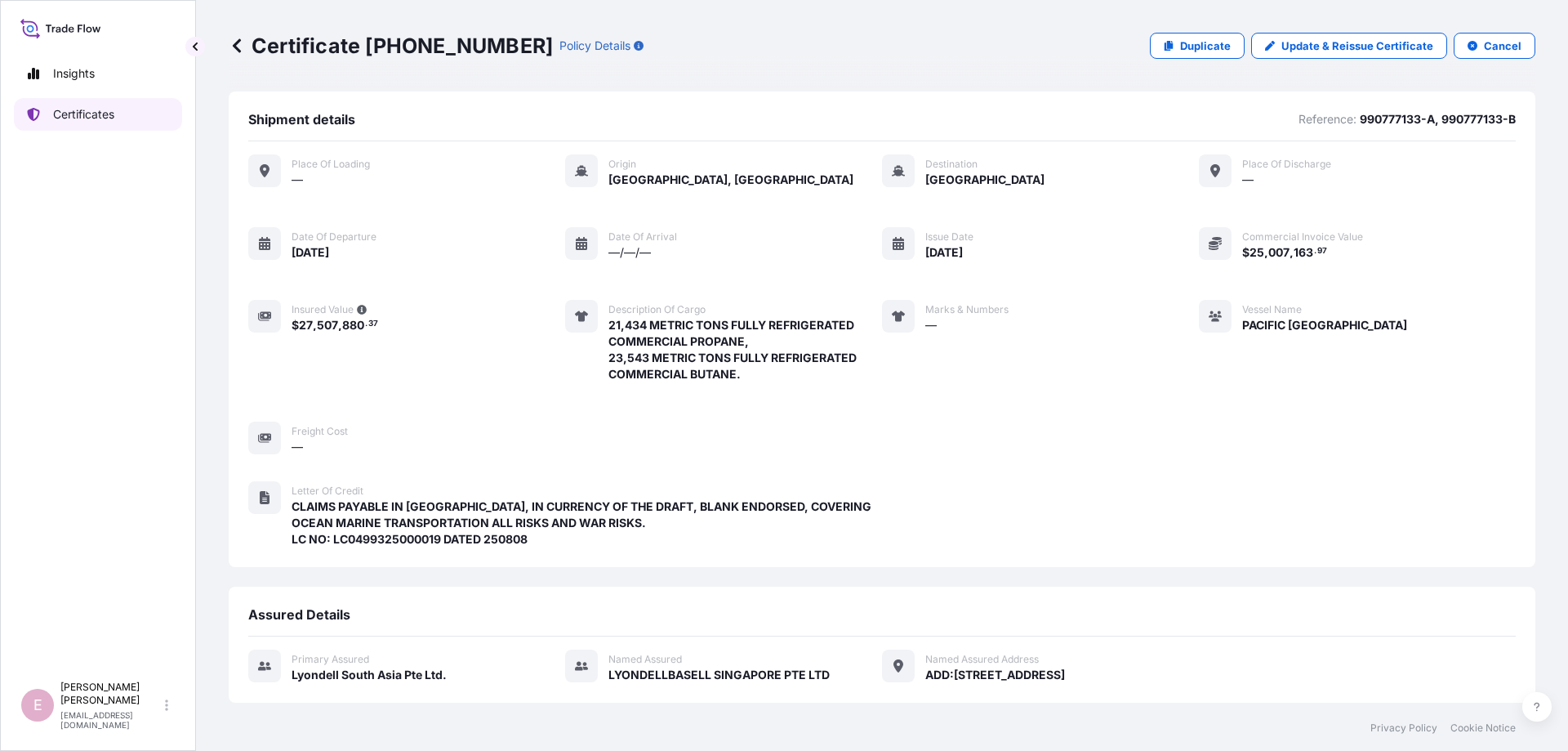
click at [82, 118] on p "Certificates" at bounding box center [84, 114] width 61 height 16
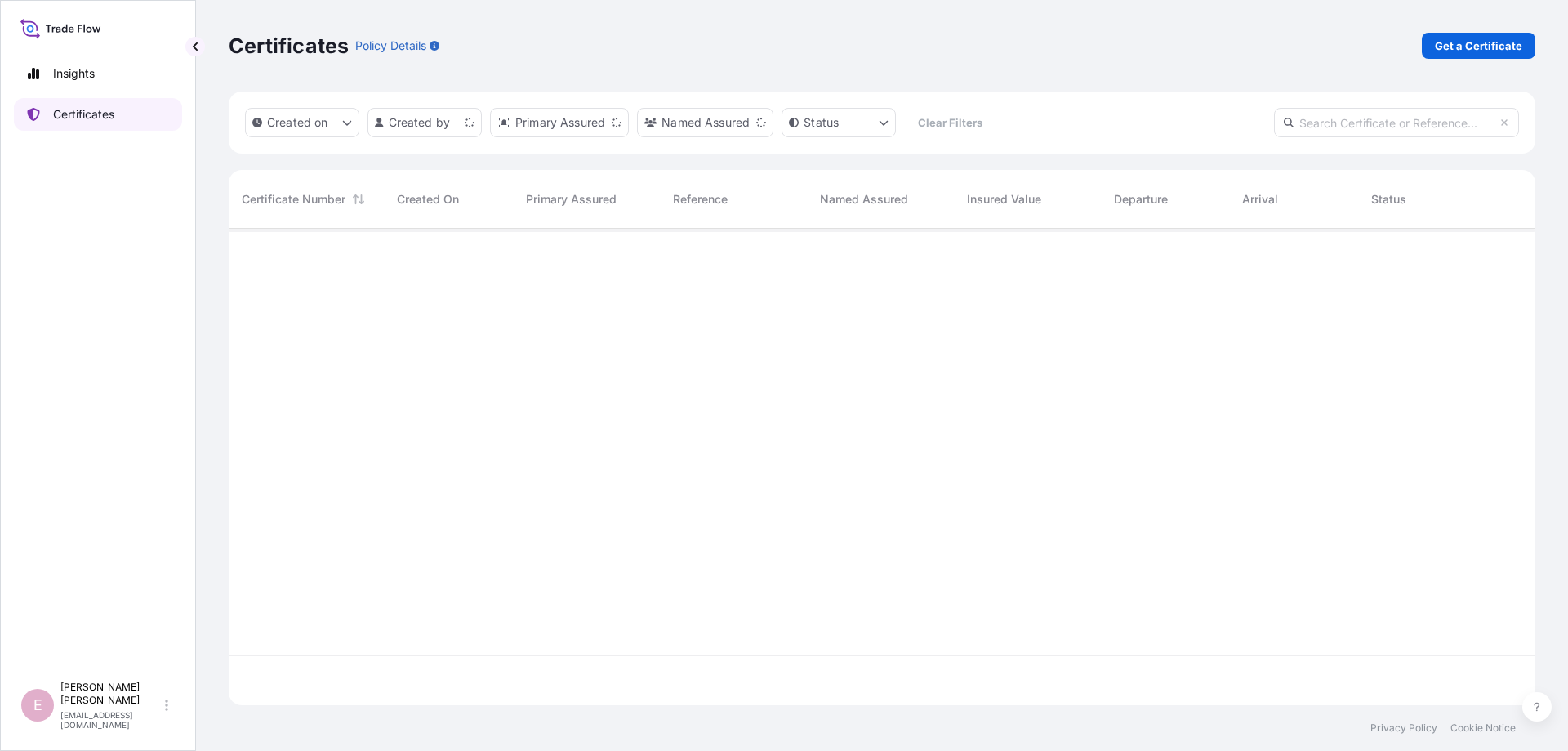
scroll to position [485, 1307]
click at [1359, 122] on input "text" at bounding box center [1396, 122] width 245 height 29
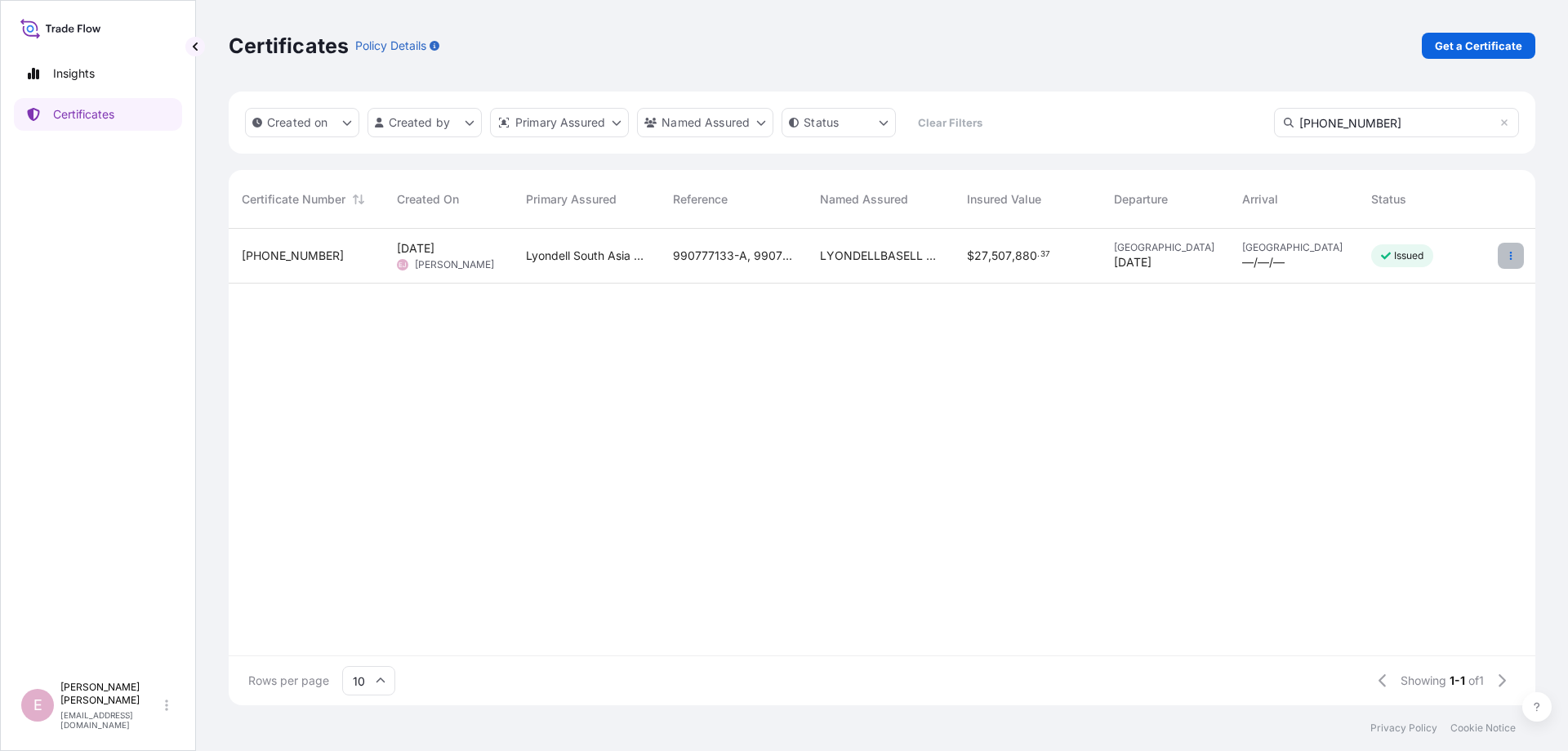
type input "[PHONE_NUMBER]"
click at [1509, 259] on icon "button" at bounding box center [1510, 255] width 3 height 8
click at [1460, 259] on p "Duplicate certificate" at bounding box center [1430, 259] width 108 height 16
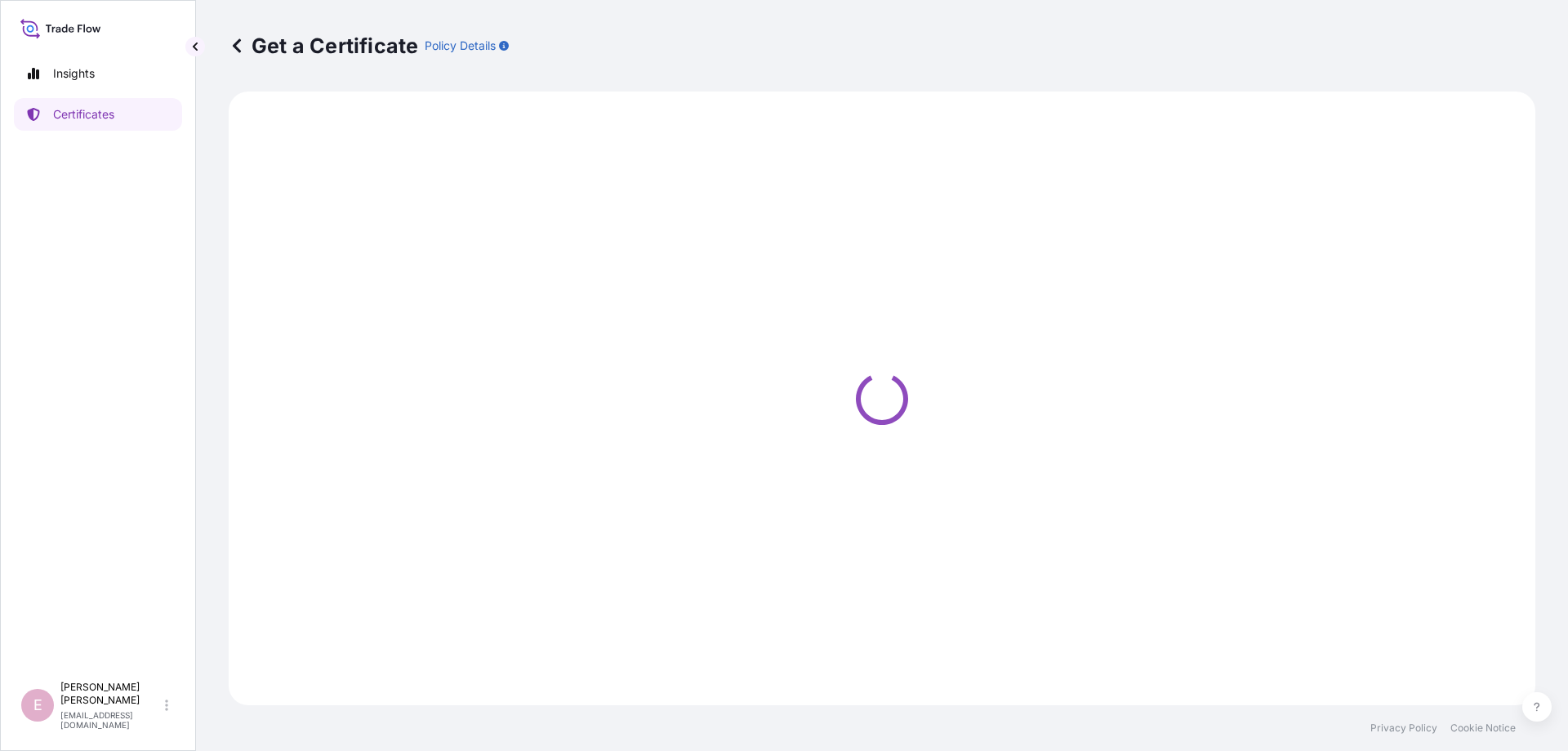
select select "Sea"
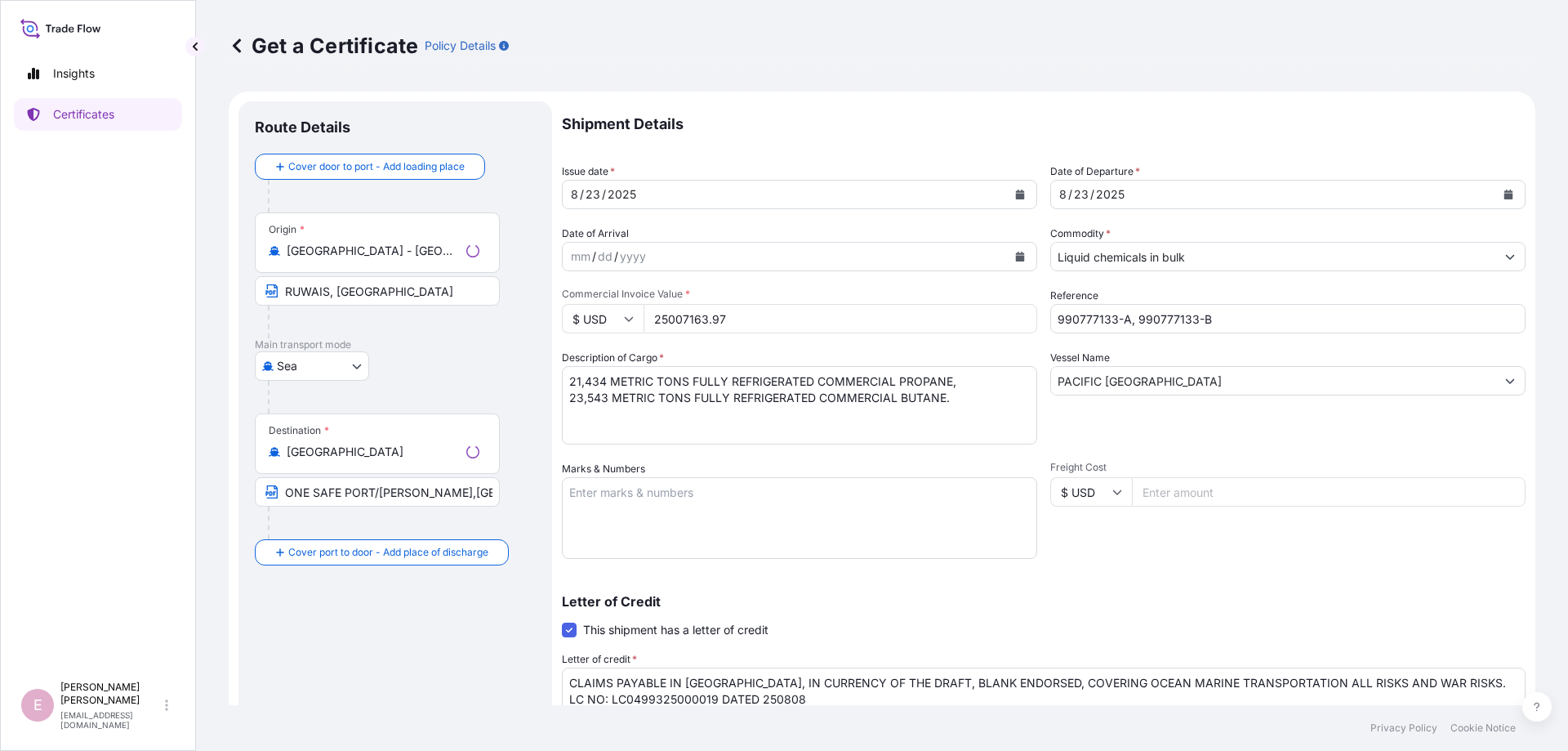
type input "ADD:[STREET_ADDRESS][PERSON_NAME]"
select select "32022"
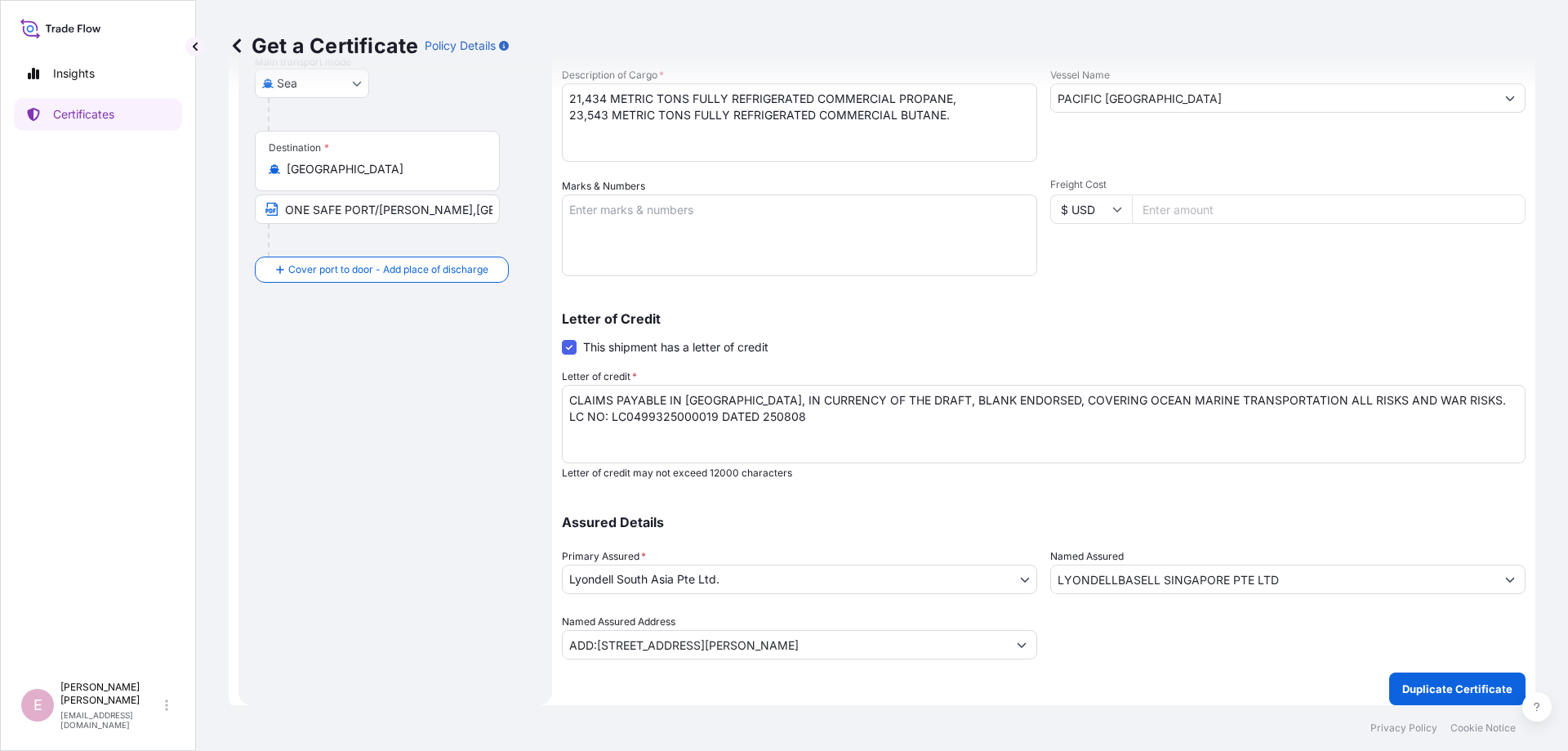
click at [1003, 585] on body "Insights Certificates E [PERSON_NAME] [EMAIL_ADDRESS][DOMAIN_NAME] Get a Certif…" at bounding box center [784, 375] width 1568 height 751
click at [1510, 585] on button "Show suggestions" at bounding box center [1509, 579] width 29 height 29
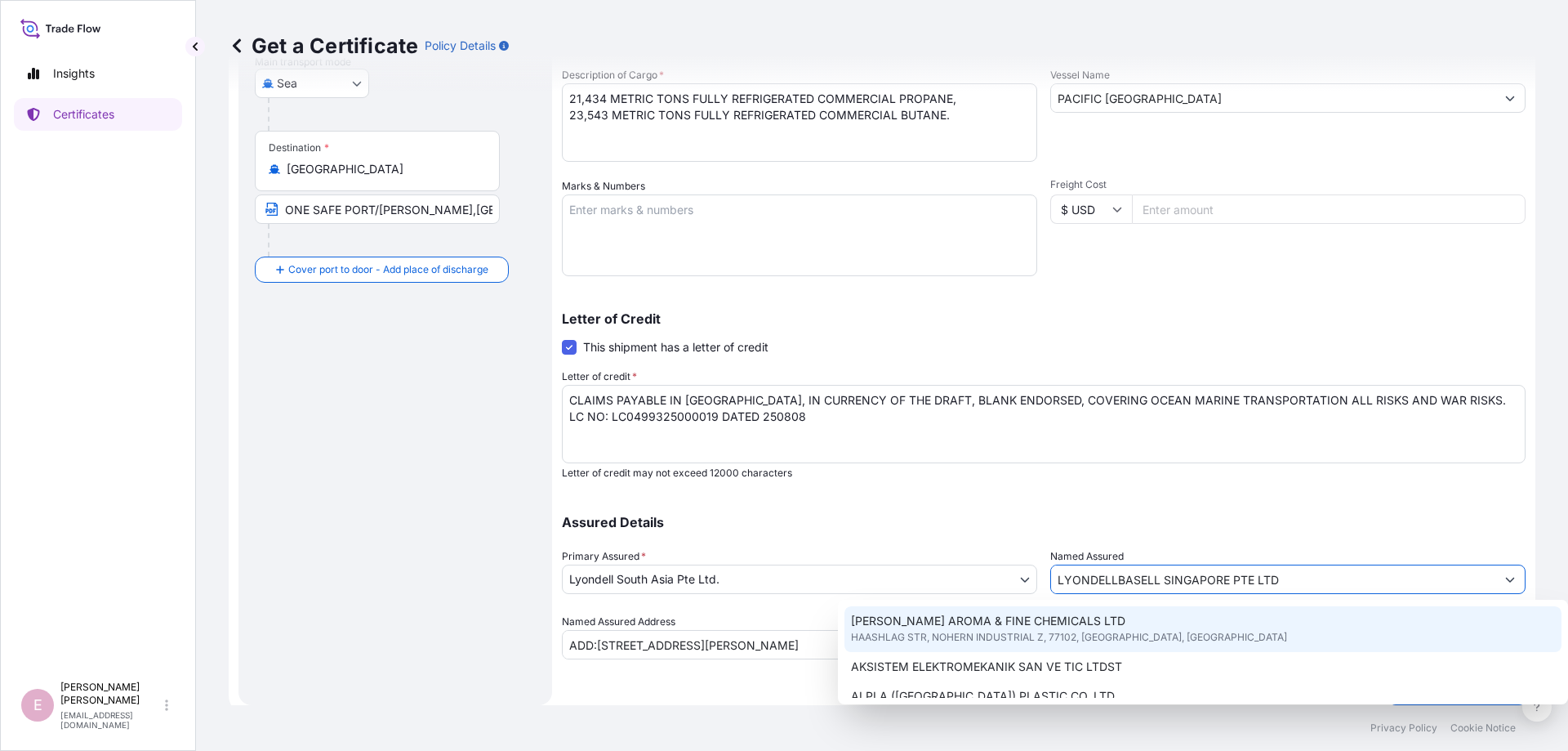
drag, startPoint x: 1335, startPoint y: 575, endPoint x: 1207, endPoint y: 576, distance: 128.0
click at [1207, 576] on input "LYONDELLBASELL SINGAPORE PTE LTD" at bounding box center [1272, 579] width 444 height 29
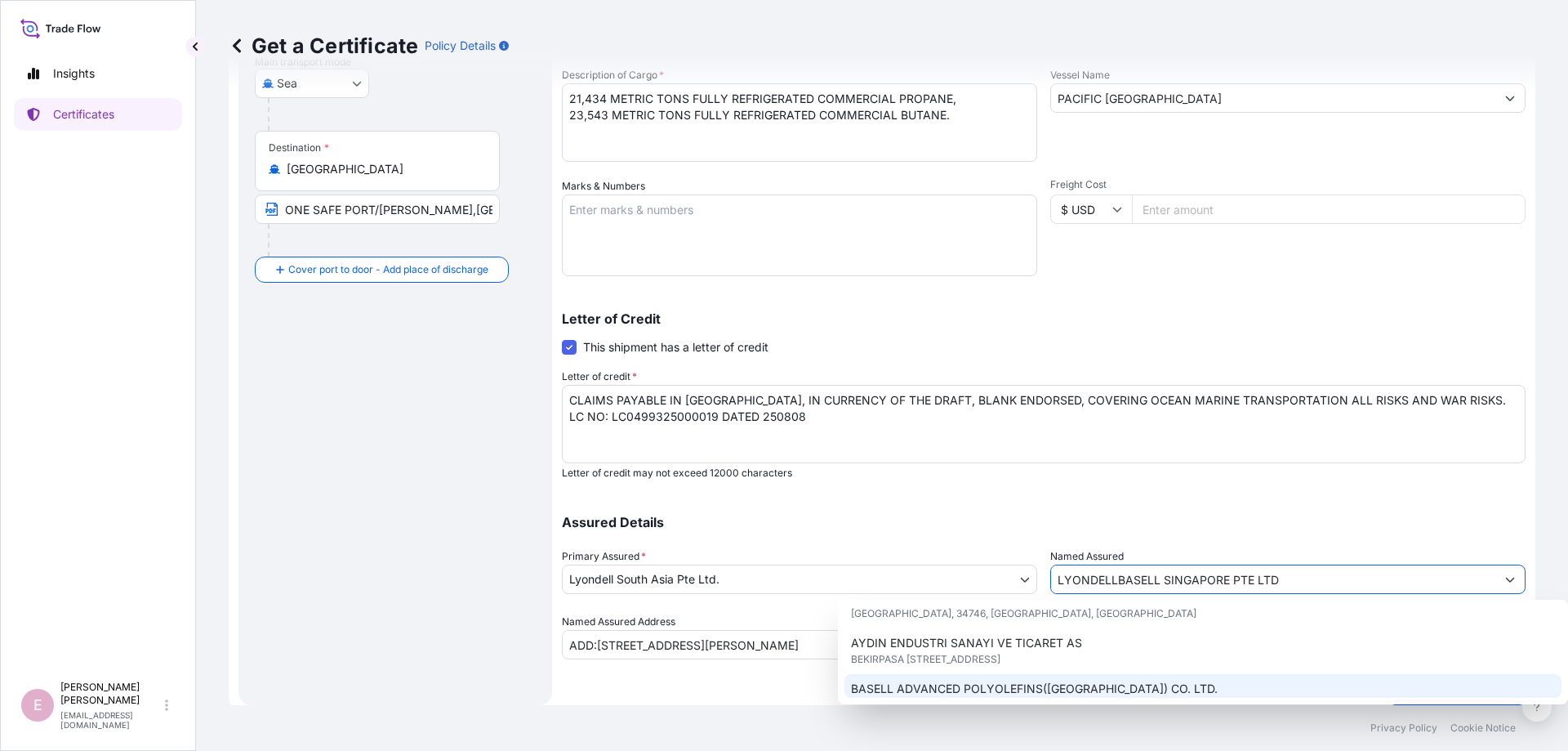
scroll to position [529, 0]
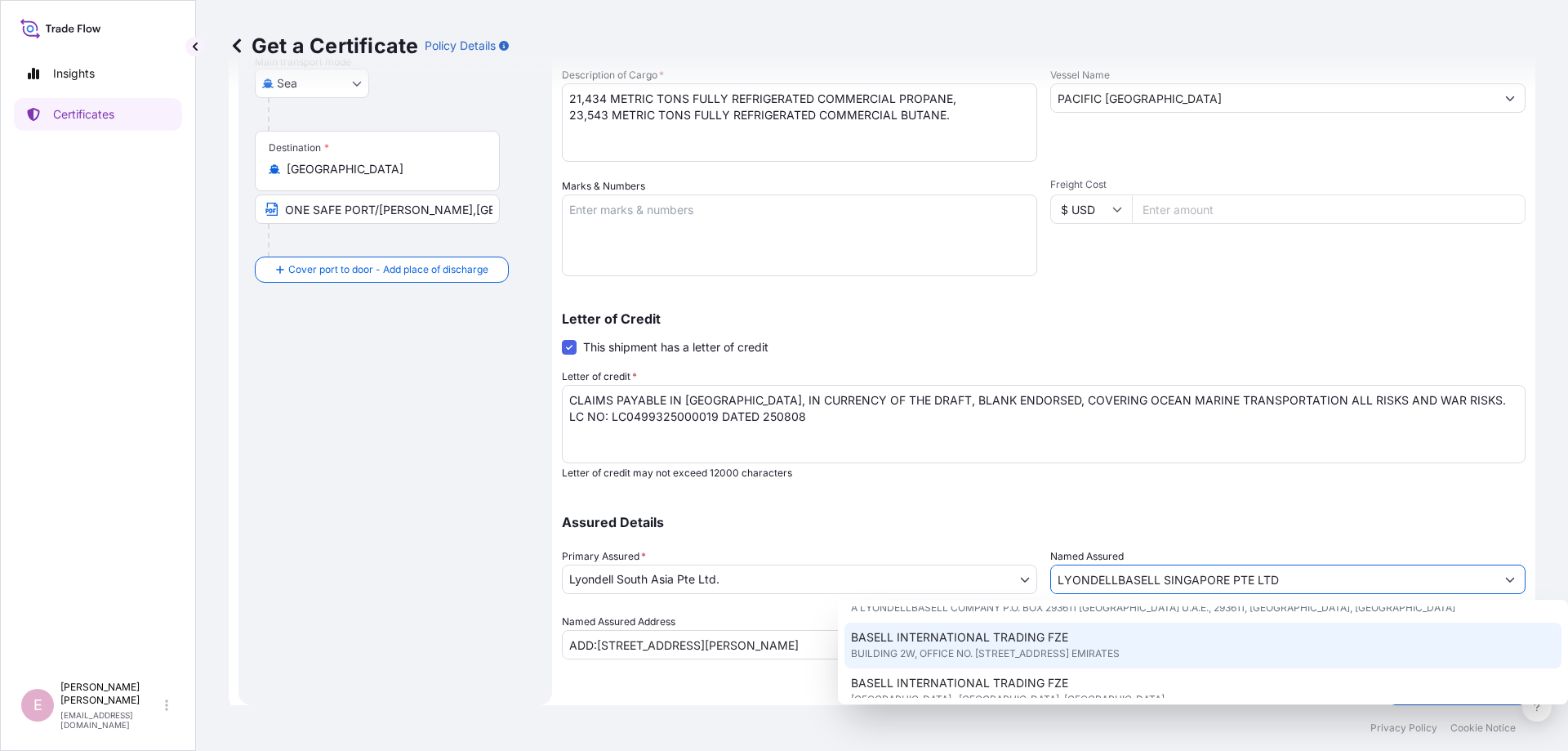
click at [807, 579] on body "Insights Certificates E [PERSON_NAME] [EMAIL_ADDRESS][DOMAIN_NAME] Get a Certif…" at bounding box center [784, 375] width 1568 height 751
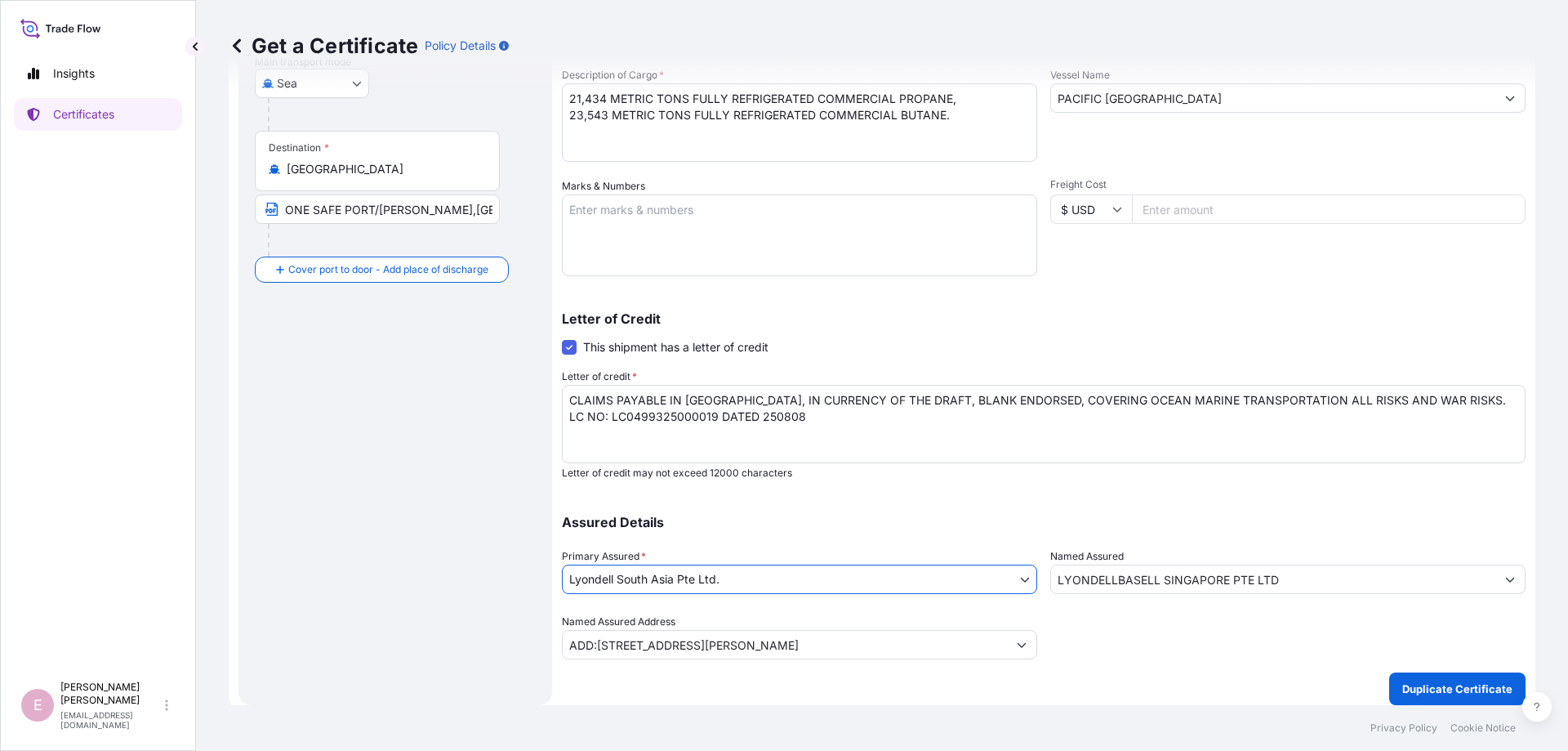
click at [789, 580] on body "Insights Certificates E [PERSON_NAME] [EMAIL_ADDRESS][DOMAIN_NAME] Get a Certif…" at bounding box center [784, 375] width 1568 height 751
click at [1023, 580] on body "Insights Certificates E [PERSON_NAME] [EMAIL_ADDRESS][DOMAIN_NAME] Get a Certif…" at bounding box center [784, 375] width 1568 height 751
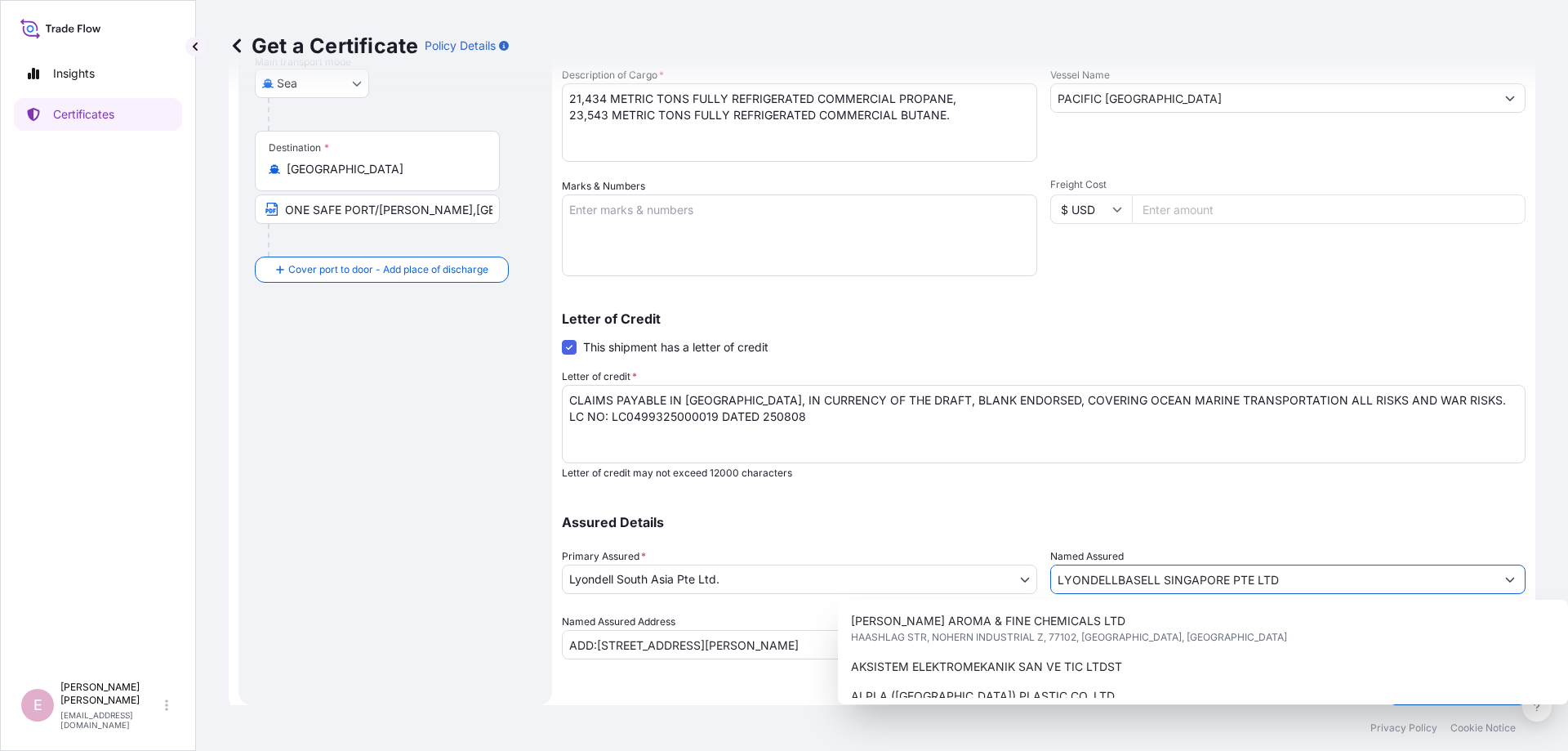
drag, startPoint x: 1278, startPoint y: 578, endPoint x: 956, endPoint y: 585, distance: 322.1
click at [1051, 585] on input "LYONDELLBASELL SINGAPORE PTE LTD" at bounding box center [1272, 579] width 444 height 29
click at [760, 573] on body "15 options available. Insights Certificates E [PERSON_NAME] [EMAIL_ADDRESS][DOM…" at bounding box center [784, 375] width 1568 height 751
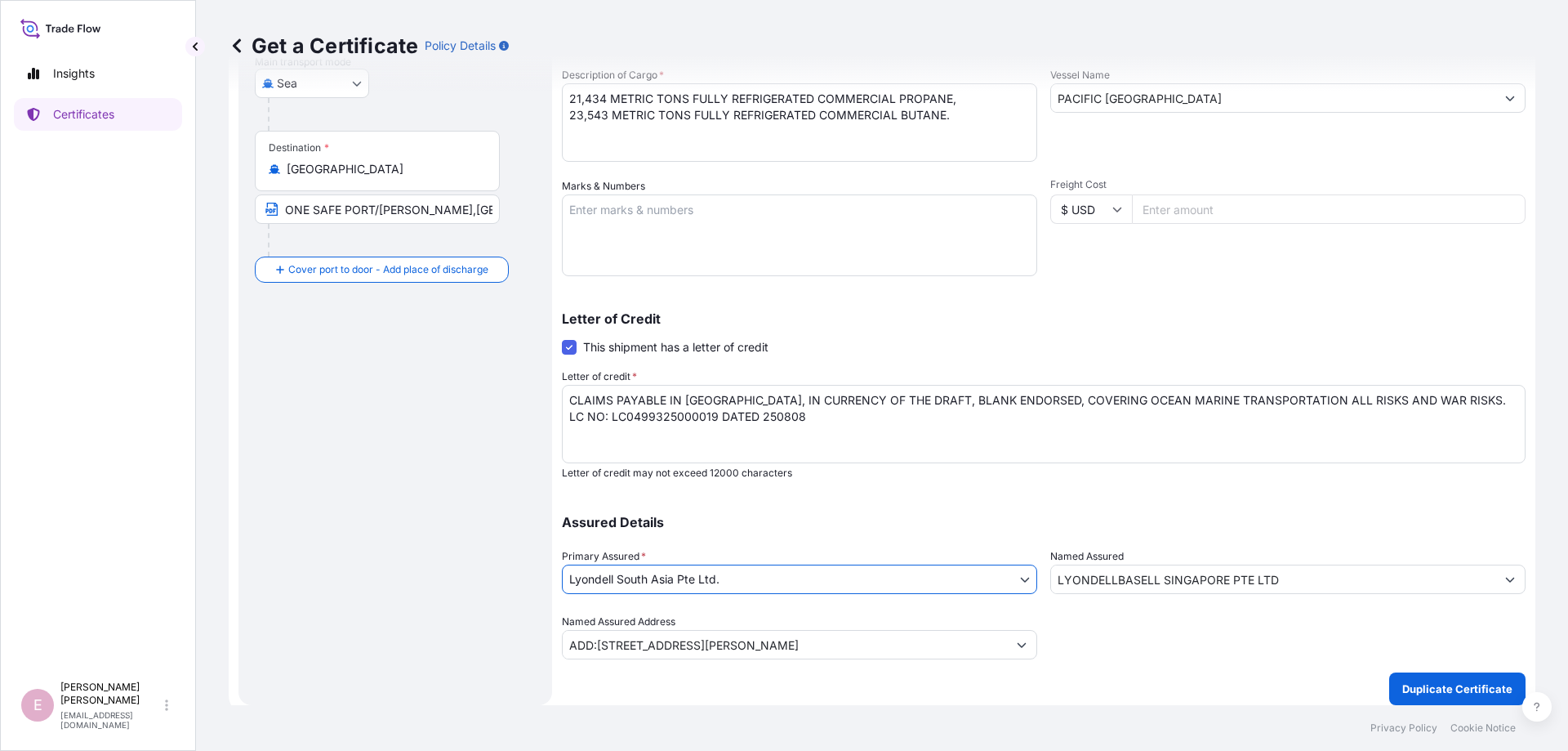
click at [659, 580] on body "15 options available. Insights Certificates E [PERSON_NAME] [EMAIL_ADDRESS][DOM…" at bounding box center [784, 375] width 1568 height 751
click at [1220, 648] on div at bounding box center [1287, 635] width 475 height 46
click at [1336, 579] on input "LYONDELLBASELL SINGAPORE PTE LTD" at bounding box center [1272, 579] width 444 height 29
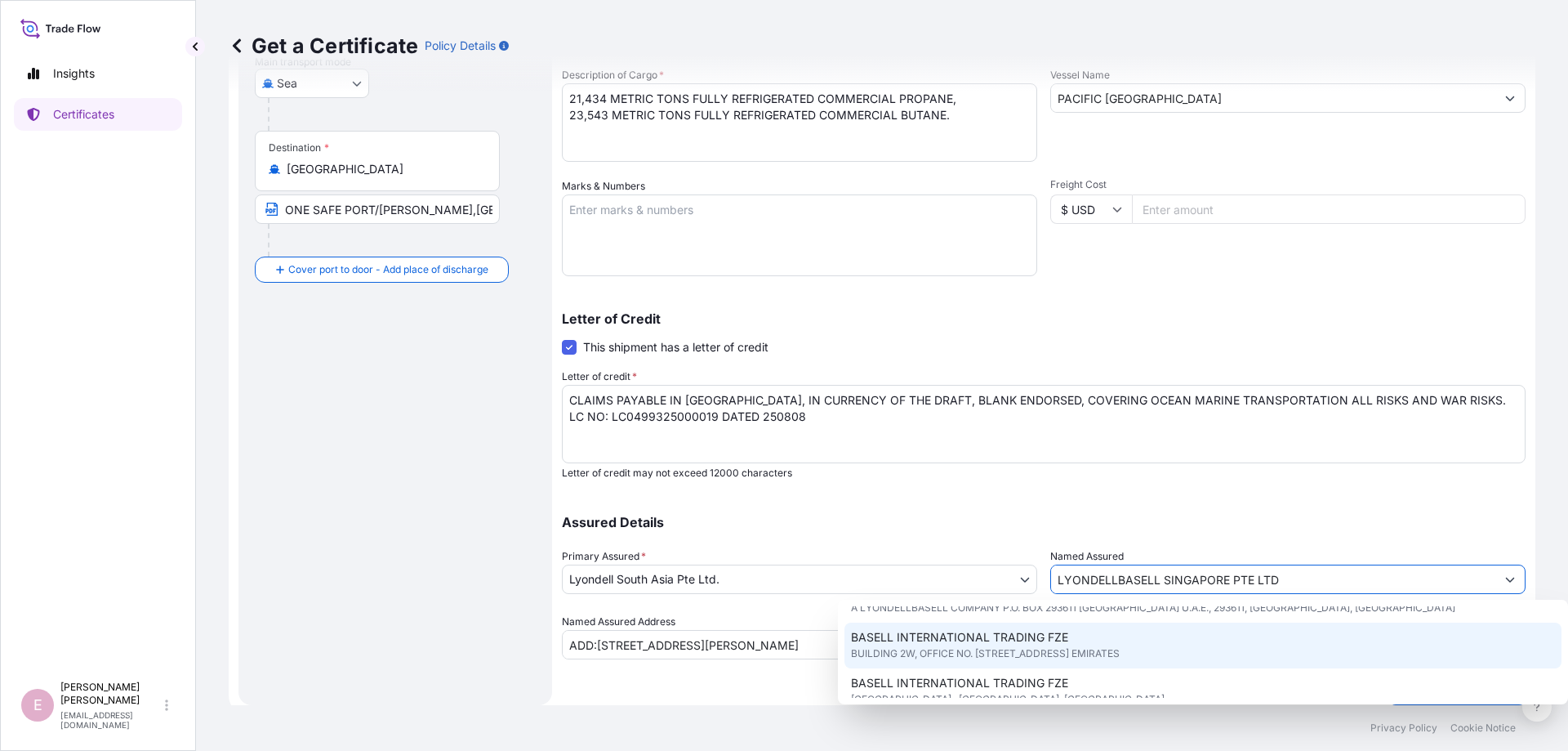
click at [1452, 504] on div "Assured Details Primary Assured * Lyondell South Asia Pte Ltd. Lyondell South A…" at bounding box center [1044, 577] width 964 height 163
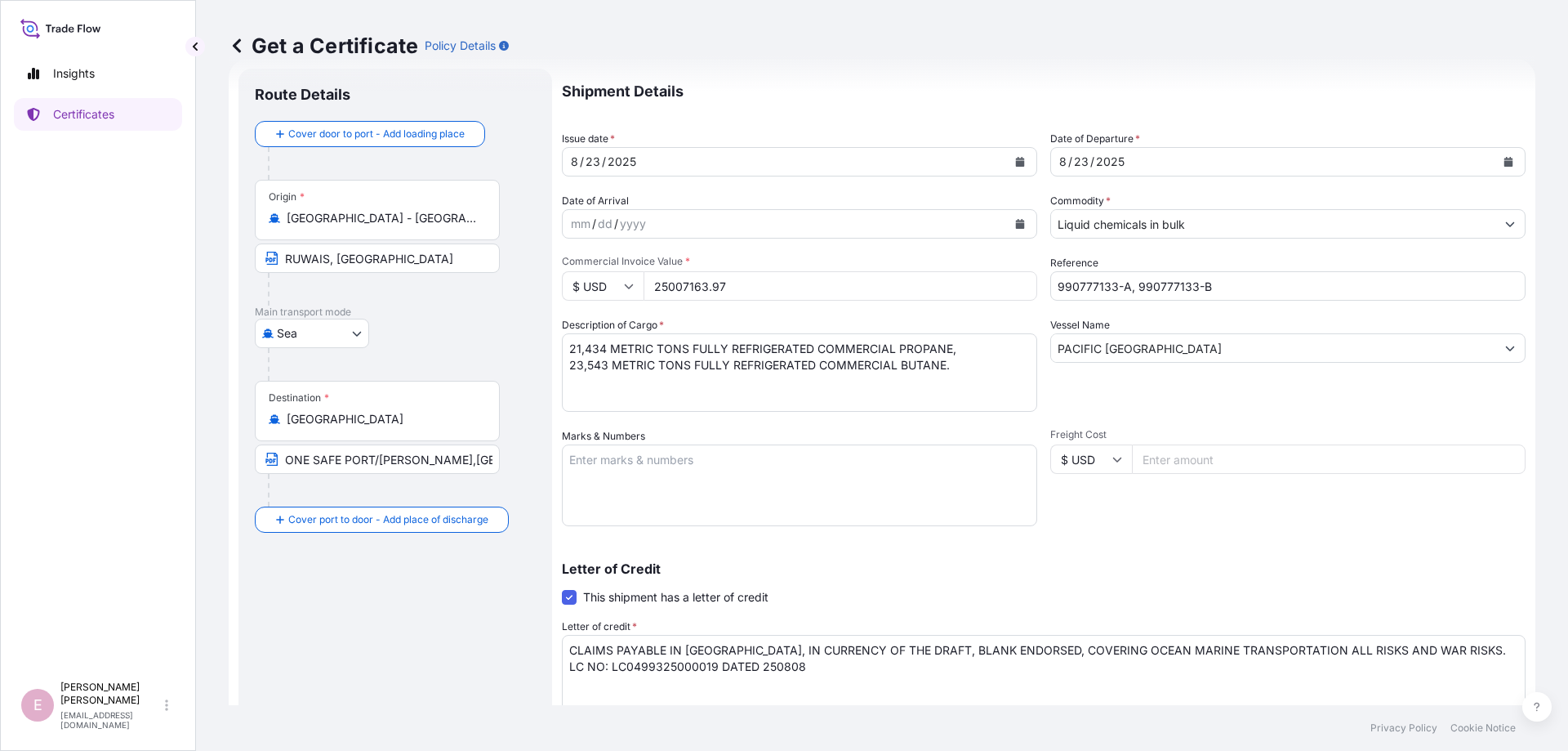
scroll to position [0, 0]
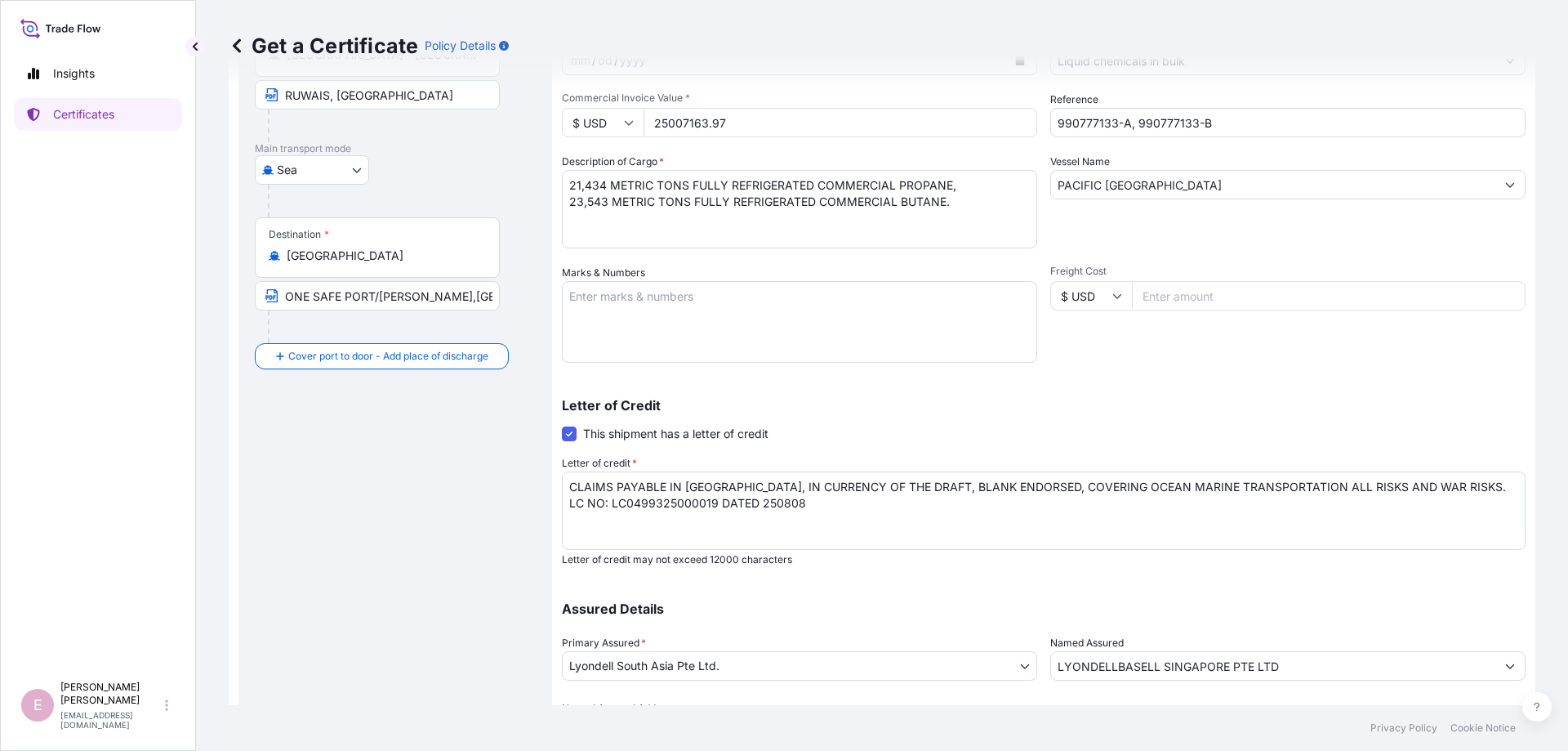
type input "ADD:[STREET_ADDRESS][PERSON_NAME]"
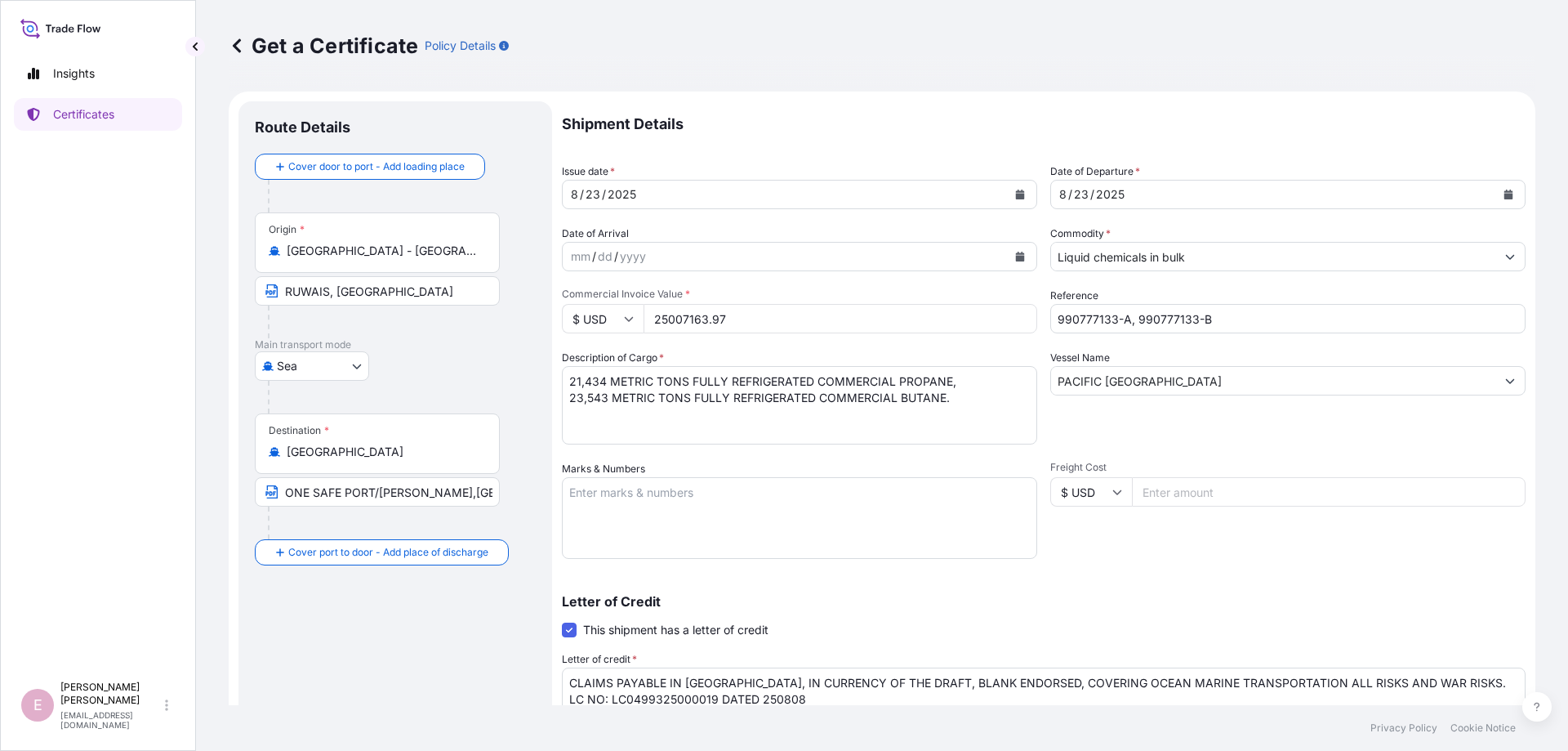
click at [333, 47] on p "Get a Certificate" at bounding box center [323, 46] width 190 height 26
click at [239, 47] on icon at bounding box center [236, 46] width 16 height 16
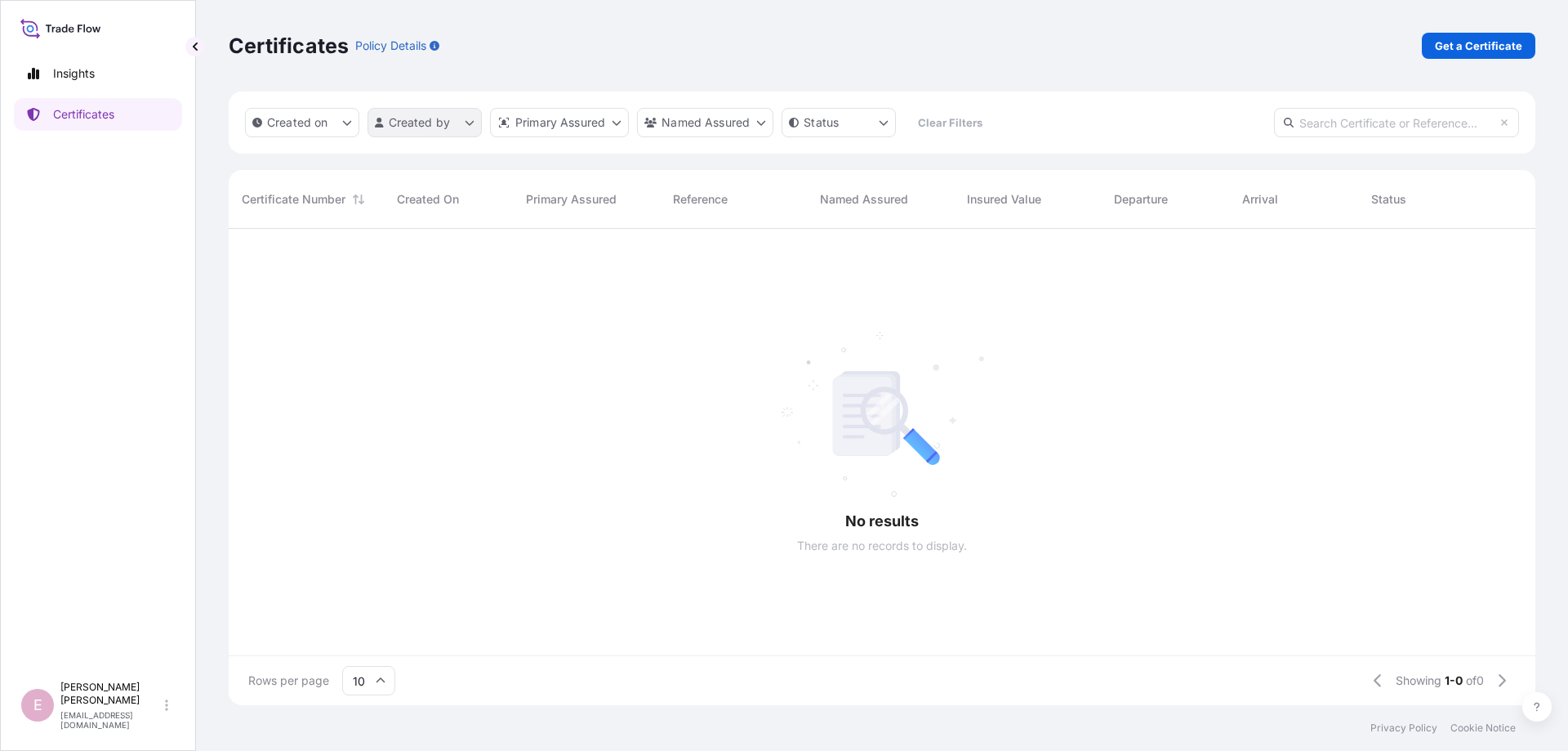
scroll to position [485, 1307]
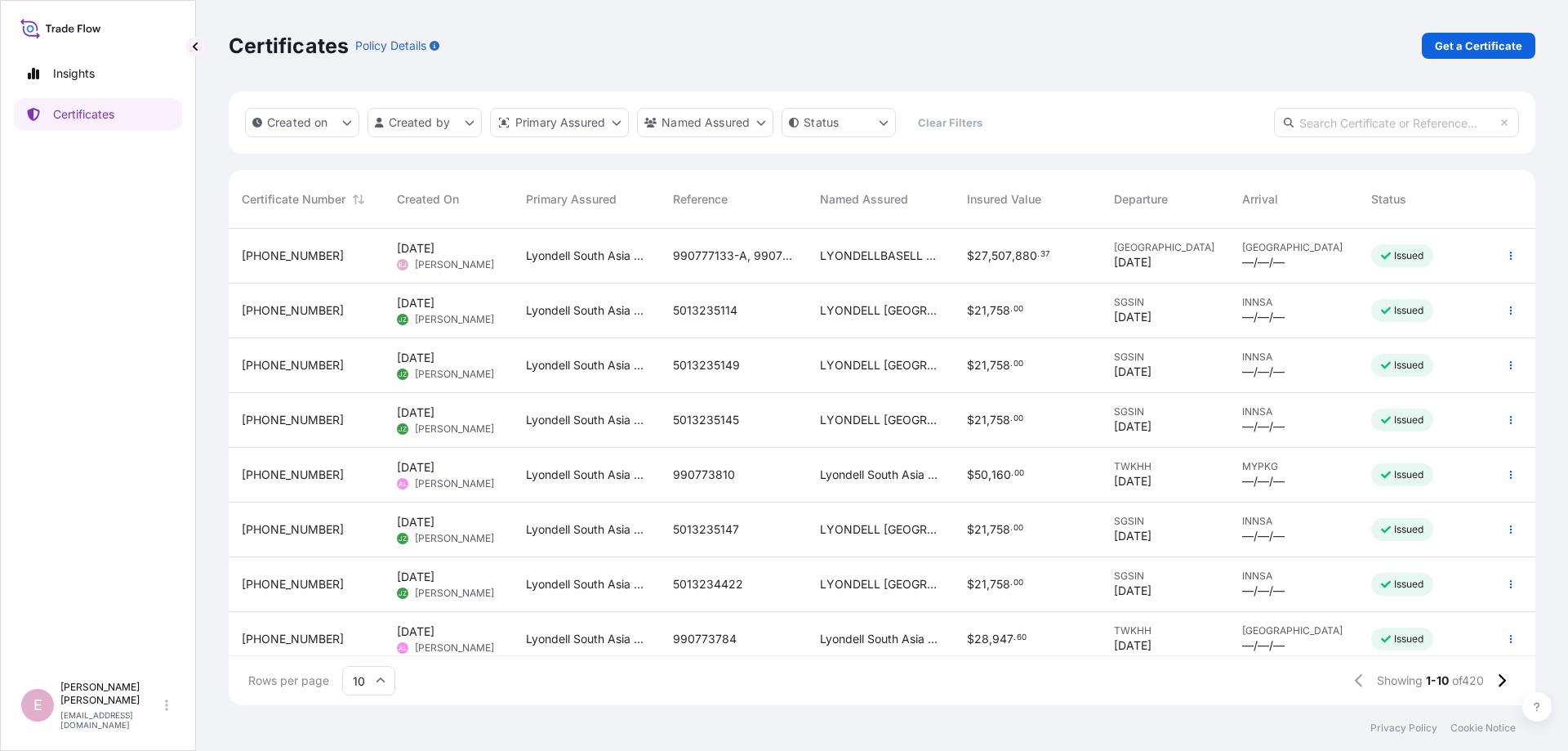
click at [425, 256] on span "[DATE] [PERSON_NAME]" at bounding box center [445, 255] width 97 height 31
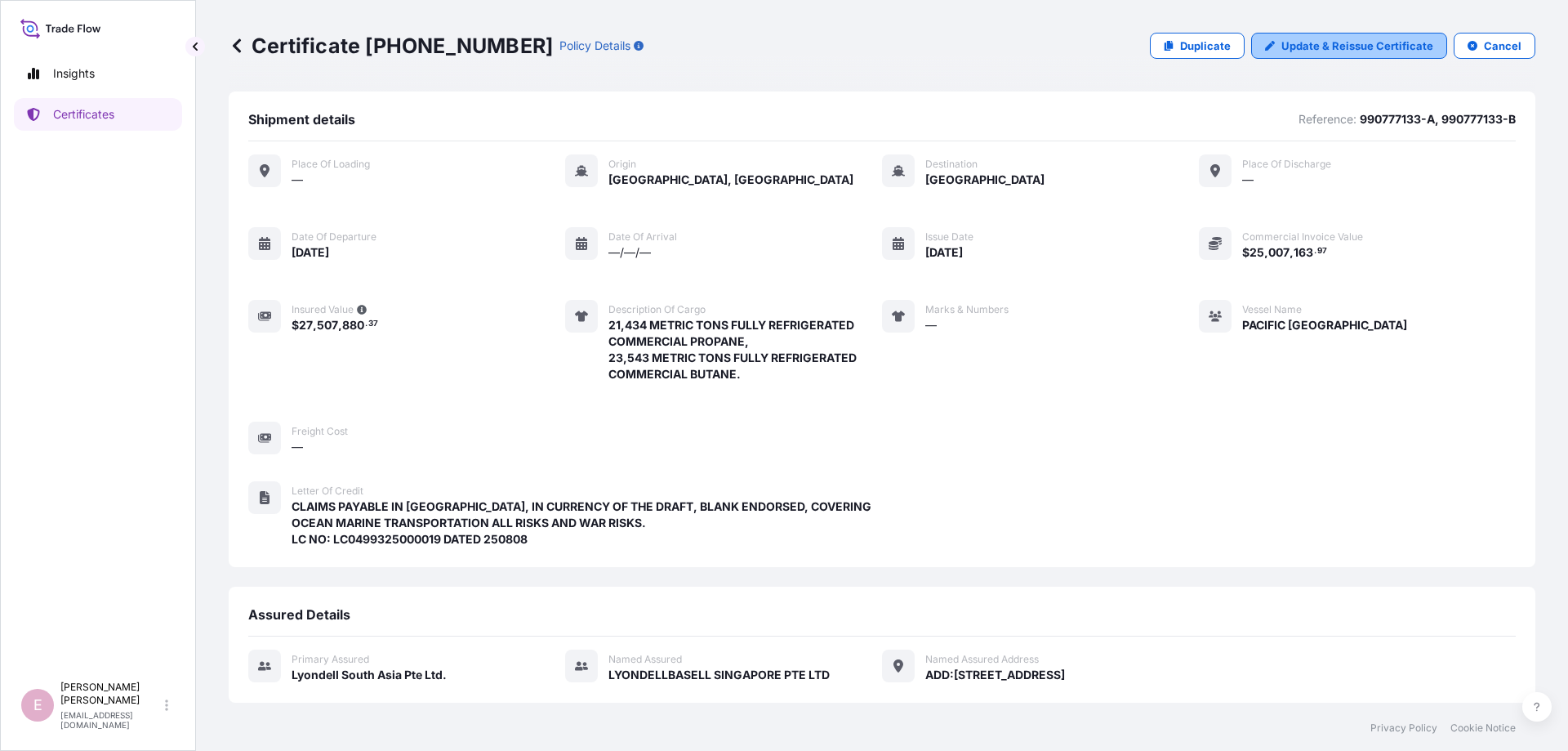
click at [1348, 46] on p "Update & Reissue Certificate" at bounding box center [1357, 46] width 152 height 16
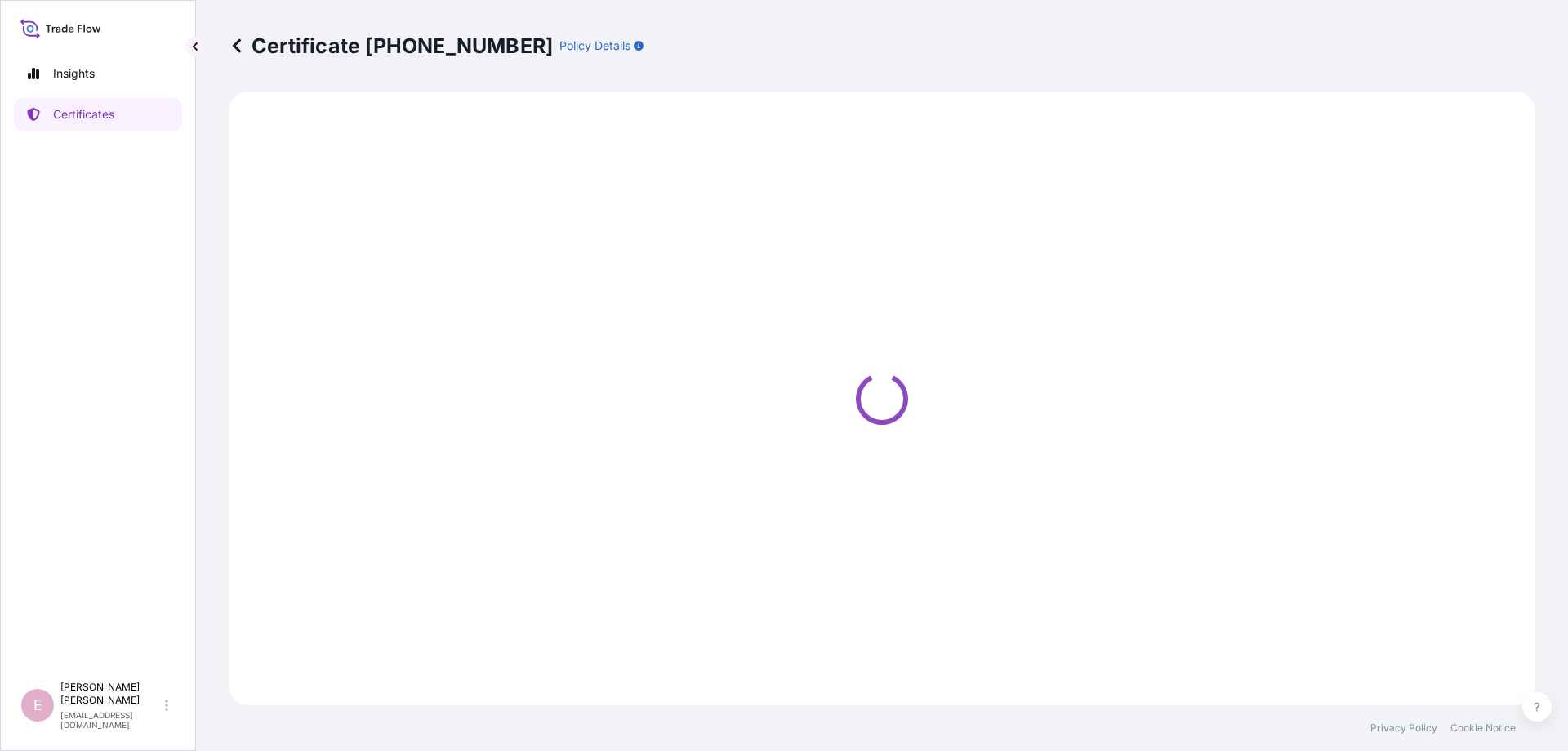
select select "Sea"
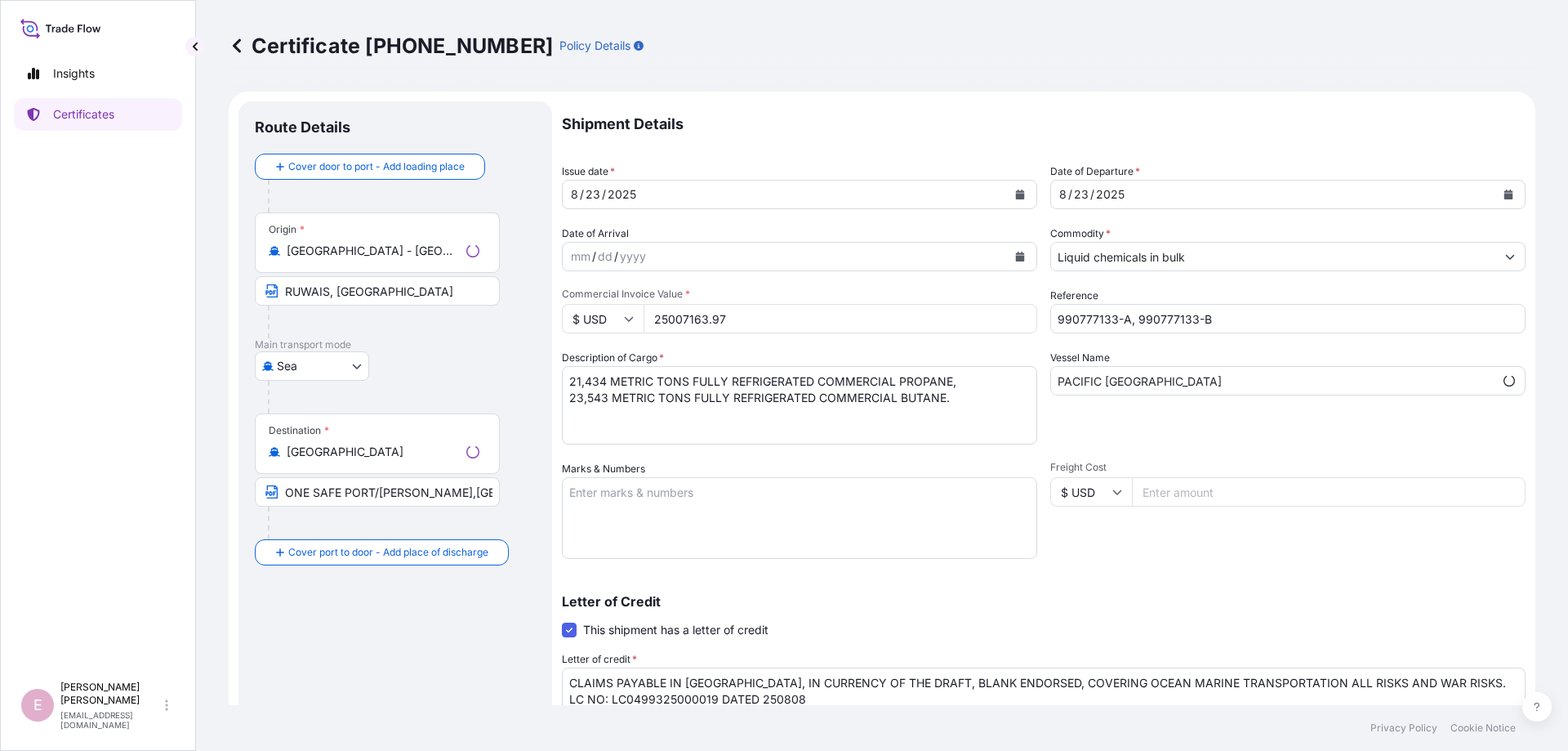
type input "ADD:[STREET_ADDRESS][PERSON_NAME]"
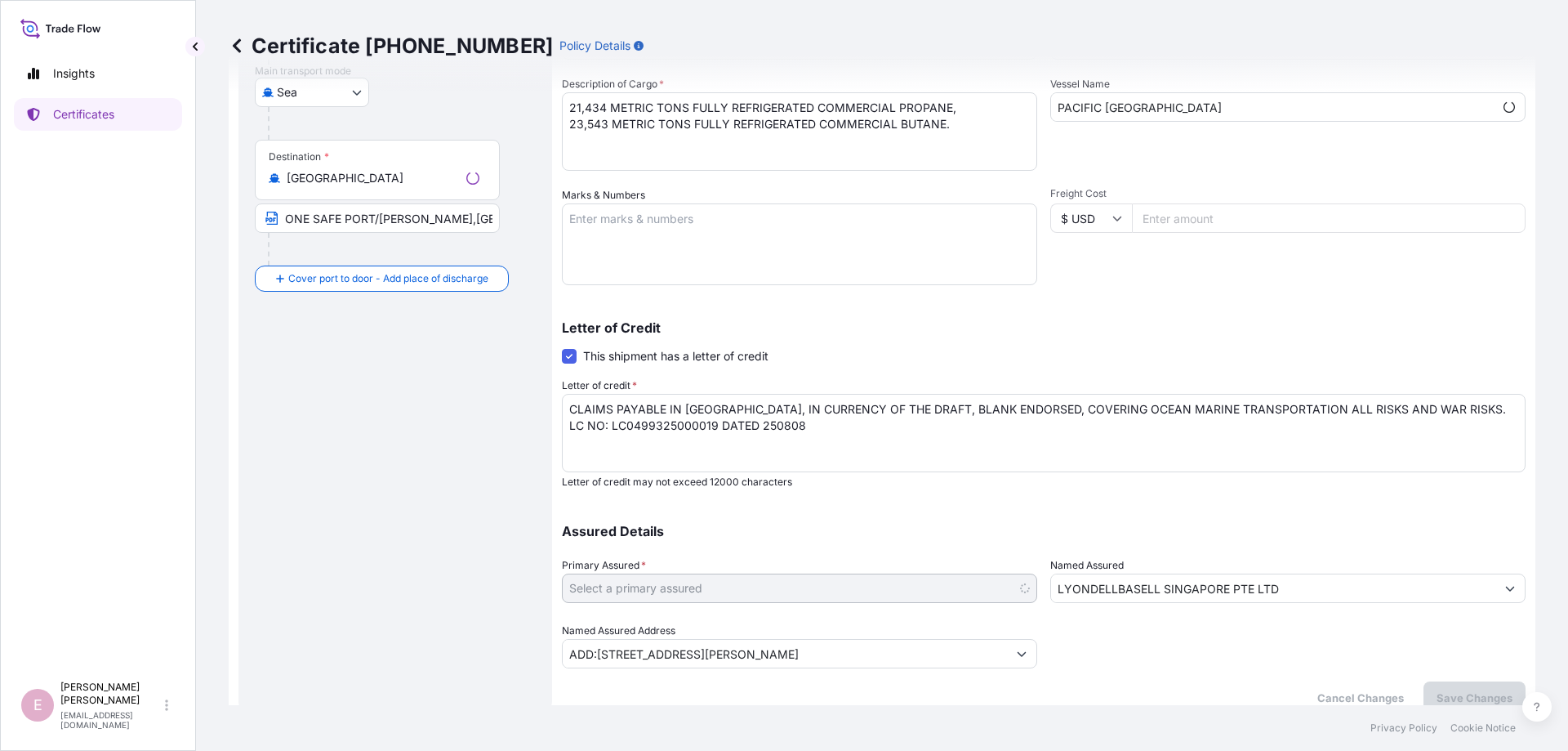
select select "32022"
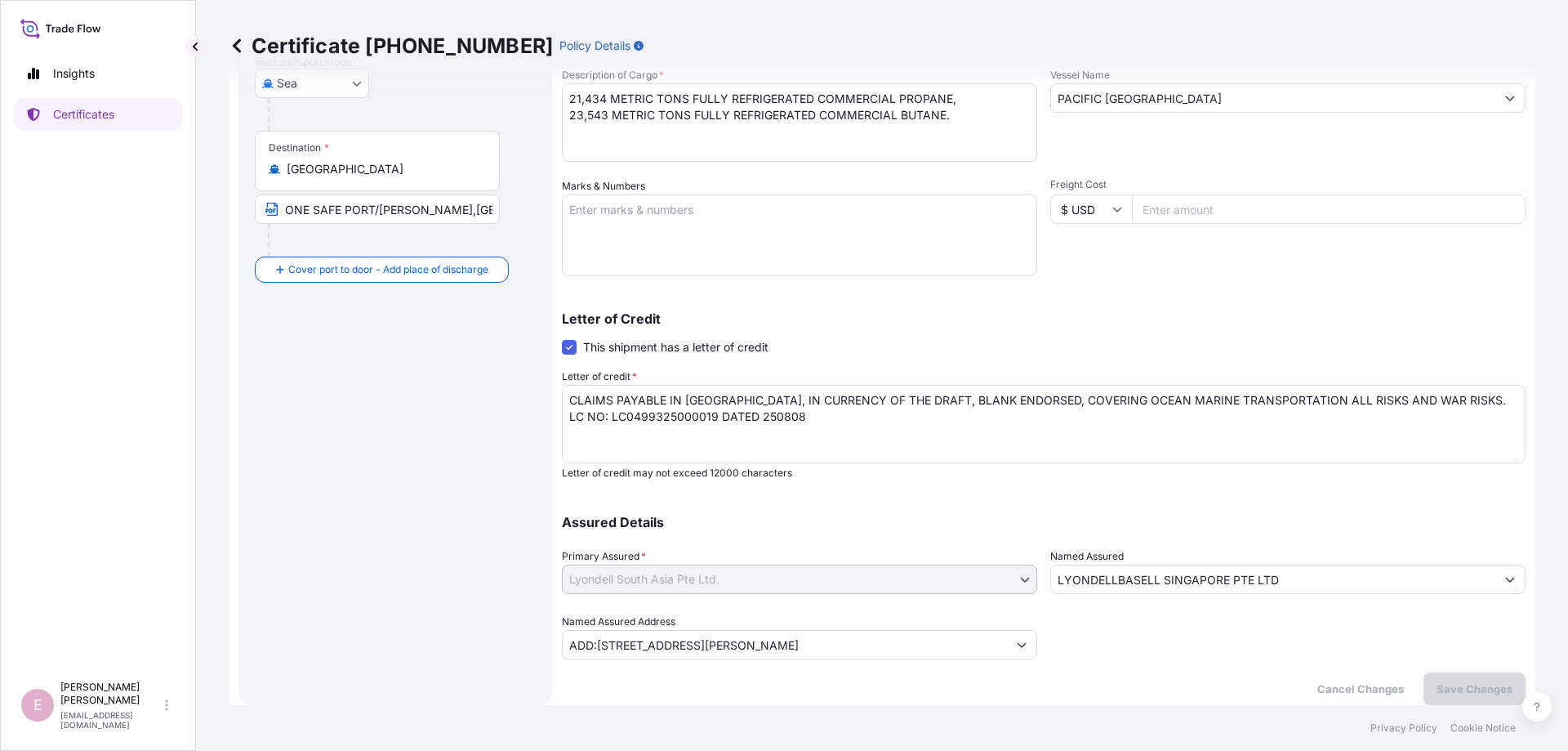
click at [1509, 577] on icon "Show suggestions" at bounding box center [1509, 579] width 9 height 9
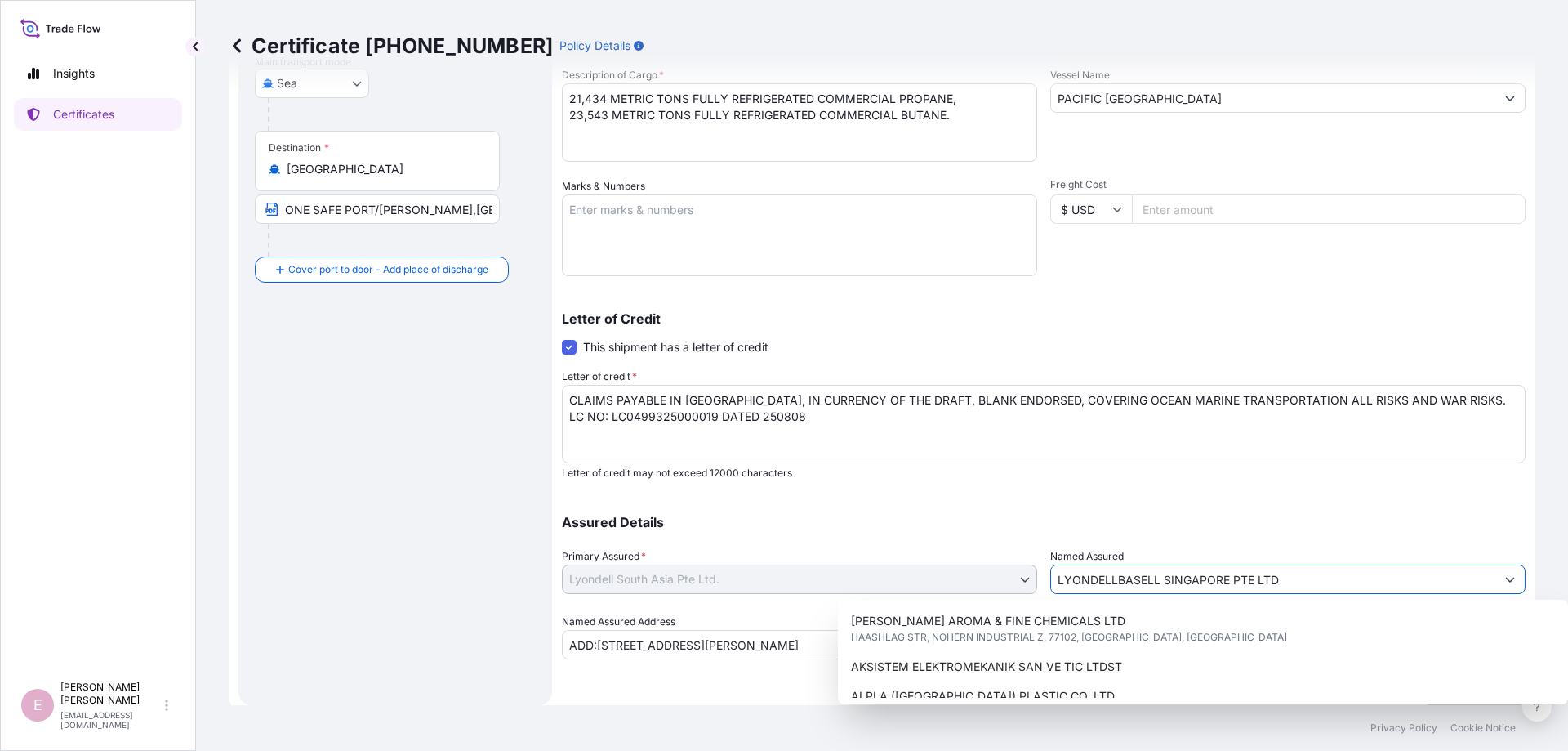
click at [1509, 577] on icon "Show suggestions" at bounding box center [1509, 579] width 9 height 9
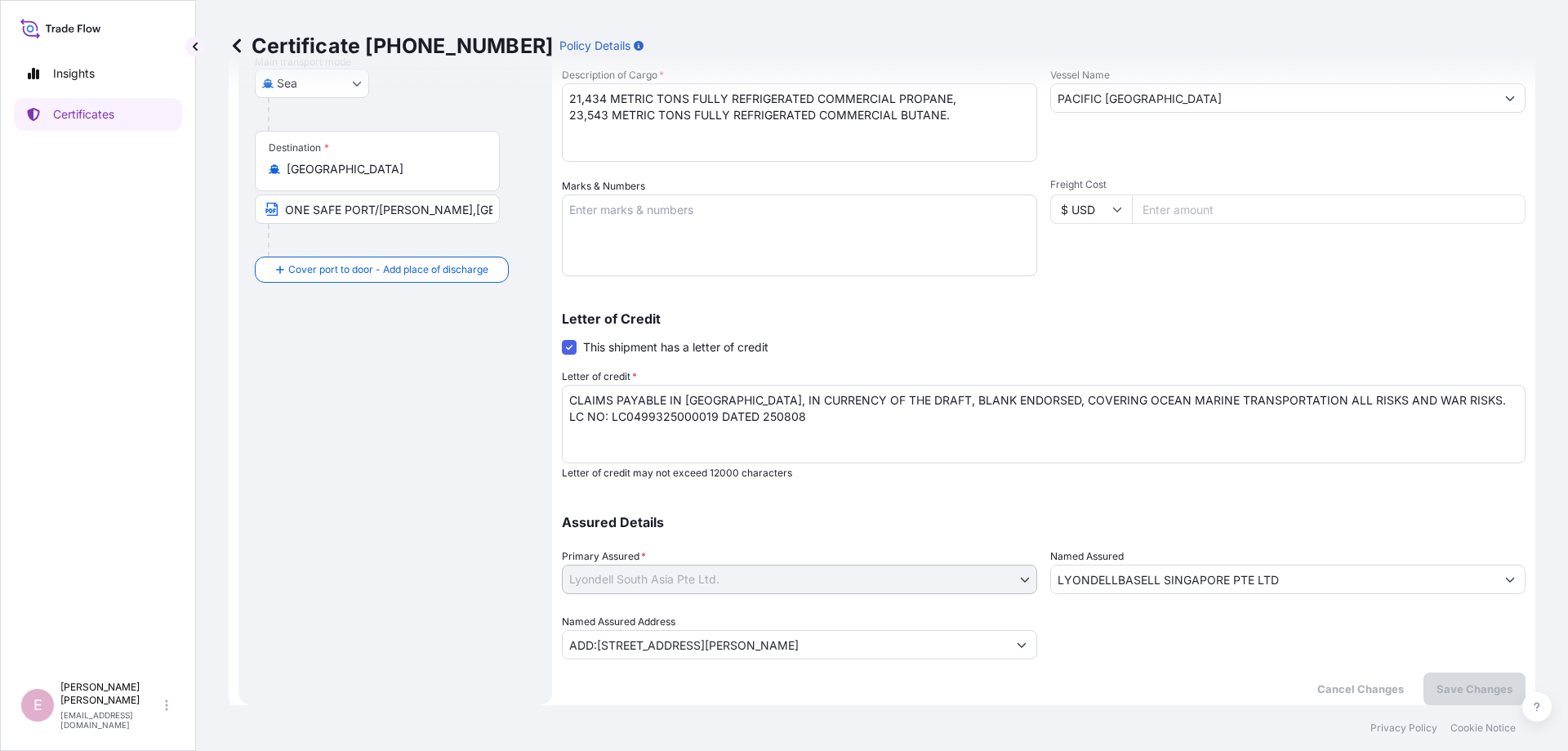
click at [811, 540] on div "Assured Details Primary Assured * Lyondell South Asia Pte Ltd. Lyondell South A…" at bounding box center [1044, 577] width 964 height 163
type input "ADD:[STREET_ADDRESS][PERSON_NAME]"
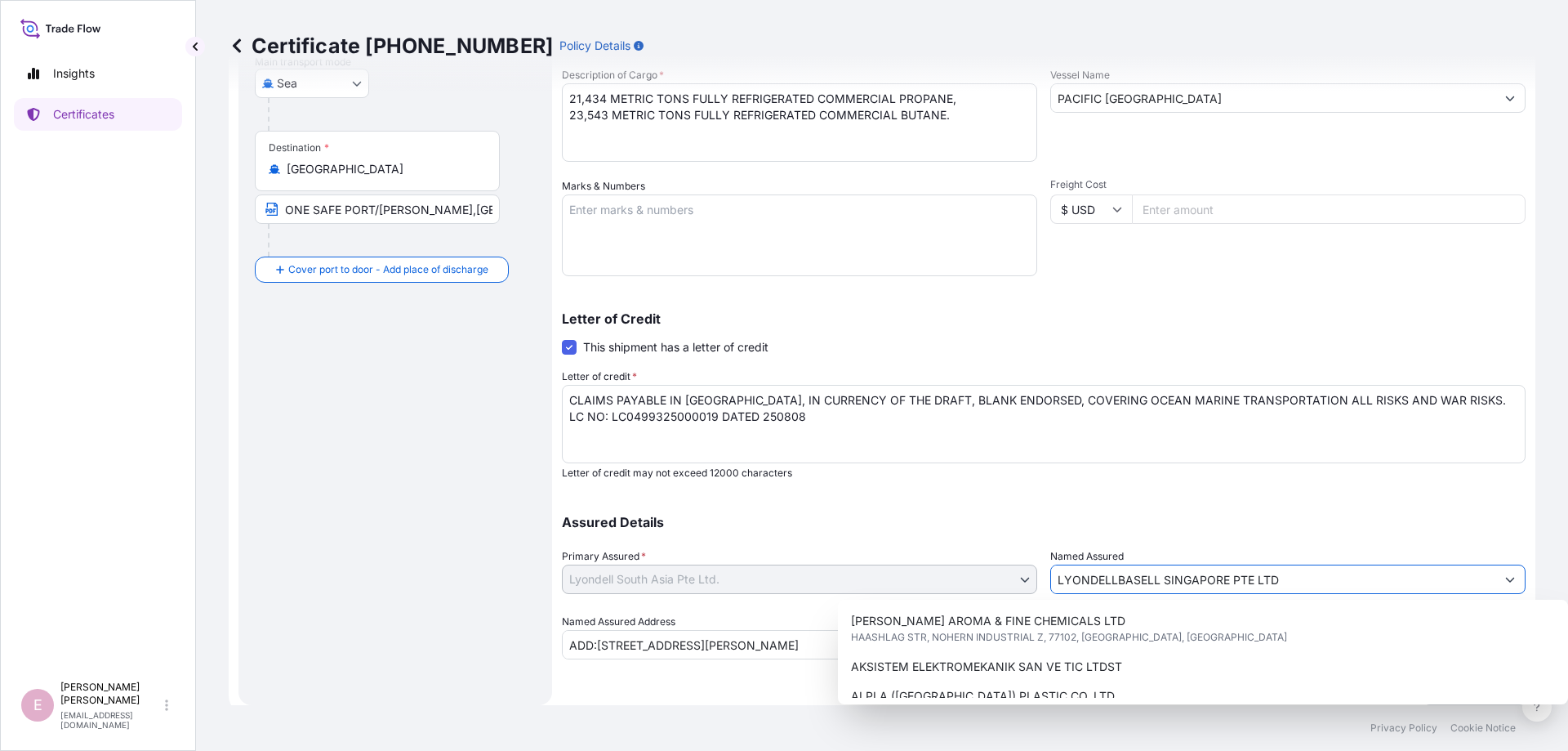
drag, startPoint x: 1295, startPoint y: 580, endPoint x: 1047, endPoint y: 584, distance: 248.0
click at [1051, 584] on input "LYONDELLBASELL SINGAPORE PTE LTD" at bounding box center [1272, 579] width 444 height 29
